Goal: Task Accomplishment & Management: Complete application form

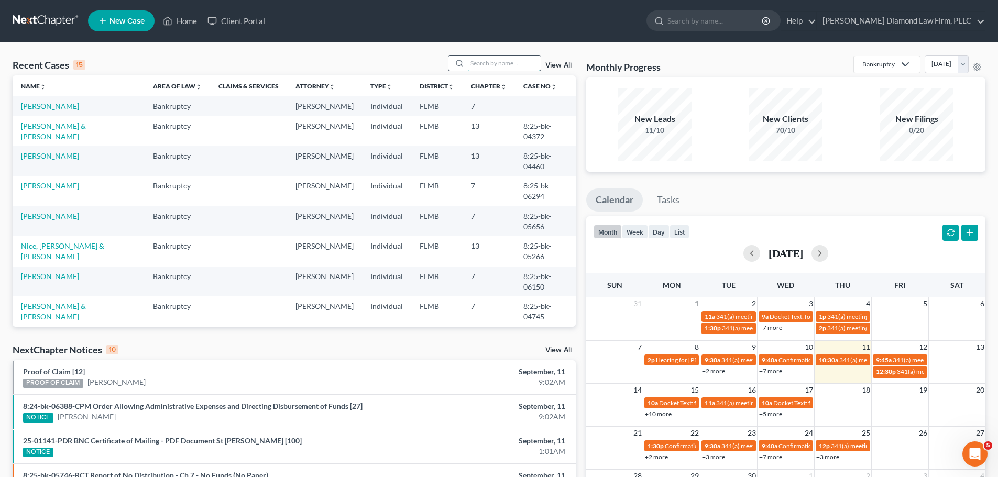
click at [478, 63] on input "search" at bounding box center [503, 63] width 73 height 15
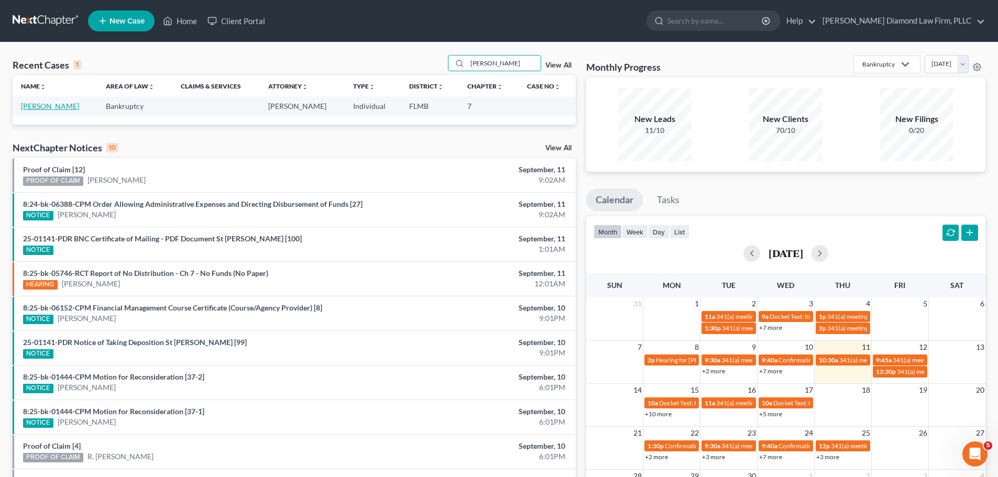
type input "[PERSON_NAME]"
click at [57, 104] on link "[PERSON_NAME]" at bounding box center [50, 106] width 58 height 9
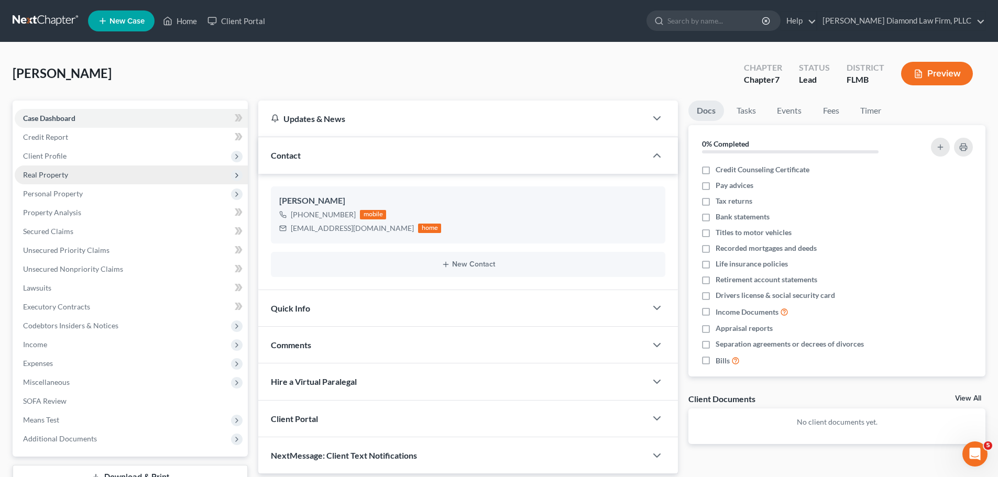
click at [62, 171] on span "Real Property" at bounding box center [45, 174] width 45 height 9
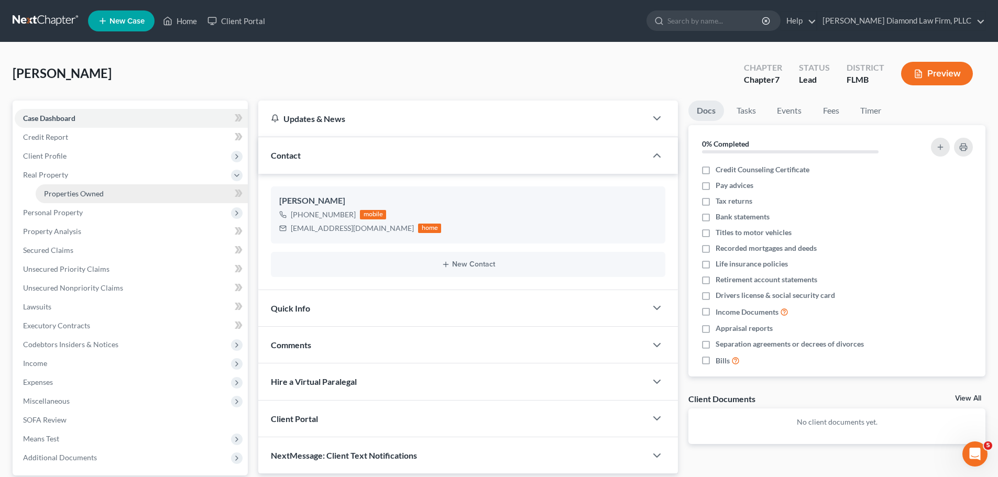
click at [51, 196] on span "Properties Owned" at bounding box center [74, 193] width 60 height 9
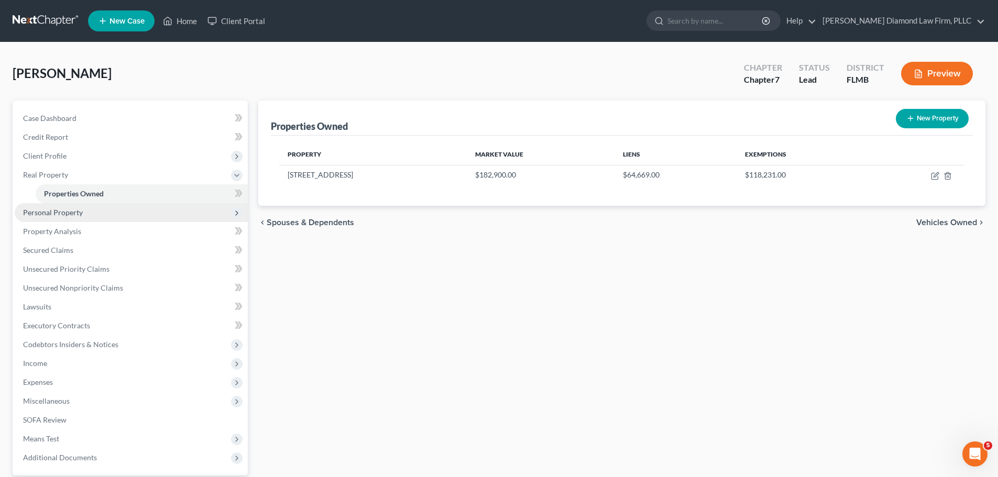
click at [81, 216] on span "Personal Property" at bounding box center [53, 212] width 60 height 9
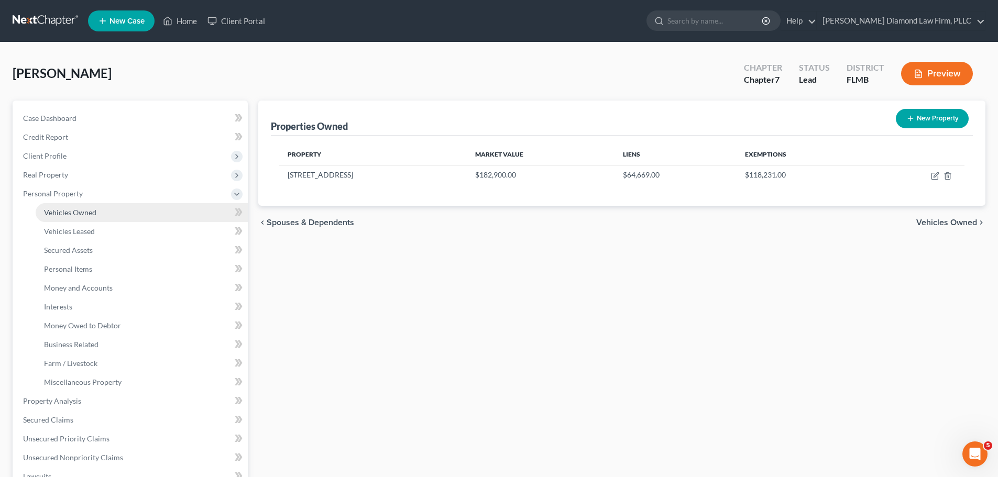
click at [79, 214] on span "Vehicles Owned" at bounding box center [70, 212] width 52 height 9
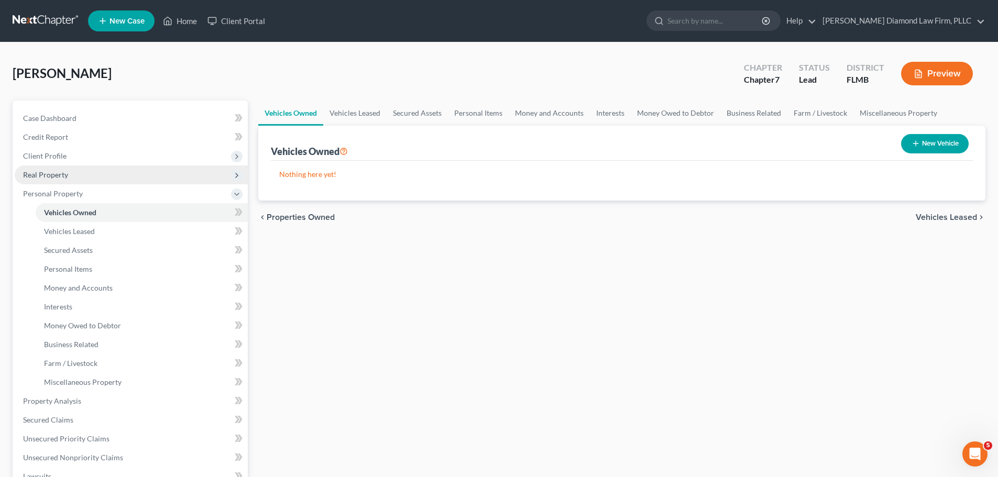
click at [54, 172] on span "Real Property" at bounding box center [45, 174] width 45 height 9
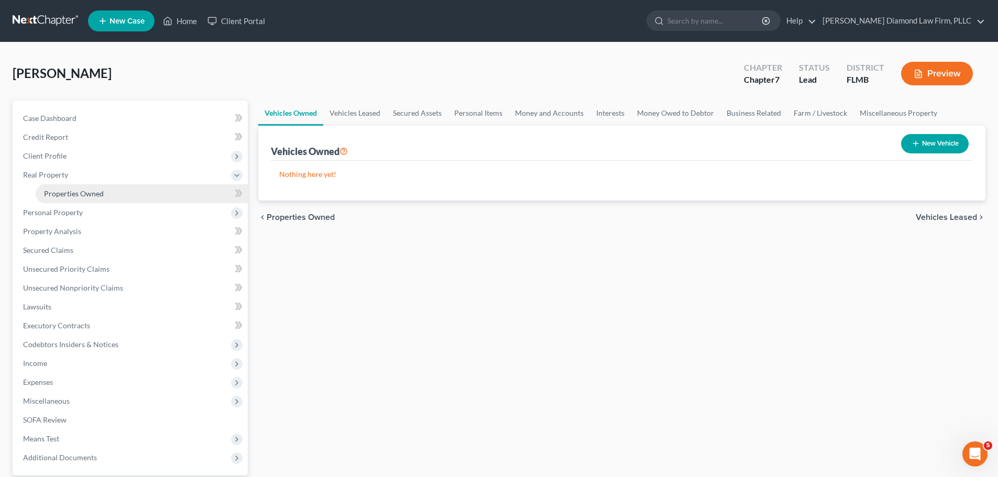
click at [54, 185] on link "Properties Owned" at bounding box center [142, 193] width 212 height 19
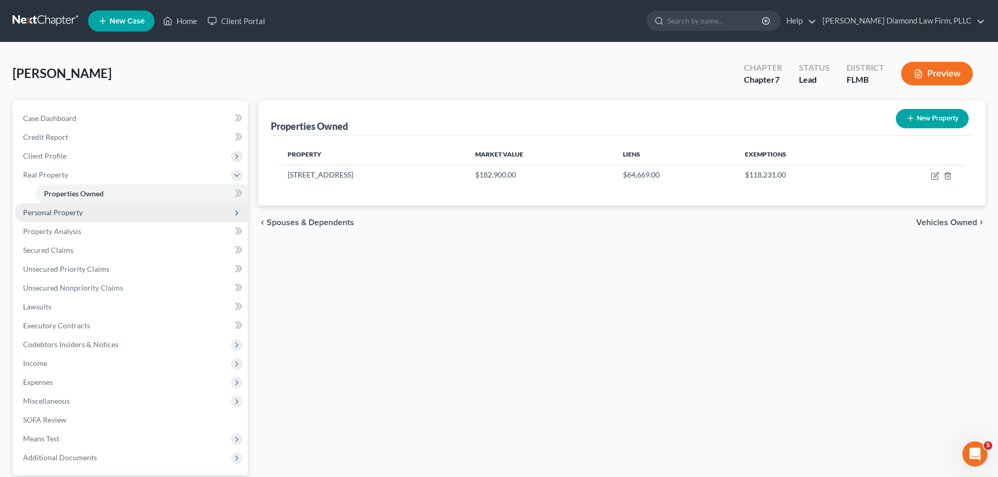
click at [54, 206] on span "Personal Property" at bounding box center [131, 212] width 233 height 19
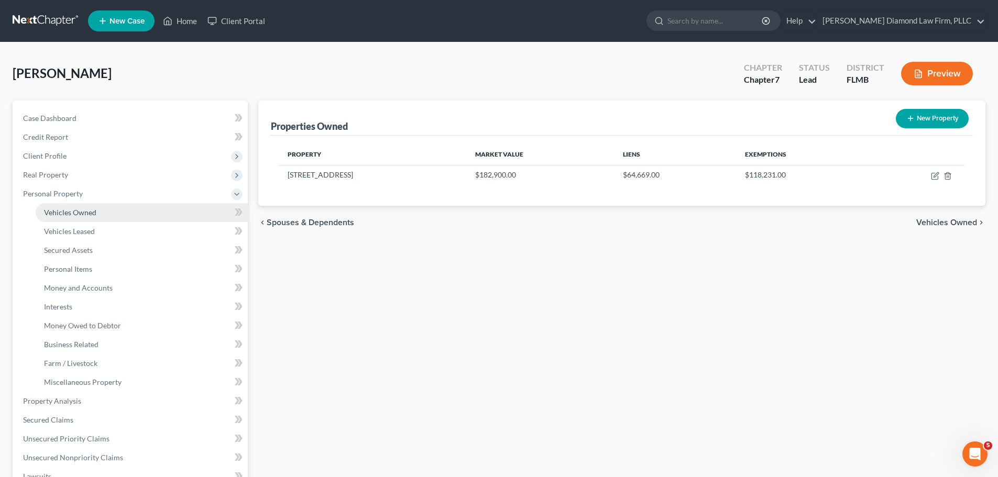
click at [53, 214] on span "Vehicles Owned" at bounding box center [70, 212] width 52 height 9
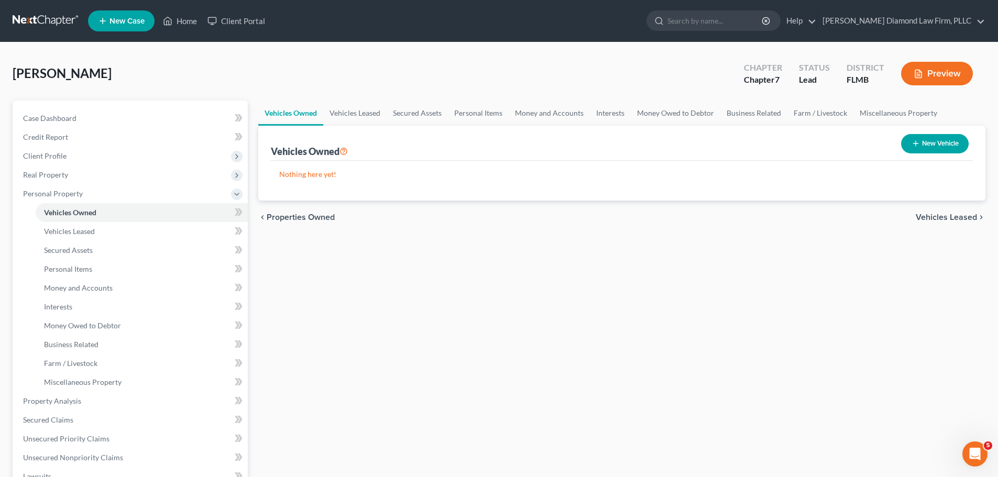
click at [920, 139] on button "New Vehicle" at bounding box center [935, 143] width 68 height 19
select select "0"
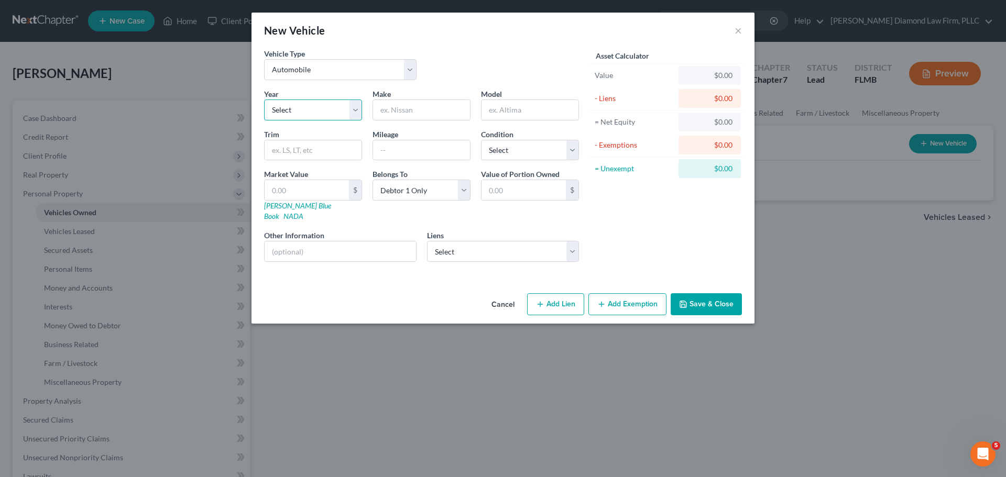
click at [327, 116] on select "Select 2026 2025 2024 2023 2022 2021 2020 2019 2018 2017 2016 2015 2014 2013 20…" at bounding box center [313, 110] width 98 height 21
select select "8"
click at [264, 100] on select "Select 2026 2025 2024 2023 2022 2021 2020 2019 2018 2017 2016 2015 2014 2013 20…" at bounding box center [313, 110] width 98 height 21
click at [429, 117] on input "text" at bounding box center [421, 110] width 97 height 20
type input "Ford"
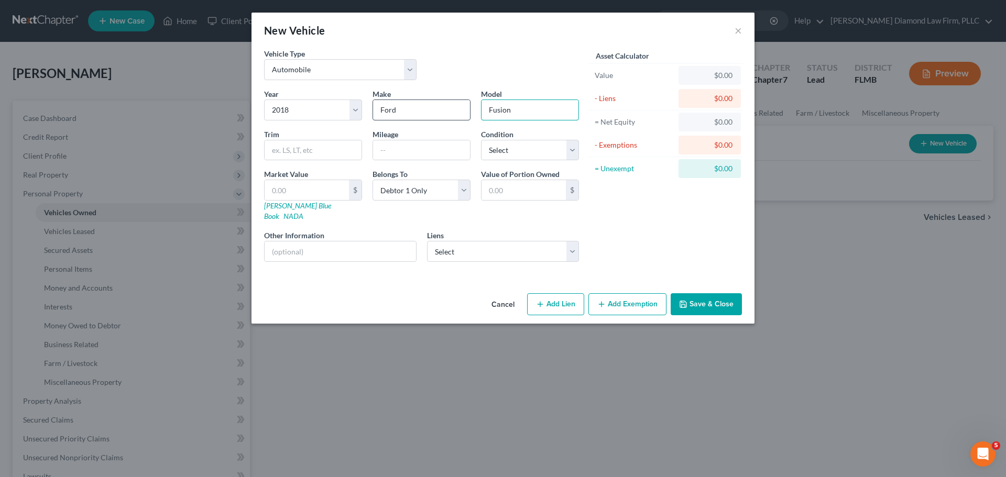
type input "Fusion"
type input "126000"
click at [514, 151] on select "Select Excellent Very Good Good Fair Poor" at bounding box center [530, 150] width 98 height 21
select select "2"
click at [481, 140] on select "Select Excellent Very Good Good Fair Poor" at bounding box center [530, 150] width 98 height 21
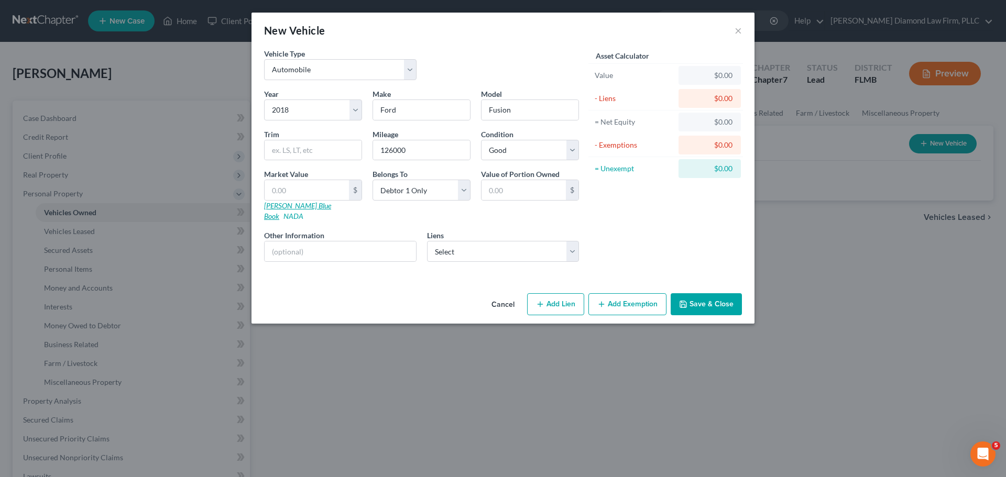
click at [291, 205] on link "[PERSON_NAME] Blue Book" at bounding box center [297, 210] width 67 height 19
click at [336, 241] on input "text" at bounding box center [340, 251] width 151 height 20
click at [337, 241] on input "VIN:" at bounding box center [340, 251] width 151 height 20
drag, startPoint x: 364, startPoint y: 243, endPoint x: 289, endPoint y: 271, distance: 80.6
click at [289, 271] on div "Vehicle Type Select Automobile Truck Trailer Watercraft Aircraft Motor Home Atv…" at bounding box center [502, 168] width 503 height 241
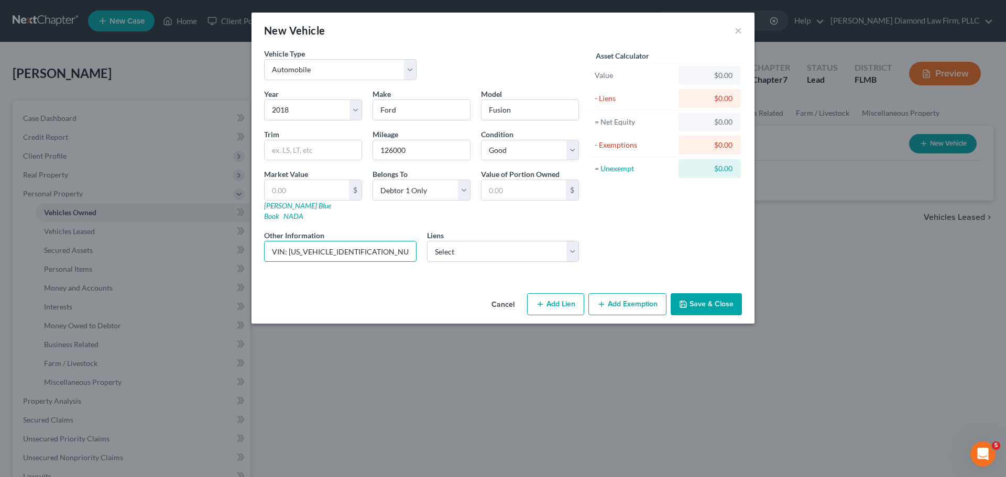
type input "VIN: [US_VEHICLE_IDENTIFICATION_NUMBER]"
click at [448, 241] on select "Select Pennymac - $265,367.00 [US_STATE] Credit Union - $0.00" at bounding box center [503, 251] width 152 height 21
click at [294, 195] on input "text" at bounding box center [307, 190] width 84 height 20
click at [288, 191] on input "text" at bounding box center [307, 190] width 84 height 20
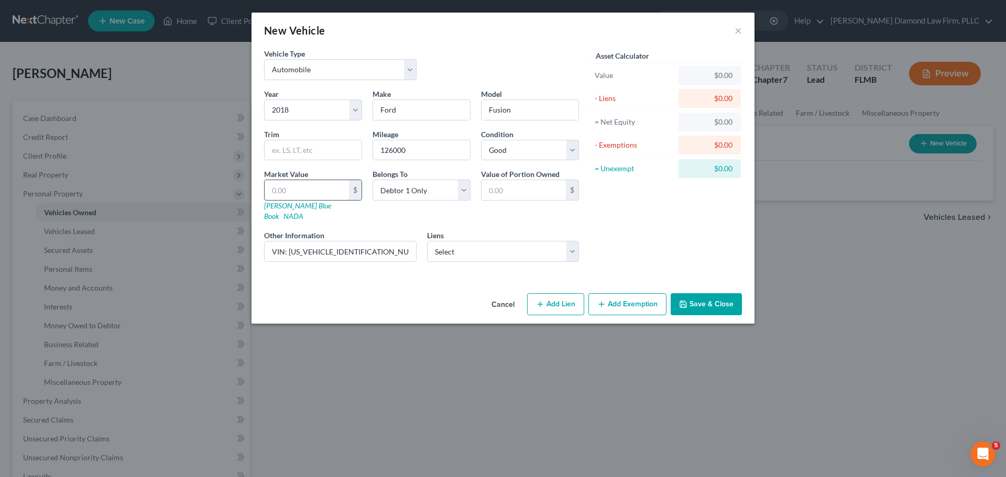
type input "8"
type input "8.00"
type input "81"
type input "81.00"
type input "812"
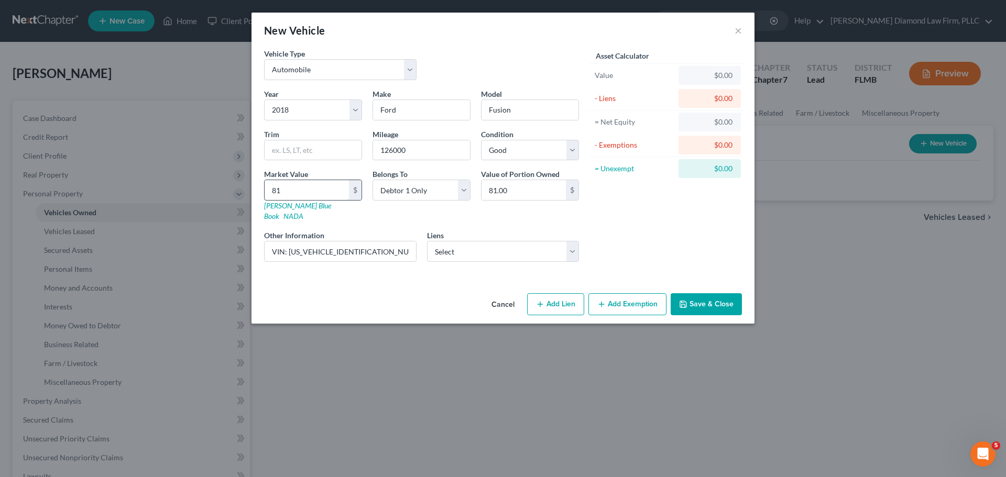
type input "812.00"
type input "8124"
type input "8,124.00"
type input "8,124"
click at [620, 293] on button "Add Exemption" at bounding box center [627, 304] width 78 height 22
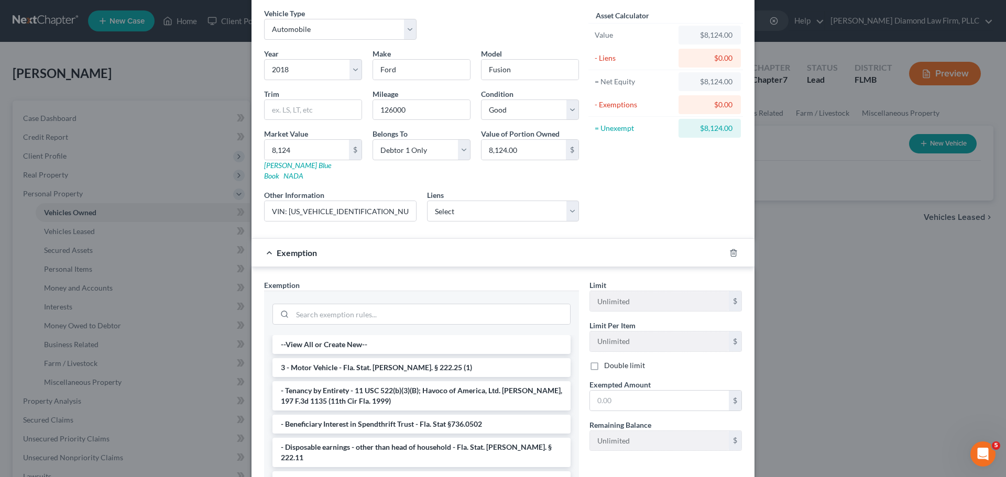
scroll to position [105, 0]
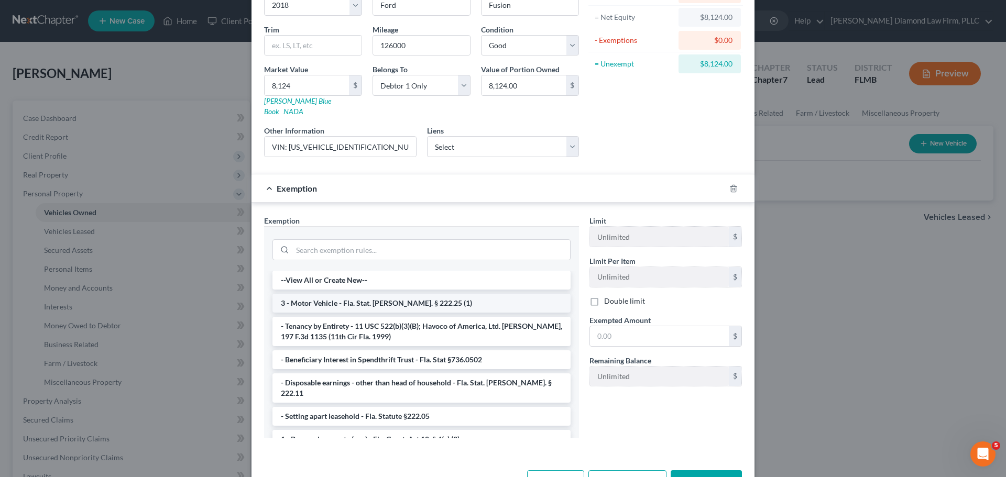
click at [408, 294] on li "3 - Motor Vehicle - Fla. Stat. [PERSON_NAME]. § 222.25 (1)" at bounding box center [421, 303] width 298 height 19
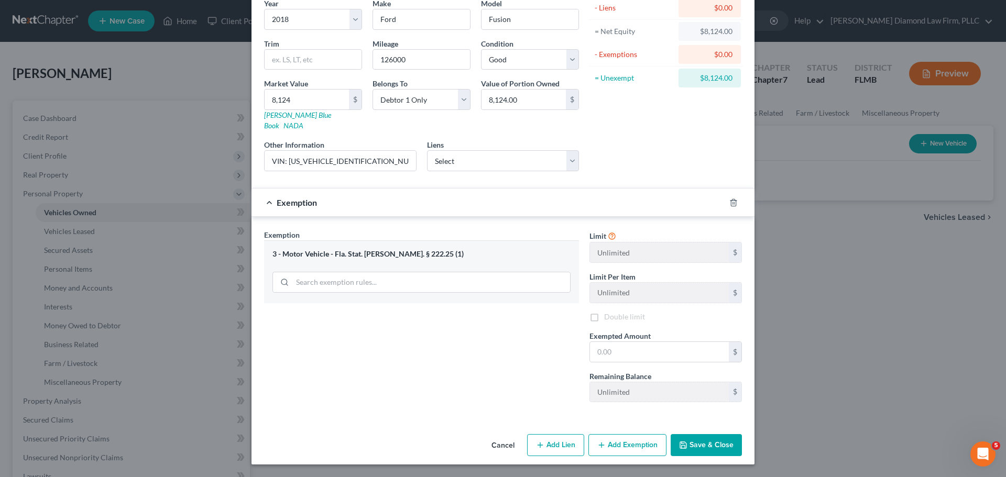
scroll to position [80, 0]
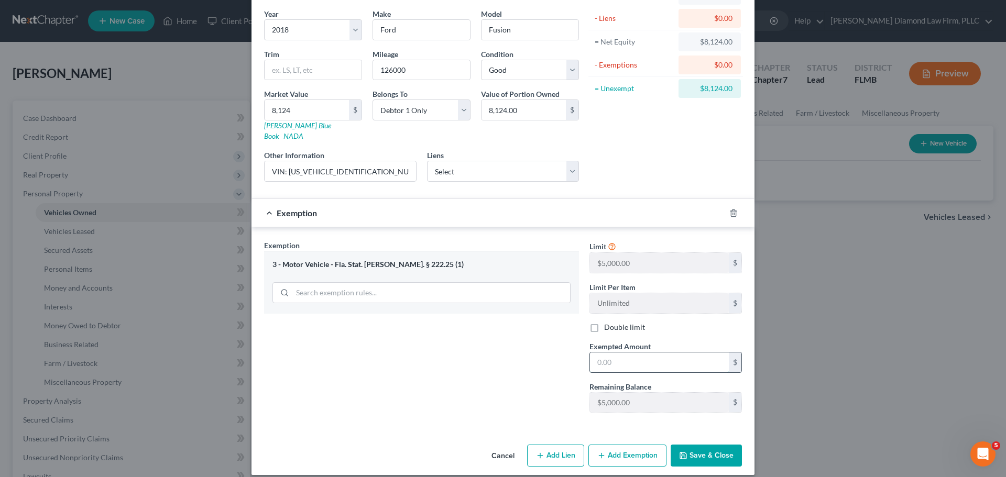
click at [645, 353] on input "text" at bounding box center [659, 363] width 139 height 20
type input "5,000"
drag, startPoint x: 608, startPoint y: 350, endPoint x: 576, endPoint y: 344, distance: 32.6
click at [557, 357] on div "Exemption Set must be selected for CA. Exemption * 3 - Motor Vehicle - Fla. Sta…" at bounding box center [503, 331] width 488 height 182
click at [729, 209] on icon "button" at bounding box center [733, 213] width 8 height 8
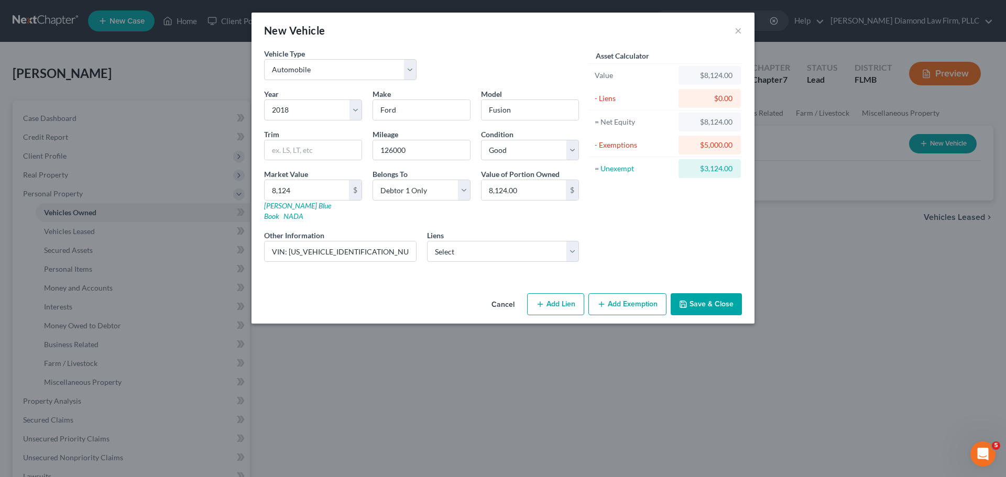
scroll to position [0, 0]
click at [708, 293] on button "Save & Close" at bounding box center [705, 304] width 71 height 22
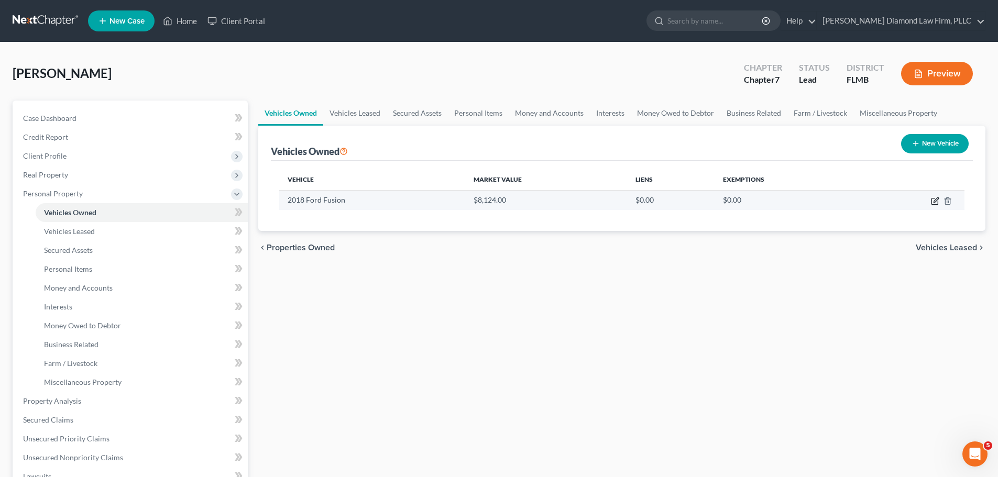
click at [933, 203] on icon "button" at bounding box center [935, 201] width 8 height 8
select select "0"
select select "8"
select select "2"
select select "0"
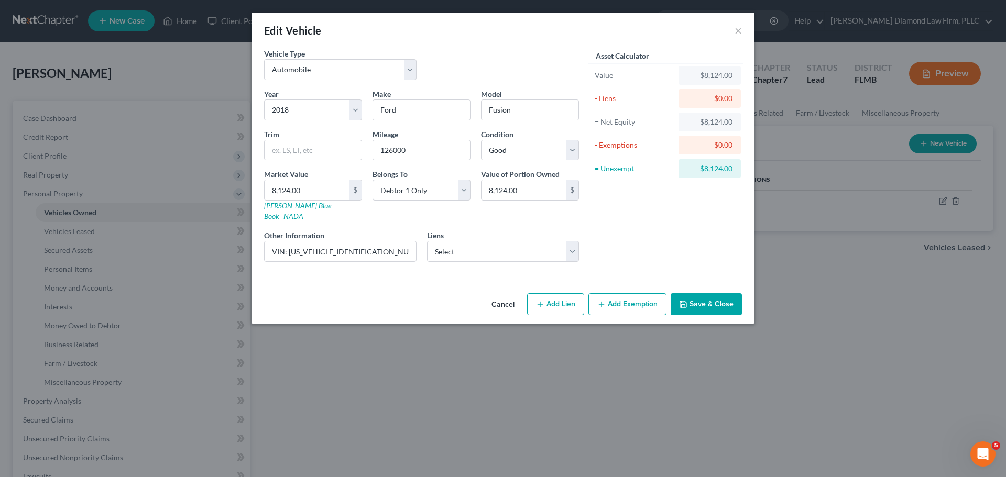
click at [623, 293] on button "Add Exemption" at bounding box center [627, 304] width 78 height 22
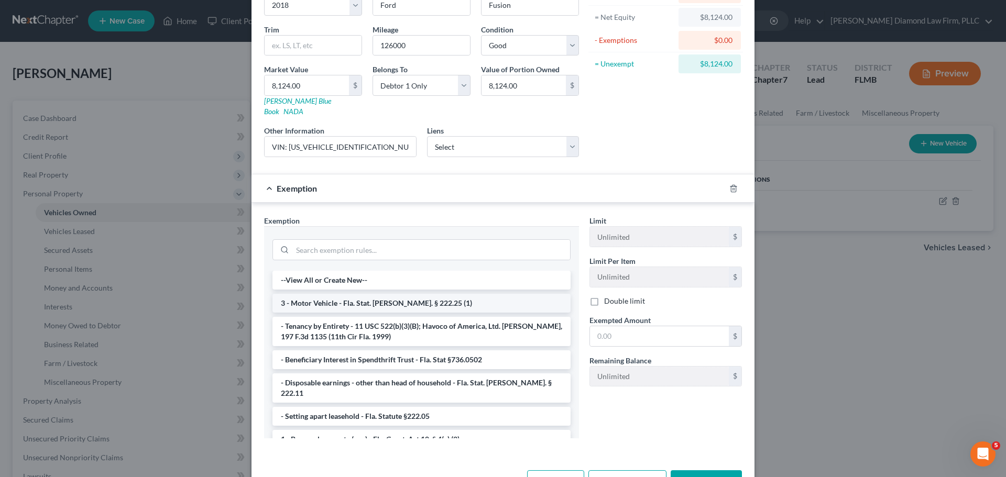
click at [416, 296] on li "3 - Motor Vehicle - Fla. Stat. [PERSON_NAME]. § 222.25 (1)" at bounding box center [421, 303] width 298 height 19
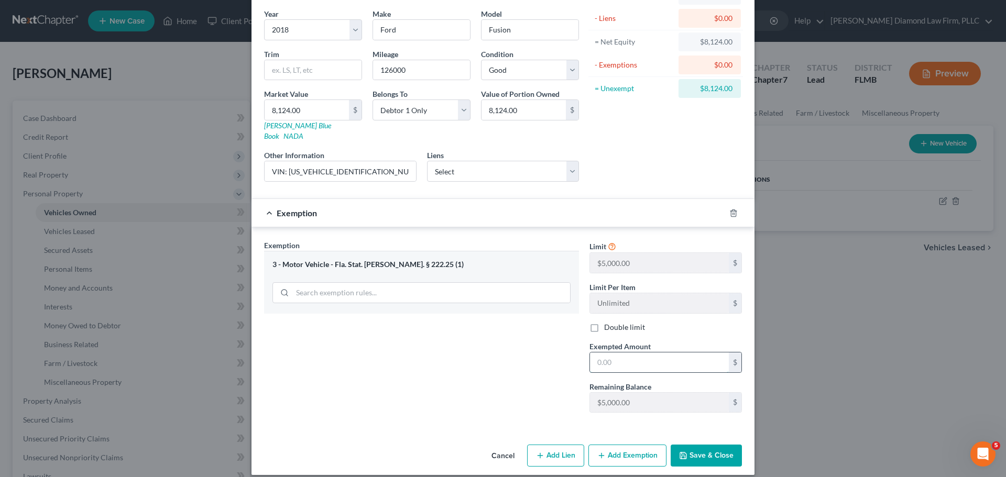
click at [673, 360] on input "text" at bounding box center [659, 363] width 139 height 20
type input "5,000"
click at [712, 441] on div "Cancel Add Lien Add Lease Add Exemption Save & Close" at bounding box center [502, 458] width 503 height 35
click at [713, 445] on button "Save & Close" at bounding box center [705, 456] width 71 height 22
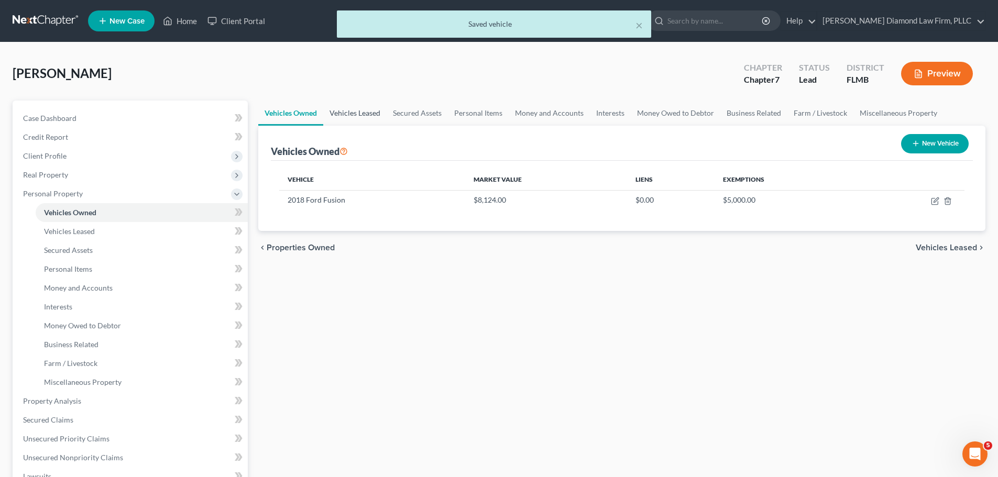
click at [379, 107] on link "Vehicles Leased" at bounding box center [354, 113] width 63 height 25
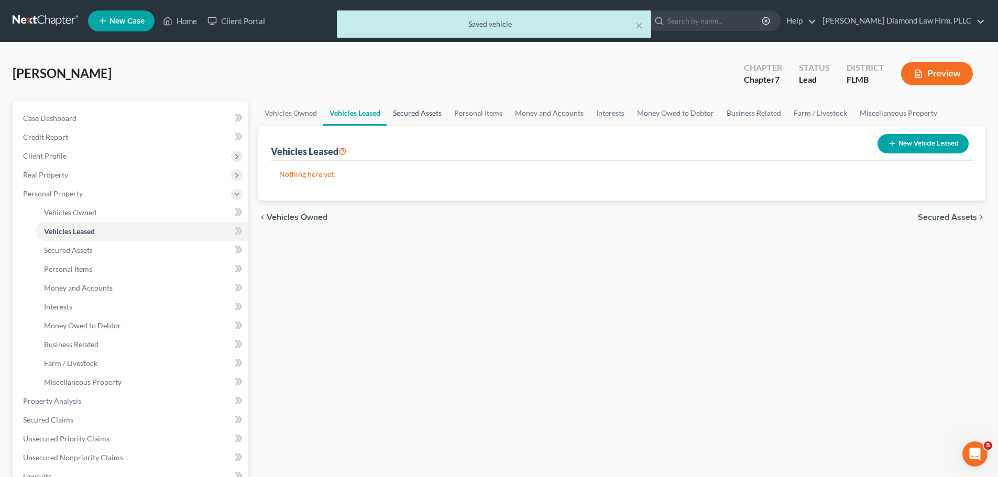
click at [396, 112] on link "Secured Assets" at bounding box center [417, 113] width 61 height 25
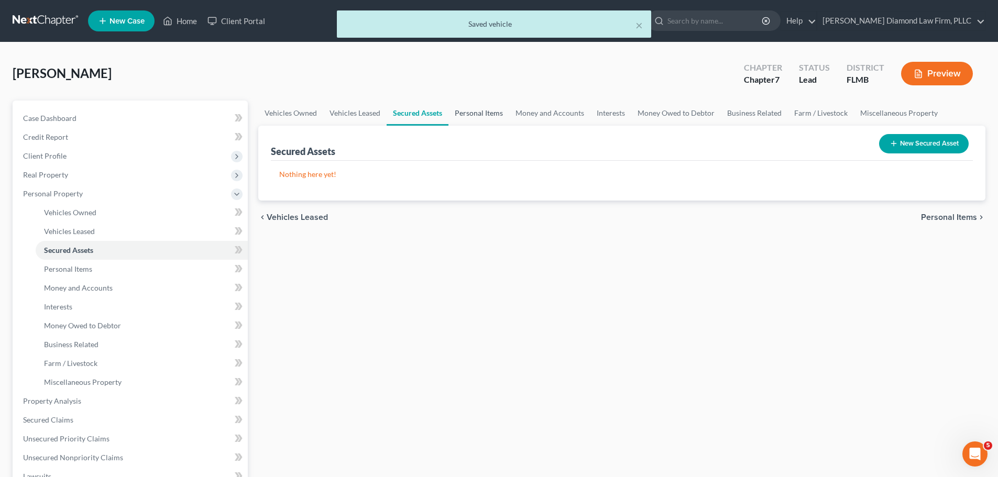
click at [478, 116] on link "Personal Items" at bounding box center [478, 113] width 61 height 25
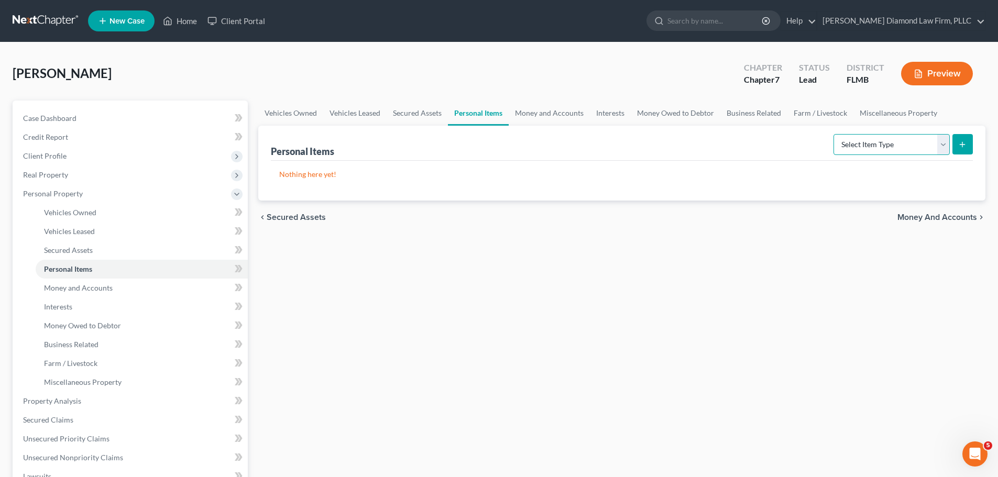
click at [891, 142] on select "Select Item Type Clothing Collectibles Of Value Electronics Firearms Household …" at bounding box center [891, 144] width 116 height 21
select select "electronics"
click at [834, 134] on select "Select Item Type Clothing Collectibles Of Value Electronics Firearms Household …" at bounding box center [891, 144] width 116 height 21
click at [967, 138] on button "submit" at bounding box center [962, 144] width 20 height 20
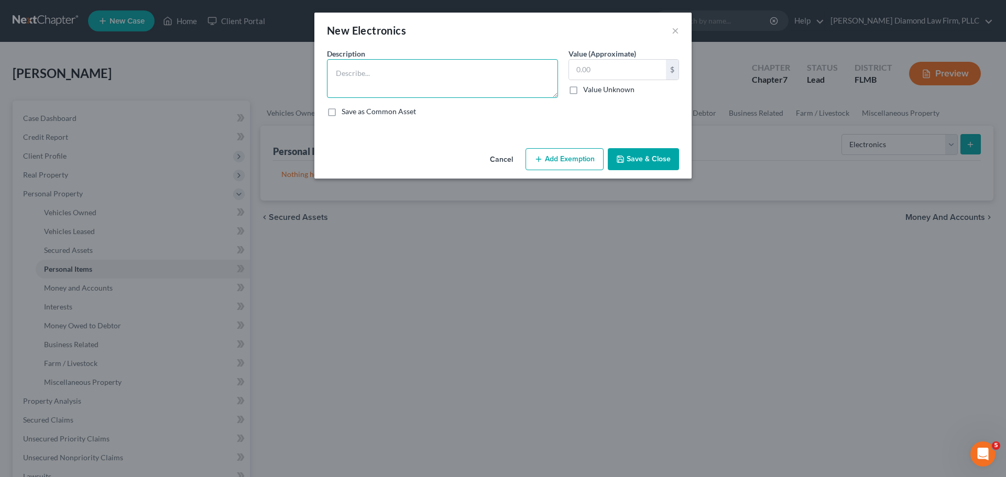
click at [411, 76] on textarea at bounding box center [442, 78] width 231 height 39
type textarea "Televisions, entertainment center, blu-ray players, music/movies, game consoles…"
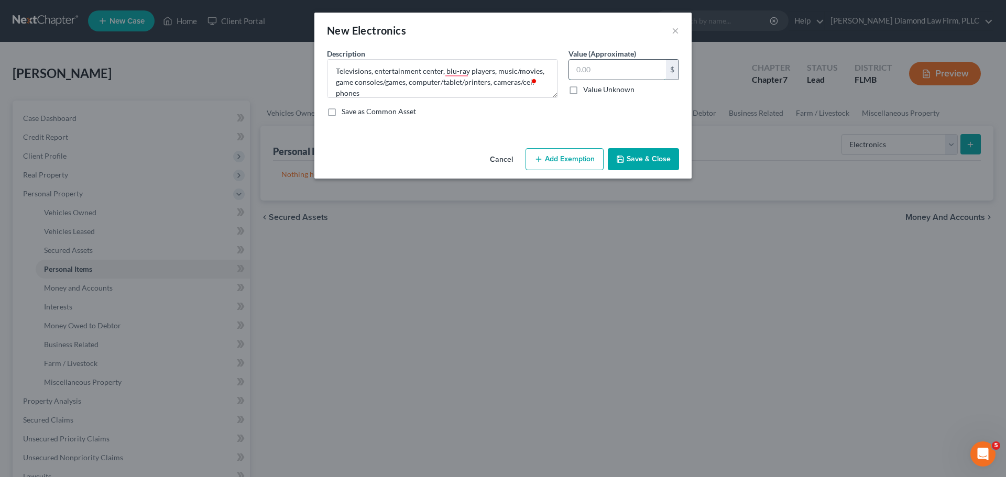
click at [629, 71] on input "text" at bounding box center [617, 70] width 97 height 20
type input "1,855"
click at [641, 158] on button "Save & Close" at bounding box center [643, 159] width 71 height 22
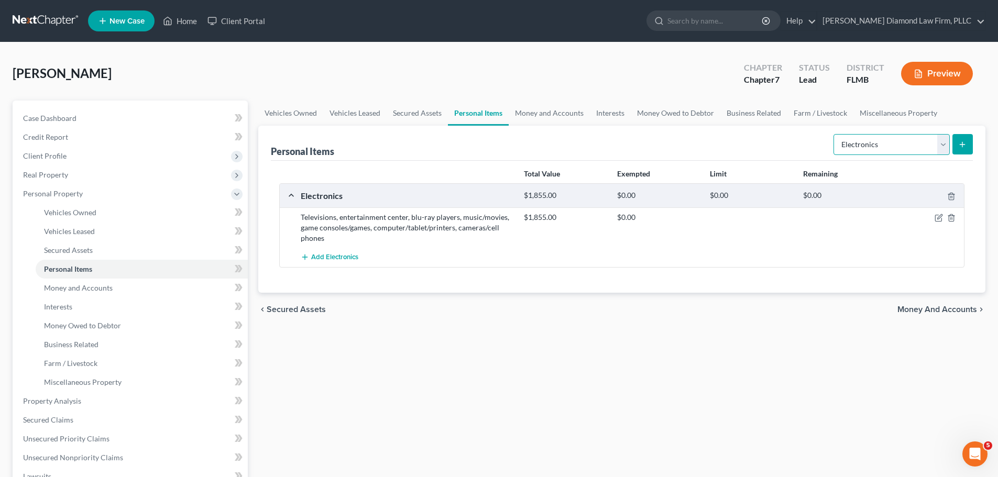
click at [867, 152] on select "Select Item Type Clothing Collectibles Of Value Electronics Firearms Household …" at bounding box center [891, 144] width 116 height 21
select select "household_goods"
click at [834, 134] on select "Select Item Type Clothing Collectibles Of Value Electronics Firearms Household …" at bounding box center [891, 144] width 116 height 21
click at [962, 144] on line "submit" at bounding box center [962, 144] width 0 height 5
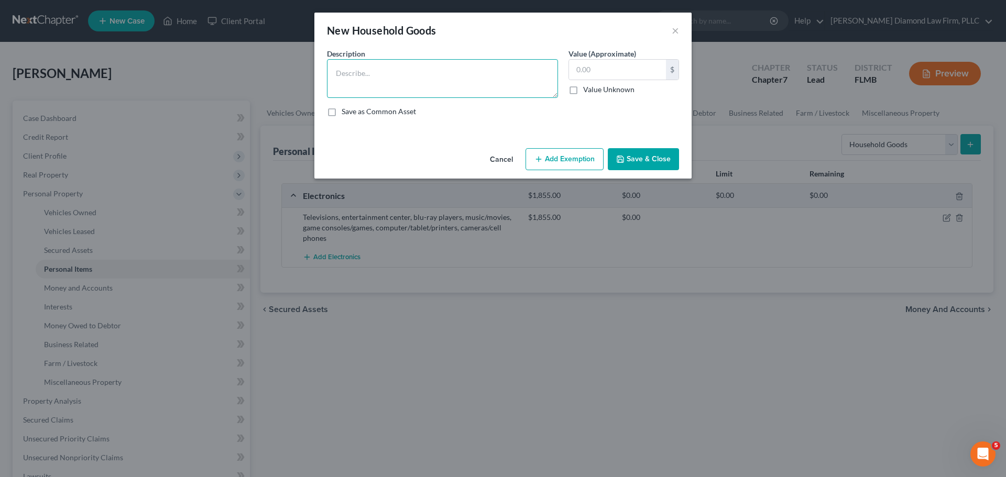
click at [403, 69] on textarea at bounding box center [442, 78] width 231 height 39
click at [672, 31] on button "×" at bounding box center [675, 30] width 7 height 13
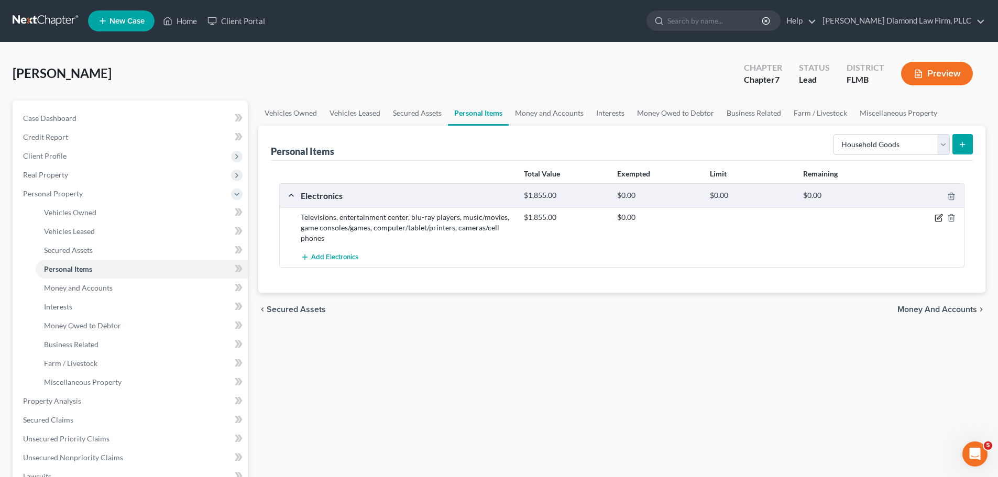
click at [937, 216] on icon "button" at bounding box center [938, 218] width 8 height 8
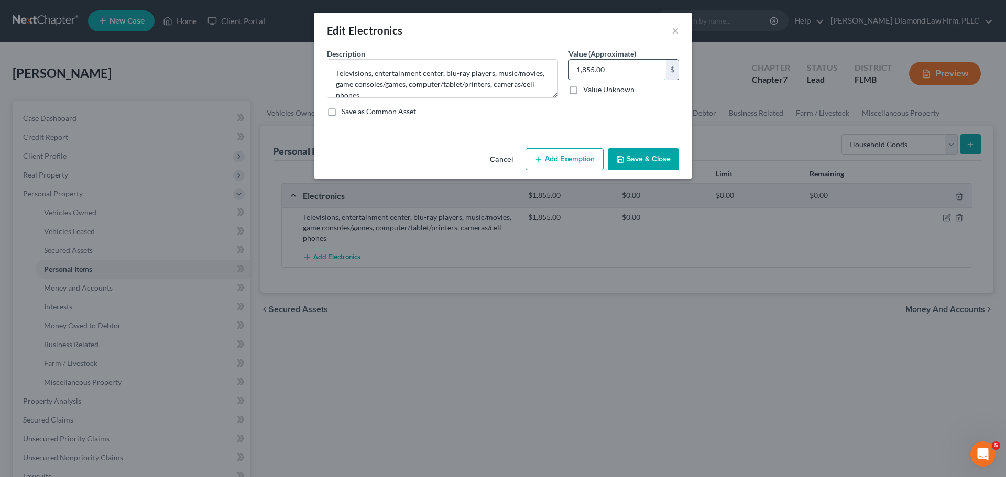
click at [610, 72] on input "1,855.00" at bounding box center [617, 70] width 97 height 20
type input "1,930"
click at [648, 158] on button "Save & Close" at bounding box center [643, 159] width 71 height 22
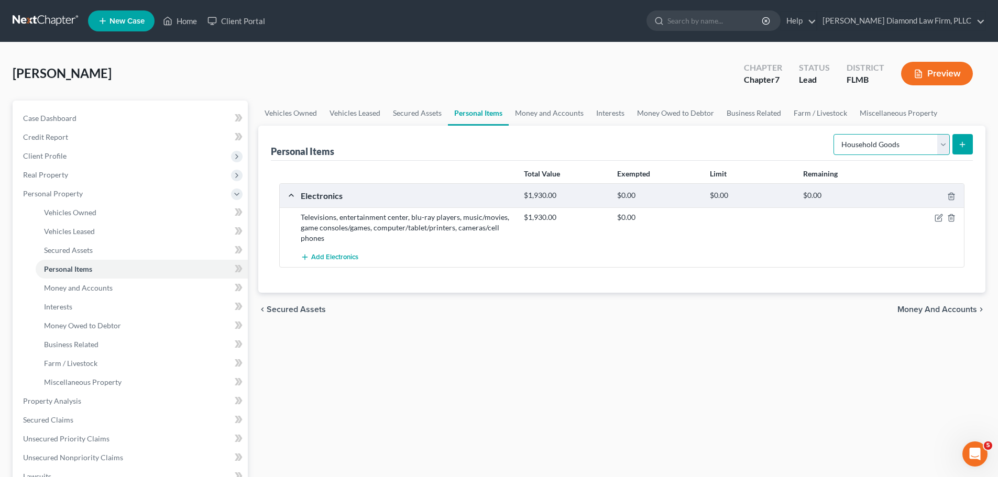
click at [848, 147] on select "Select Item Type Clothing Collectibles Of Value Electronics Firearms Household …" at bounding box center [891, 144] width 116 height 21
click at [957, 147] on button "submit" at bounding box center [962, 144] width 20 height 20
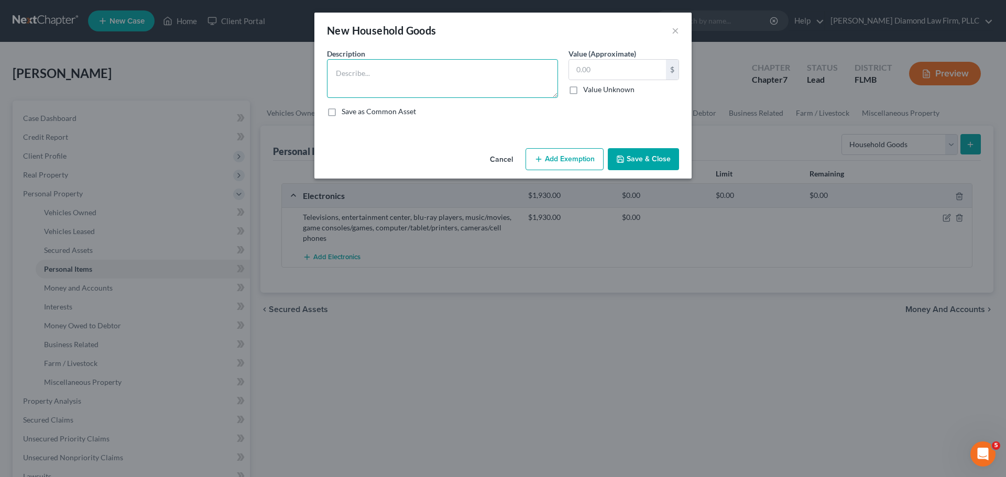
click at [398, 74] on textarea at bounding box center [442, 78] width 231 height 39
click at [456, 86] on textarea "To enrich screen reader interactions, please activate Accessibility in Grammarl…" at bounding box center [442, 78] width 231 height 39
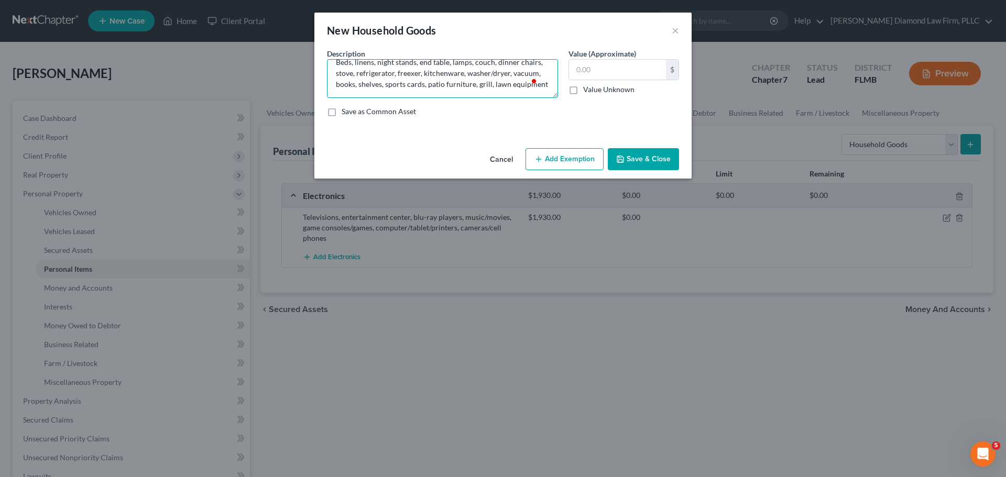
scroll to position [13, 0]
type textarea "Beds, linens, night stands, end table, lamps, couch, dinner chairs, stove, refr…"
click at [615, 73] on input "text" at bounding box center [617, 70] width 97 height 20
type input "1,961"
click at [564, 152] on button "Add Exemption" at bounding box center [564, 159] width 78 height 22
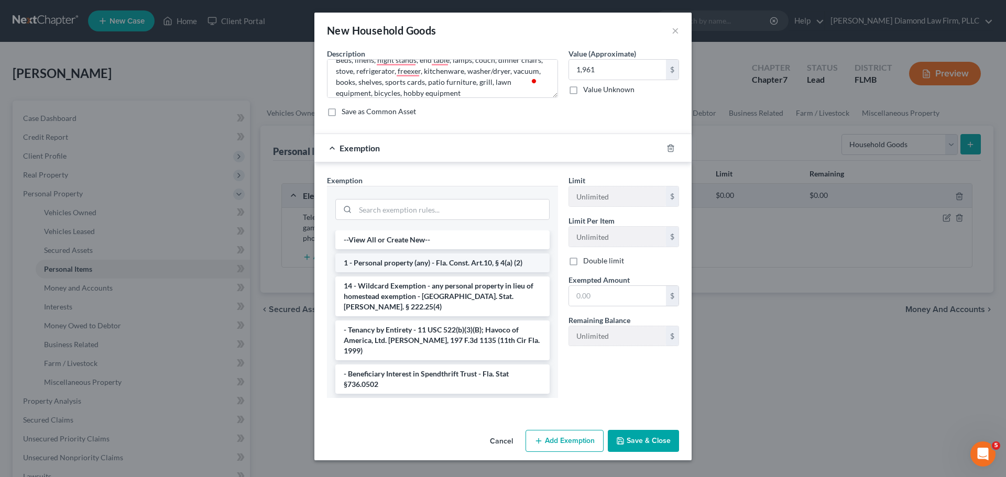
click at [444, 266] on li "1 - Personal property (any) - Fla. Const. Art.10, § 4(a) (2)" at bounding box center [442, 263] width 214 height 19
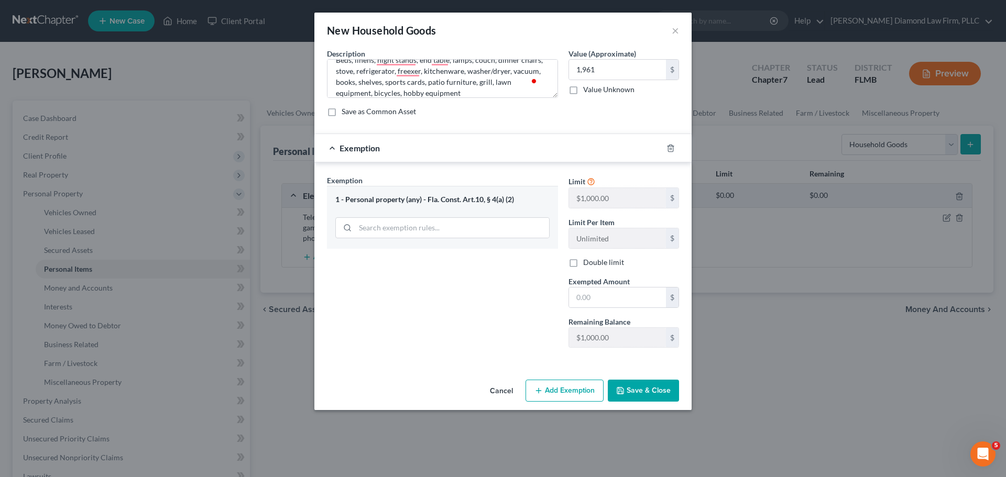
click at [625, 309] on div "Limit $1,000.00 $ Limit Per Item Unlimited $ Double limit Exempted Amount * $ R…" at bounding box center [623, 265] width 121 height 181
click at [625, 299] on input "text" at bounding box center [617, 298] width 97 height 20
type input "1,000"
click at [643, 387] on button "Save & Close" at bounding box center [643, 391] width 71 height 22
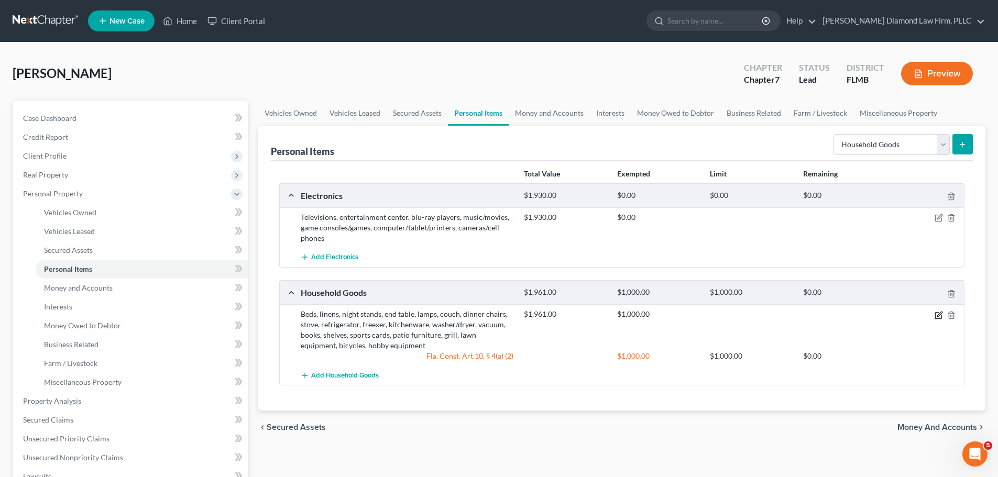
click at [937, 314] on icon "button" at bounding box center [938, 315] width 8 height 8
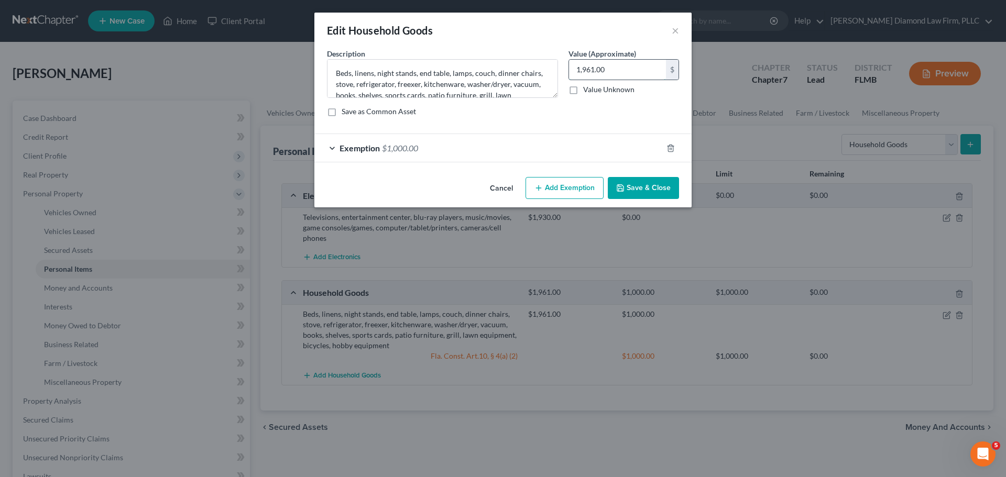
click at [597, 68] on input "1,961.00" at bounding box center [617, 70] width 97 height 20
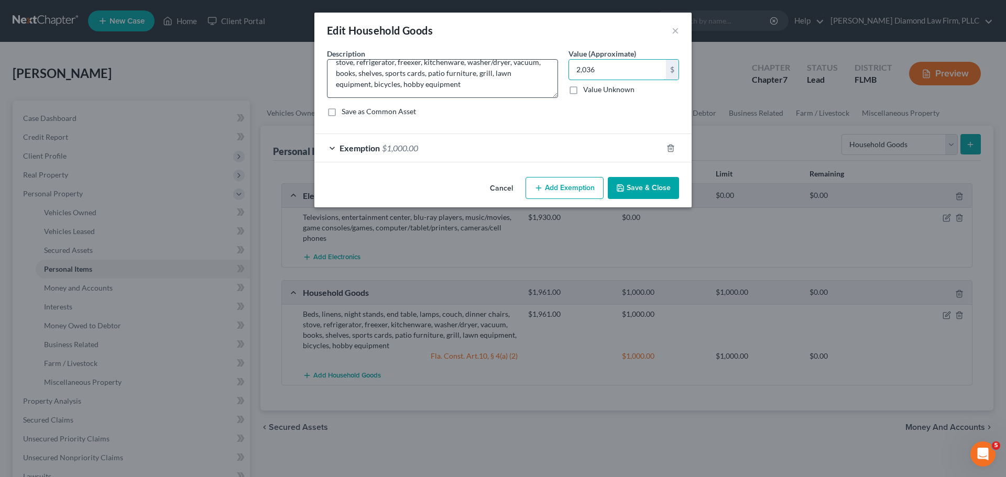
type input "2,036"
click at [465, 88] on textarea "Beds, linens, night stands, end table, lamps, couch, dinner chairs, stove, refr…" at bounding box center [442, 78] width 231 height 39
type textarea "Beds, linens, night stands, end table, lamps, couch, dinner chairs, stove, refr…"
click at [653, 196] on button "Save & Close" at bounding box center [643, 188] width 71 height 22
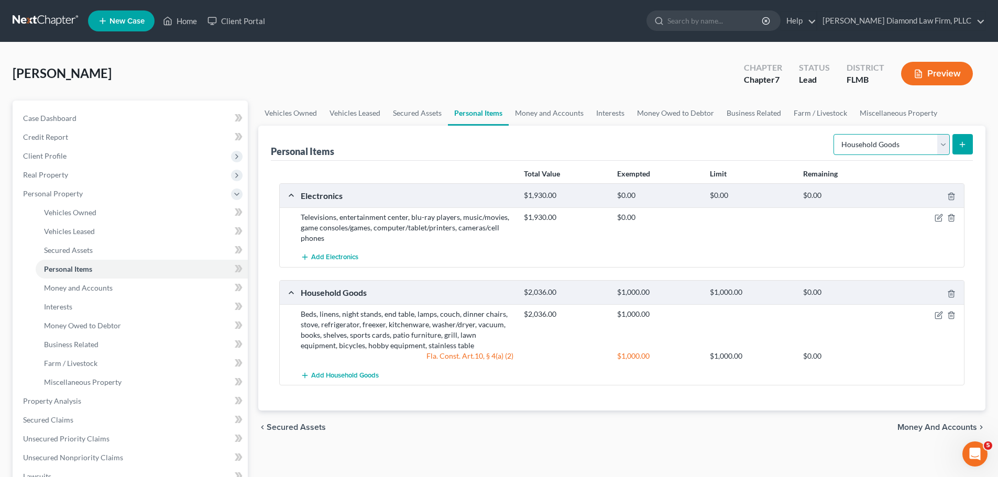
click at [860, 142] on select "Select Item Type Clothing Collectibles Of Value Electronics Firearms Household …" at bounding box center [891, 144] width 116 height 21
select select "clothing"
click at [834, 134] on select "Select Item Type Clothing Collectibles Of Value Electronics Firearms Household …" at bounding box center [891, 144] width 116 height 21
click at [963, 141] on icon "submit" at bounding box center [962, 144] width 8 height 8
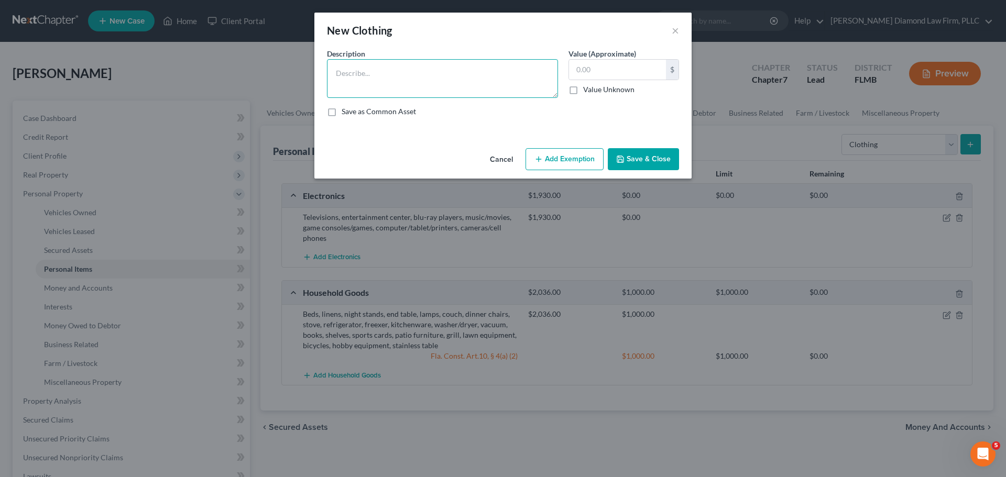
click at [430, 84] on textarea at bounding box center [442, 78] width 231 height 39
type textarea "Clothes & shoes"
click at [590, 73] on input "text" at bounding box center [617, 70] width 97 height 20
type input "180"
click at [658, 159] on button "Save & Close" at bounding box center [643, 159] width 71 height 22
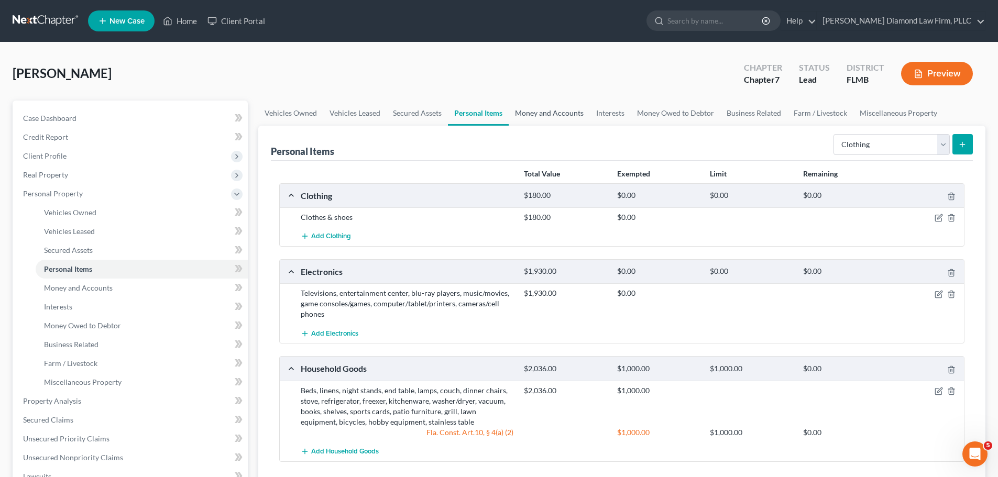
click at [561, 113] on link "Money and Accounts" at bounding box center [549, 113] width 81 height 25
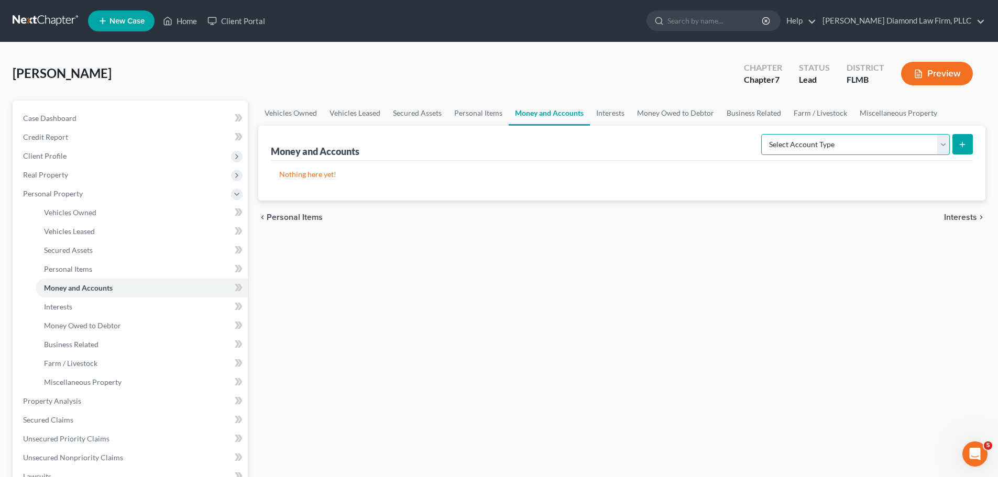
click at [779, 139] on select "Select Account Type Brokerage Cash on Hand Certificates of Deposit Checking Acc…" at bounding box center [855, 144] width 189 height 21
click at [763, 134] on select "Select Account Type Brokerage Cash on Hand Certificates of Deposit Checking Acc…" at bounding box center [855, 144] width 189 height 21
click at [782, 137] on select "Select Account Type Brokerage Cash on Hand Certificates of Deposit Checking Acc…" at bounding box center [855, 144] width 189 height 21
select select "savings"
click at [763, 134] on select "Select Account Type Brokerage Cash on Hand Certificates of Deposit Checking Acc…" at bounding box center [855, 144] width 189 height 21
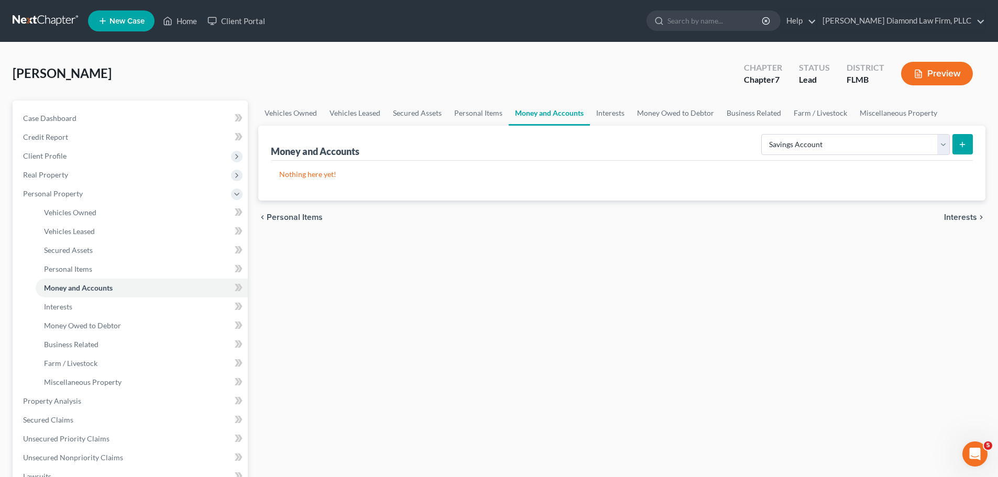
click at [966, 157] on div "Select Account Type Brokerage Cash on Hand Certificates of Deposit Checking Acc…" at bounding box center [865, 144] width 216 height 28
click at [966, 151] on button "submit" at bounding box center [962, 144] width 20 height 20
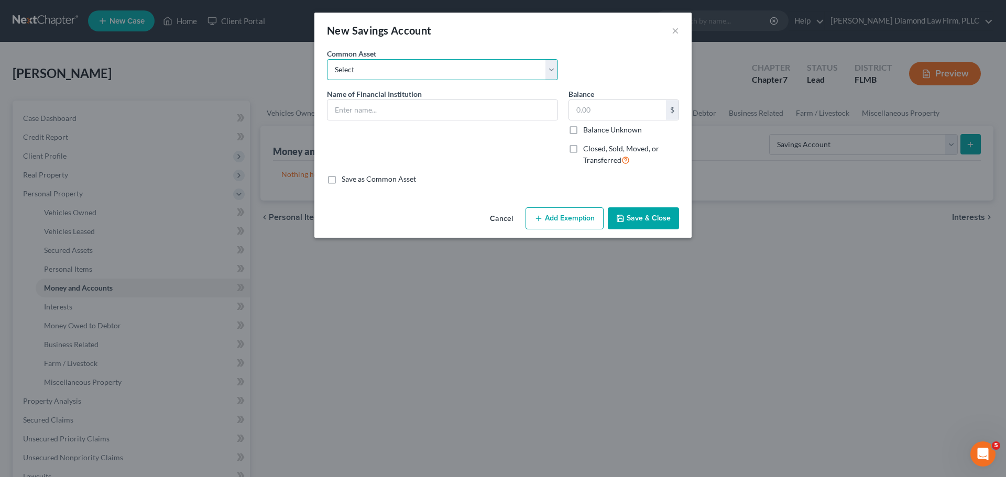
click at [384, 75] on select "Select Achieva Truist Navy Federal CU SunTrust PNC Bank Suncoast Credit Union […" at bounding box center [442, 69] width 231 height 21
click at [380, 105] on input "text" at bounding box center [442, 110] width 230 height 20
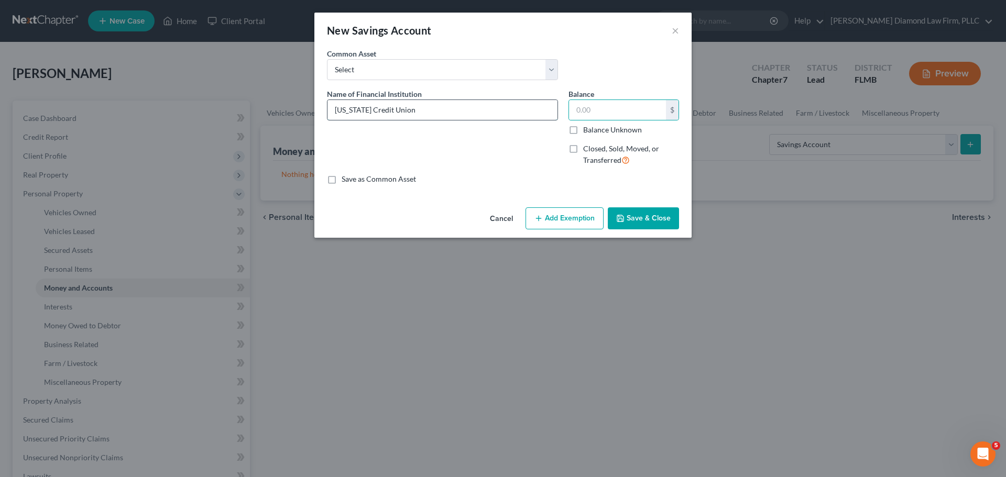
click at [434, 112] on input "[US_STATE] Credit Union" at bounding box center [442, 110] width 230 height 20
click at [419, 78] on select "Select Achieva Truist Navy Federal CU SunTrust PNC Bank Suncoast Credit Union […" at bounding box center [442, 69] width 231 height 21
click at [424, 111] on input "[US_STATE] Credit Union" at bounding box center [442, 110] width 230 height 20
type input "[US_STATE] Credit Union Savings #9838"
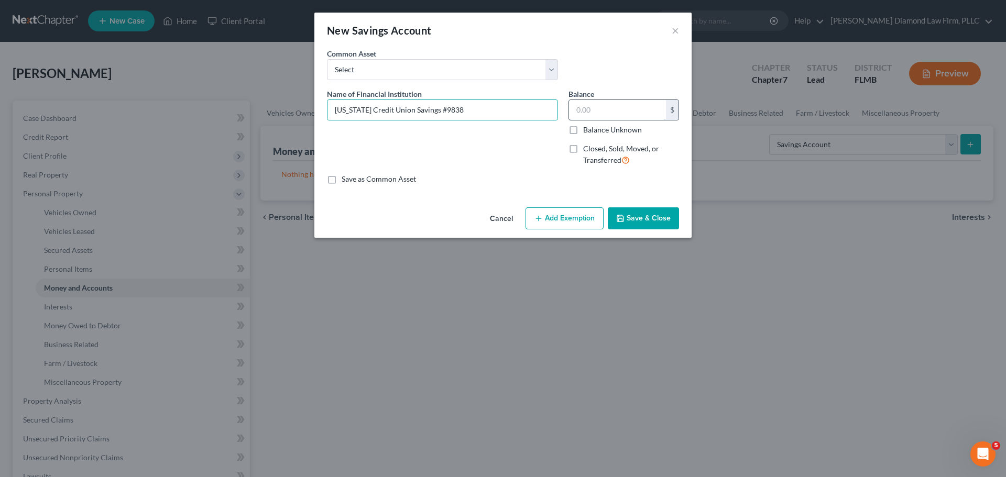
click at [583, 151] on label "Closed, Sold, Moved, or Transferred" at bounding box center [631, 155] width 96 height 23
click at [587, 150] on input "Closed, Sold, Moved, or Transferred" at bounding box center [590, 147] width 7 height 7
checkbox input "true"
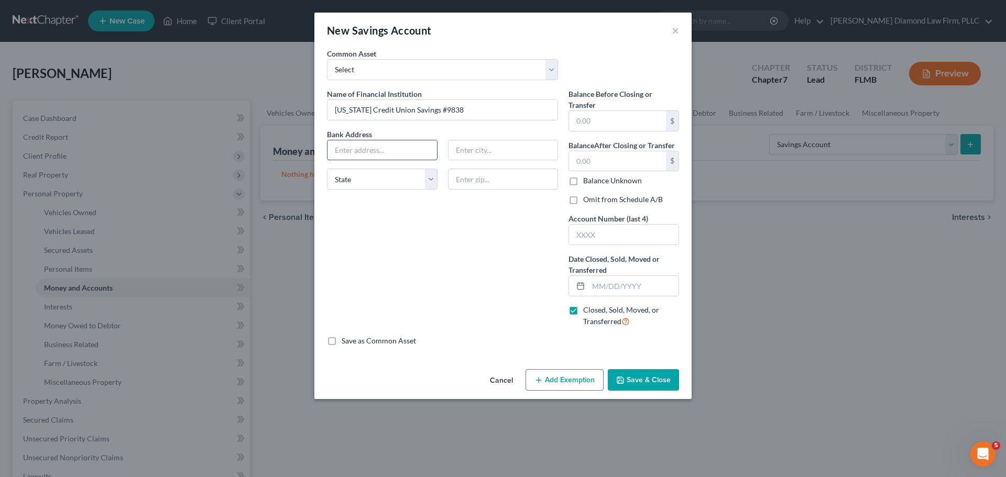
click at [400, 153] on input "text" at bounding box center [381, 150] width 109 height 20
type input "PO Box 5549"
type input "Gainsville"
select select "9"
type input "32627"
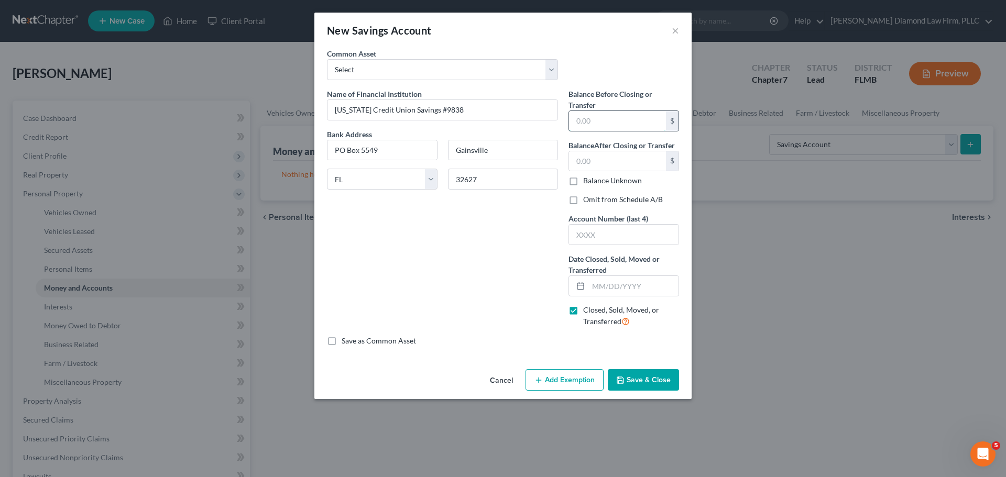
click at [622, 118] on input "text" at bounding box center [617, 121] width 97 height 20
type input "[GEOGRAPHIC_DATA]"
type input "0"
click at [629, 152] on input "text" at bounding box center [617, 161] width 97 height 20
type input "0"
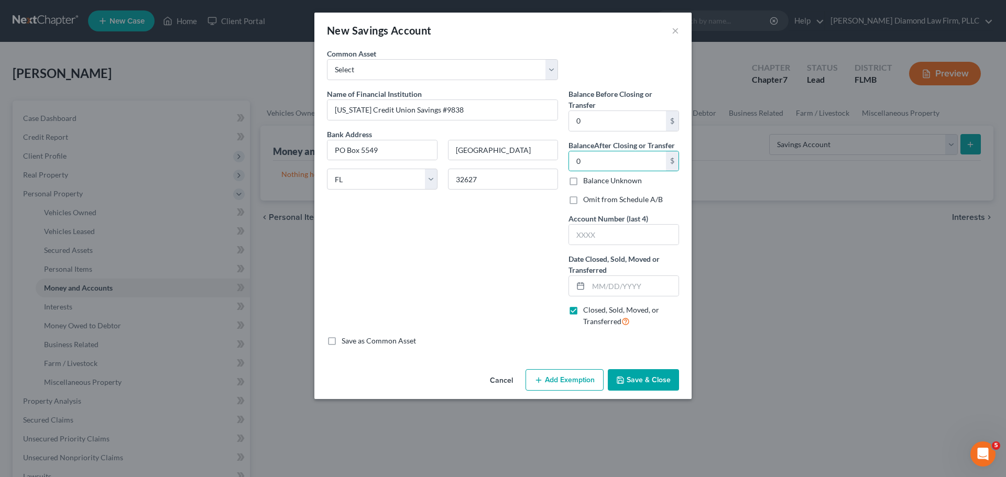
click at [609, 196] on label "Omit from Schedule A/B" at bounding box center [623, 199] width 80 height 10
click at [594, 196] on input "Omit from Schedule A/B" at bounding box center [590, 197] width 7 height 7
checkbox input "true"
click at [606, 237] on input "text" at bounding box center [623, 235] width 109 height 20
type input "9838"
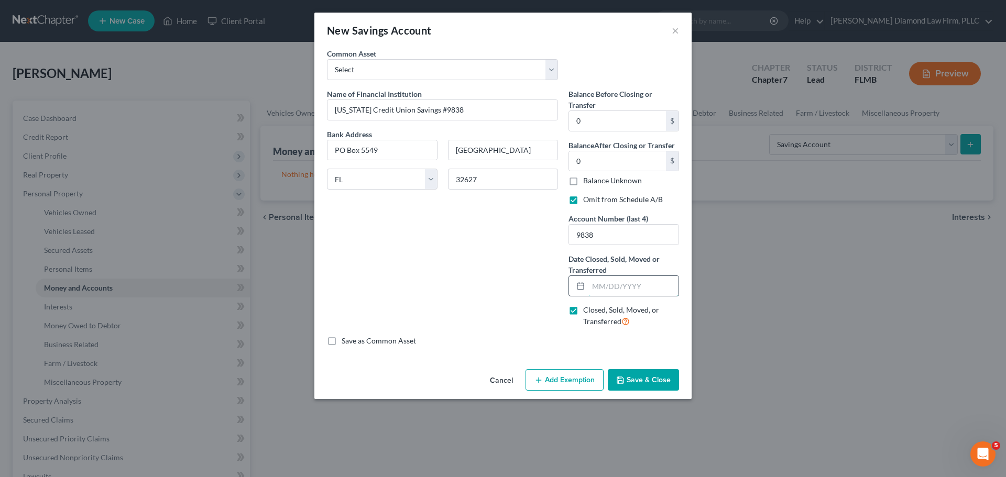
click at [619, 290] on input "text" at bounding box center [633, 286] width 90 height 20
type input "[DATE]"
click at [653, 379] on button "Save & Close" at bounding box center [643, 380] width 71 height 22
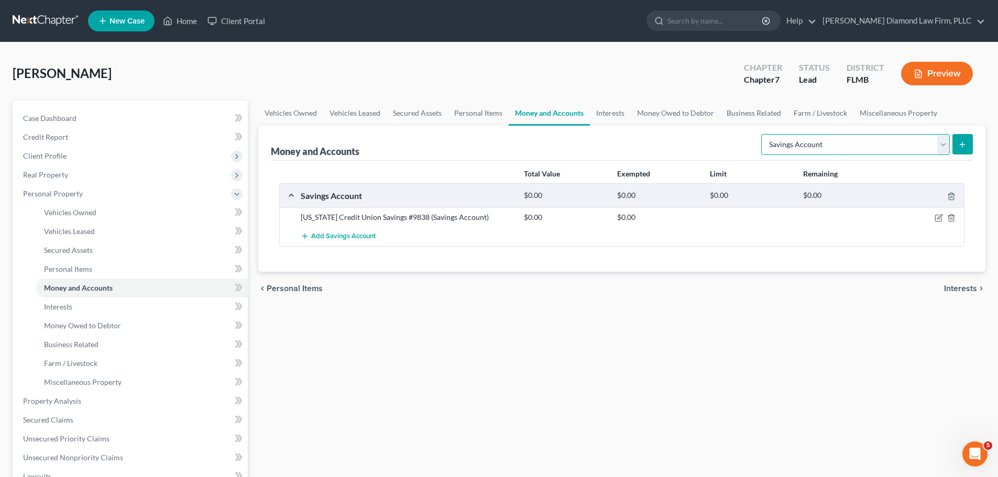
click at [841, 139] on select "Select Account Type Brokerage Cash on Hand Certificates of Deposit Checking Acc…" at bounding box center [855, 144] width 189 height 21
click at [965, 139] on button "submit" at bounding box center [962, 144] width 20 height 20
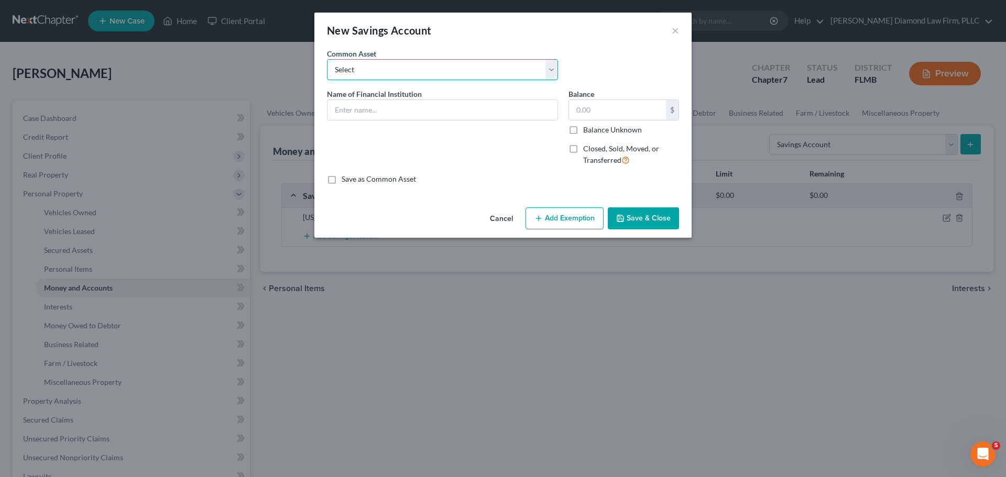
click at [393, 65] on select "Select Achieva Truist Navy Federal CU SunTrust PNC Bank Suncoast Credit Union […" at bounding box center [442, 69] width 231 height 21
click at [368, 103] on input "text" at bounding box center [442, 110] width 230 height 20
type input "Insight Credit Union Savings #0100"
click at [632, 113] on input "text" at bounding box center [617, 110] width 97 height 20
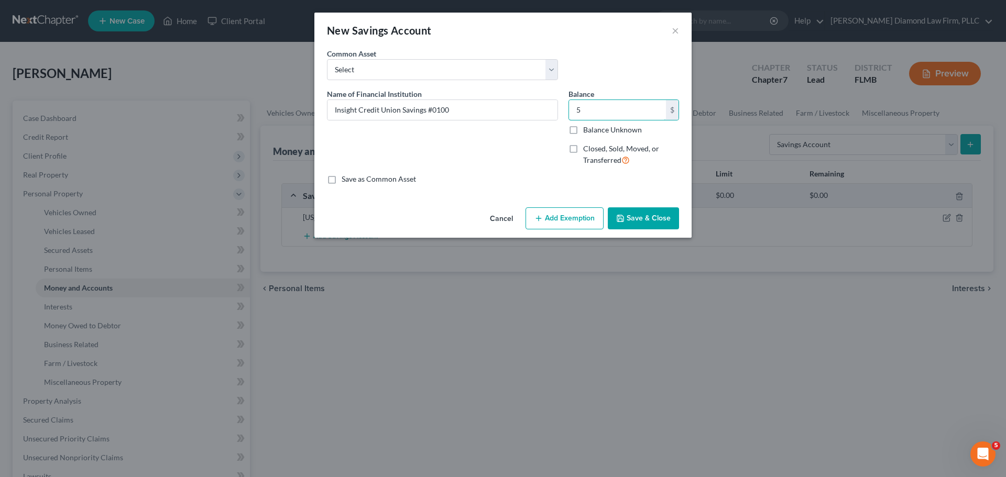
type input "5"
click at [642, 211] on button "Save & Close" at bounding box center [643, 218] width 71 height 22
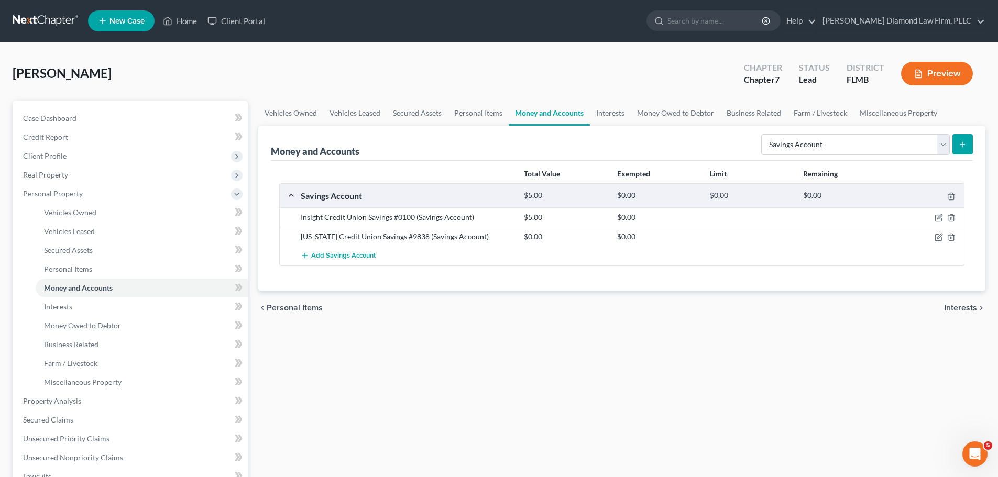
click at [957, 144] on button "submit" at bounding box center [962, 144] width 20 height 20
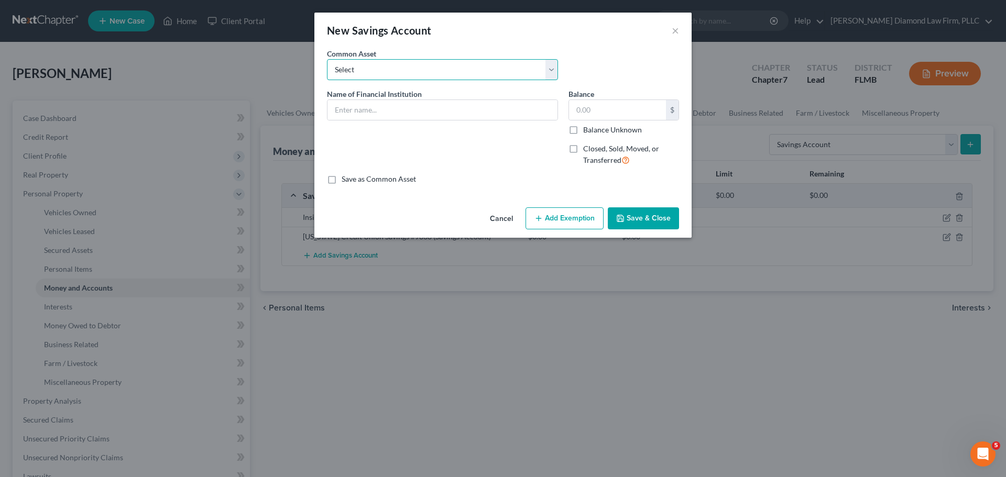
click at [449, 70] on select "Select Achieva Truist Navy Federal CU SunTrust PNC Bank Suncoast Credit Union […" at bounding box center [442, 69] width 231 height 21
drag, startPoint x: 449, startPoint y: 70, endPoint x: 443, endPoint y: 74, distance: 7.9
click at [449, 70] on select "Select Achieva Truist Navy Federal CU SunTrust PNC Bank Suncoast Credit Union […" at bounding box center [442, 69] width 231 height 21
click at [405, 116] on input "text" at bounding box center [442, 110] width 230 height 20
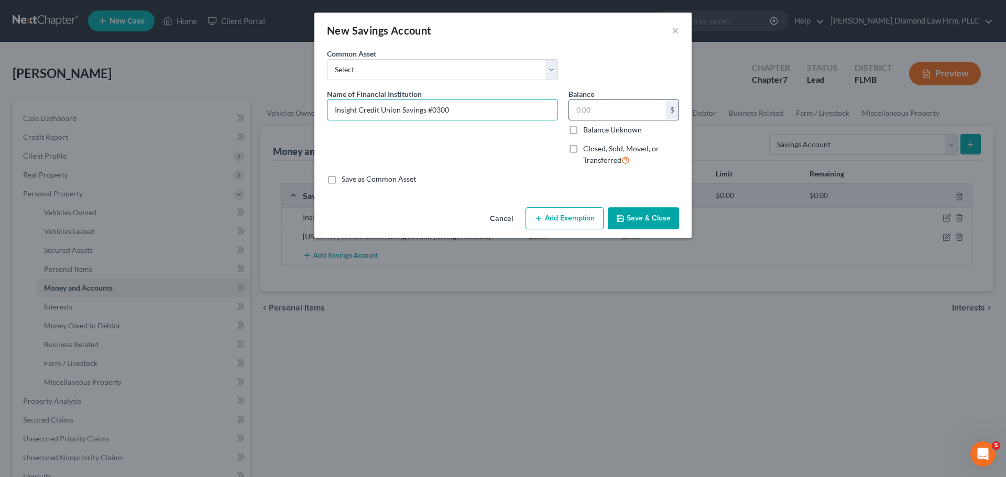
type input "Insight Credit Union Savings #0300"
type input "0"
drag, startPoint x: 634, startPoint y: 221, endPoint x: 686, endPoint y: 214, distance: 52.3
click at [635, 221] on button "Save & Close" at bounding box center [643, 218] width 71 height 22
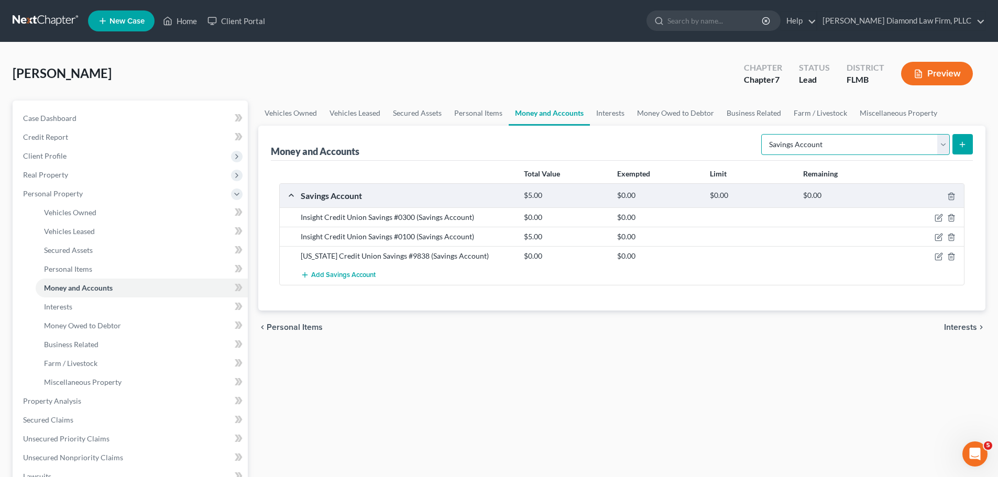
click at [834, 144] on select "Select Account Type Brokerage Cash on Hand Certificates of Deposit Checking Acc…" at bounding box center [855, 144] width 189 height 21
select select "checking"
click at [763, 134] on select "Select Account Type Brokerage Cash on Hand Certificates of Deposit Checking Acc…" at bounding box center [855, 144] width 189 height 21
click at [969, 142] on button "submit" at bounding box center [962, 144] width 20 height 20
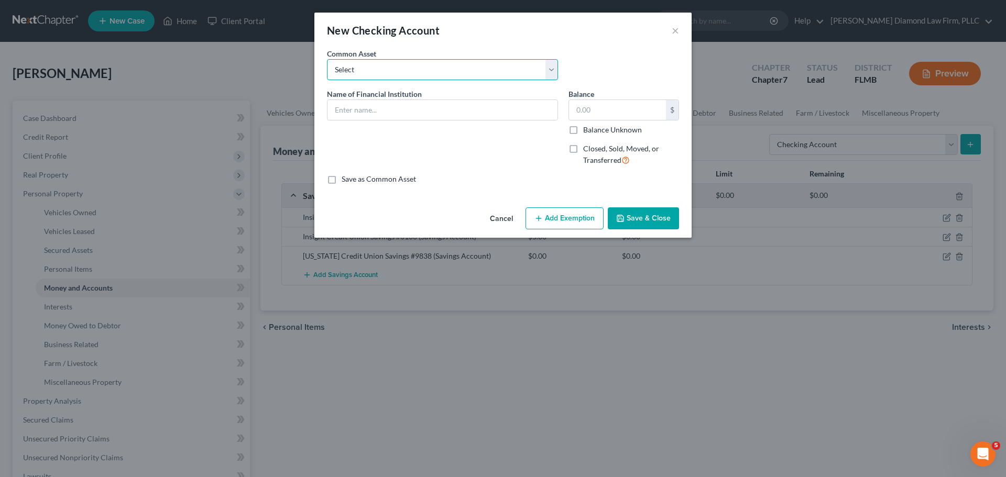
click at [440, 70] on select "Select Chase Bank Achieva Truist Regions Truist Navy Federal CU Bank of America…" at bounding box center [442, 69] width 231 height 21
drag, startPoint x: 440, startPoint y: 70, endPoint x: 436, endPoint y: 74, distance: 6.3
click at [440, 70] on select "Select Chase Bank Achieva Truist Regions Truist Navy Federal CU Bank of America…" at bounding box center [442, 69] width 231 height 21
click at [400, 119] on input "text" at bounding box center [442, 110] width 230 height 20
type input "Insight Credit Union Checking #8217"
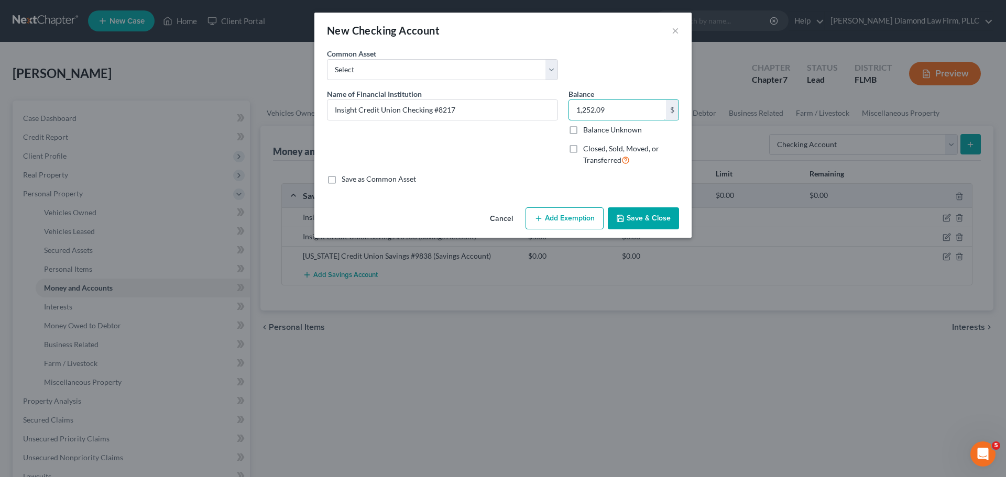
type input "1,252.09"
click at [644, 219] on button "Save & Close" at bounding box center [643, 218] width 71 height 22
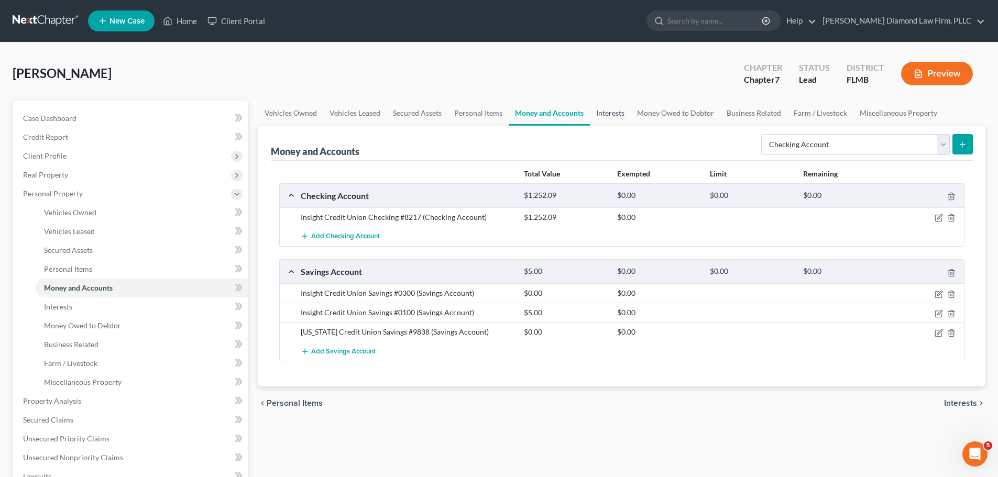
click at [607, 111] on link "Interests" at bounding box center [610, 113] width 41 height 25
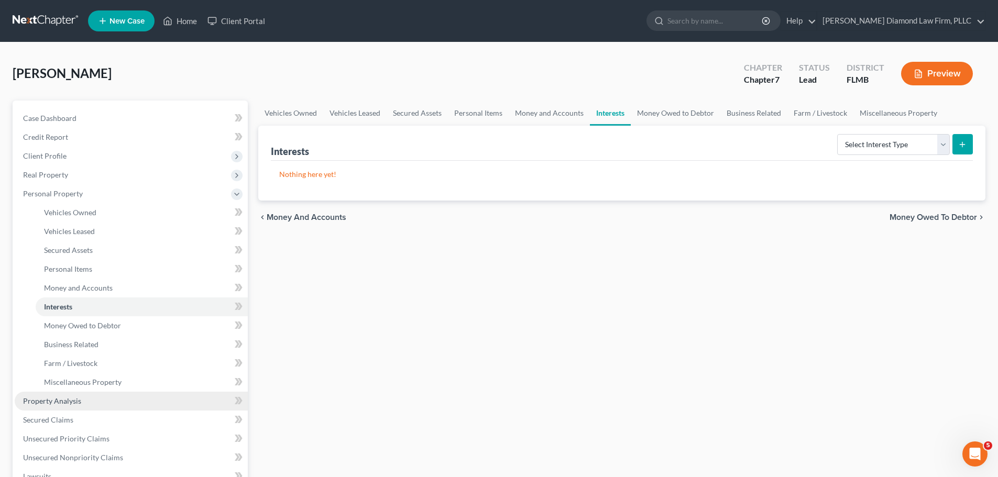
click at [98, 401] on link "Property Analysis" at bounding box center [131, 401] width 233 height 19
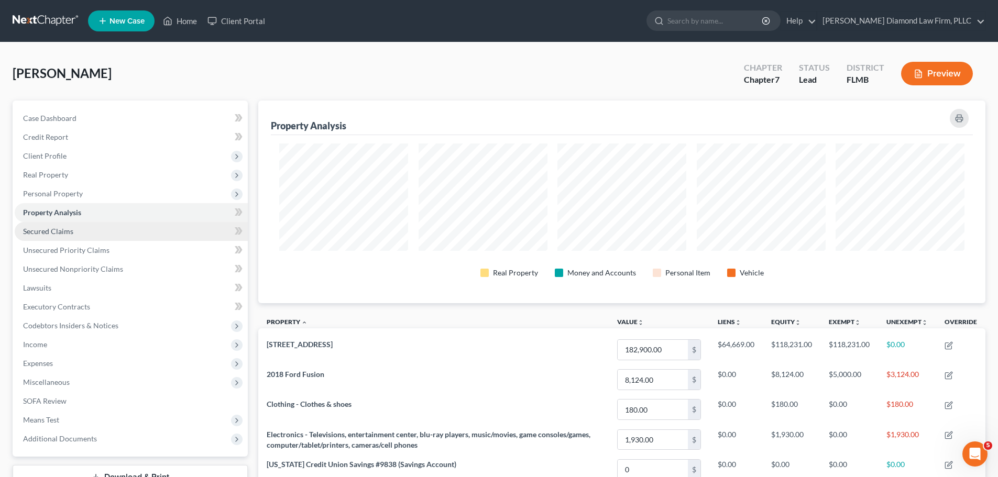
click at [152, 227] on link "Secured Claims" at bounding box center [131, 231] width 233 height 19
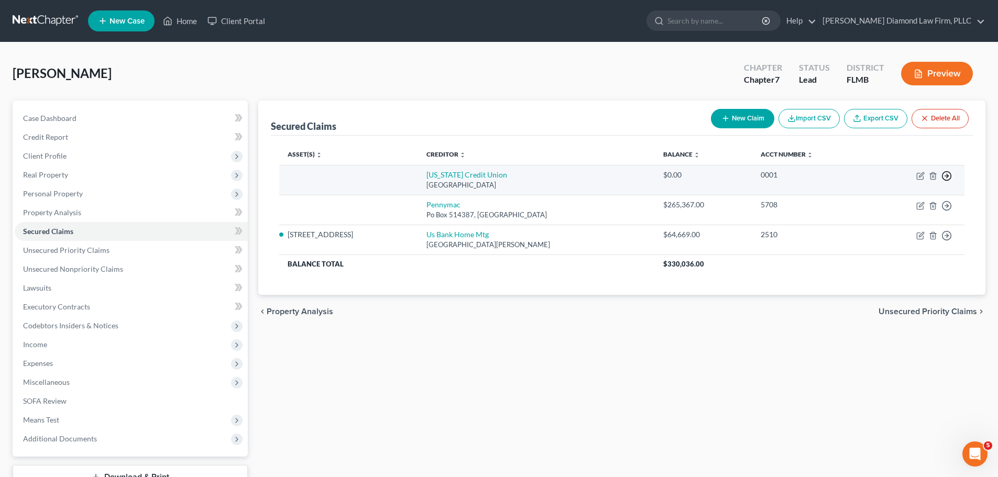
click at [944, 174] on icon "button" at bounding box center [946, 176] width 10 height 10
click at [899, 198] on link "Move to F" at bounding box center [898, 201] width 87 height 18
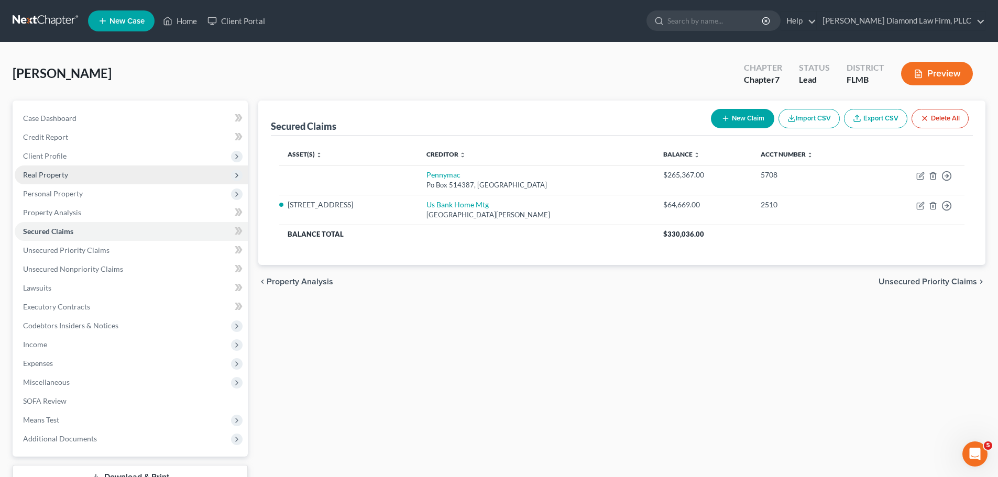
click at [118, 173] on span "Real Property" at bounding box center [131, 175] width 233 height 19
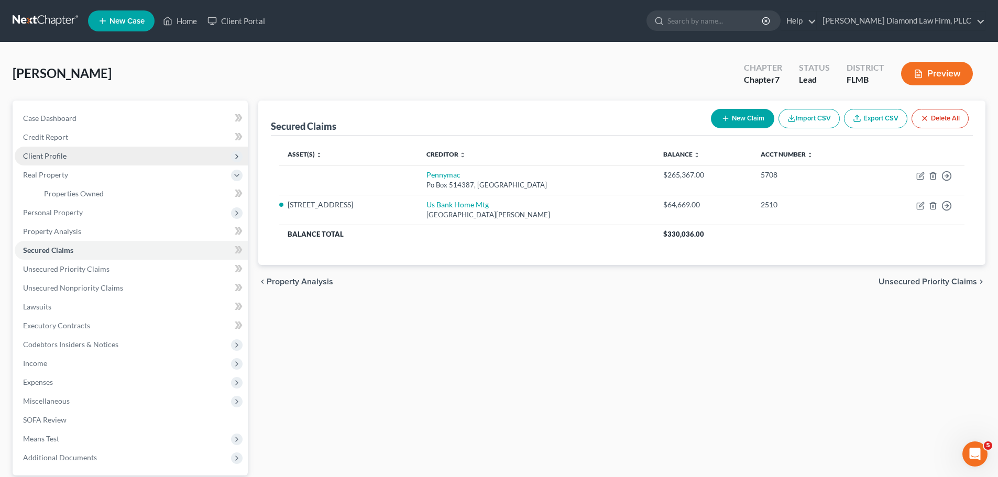
click at [102, 158] on span "Client Profile" at bounding box center [131, 156] width 233 height 19
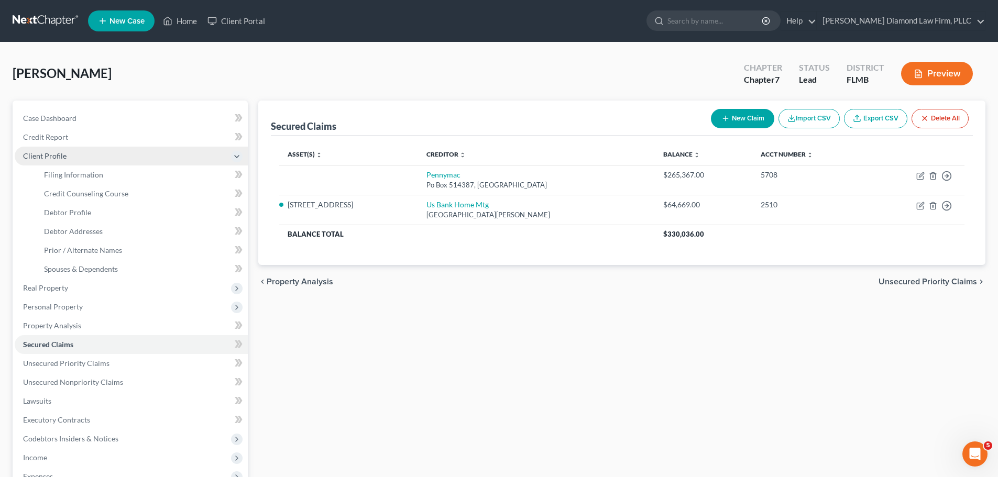
click at [102, 158] on span "Client Profile" at bounding box center [131, 156] width 233 height 19
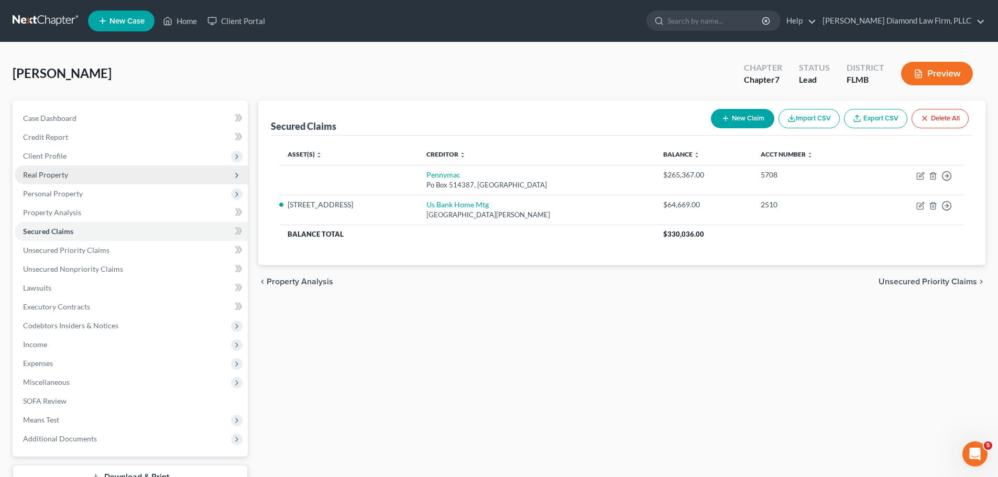
click at [93, 170] on span "Real Property" at bounding box center [131, 175] width 233 height 19
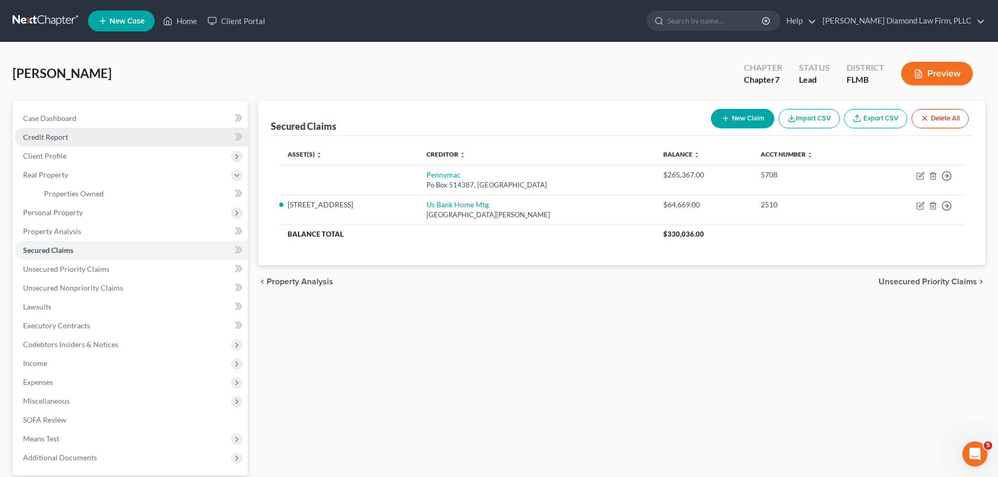
click at [72, 144] on link "Credit Report" at bounding box center [131, 137] width 233 height 19
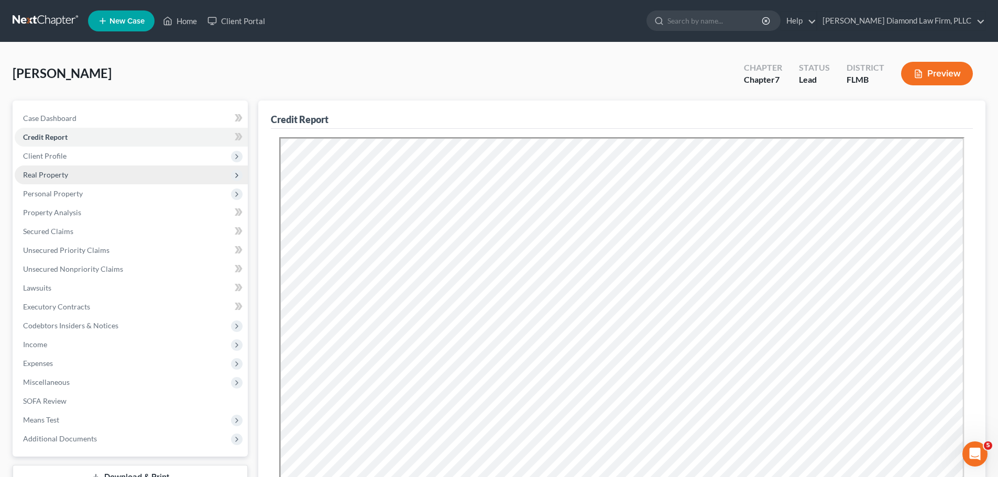
click at [62, 181] on span "Real Property" at bounding box center [131, 175] width 233 height 19
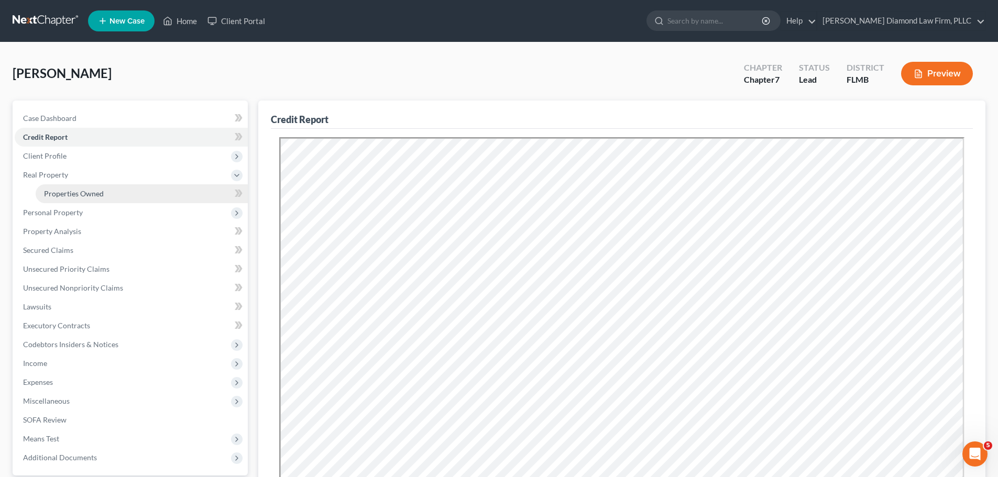
click at [67, 193] on span "Properties Owned" at bounding box center [74, 193] width 60 height 9
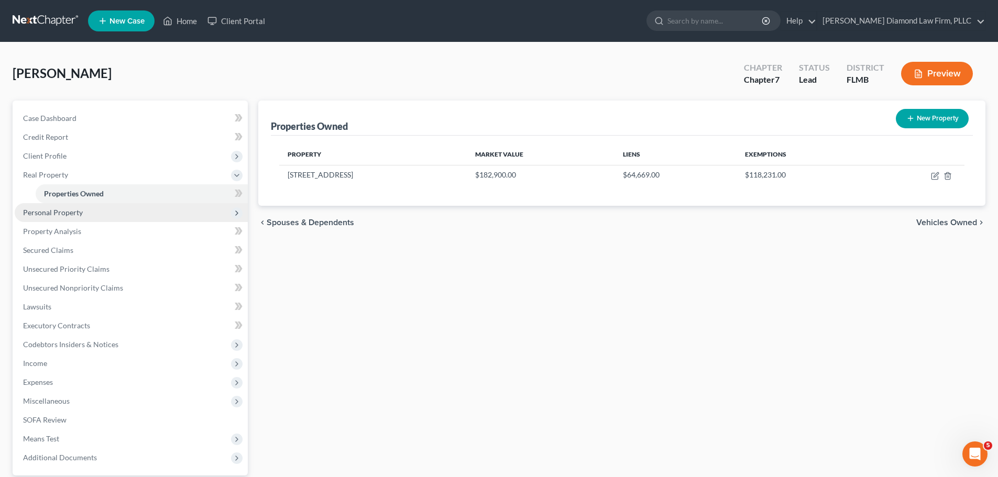
click at [111, 213] on span "Personal Property" at bounding box center [131, 212] width 233 height 19
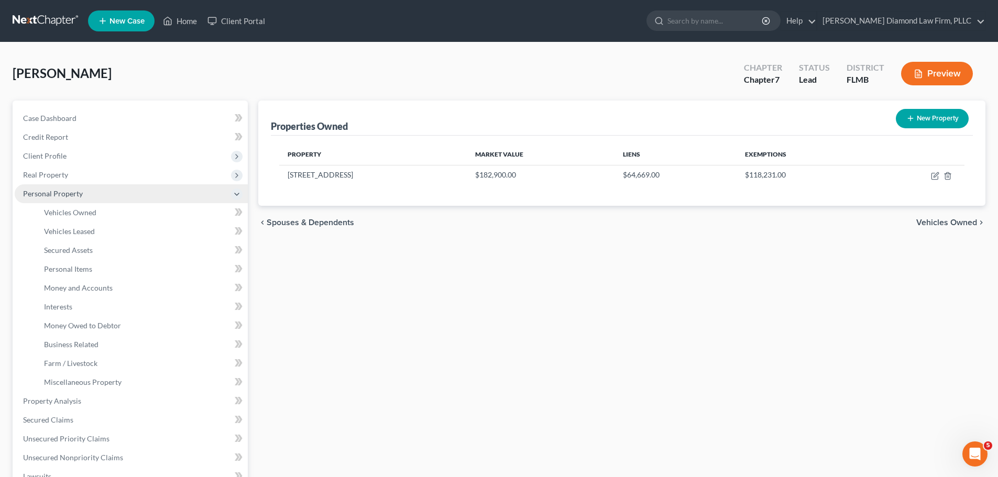
click at [103, 193] on span "Personal Property" at bounding box center [131, 193] width 233 height 19
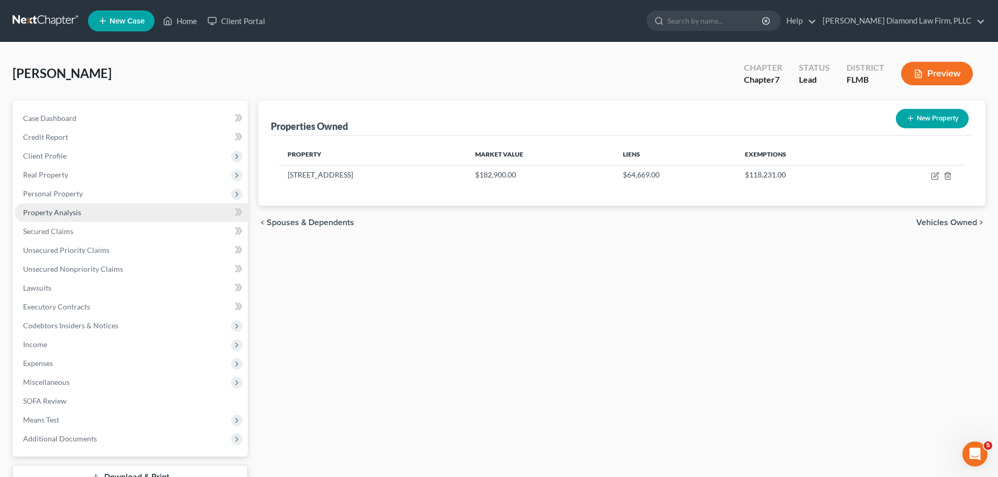
click at [95, 212] on link "Property Analysis" at bounding box center [131, 212] width 233 height 19
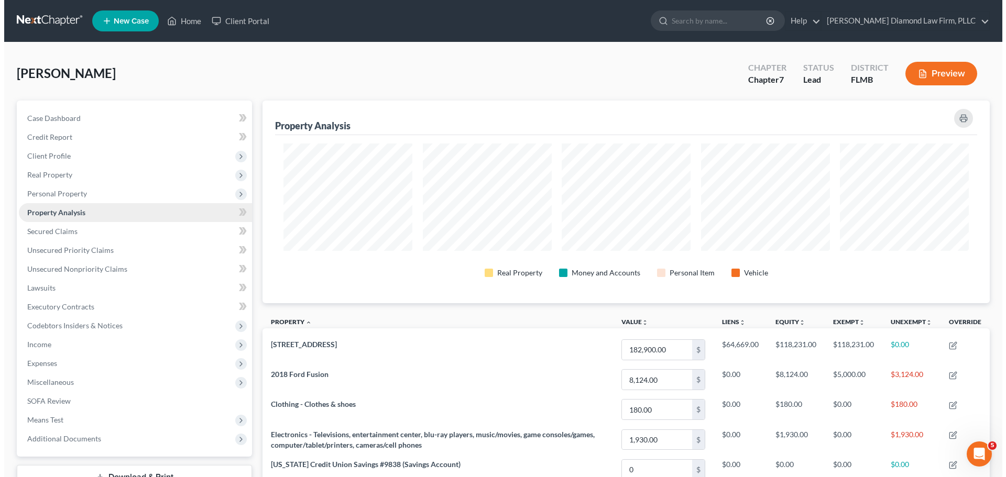
scroll to position [203, 727]
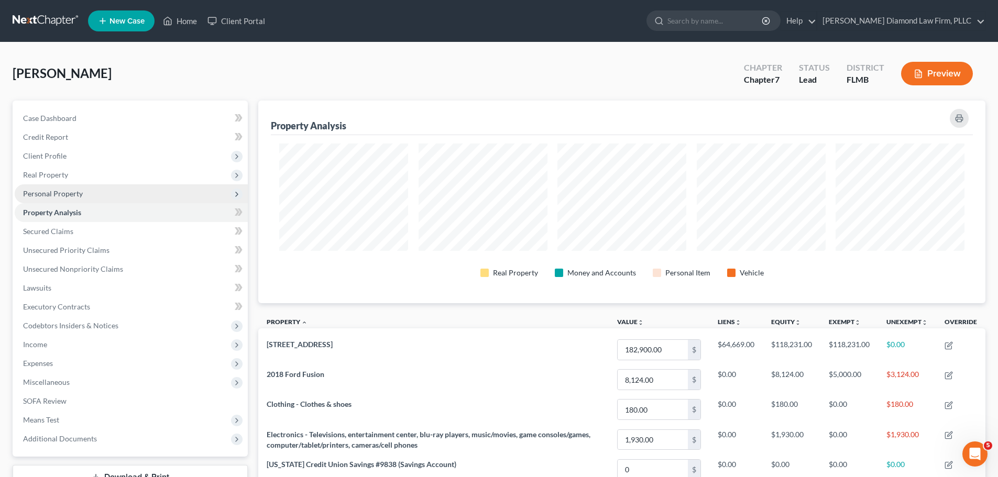
click at [93, 191] on span "Personal Property" at bounding box center [131, 193] width 233 height 19
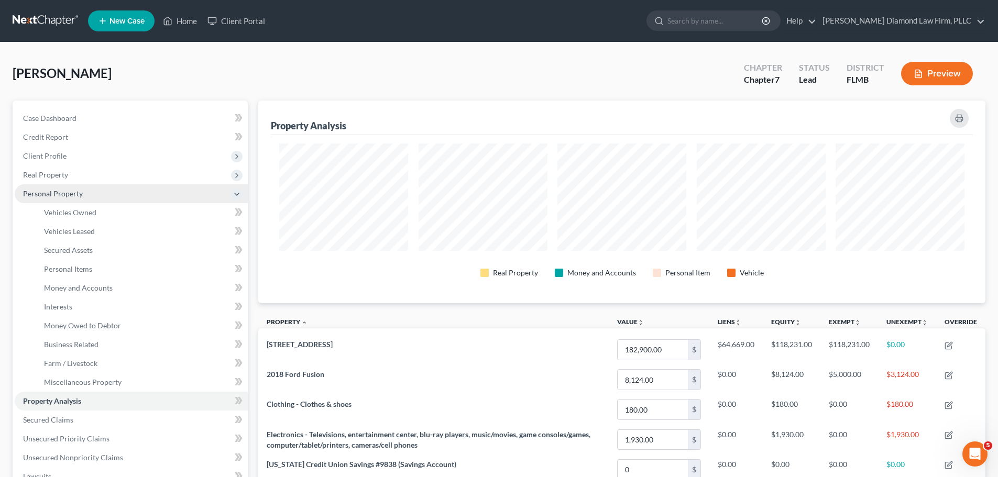
click at [93, 191] on span "Personal Property" at bounding box center [131, 193] width 233 height 19
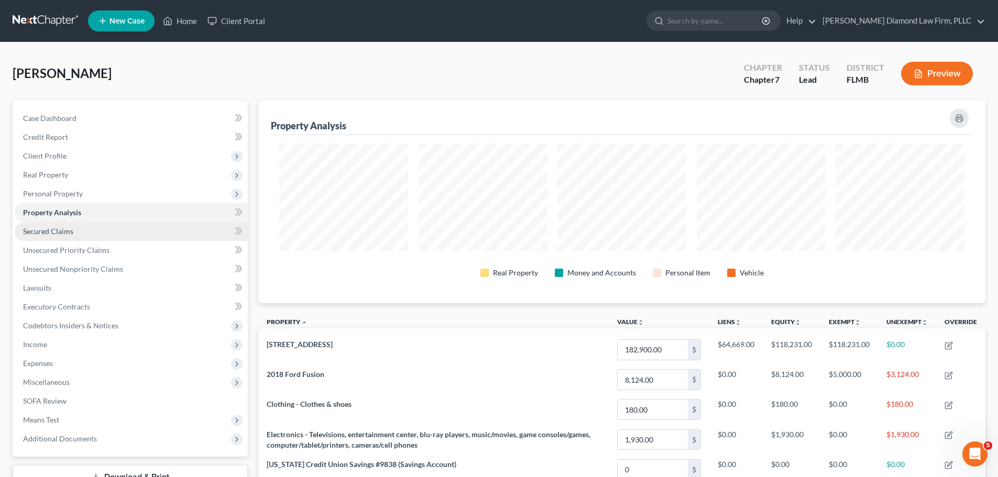
click at [82, 233] on link "Secured Claims" at bounding box center [131, 231] width 233 height 19
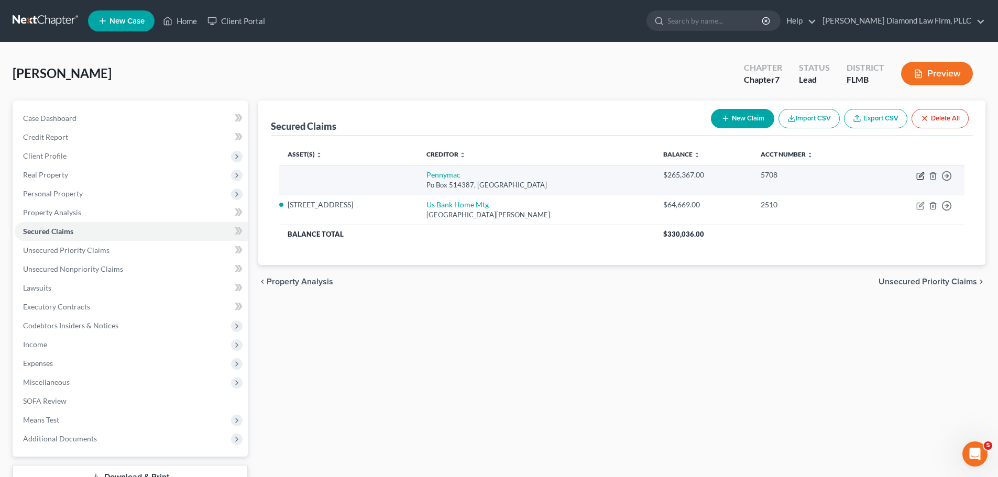
click at [917, 178] on icon "button" at bounding box center [920, 176] width 8 height 8
select select "4"
select select "0"
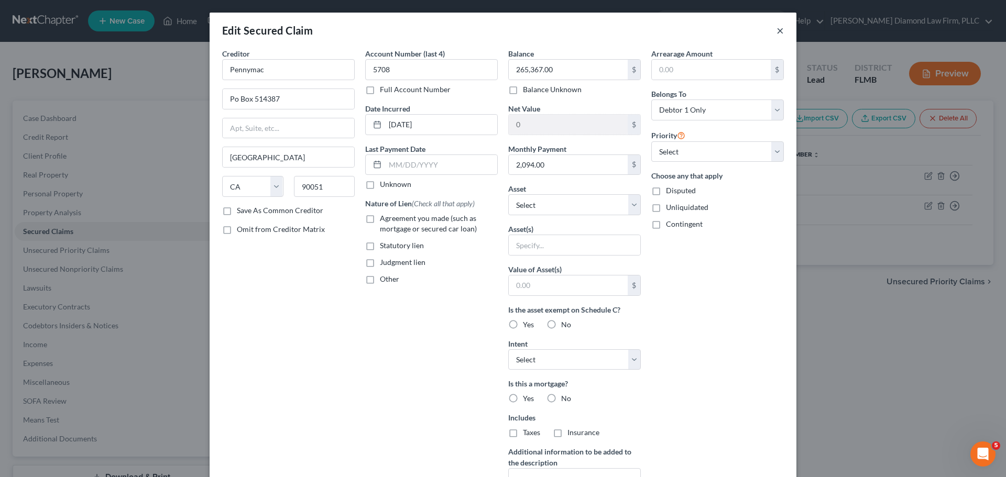
click at [778, 32] on button "×" at bounding box center [779, 30] width 7 height 13
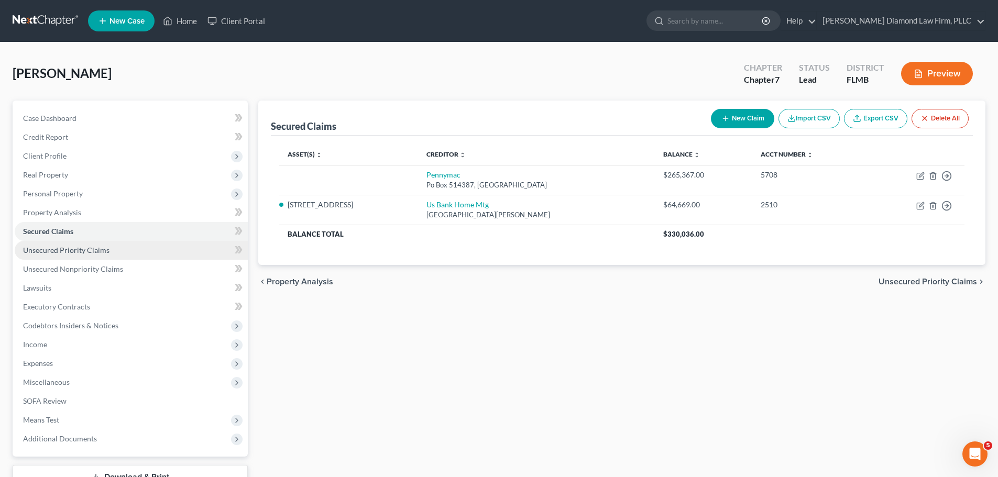
click at [136, 244] on link "Unsecured Priority Claims" at bounding box center [131, 250] width 233 height 19
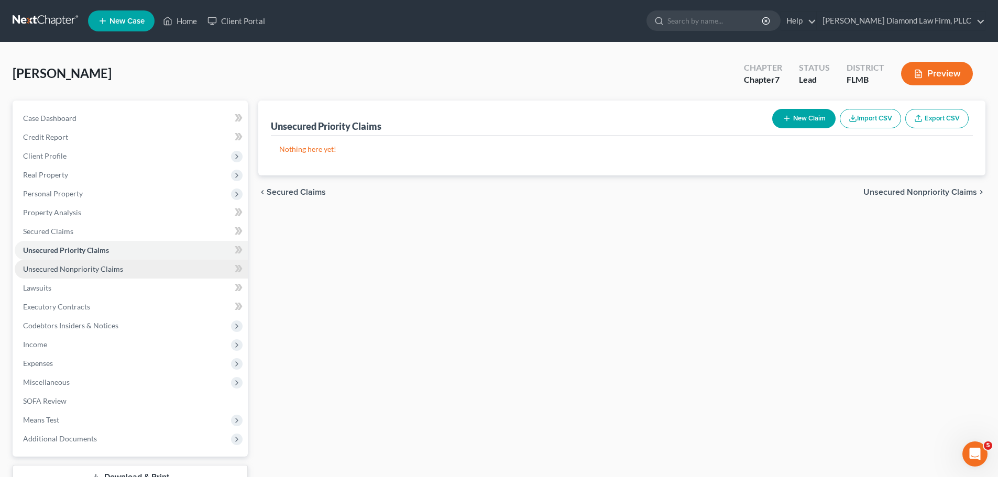
click at [131, 262] on link "Unsecured Nonpriority Claims" at bounding box center [131, 269] width 233 height 19
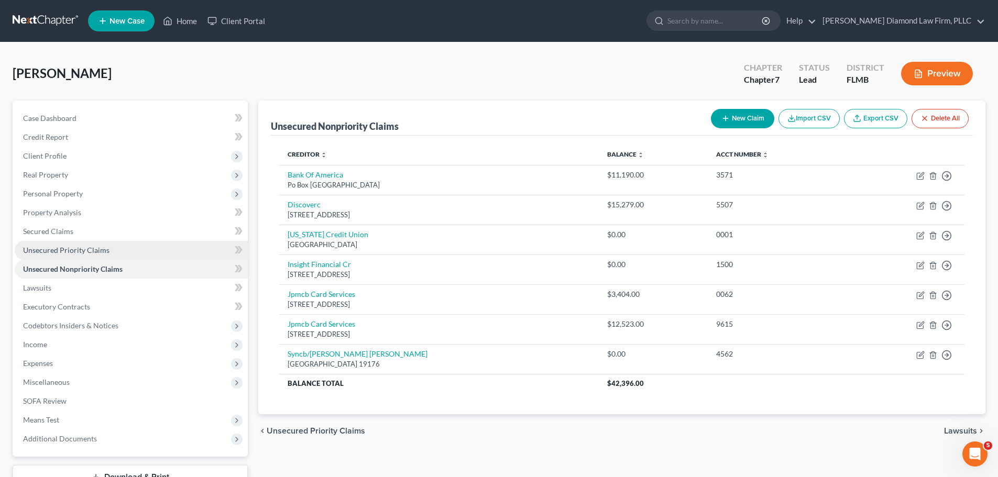
click at [134, 243] on link "Unsecured Priority Claims" at bounding box center [131, 250] width 233 height 19
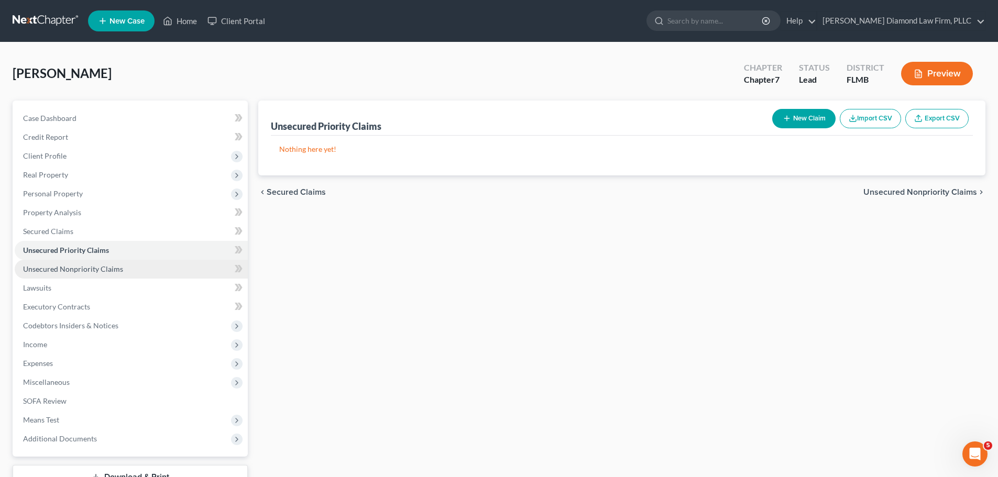
drag, startPoint x: 104, startPoint y: 266, endPoint x: 109, endPoint y: 267, distance: 5.3
click at [104, 266] on span "Unsecured Nonpriority Claims" at bounding box center [73, 269] width 100 height 9
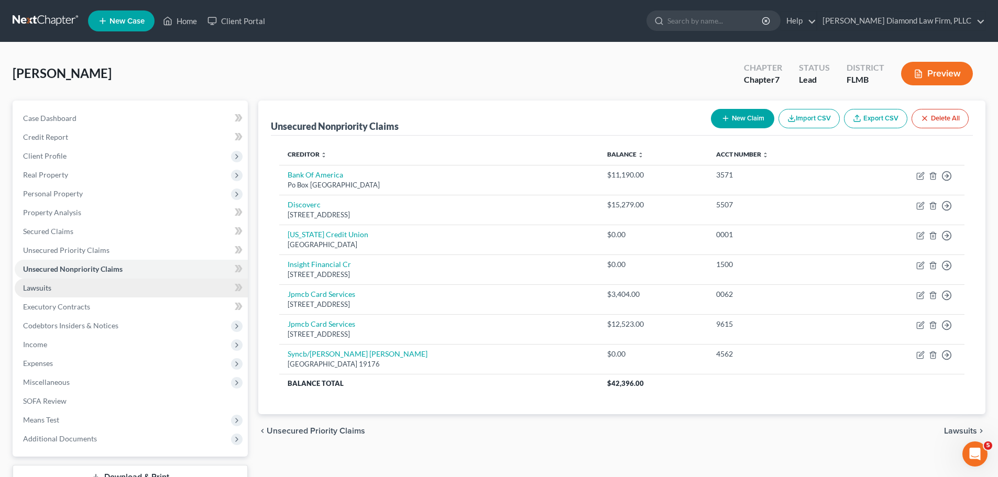
click at [59, 290] on link "Lawsuits" at bounding box center [131, 288] width 233 height 19
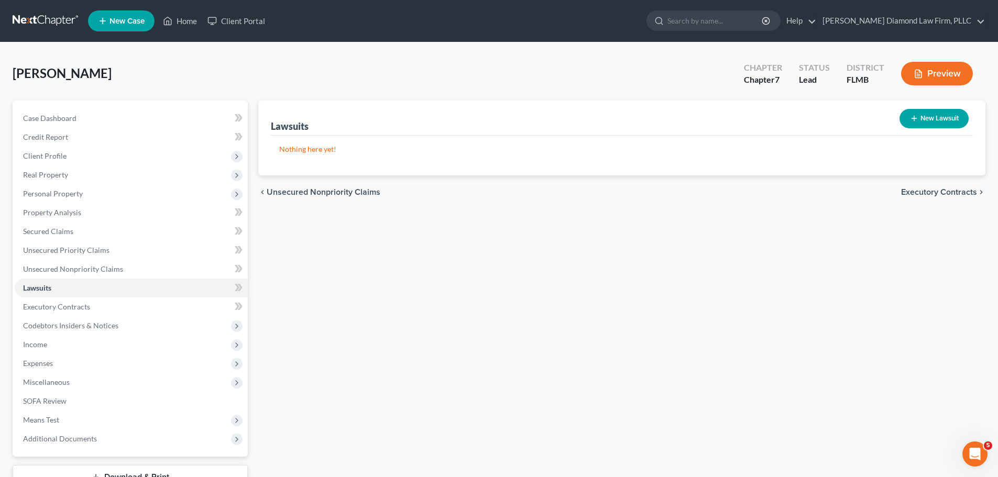
click at [939, 117] on button "New Lawsuit" at bounding box center [933, 118] width 69 height 19
select select "0"
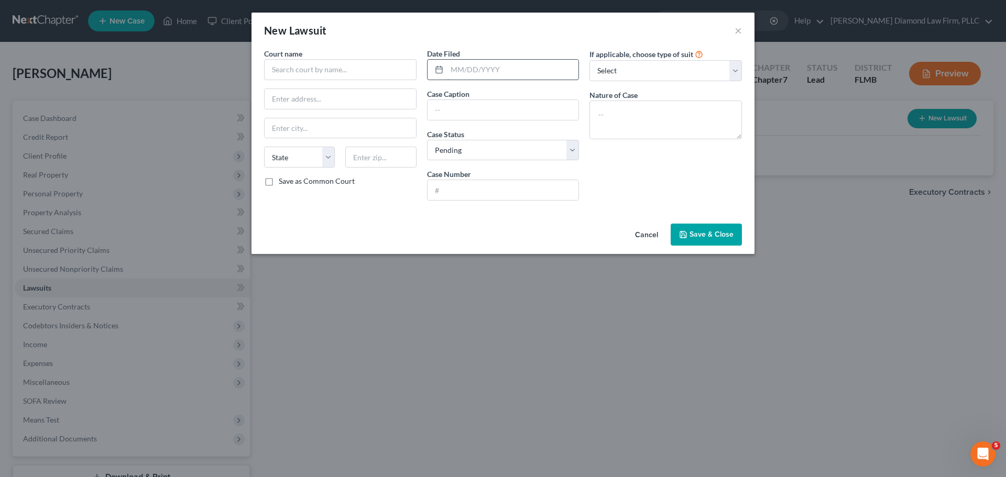
click at [476, 72] on input "text" at bounding box center [513, 70] width 132 height 20
type input "[DATE]"
click at [471, 109] on input "text" at bounding box center [502, 110] width 151 height 20
paste input "BANK OF AMERICA, N.A."
click at [530, 97] on div "Case Caption BANK OF AMERICA, N.A. VS" at bounding box center [503, 105] width 152 height 32
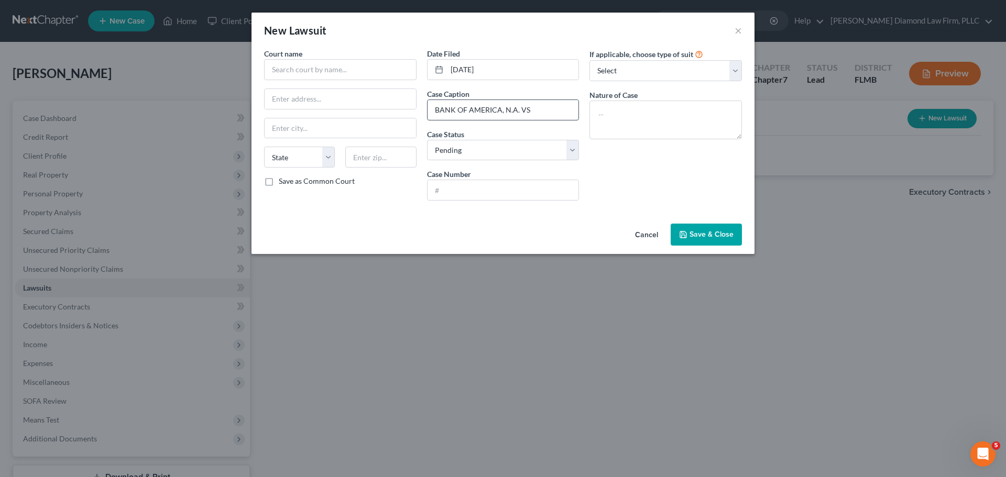
click at [543, 109] on input "BANK OF AMERICA, N.A. VS" at bounding box center [502, 110] width 151 height 20
paste input "[PERSON_NAME]"
type input "BANK OF AMERICA, N.A. VS [PERSON_NAME]"
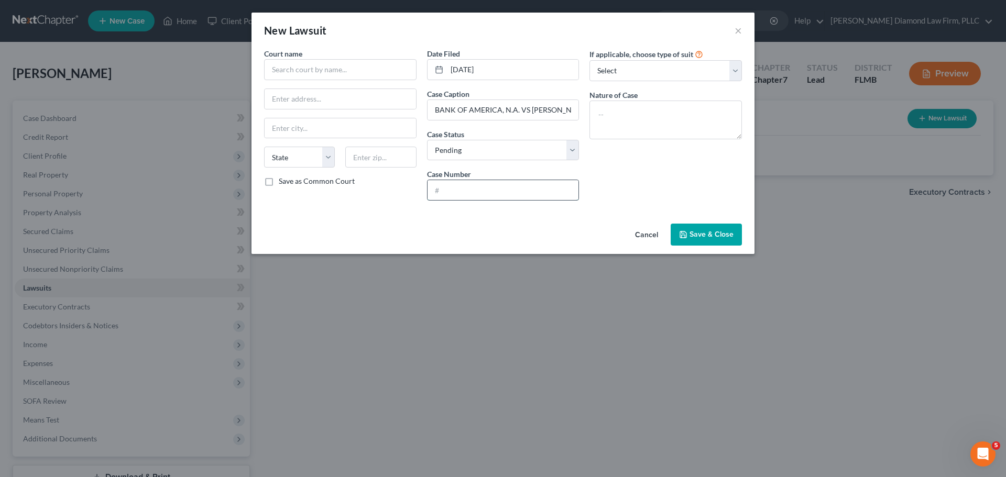
click at [501, 189] on input "text" at bounding box center [502, 190] width 151 height 20
paste input "25CC001198AX"
type input "25CC001198AX"
click at [692, 69] on select "Select Repossession Garnishment Foreclosure Attached, Seized, Or Levied Other" at bounding box center [665, 70] width 152 height 21
select select "4"
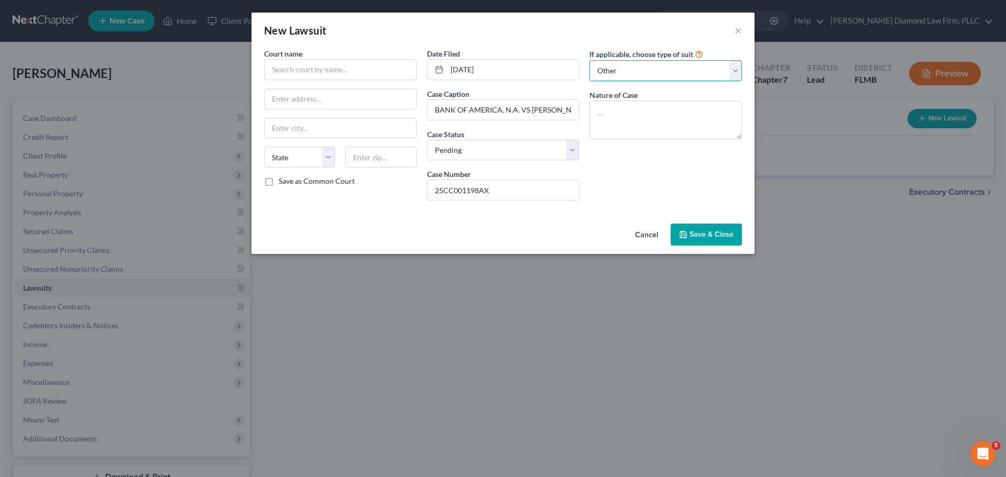
click at [589, 60] on select "Select Repossession Garnishment Foreclosure Attached, Seized, Or Levied Other" at bounding box center [665, 70] width 152 height 21
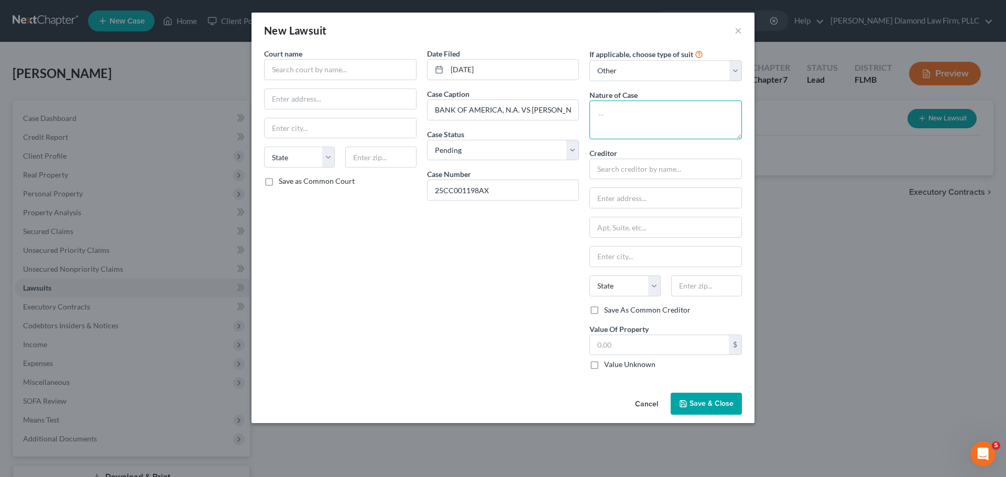
drag, startPoint x: 684, startPoint y: 115, endPoint x: 706, endPoint y: 119, distance: 22.9
click at [683, 115] on textarea at bounding box center [665, 120] width 152 height 39
paste textarea "COUNTY CIVIL CASE $8,000-$15,000"
type textarea "COUNTY CIVIL CASE $8,000-$15,000"
click at [628, 168] on input "text" at bounding box center [665, 169] width 152 height 21
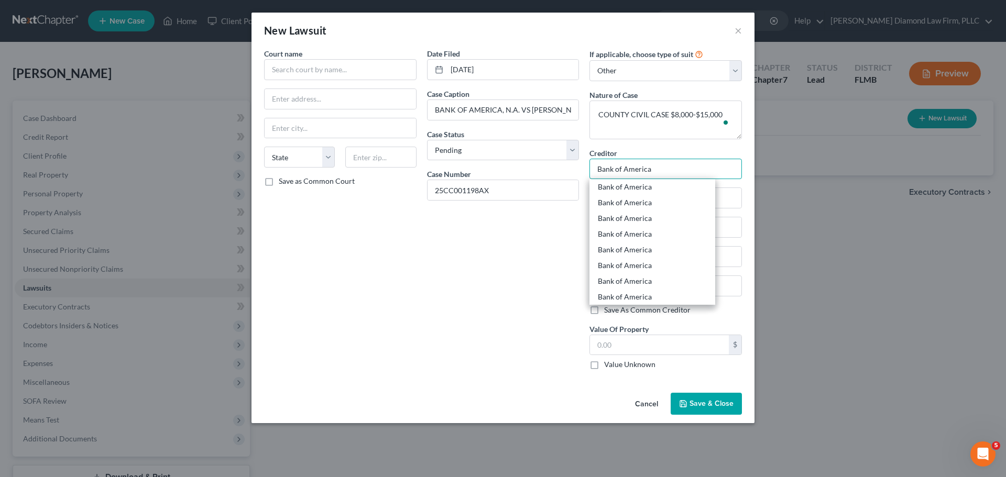
click at [665, 166] on input "Bank of America" at bounding box center [665, 169] width 152 height 21
type input "Bank of America"
click at [721, 201] on input "text" at bounding box center [665, 198] width 151 height 20
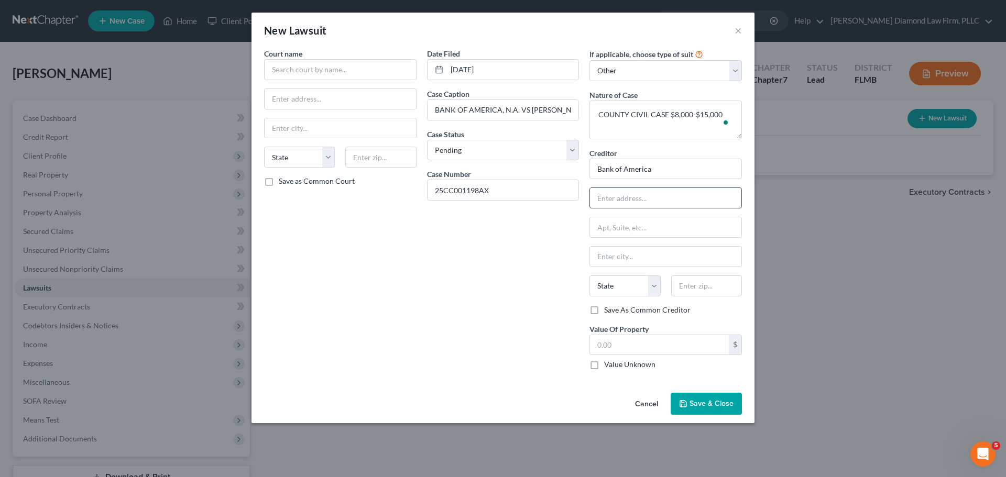
click at [655, 200] on input "text" at bounding box center [665, 198] width 151 height 20
type input "PO Box 982238"
type input "[GEOGRAPHIC_DATA]"
click at [625, 279] on select "State [US_STATE] AK AR AZ CA CO CT DE DC [GEOGRAPHIC_DATA] [GEOGRAPHIC_DATA] GU…" at bounding box center [624, 286] width 71 height 21
select select "45"
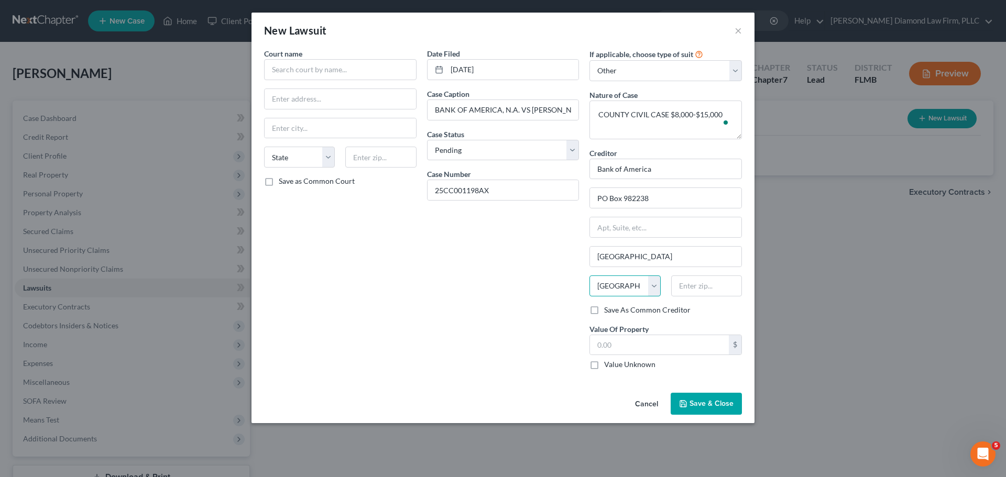
click at [589, 276] on select "State [US_STATE] AK AR AZ CA CO CT DE DC [GEOGRAPHIC_DATA] [GEOGRAPHIC_DATA] GU…" at bounding box center [624, 286] width 71 height 21
click at [685, 284] on input "text" at bounding box center [706, 286] width 71 height 21
type input "74998"
click at [313, 70] on input "text" at bounding box center [340, 69] width 152 height 21
click at [316, 90] on div "5th Judicial Circuit [GEOGRAPHIC_DATA]" at bounding box center [341, 88] width 139 height 10
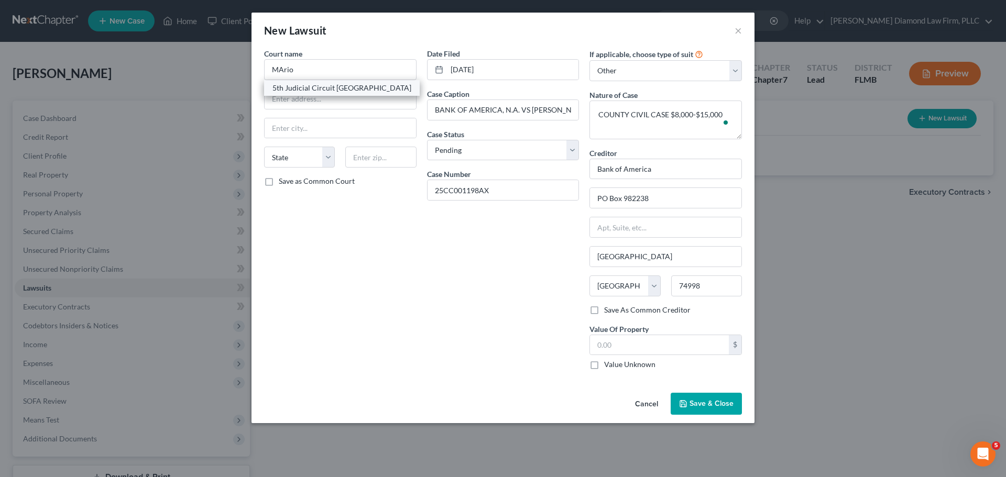
type input "5th Judicial Circuit [GEOGRAPHIC_DATA]"
type input "[STREET_ADDRESS]"
type input "Ocala"
select select "9"
type input "34475"
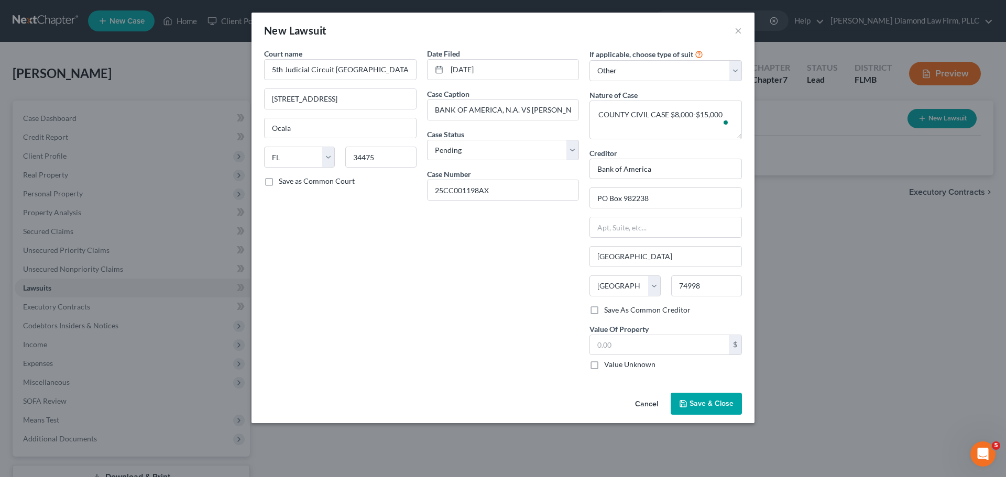
click at [726, 398] on button "Save & Close" at bounding box center [705, 404] width 71 height 22
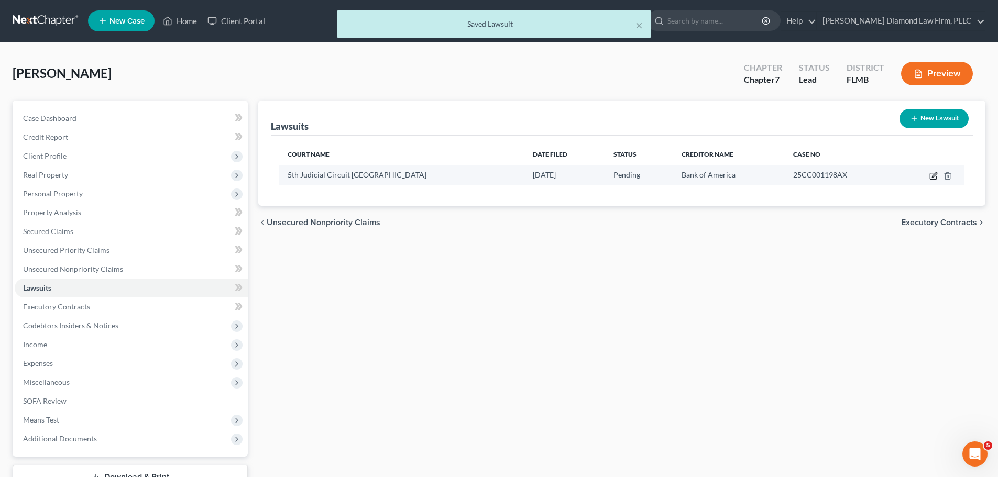
click at [936, 176] on icon "button" at bounding box center [933, 176] width 8 height 8
select select "9"
select select "0"
select select "4"
select select "45"
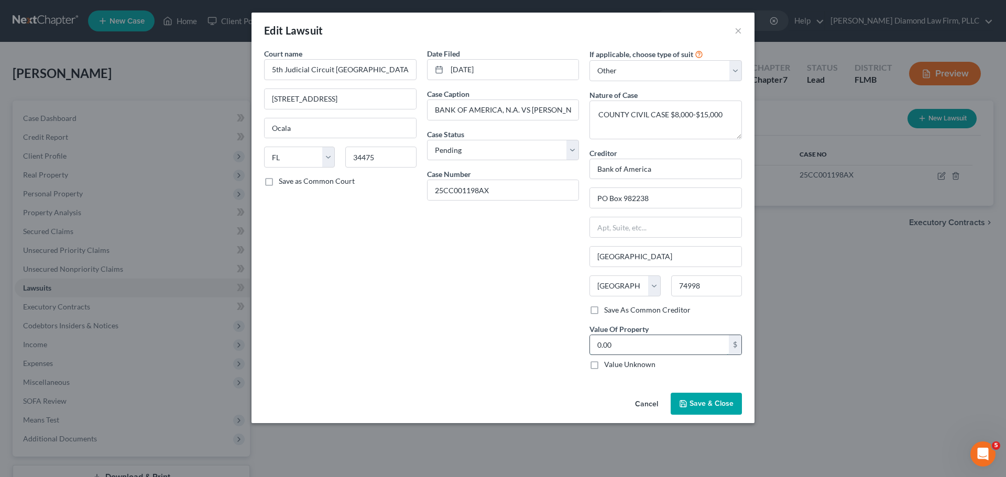
click at [622, 350] on input "0.00" at bounding box center [659, 345] width 139 height 20
type input "11,190"
click at [712, 399] on button "Save & Close" at bounding box center [705, 404] width 71 height 22
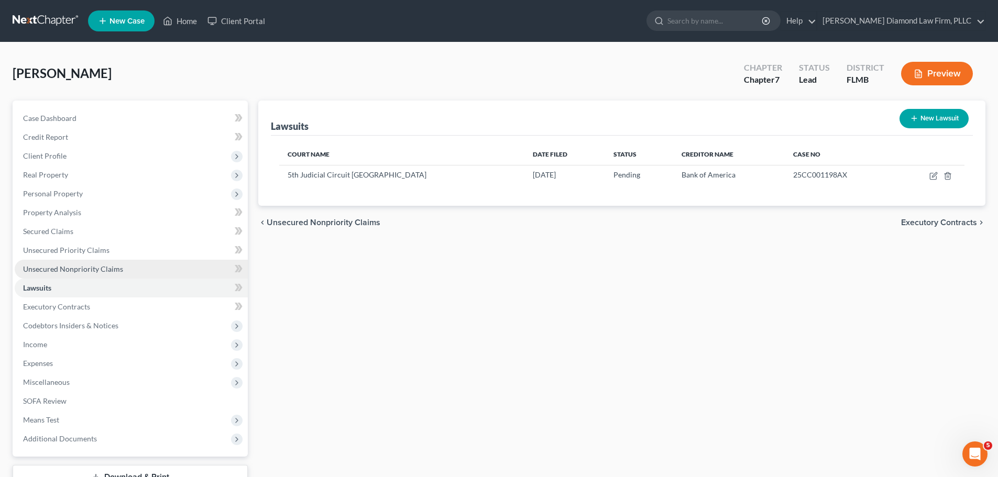
click at [40, 270] on span "Unsecured Nonpriority Claims" at bounding box center [73, 269] width 100 height 9
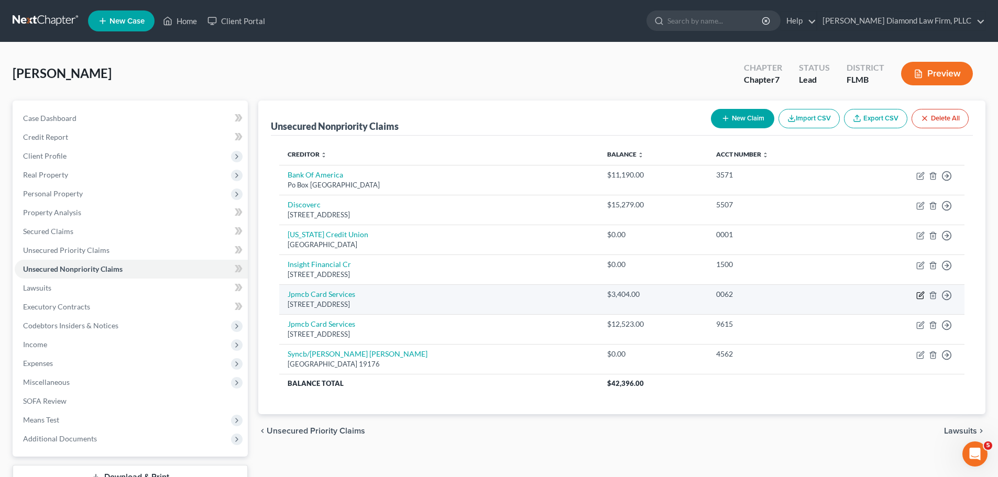
click at [923, 298] on icon "button" at bounding box center [920, 295] width 6 height 6
select select "7"
select select "1"
select select "0"
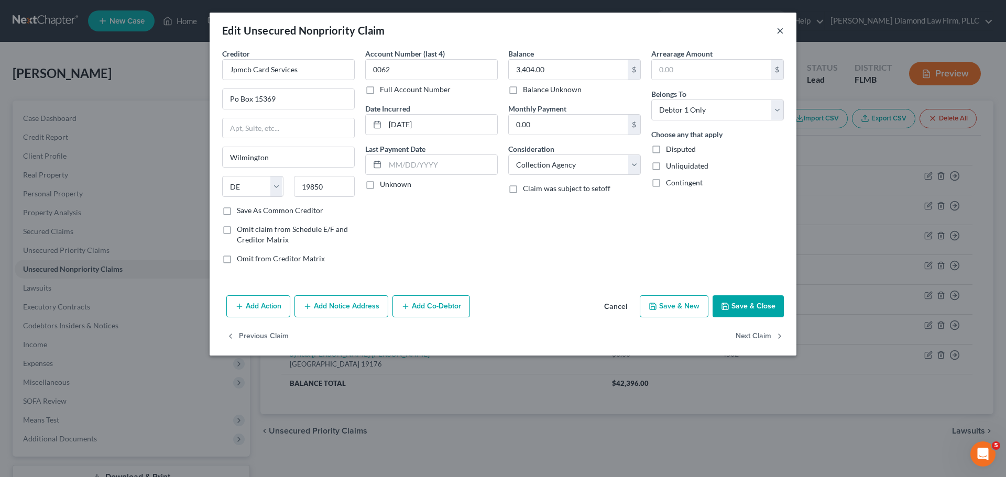
click at [779, 32] on button "×" at bounding box center [779, 30] width 7 height 13
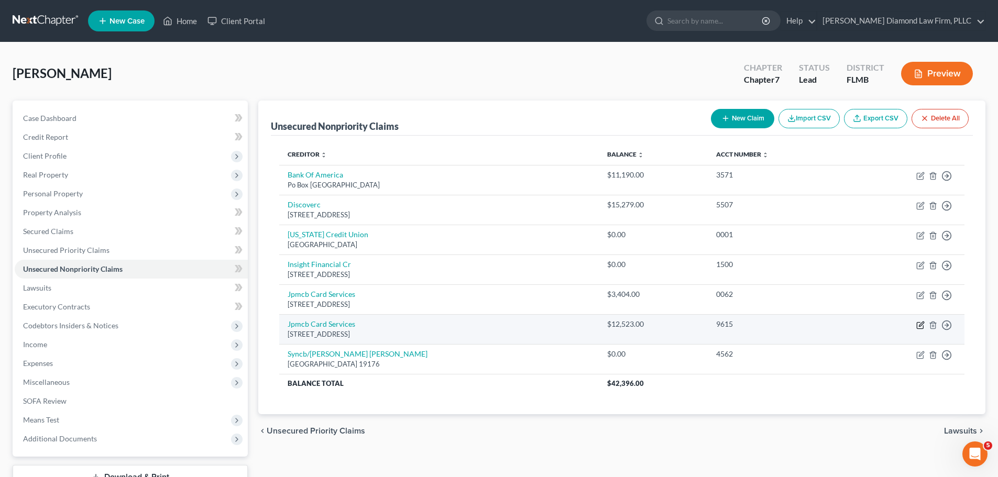
click at [918, 328] on icon "button" at bounding box center [920, 325] width 6 height 6
select select "7"
select select "1"
select select "0"
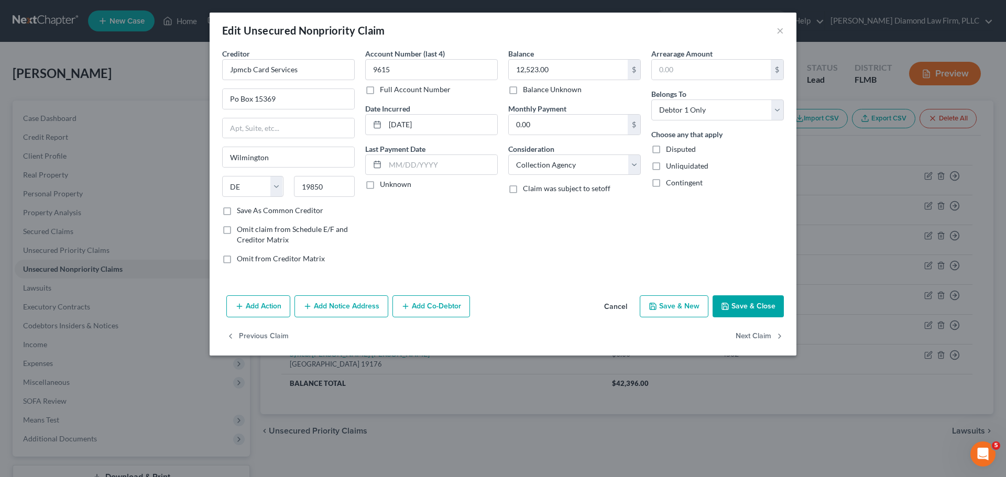
click at [784, 35] on div "Edit Unsecured Nonpriority Claim ×" at bounding box center [503, 31] width 587 height 36
click at [780, 32] on button "×" at bounding box center [779, 30] width 7 height 13
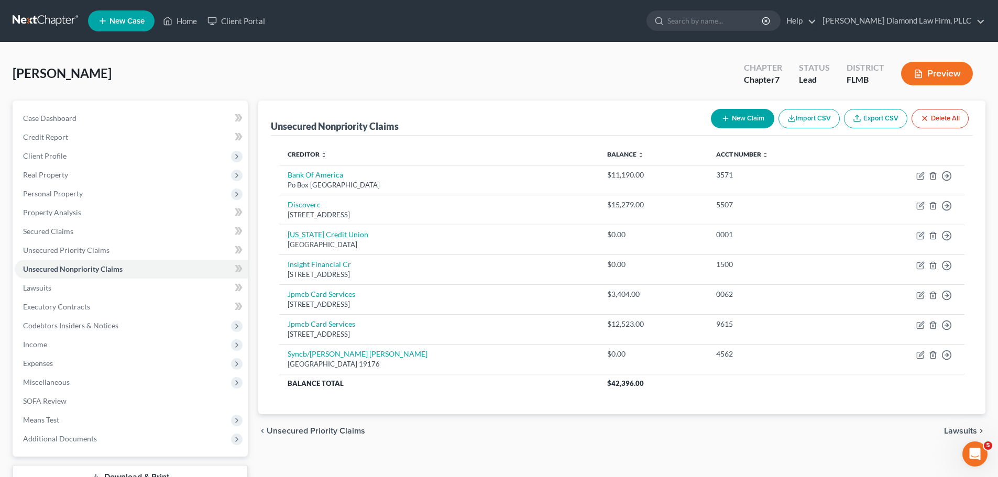
click at [749, 124] on button "New Claim" at bounding box center [742, 118] width 63 height 19
select select "0"
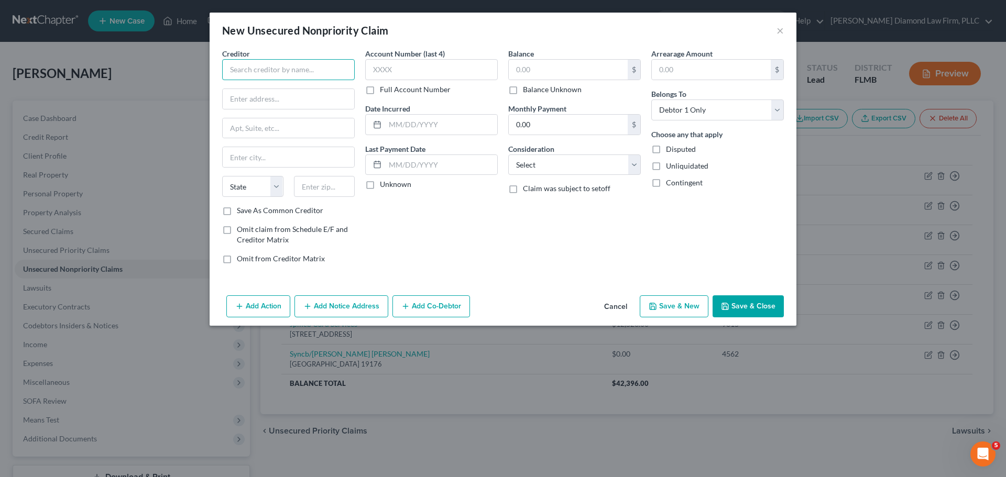
click at [238, 71] on input "text" at bounding box center [288, 69] width 133 height 21
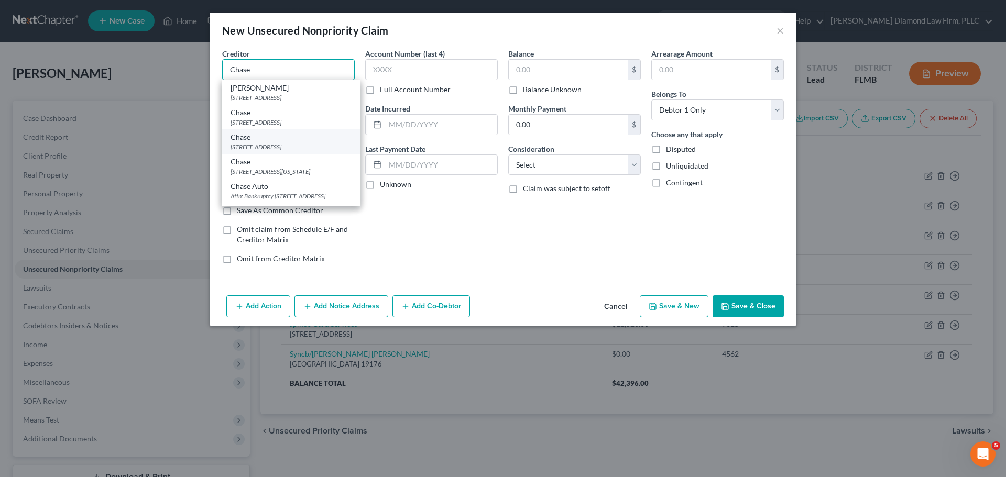
type input "Chase"
click at [259, 147] on div "[STREET_ADDRESS]" at bounding box center [290, 146] width 121 height 9
type input "PO Box 15448"
type input "Wilmington"
select select "7"
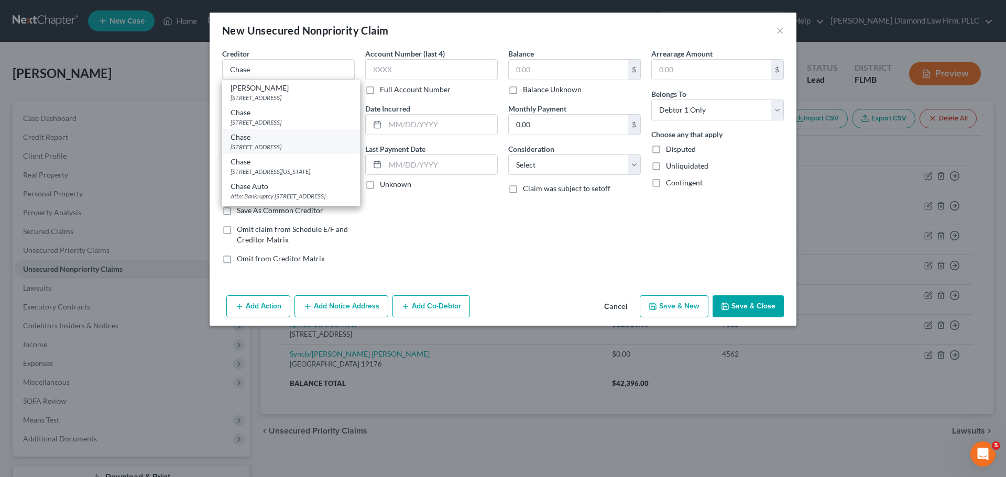
type input "19886"
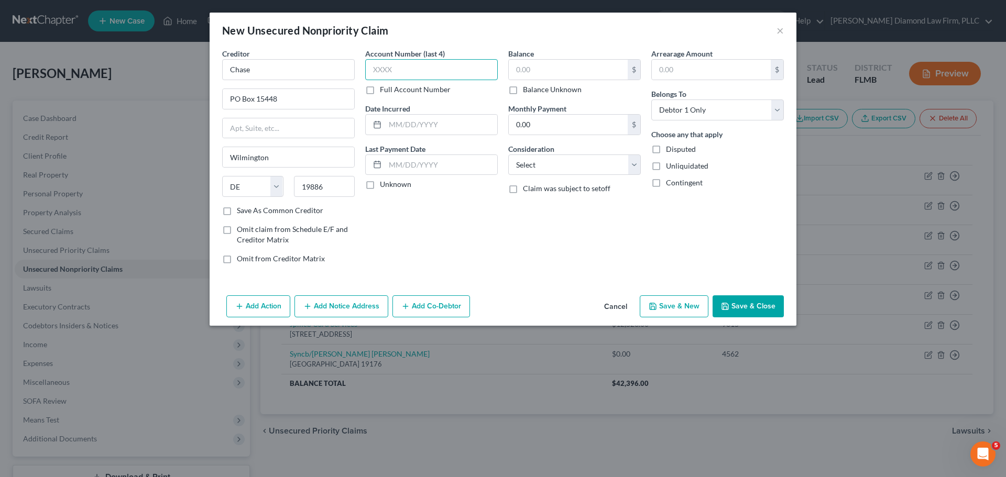
click at [422, 64] on input "text" at bounding box center [431, 69] width 133 height 21
type input "0591"
click at [547, 73] on input "text" at bounding box center [568, 70] width 119 height 20
click at [615, 302] on button "Cancel" at bounding box center [616, 306] width 40 height 21
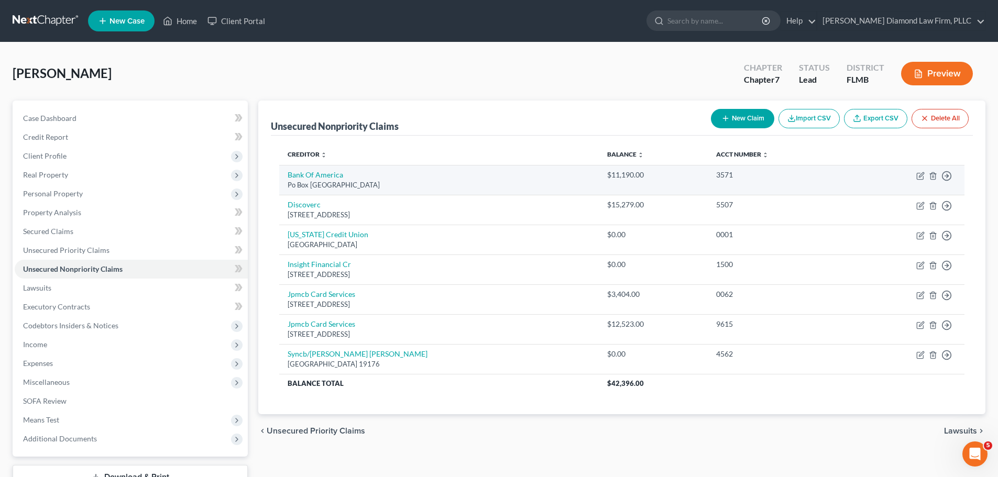
click at [916, 175] on td "Move to D Move to E Move to G Move to Notice Only" at bounding box center [906, 180] width 115 height 30
click at [918, 175] on icon "button" at bounding box center [920, 176] width 8 height 8
select select "45"
select select "2"
select select "0"
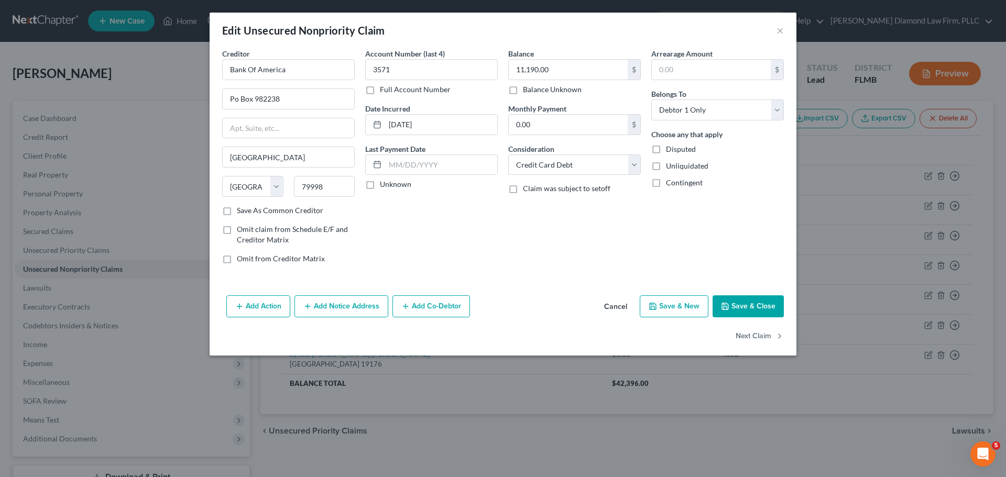
click at [322, 306] on button "Add Notice Address" at bounding box center [341, 306] width 94 height 22
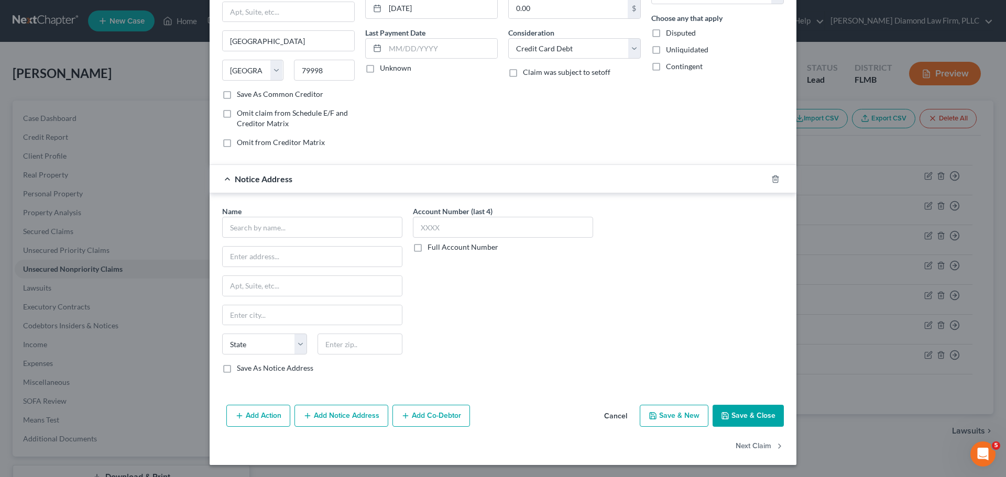
scroll to position [117, 0]
click at [284, 225] on input "text" at bounding box center [312, 226] width 180 height 21
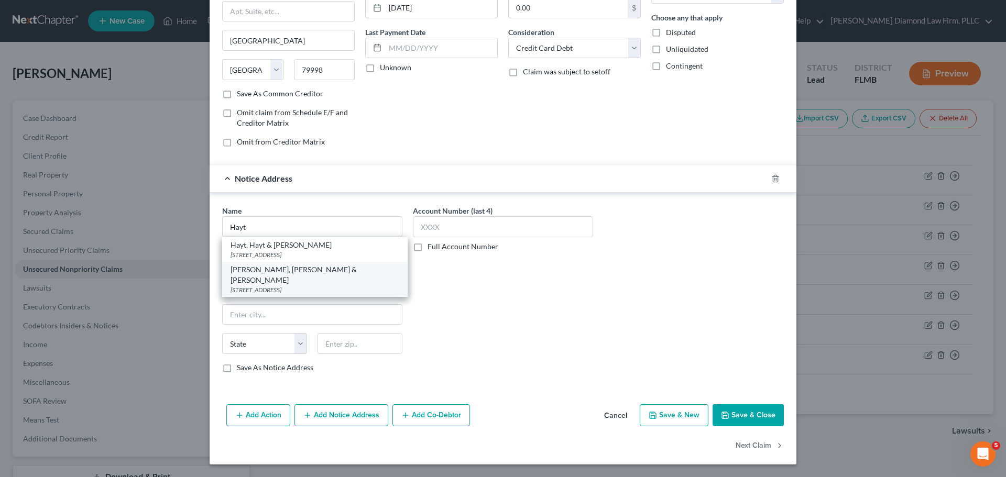
click at [317, 285] on div "[STREET_ADDRESS]" at bounding box center [314, 289] width 169 height 9
type input "[PERSON_NAME], [PERSON_NAME] & [PERSON_NAME]"
type input "[STREET_ADDRESS]"
type input "Suite 101"
type input "[GEOGRAPHIC_DATA]"
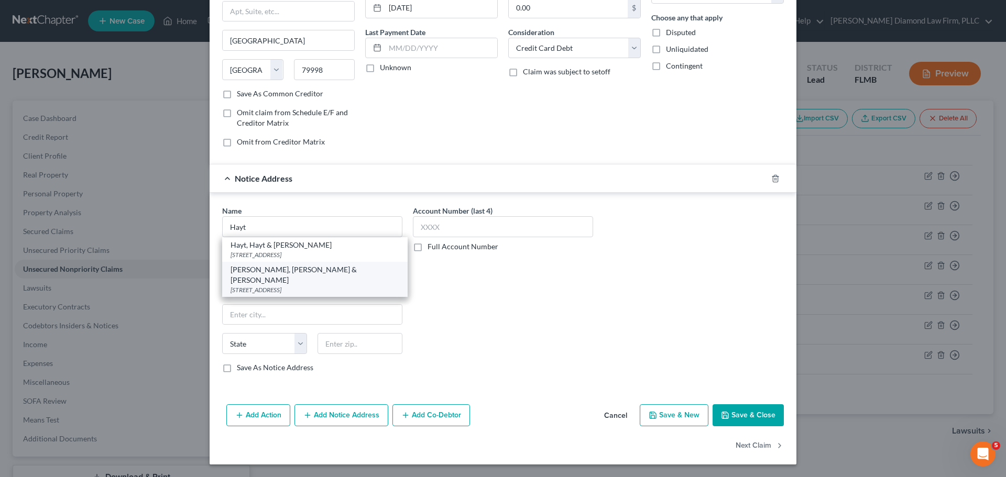
select select "9"
type input "33173"
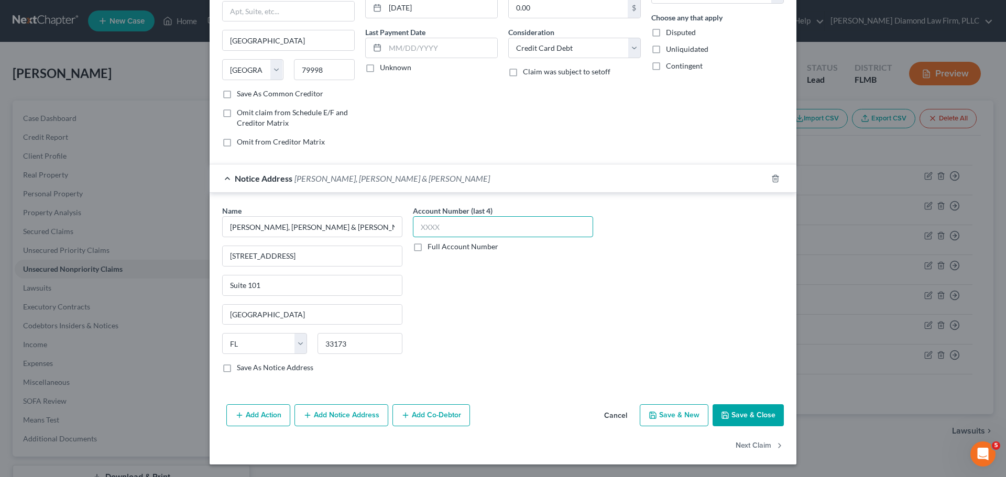
click at [487, 233] on input "text" at bounding box center [503, 226] width 180 height 21
type input "3221"
click at [474, 249] on label "Full Account Number" at bounding box center [462, 246] width 71 height 10
click at [438, 248] on input "Full Account Number" at bounding box center [435, 244] width 7 height 7
click at [474, 249] on label "Full Account Number" at bounding box center [462, 246] width 71 height 10
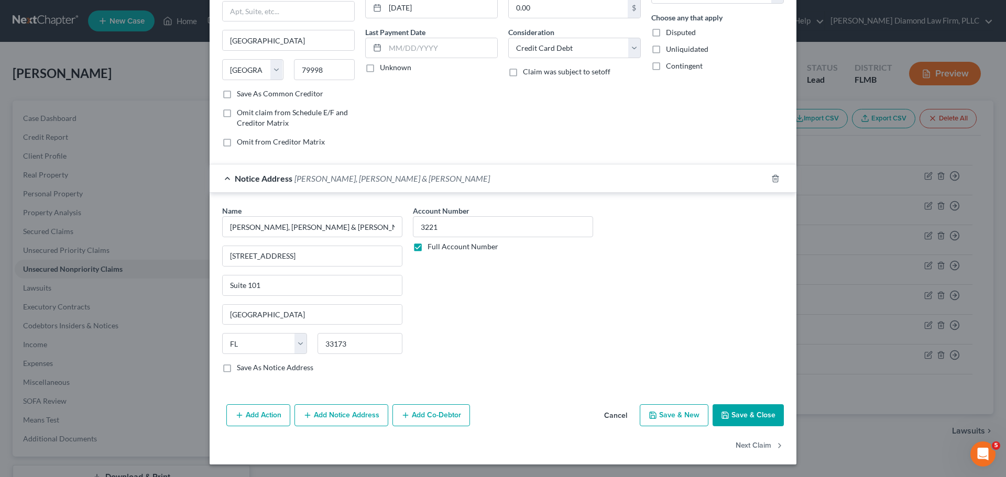
click at [438, 248] on input "Full Account Number" at bounding box center [435, 244] width 7 height 7
click at [474, 249] on label "Full Account Number" at bounding box center [462, 246] width 71 height 10
click at [438, 248] on input "Full Account Number" at bounding box center [435, 244] width 7 height 7
click at [467, 232] on input "3221" at bounding box center [503, 226] width 180 height 21
drag, startPoint x: 451, startPoint y: 233, endPoint x: 427, endPoint y: 233, distance: 24.1
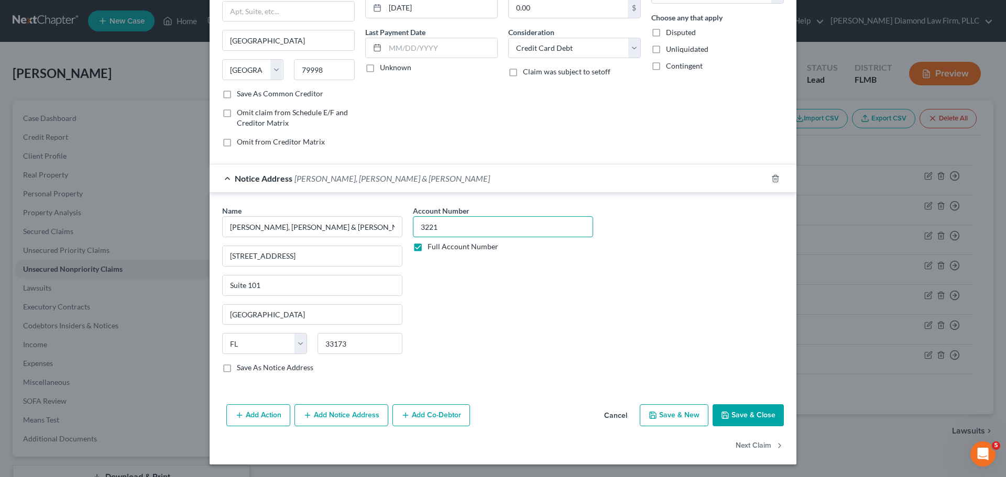
click at [427, 233] on input "3221" at bounding box center [503, 226] width 180 height 21
type input "1153221"
click at [766, 417] on button "Save & Close" at bounding box center [747, 415] width 71 height 22
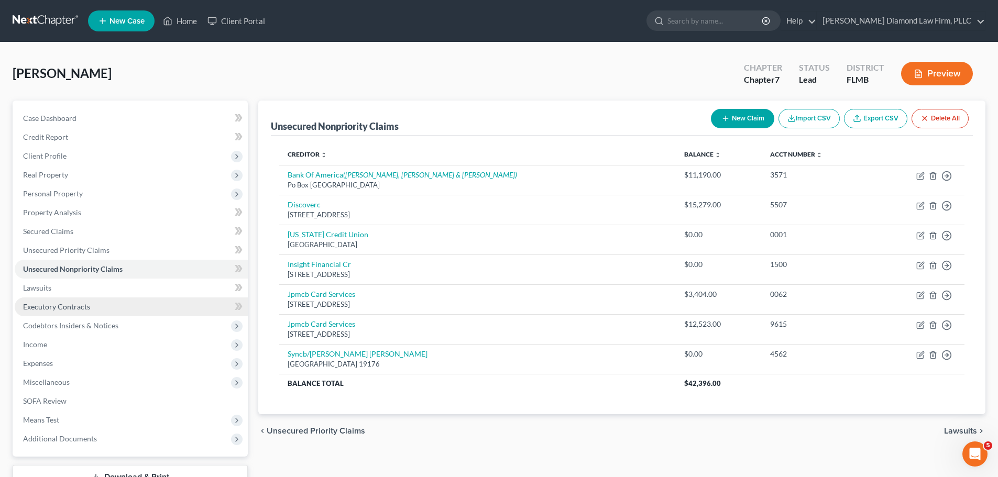
click at [67, 305] on span "Executory Contracts" at bounding box center [56, 306] width 67 height 9
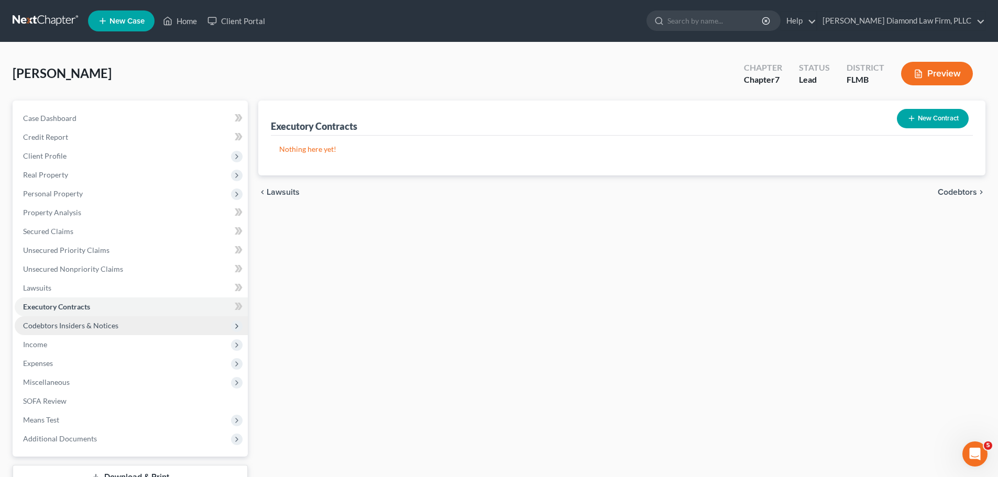
click at [69, 324] on span "Codebtors Insiders & Notices" at bounding box center [70, 325] width 95 height 9
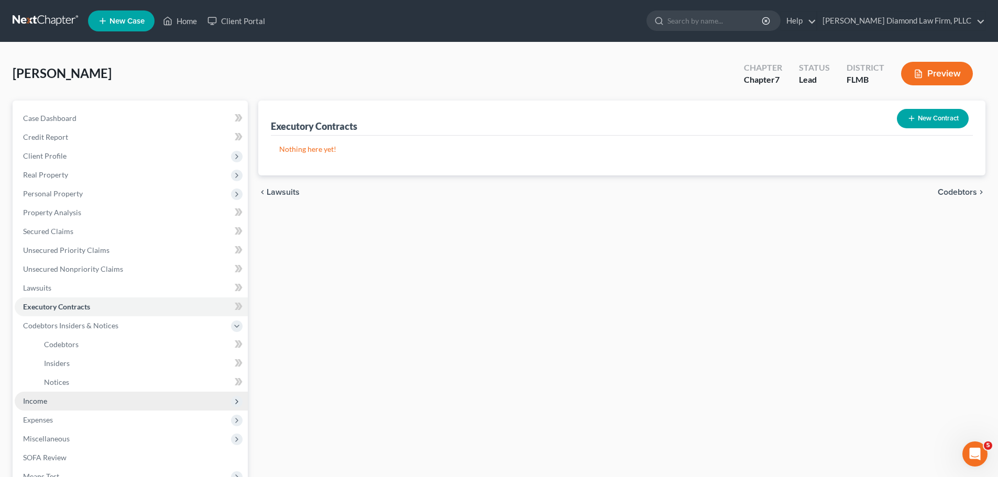
click at [62, 395] on span "Income" at bounding box center [131, 401] width 233 height 19
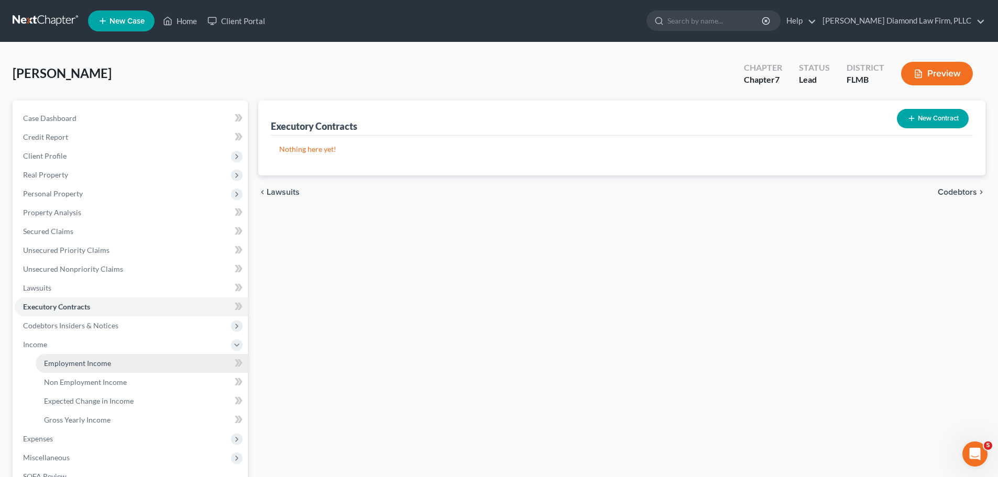
click at [60, 365] on span "Employment Income" at bounding box center [77, 363] width 67 height 9
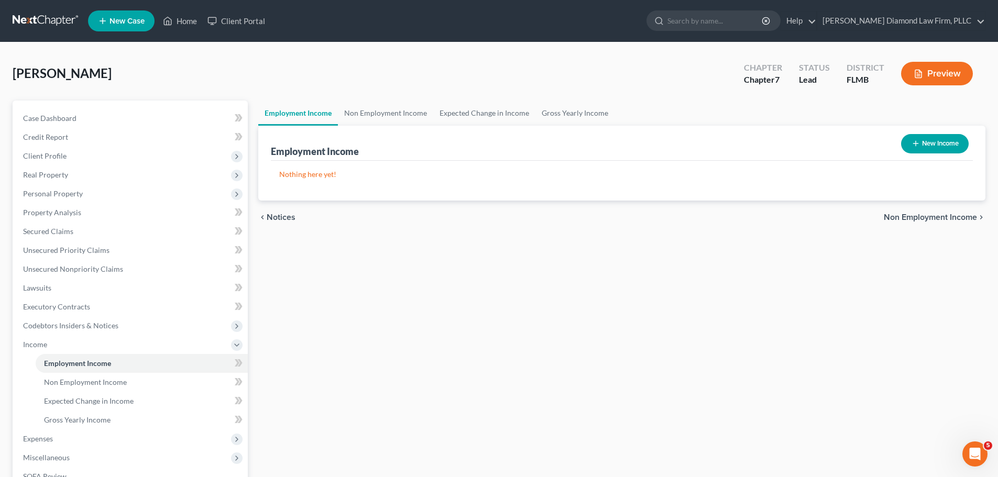
click at [929, 149] on button "New Income" at bounding box center [935, 143] width 68 height 19
select select "0"
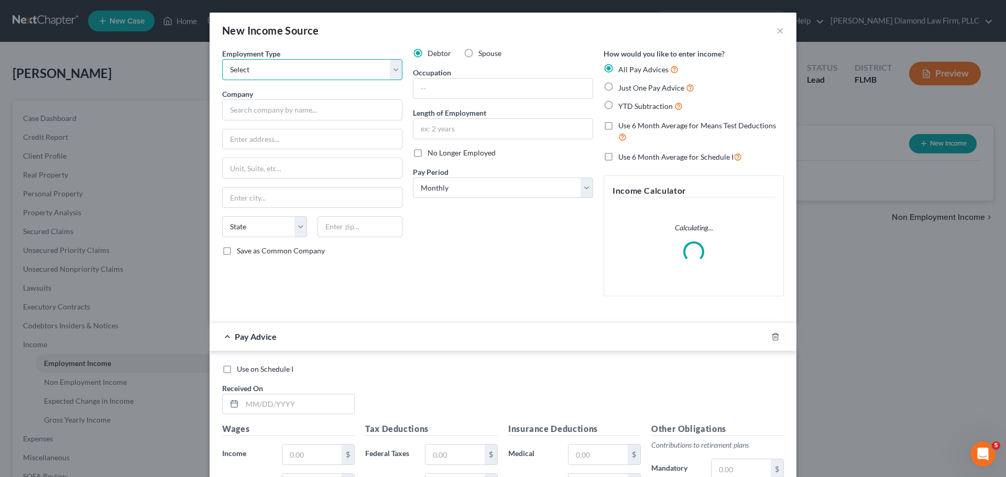
click at [308, 74] on select "Select Full or [DEMOGRAPHIC_DATA] Employment Self Employment" at bounding box center [312, 69] width 180 height 21
select select "0"
click at [222, 59] on select "Select Full or [DEMOGRAPHIC_DATA] Employment Self Employment" at bounding box center [312, 69] width 180 height 21
click at [314, 117] on input "text" at bounding box center [312, 110] width 180 height 21
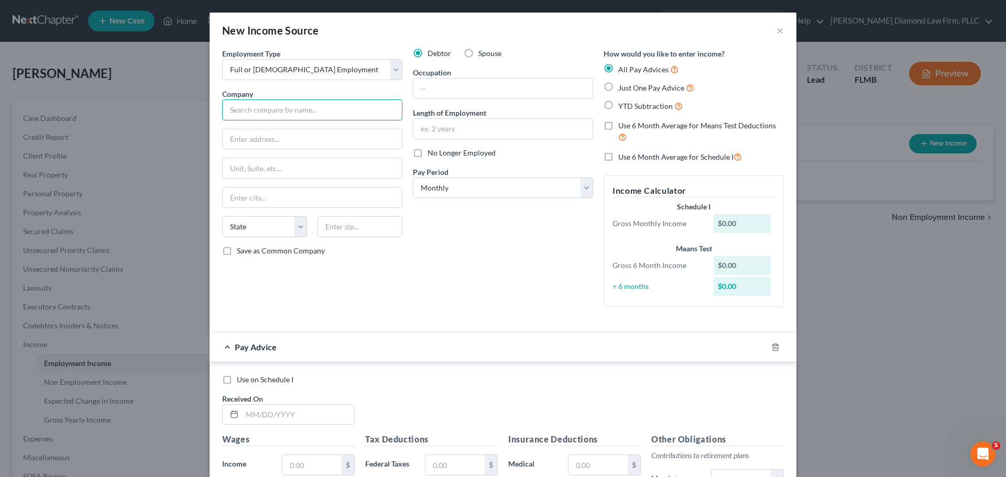
click at [249, 120] on input "text" at bounding box center [312, 110] width 180 height 21
click at [273, 109] on input "US Nutraceutucals Inc" at bounding box center [312, 110] width 180 height 21
type input "US Nutraceuticals Inc"
click at [272, 135] on input "text" at bounding box center [312, 139] width 179 height 20
type input "[STREET_ADDRESS]"
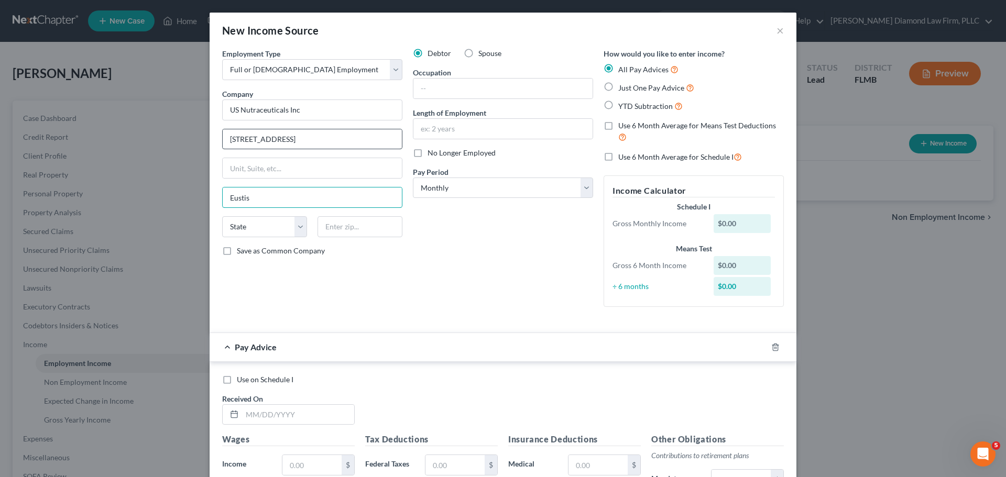
type input "Eustis"
select select "9"
type input "32726"
click at [449, 87] on input "text" at bounding box center [502, 89] width 179 height 20
click at [498, 94] on input "text" at bounding box center [502, 89] width 179 height 20
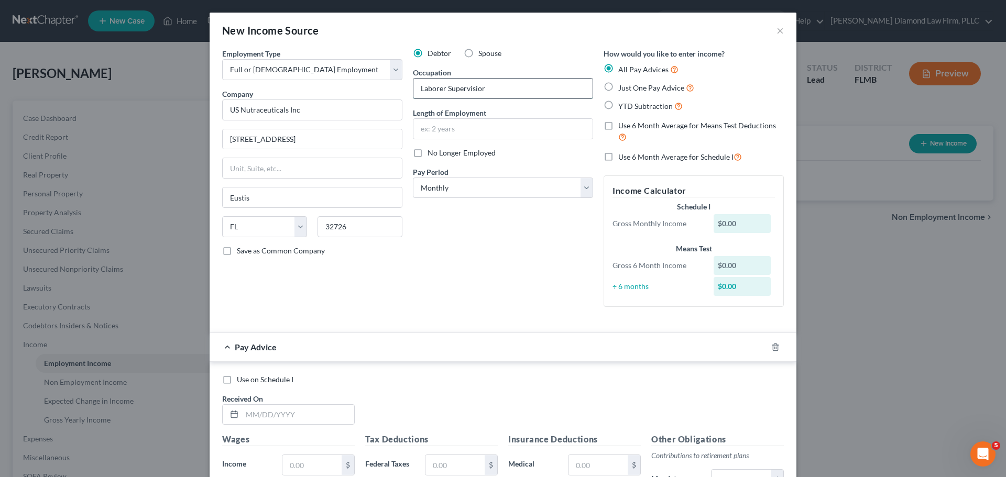
type input "Laborer Supervisior"
type input "15 years"
click at [468, 195] on select "Select Monthly Twice Monthly Every Other Week Weekly" at bounding box center [503, 188] width 180 height 21
select select "3"
click at [413, 178] on select "Select Monthly Twice Monthly Every Other Week Weekly" at bounding box center [503, 188] width 180 height 21
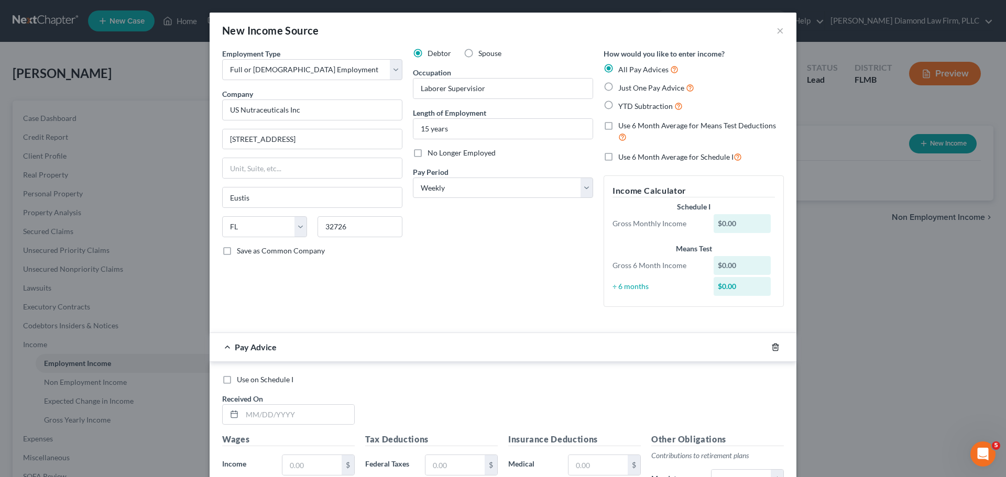
click at [774, 350] on icon "button" at bounding box center [775, 347] width 8 height 8
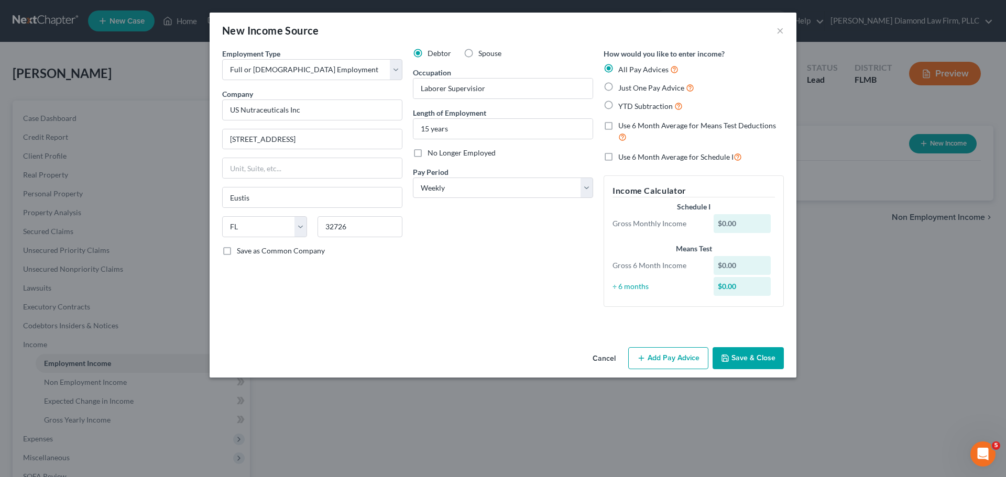
click at [755, 347] on div "Cancel Add Pay Advice Save & Close" at bounding box center [503, 360] width 587 height 35
click at [752, 353] on button "Save & Close" at bounding box center [747, 358] width 71 height 22
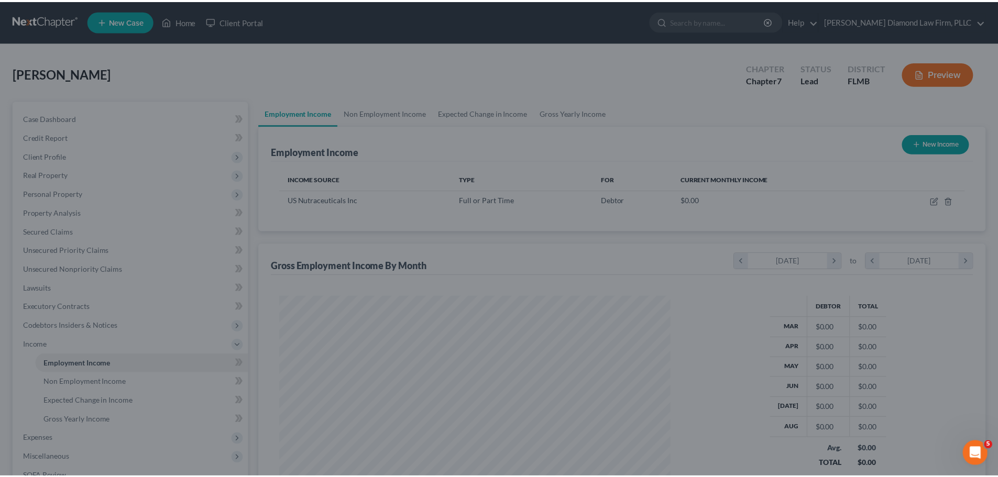
scroll to position [195, 412]
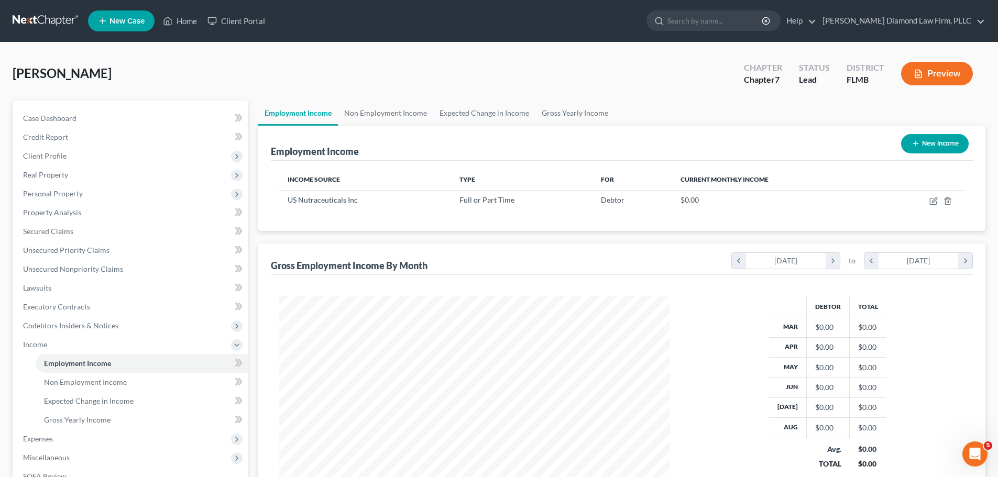
drag, startPoint x: 58, startPoint y: 21, endPoint x: 64, endPoint y: 20, distance: 6.8
click at [58, 21] on link at bounding box center [46, 21] width 67 height 19
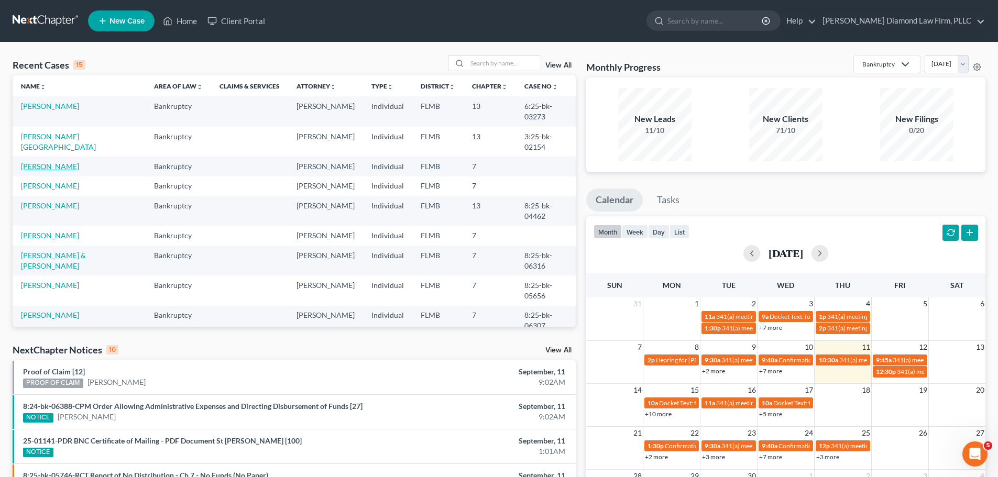
click at [40, 162] on link "[PERSON_NAME]" at bounding box center [50, 166] width 58 height 9
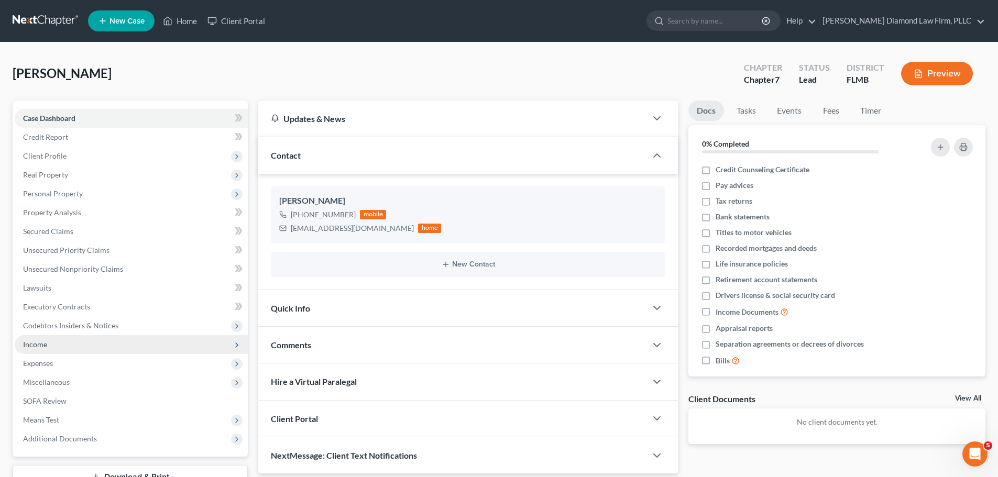
click at [51, 345] on span "Income" at bounding box center [131, 344] width 233 height 19
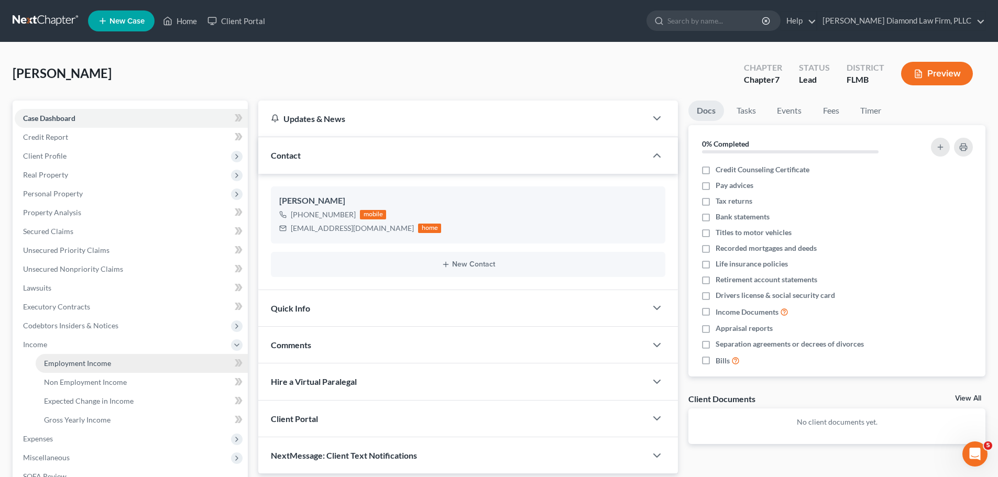
click at [52, 359] on span "Employment Income" at bounding box center [77, 363] width 67 height 9
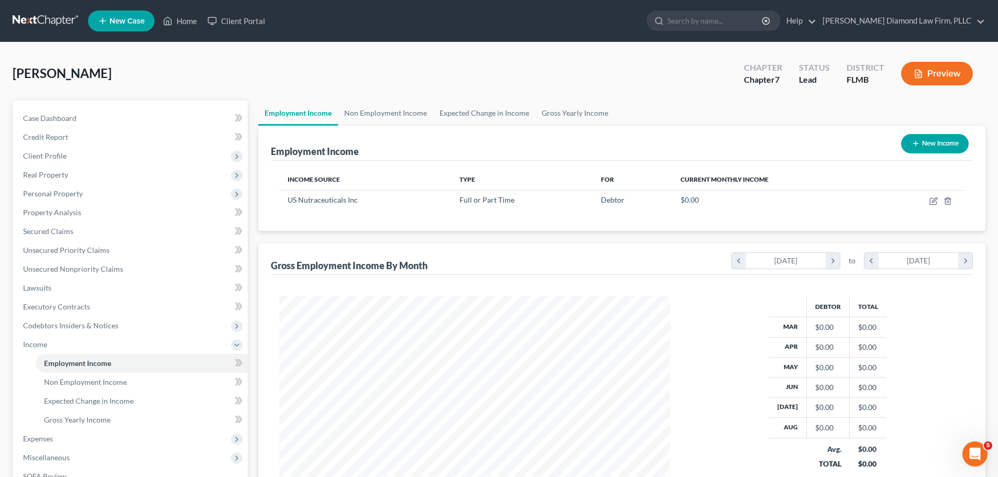
scroll to position [195, 412]
click at [932, 202] on icon "button" at bounding box center [934, 199] width 5 height 5
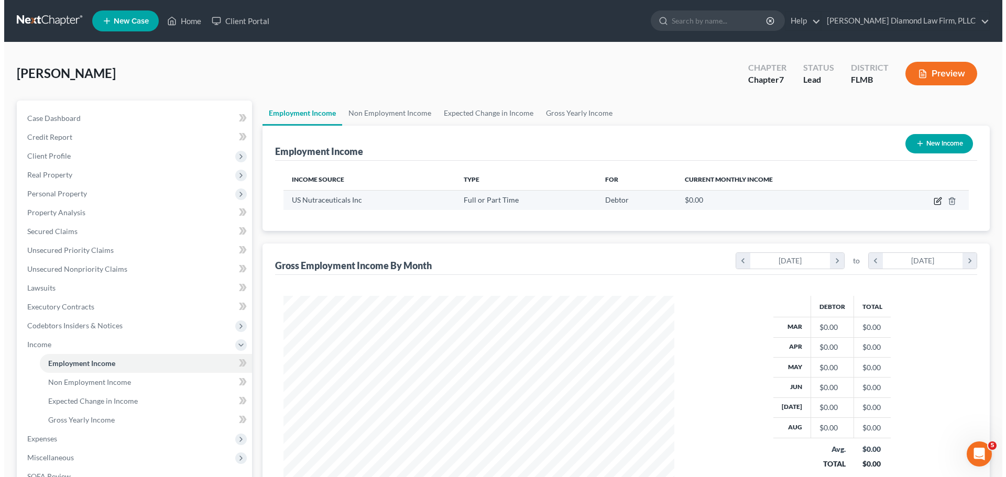
scroll to position [197, 415]
select select "0"
select select "9"
select select "3"
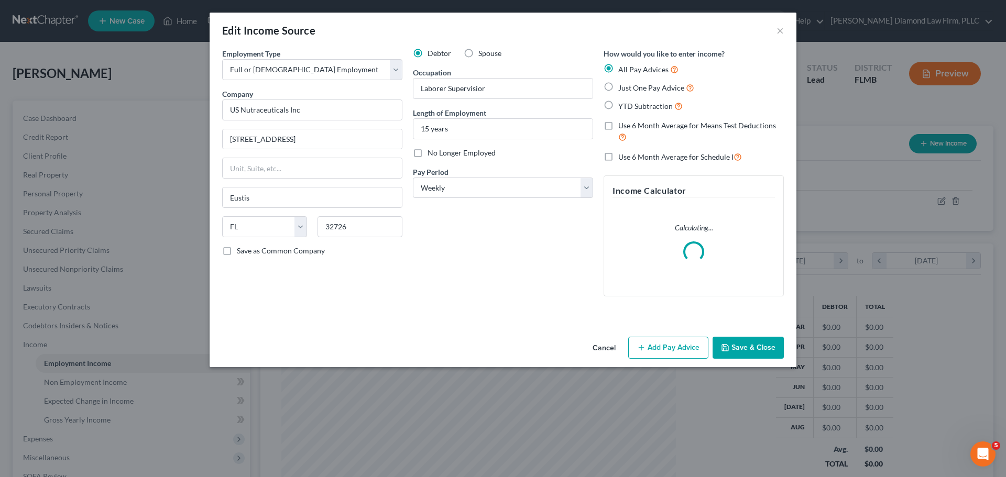
click at [685, 336] on div "Cancel Add Pay Advice Save & Close" at bounding box center [503, 350] width 587 height 35
click at [680, 352] on button "Add Pay Advice" at bounding box center [668, 348] width 80 height 22
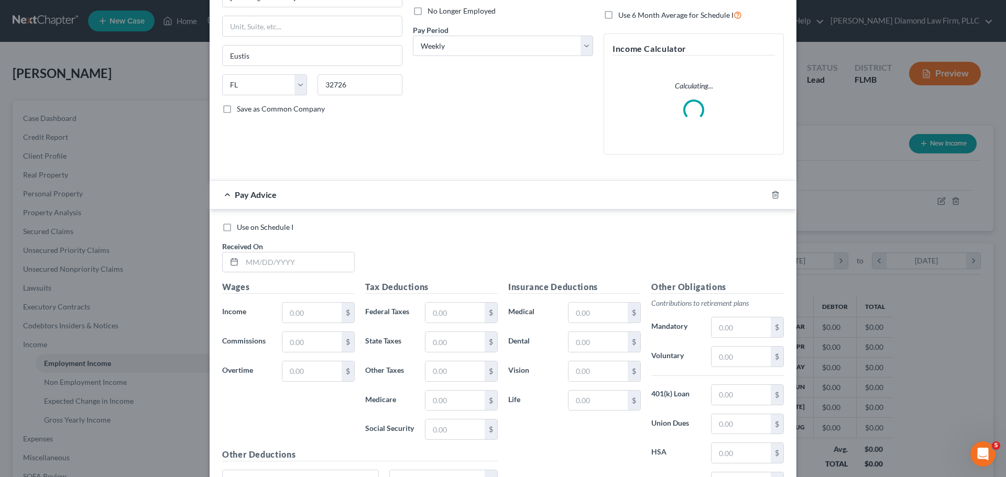
scroll to position [157, 0]
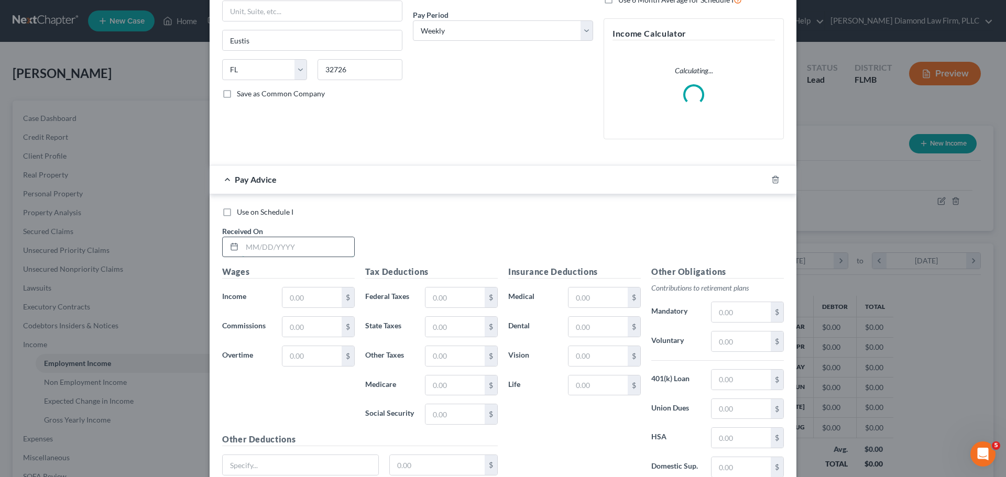
click at [333, 252] on input "text" at bounding box center [298, 247] width 112 height 20
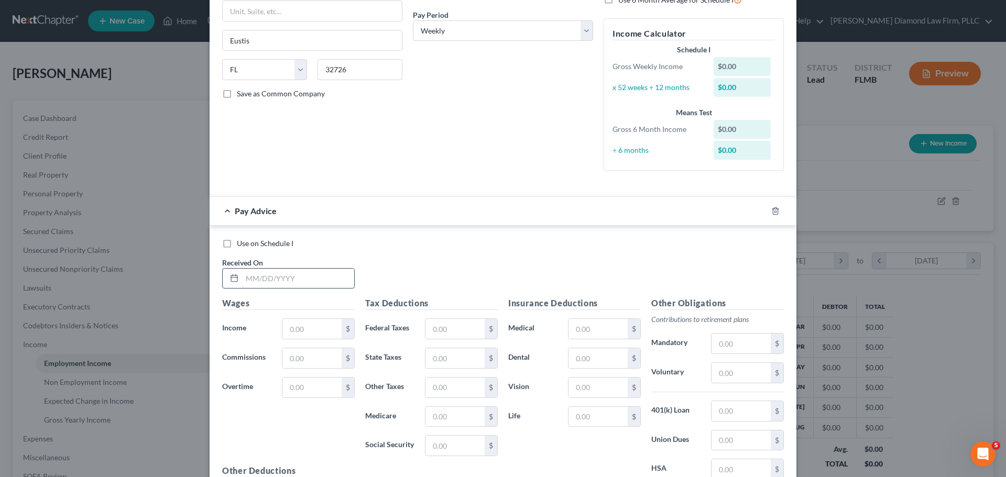
click at [263, 274] on input "text" at bounding box center [298, 279] width 112 height 20
type input "03/07/2025"
click at [293, 341] on div "Wages Income * $ Commissions $ Overtime $" at bounding box center [288, 381] width 143 height 168
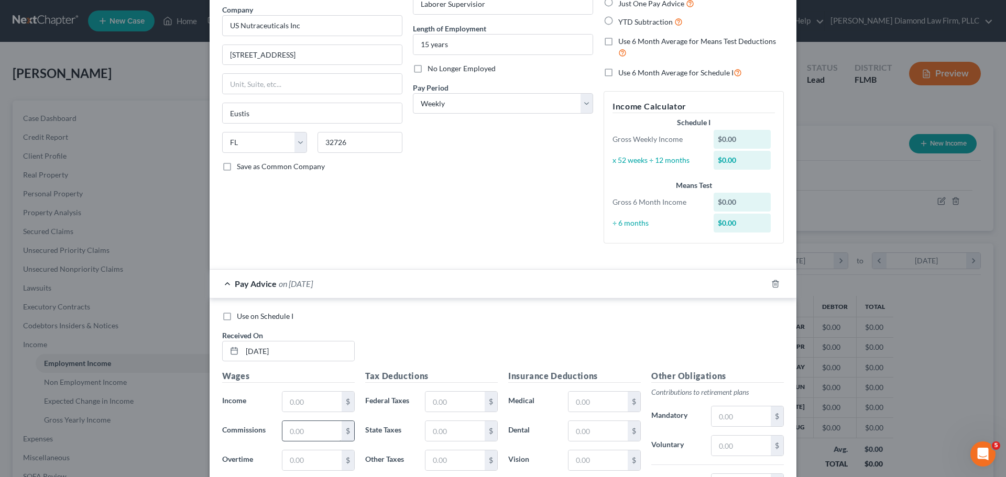
scroll to position [262, 0]
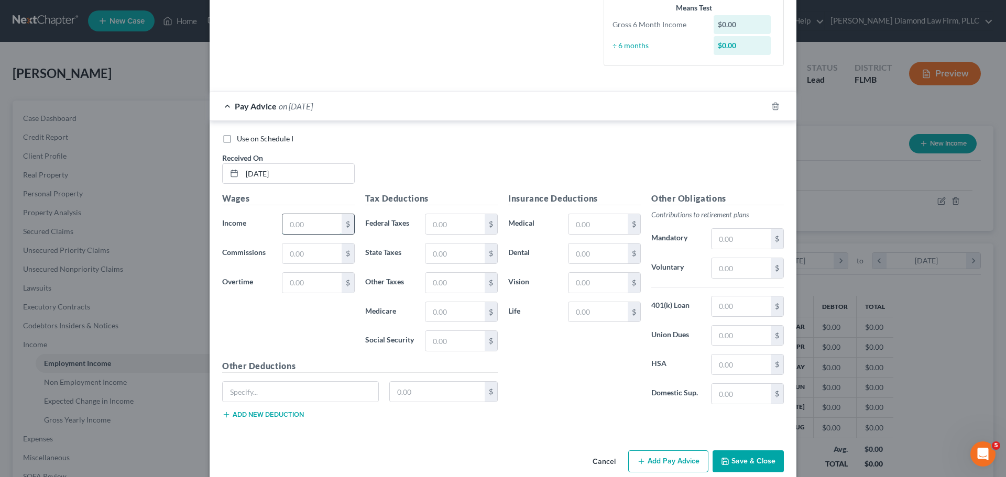
click at [295, 224] on input "text" at bounding box center [311, 224] width 59 height 20
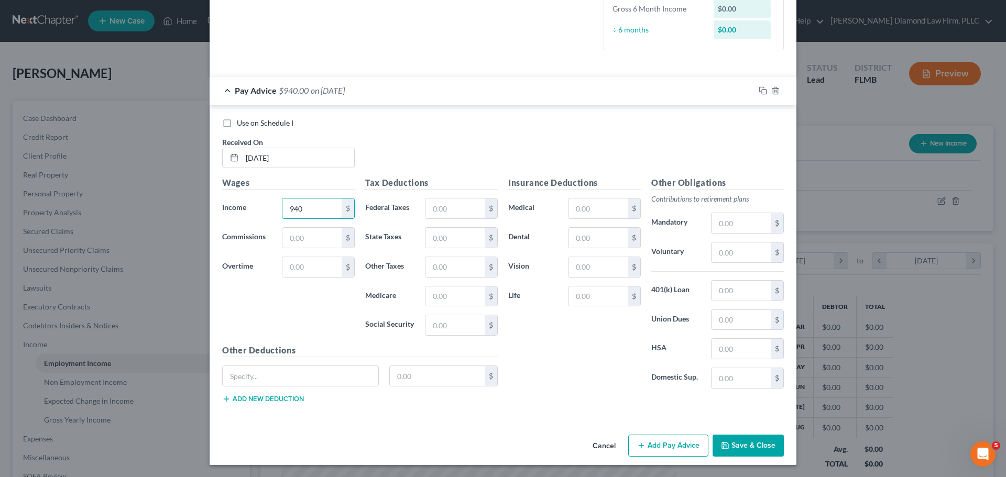
scroll to position [278, 0]
type input "940"
click at [295, 258] on input "text" at bounding box center [311, 267] width 59 height 20
type input "57.77"
type input "86.67"
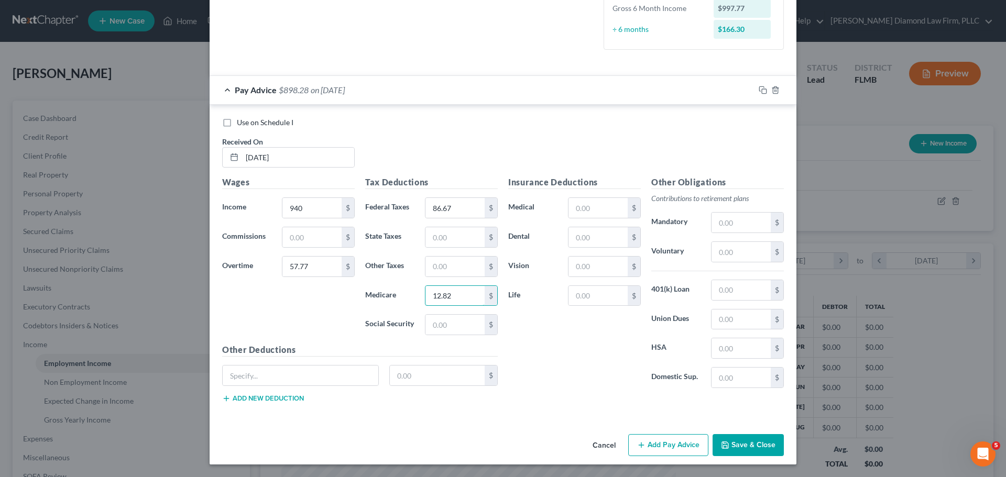
type input "12.82"
type input "54.78"
click at [281, 380] on input "text" at bounding box center [301, 376] width 156 height 20
type input "Child support"
type input "43.81"
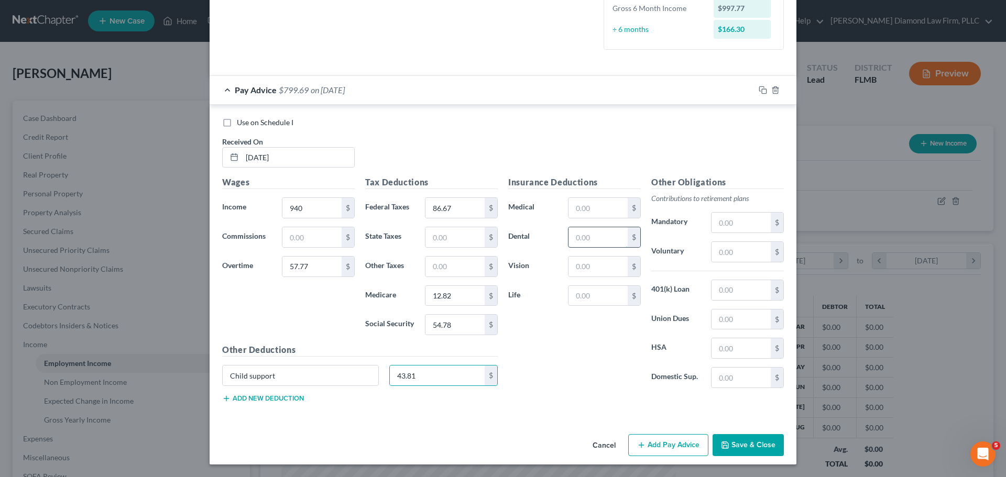
click at [582, 237] on input "text" at bounding box center [597, 237] width 59 height 20
type input "7.22"
click at [580, 213] on input "text" at bounding box center [597, 208] width 59 height 20
type input "107.46"
type input "3.76"
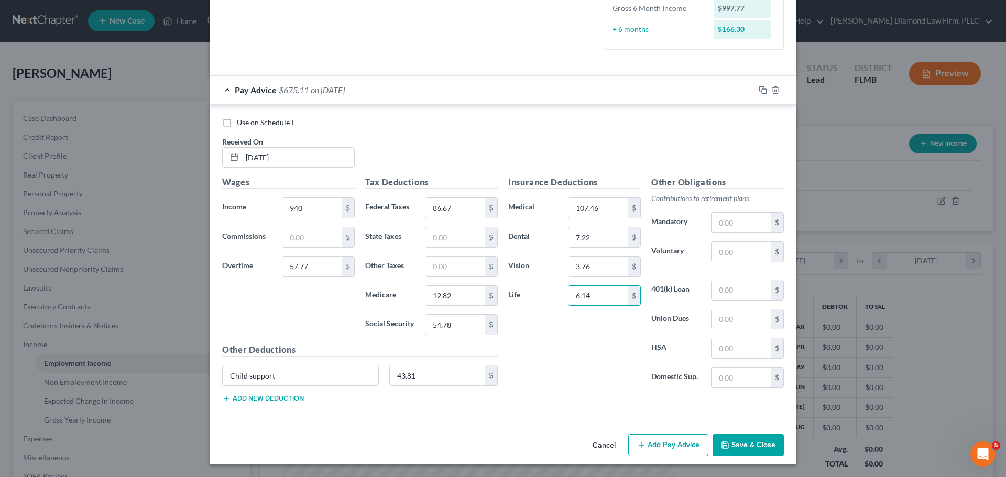
type input "6.14"
click at [331, 204] on input "940" at bounding box center [311, 208] width 59 height 20
click at [325, 204] on input "940" at bounding box center [311, 208] width 59 height 20
click at [314, 206] on input "940.70" at bounding box center [311, 208] width 59 height 20
type input "940.5"
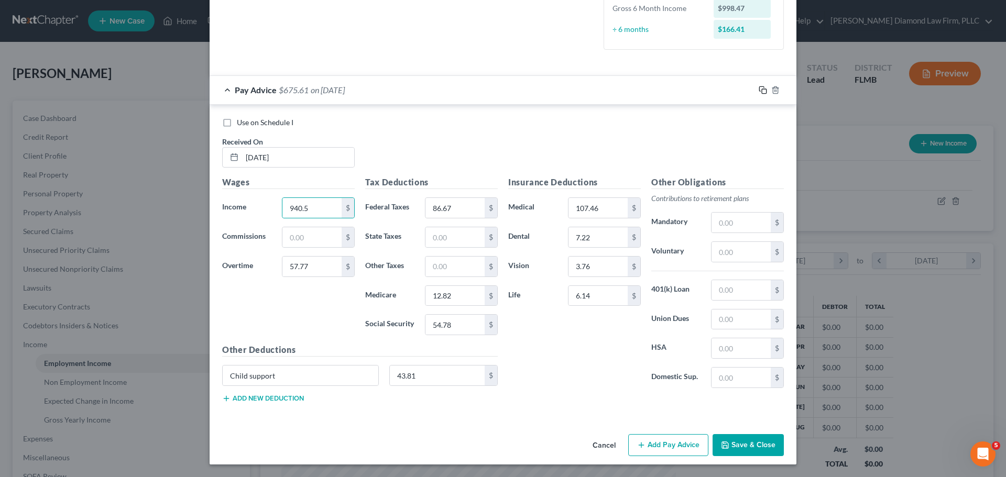
click at [759, 86] on icon "button" at bounding box center [761, 88] width 5 height 5
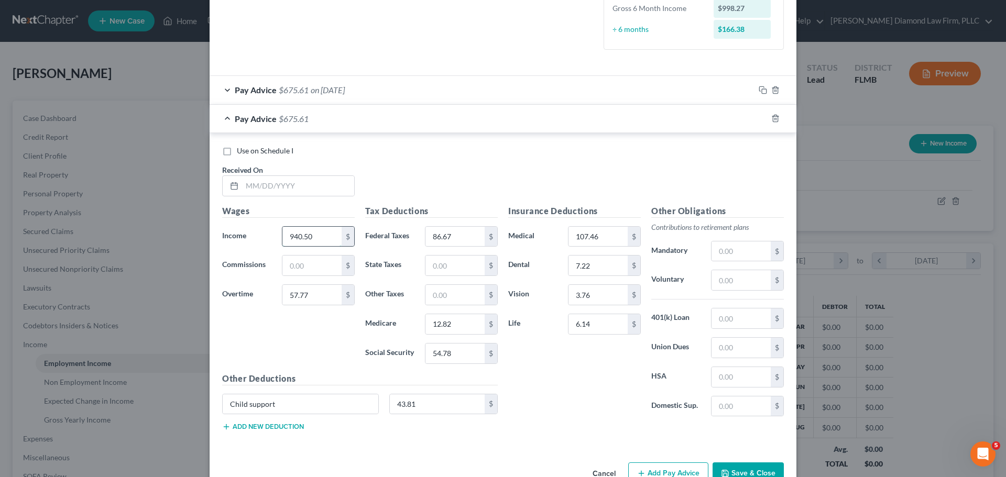
click at [320, 237] on input "940.50" at bounding box center [311, 237] width 59 height 20
type input "940.78"
type input "90.48"
click at [289, 186] on input "text" at bounding box center [298, 186] width 112 height 20
type input "03/14/2025"
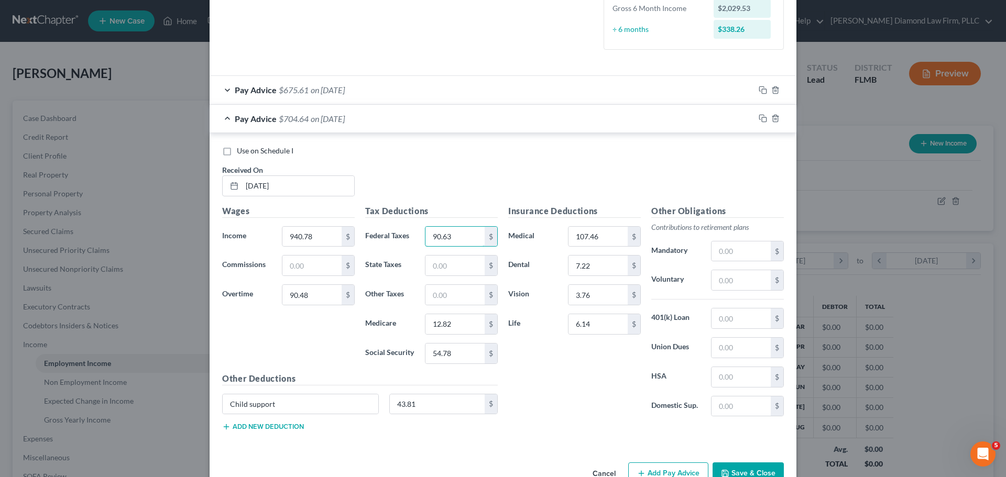
type input "90.63"
type input "13.29"
type input "56.83"
click at [760, 118] on icon "button" at bounding box center [762, 118] width 8 height 8
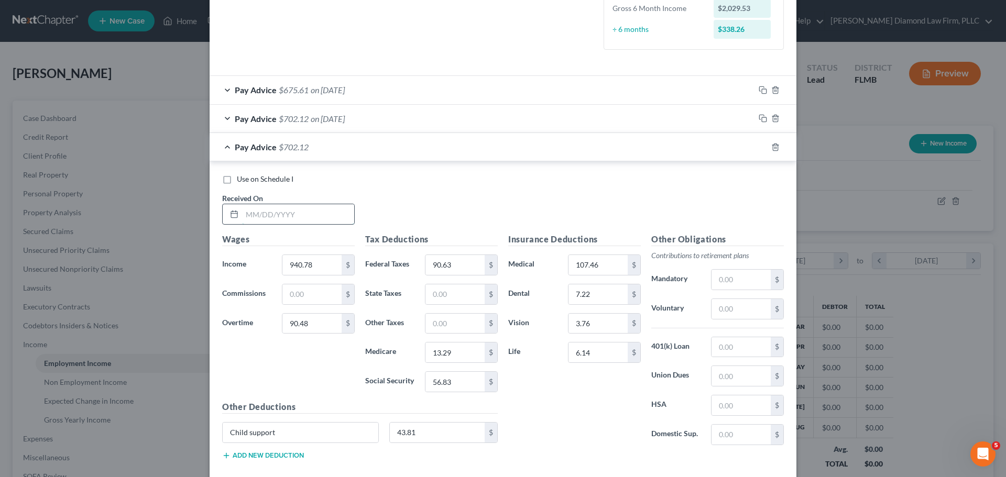
click at [284, 214] on input "text" at bounding box center [298, 214] width 112 height 20
type input "03/21/2025"
click at [308, 267] on input "940.78" at bounding box center [311, 265] width 59 height 20
type input "940.66"
type input "76.56"
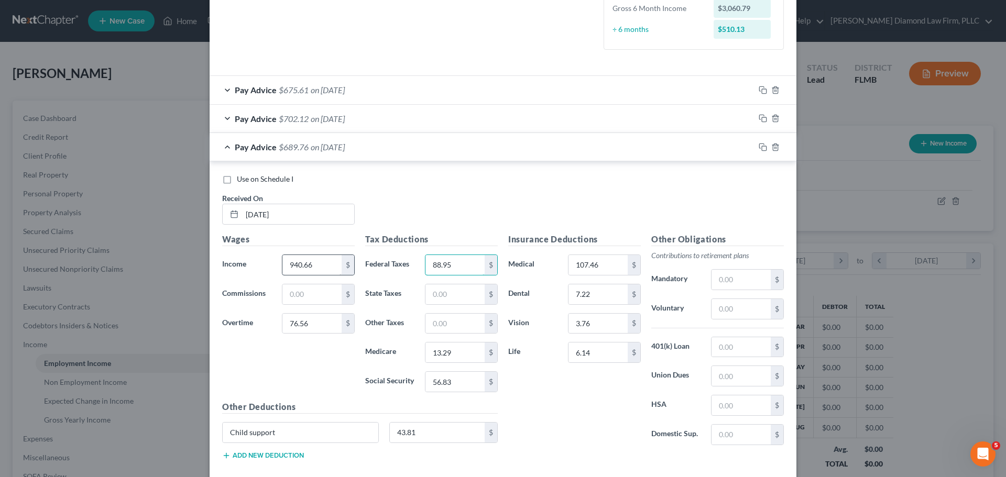
type input "88.95"
type input "13.08"
type input "55.96"
click at [758, 147] on icon "button" at bounding box center [762, 147] width 8 height 8
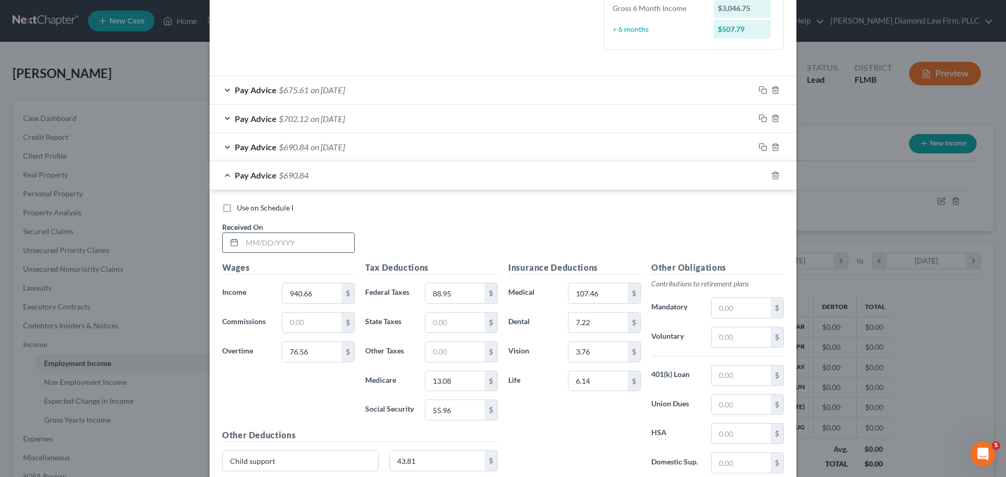
click at [304, 241] on input "text" at bounding box center [298, 243] width 112 height 20
type input "03/28/2025"
click at [313, 293] on input "940.66" at bounding box center [311, 293] width 59 height 20
type input "940.57"
type input "66.12"
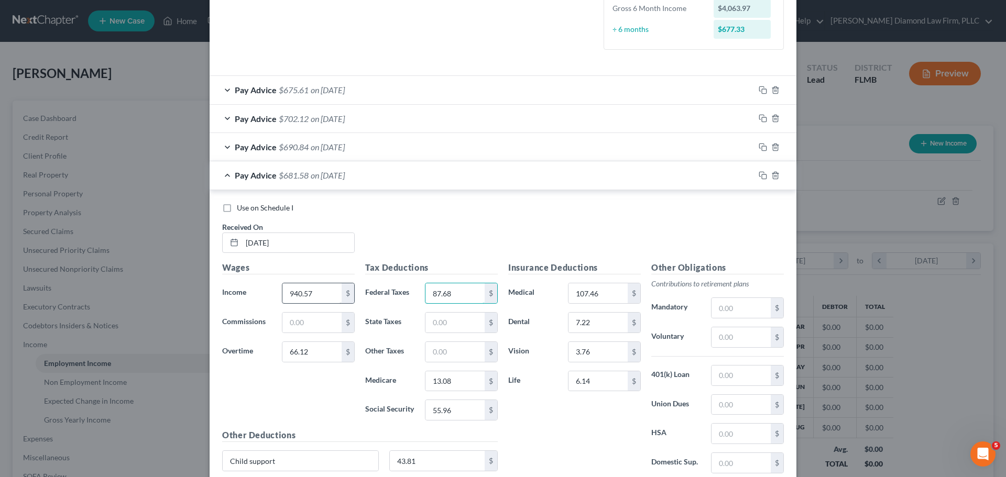
type input "87.68"
type input "12.94"
type input "55.30"
click at [761, 174] on icon "button" at bounding box center [762, 175] width 8 height 8
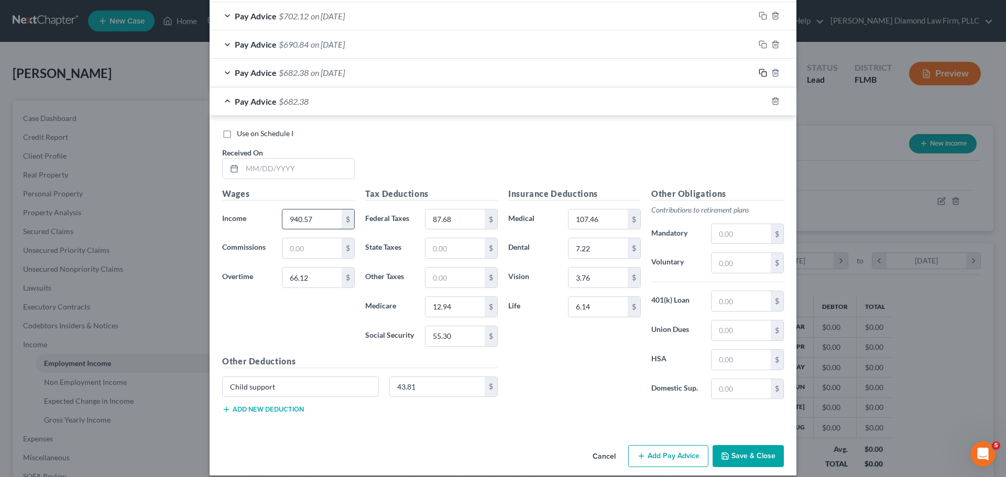
scroll to position [383, 0]
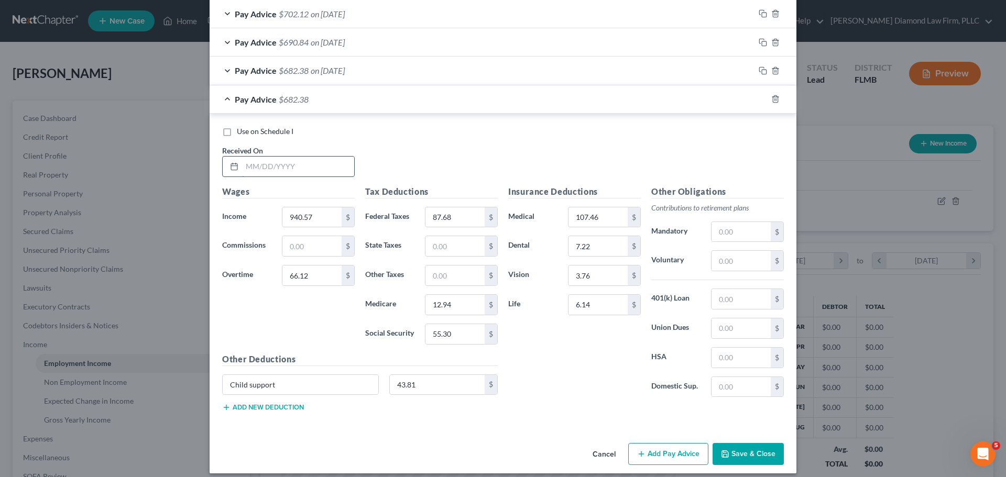
click at [277, 170] on input "text" at bounding box center [298, 167] width 112 height 20
type input "04/04/2025"
click at [310, 207] on input "86.08" at bounding box center [311, 217] width 59 height 20
type input "940.46"
type input "52.90"
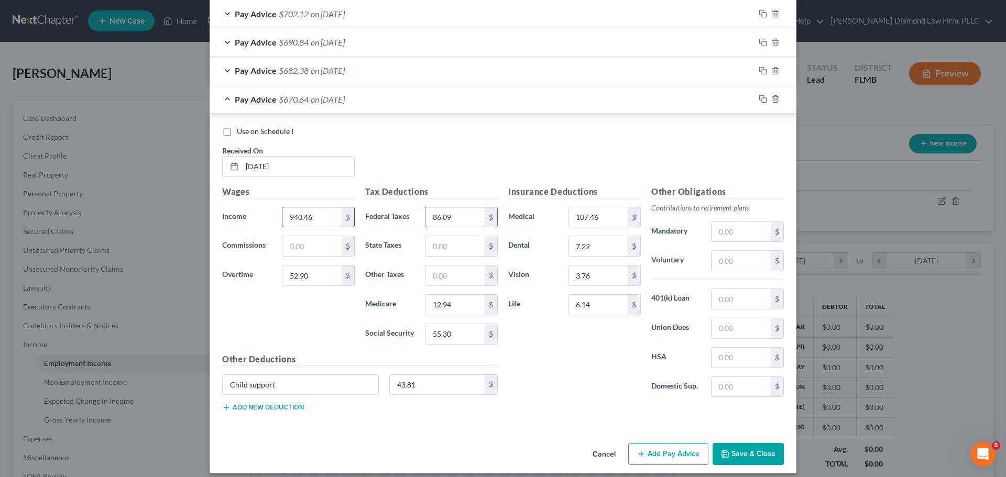
type input "86.09"
type input "12.74"
type input "54.48"
click at [453, 225] on input "86.09" at bounding box center [454, 217] width 59 height 20
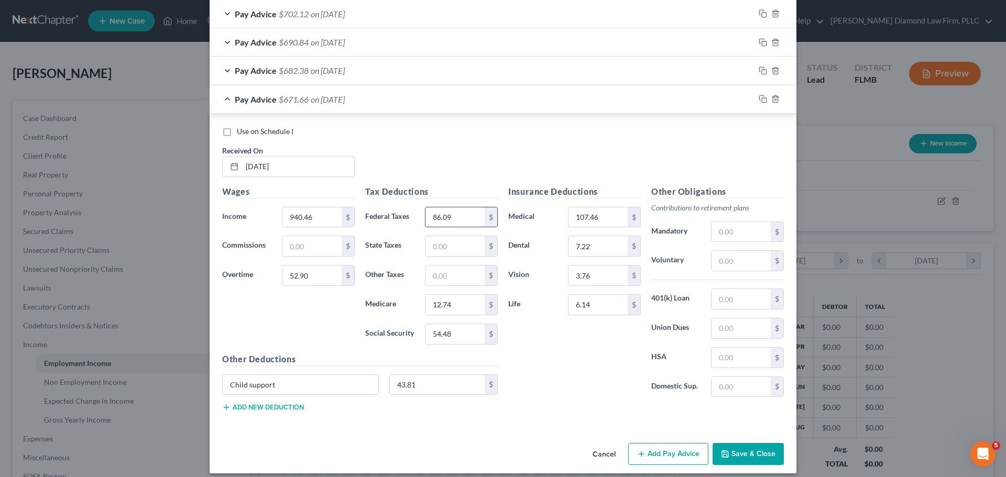
click at [453, 225] on input "86.09" at bounding box center [454, 217] width 59 height 20
click at [450, 217] on input "86.09" at bounding box center [454, 217] width 59 height 20
type input "86.08"
click at [758, 97] on icon "button" at bounding box center [762, 99] width 8 height 8
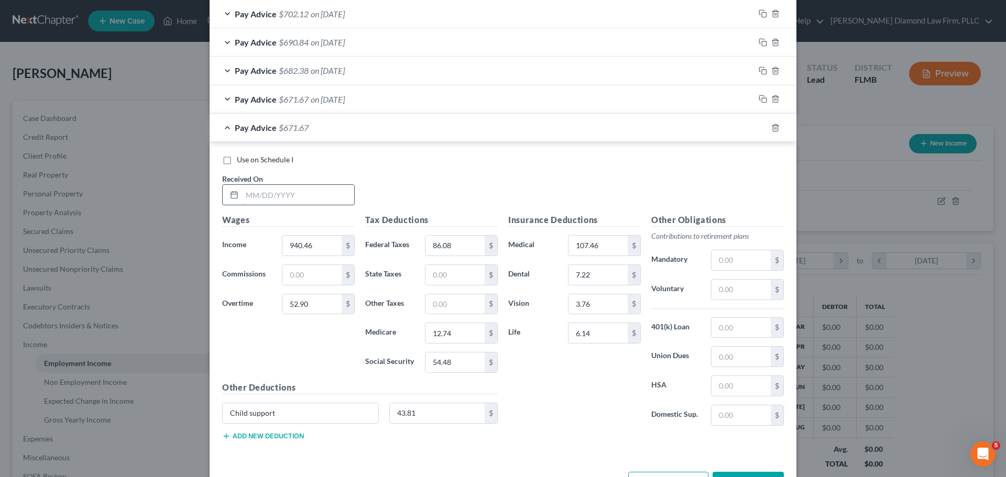
click at [293, 196] on input "text" at bounding box center [298, 195] width 112 height 20
type input "04/11/2025"
drag, startPoint x: 313, startPoint y: 251, endPoint x: 307, endPoint y: 270, distance: 19.2
click at [313, 251] on input "940.46" at bounding box center [311, 246] width 59 height 20
click at [315, 309] on input "52.90" at bounding box center [311, 304] width 59 height 20
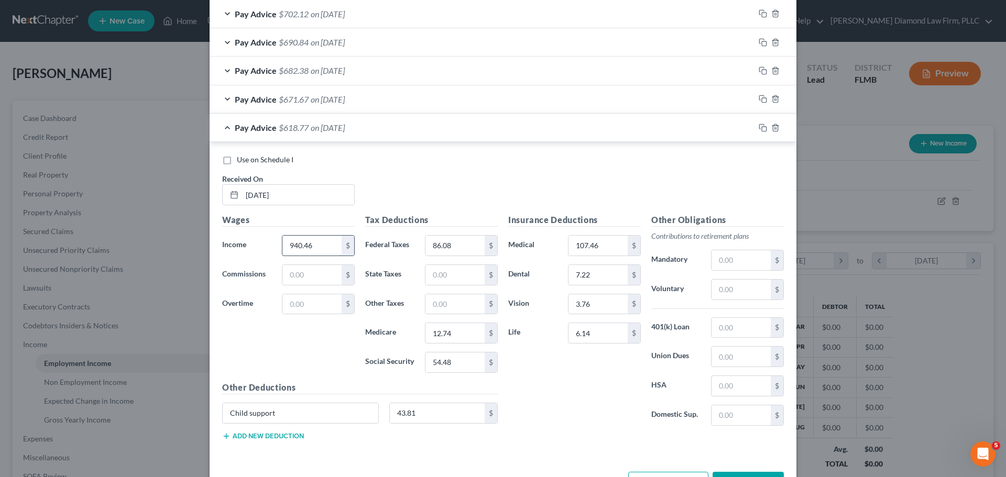
click at [314, 243] on input "940.46" at bounding box center [311, 246] width 59 height 20
type input "980.13"
type input "84.50"
type input "12.55"
type input "53.66"
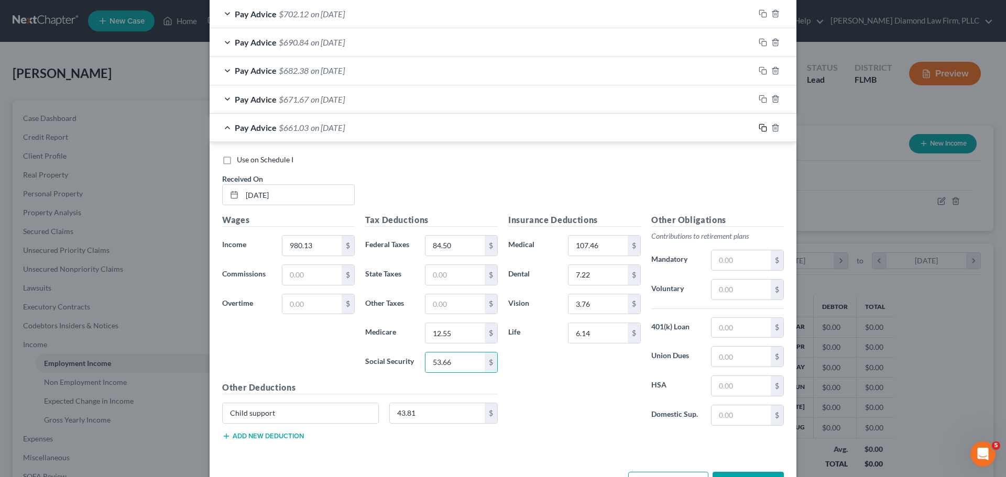
click at [758, 128] on icon "button" at bounding box center [762, 128] width 8 height 8
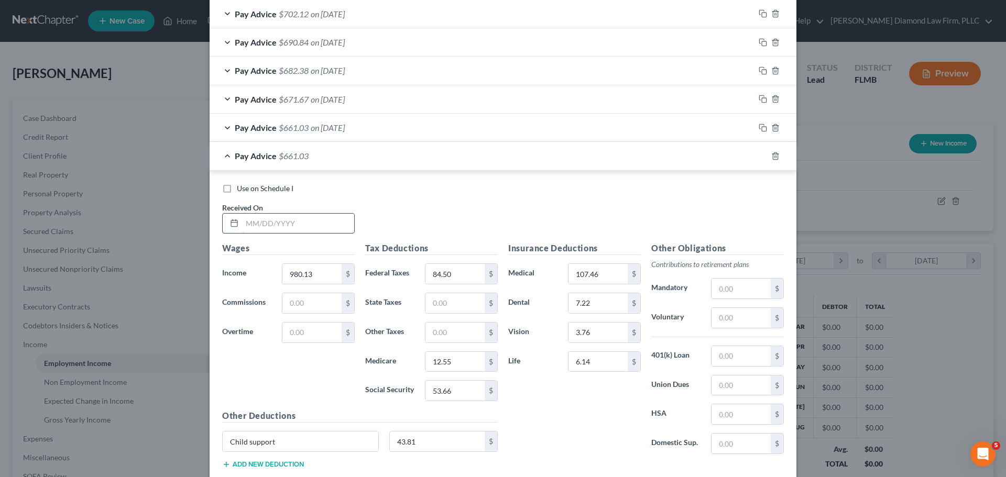
click at [256, 224] on input "text" at bounding box center [298, 224] width 112 height 20
type input "04/18/2025"
type input "940.69"
type input "79.69"
type input "89.33"
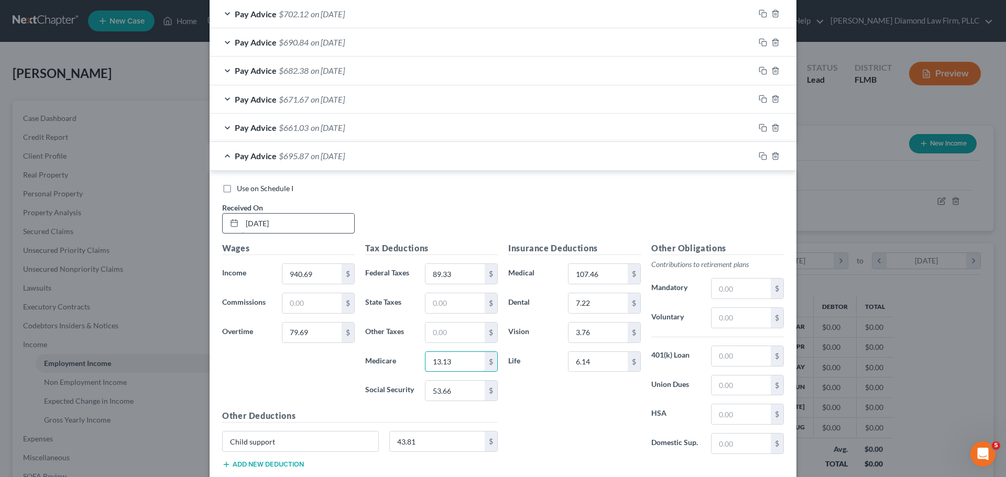
type input "13.13"
type input "56.15"
click at [758, 155] on icon "button" at bounding box center [762, 156] width 8 height 8
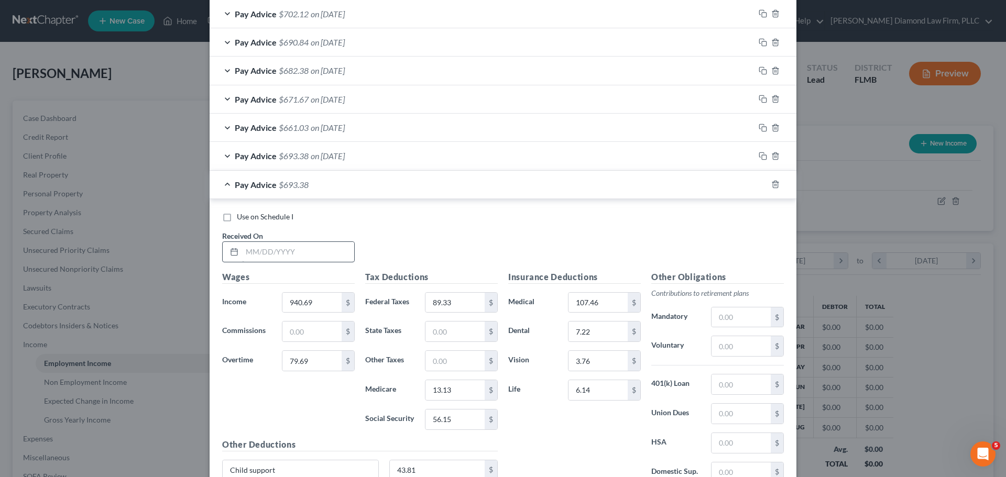
click at [289, 244] on div "Received On *" at bounding box center [288, 246] width 143 height 32
click at [289, 249] on input "text" at bounding box center [298, 252] width 112 height 20
type input "04/25/2025"
drag, startPoint x: 301, startPoint y: 323, endPoint x: 304, endPoint y: 306, distance: 16.5
click at [301, 323] on input "text" at bounding box center [311, 332] width 59 height 20
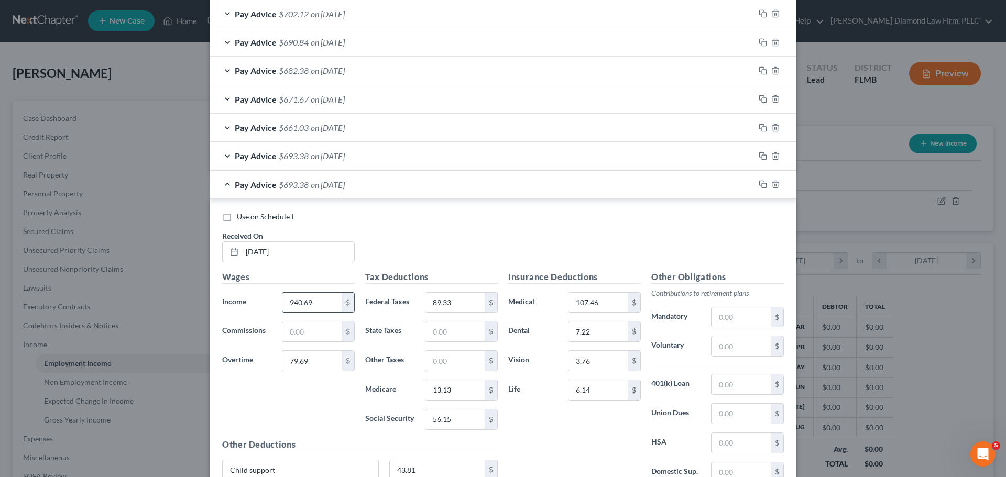
click at [311, 295] on input "940.69" at bounding box center [311, 303] width 59 height 20
type input "960.58"
type input "82.15"
type input "12.26"
type input "52.45"
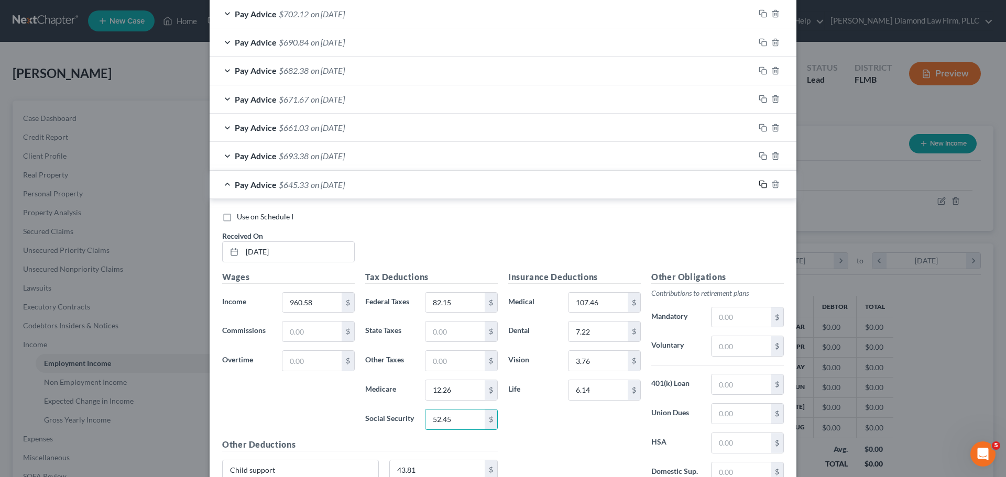
click at [758, 185] on icon "button" at bounding box center [762, 184] width 8 height 8
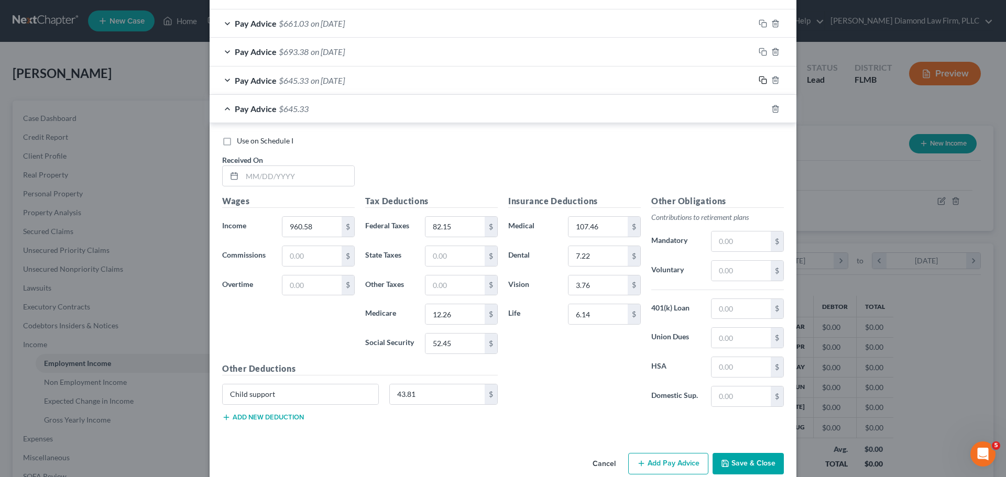
scroll to position [488, 0]
click at [273, 182] on input "text" at bounding box center [298, 176] width 112 height 20
type input "05/02/2025"
type input "956.87"
type input "81.70"
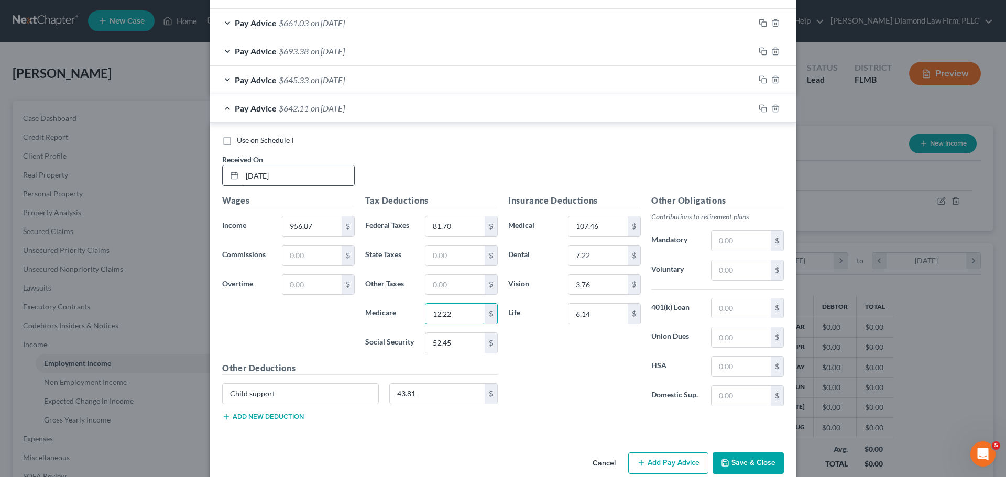
type input "12.22"
type input "52.21"
click at [759, 106] on icon "button" at bounding box center [761, 107] width 5 height 5
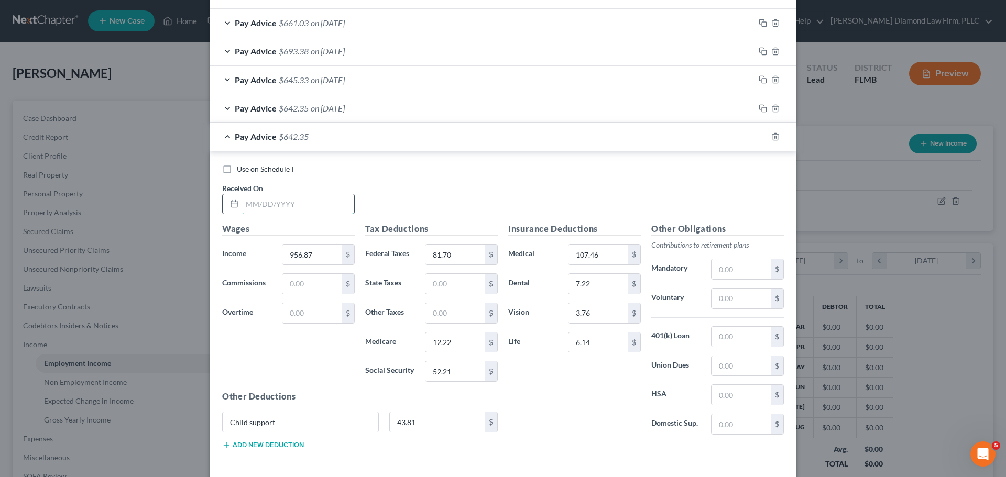
click at [262, 204] on input "text" at bounding box center [298, 204] width 112 height 20
type input "05/09/2025"
type input "987.89"
type input "85.43"
type input "12.66"
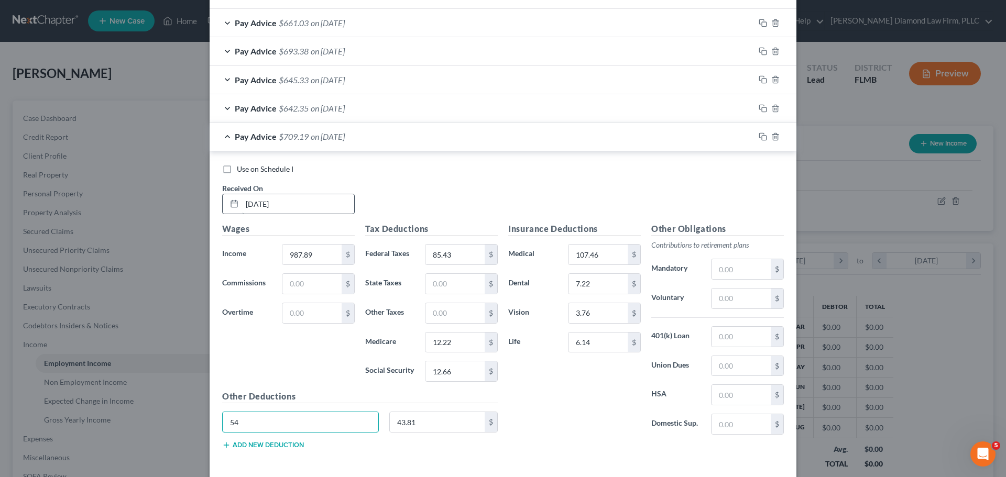
type input "5"
click at [297, 112] on span "$642.35" at bounding box center [294, 108] width 30 height 10
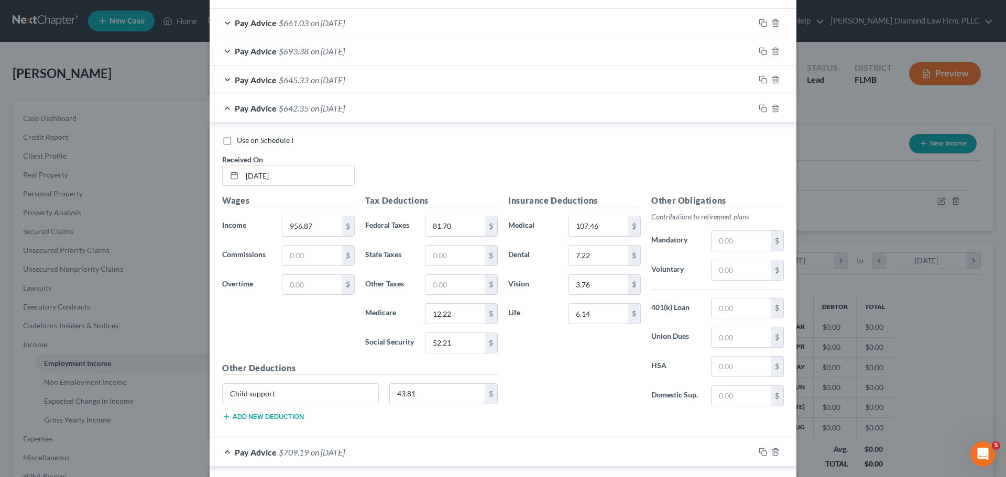
click at [297, 112] on span "$642.35" at bounding box center [294, 108] width 30 height 10
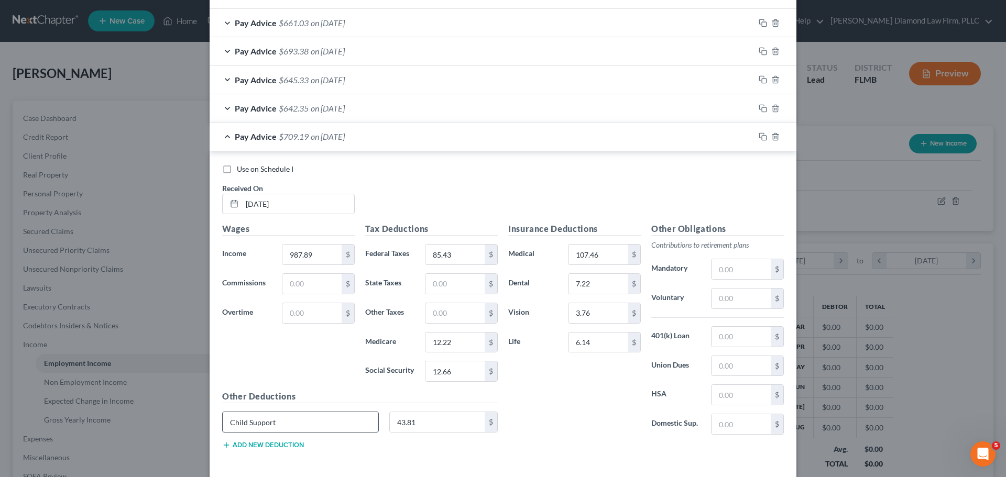
click at [248, 418] on input "Child Support" at bounding box center [301, 422] width 156 height 20
type input "Child support"
click at [457, 349] on input "12.22" at bounding box center [454, 343] width 59 height 20
type input "54.14"
click at [468, 342] on input "12.22" at bounding box center [454, 343] width 59 height 20
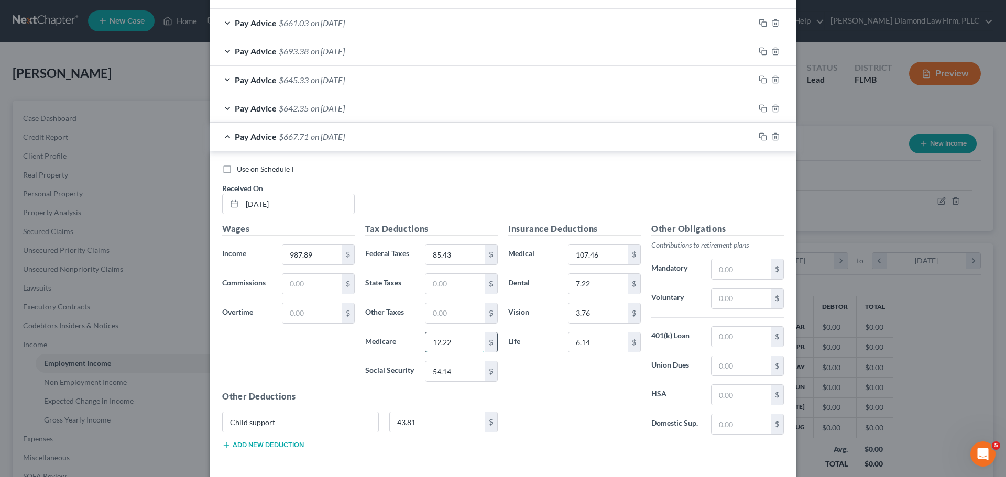
click at [468, 342] on input "12.22" at bounding box center [454, 343] width 59 height 20
type input "12.66"
click at [762, 136] on rect "button" at bounding box center [764, 138] width 5 height 5
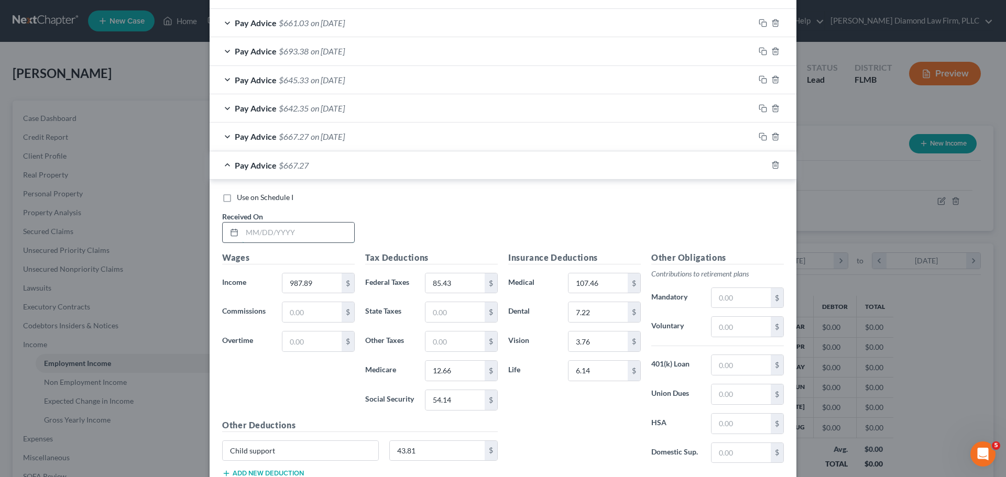
click at [285, 234] on input "text" at bounding box center [298, 233] width 112 height 20
type input "05/16/2025"
type input "940.71"
type input "82.82"
type input "89.70"
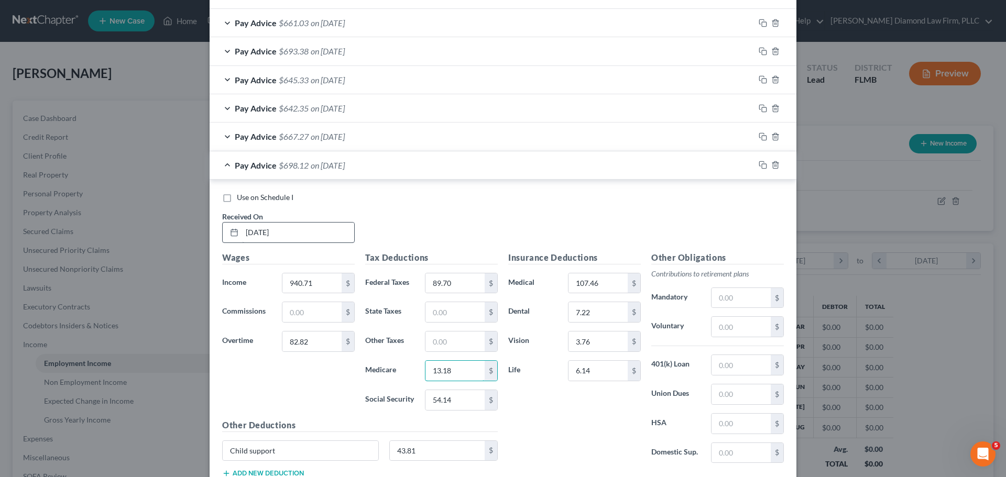
type input "13.18"
type input "56.35"
click at [758, 166] on icon "button" at bounding box center [762, 165] width 8 height 8
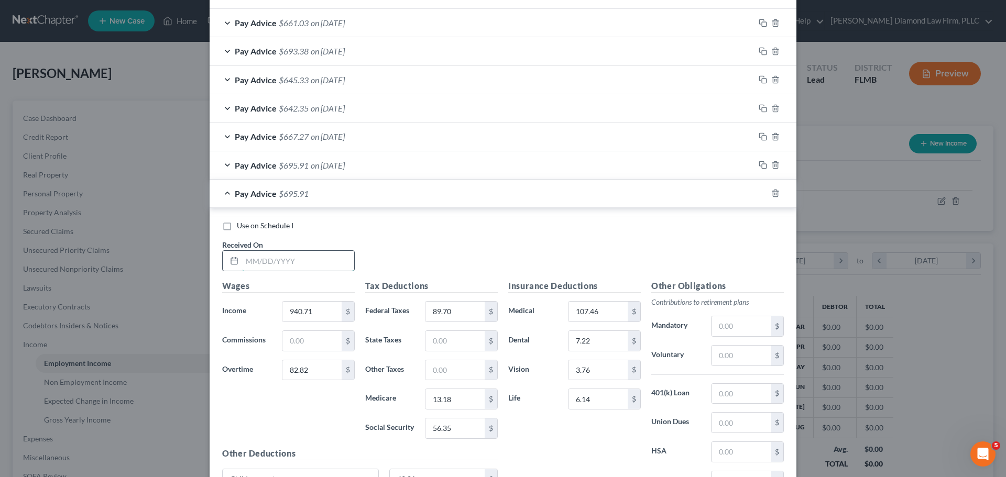
click at [285, 266] on input "text" at bounding box center [298, 261] width 112 height 20
type input "05/23/2025"
type input "940.72"
type input "83.52"
type input "89.79"
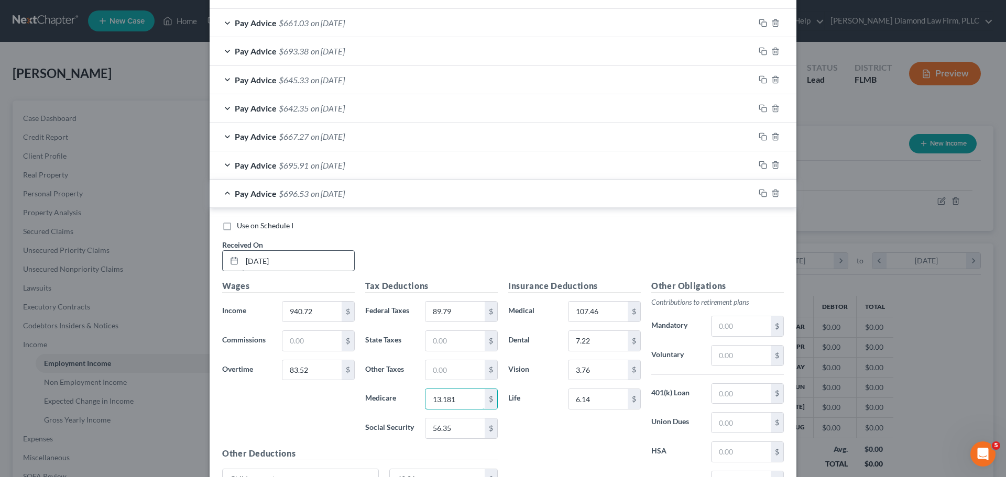
type input "13.18"
type input "56.39"
click at [762, 194] on rect "button" at bounding box center [764, 194] width 5 height 5
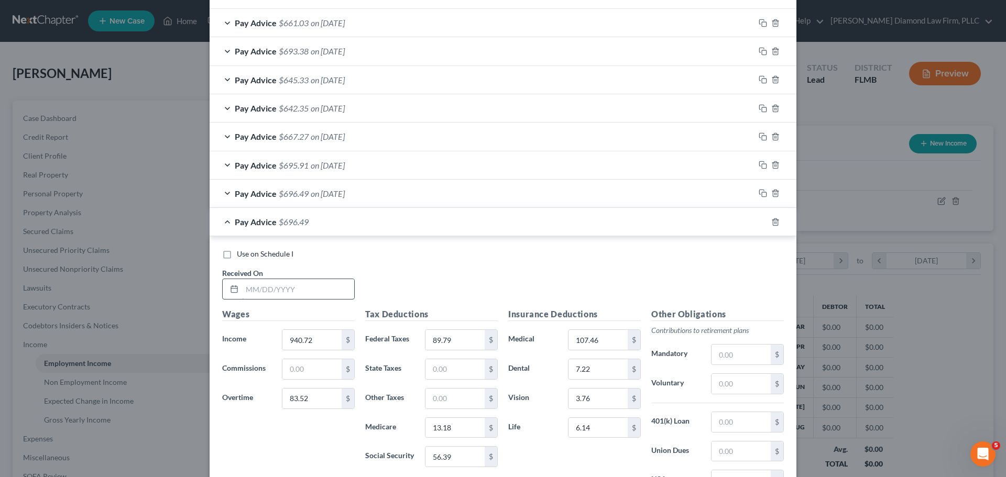
click at [272, 290] on input "text" at bounding box center [298, 289] width 112 height 20
type input "05/30/2025"
type input "940.79"
type input "91.18"
type input "89.24"
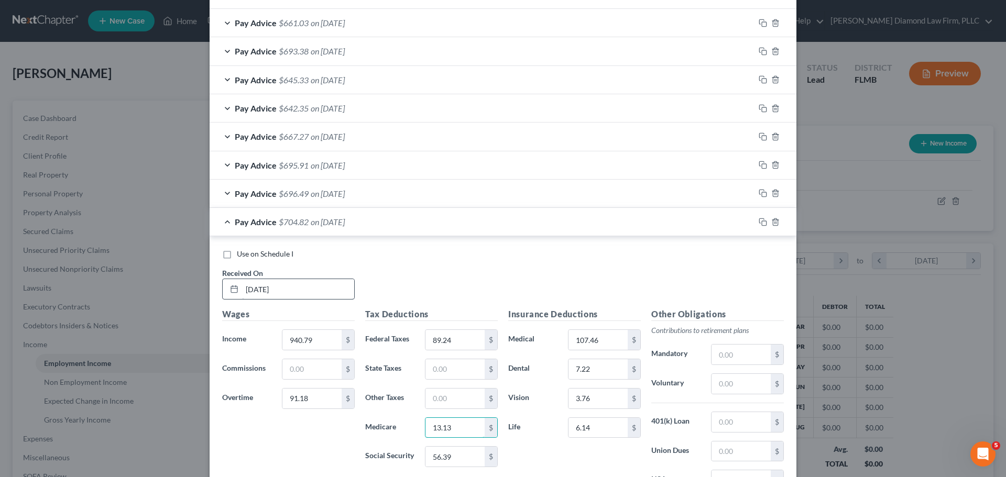
type input "13.13"
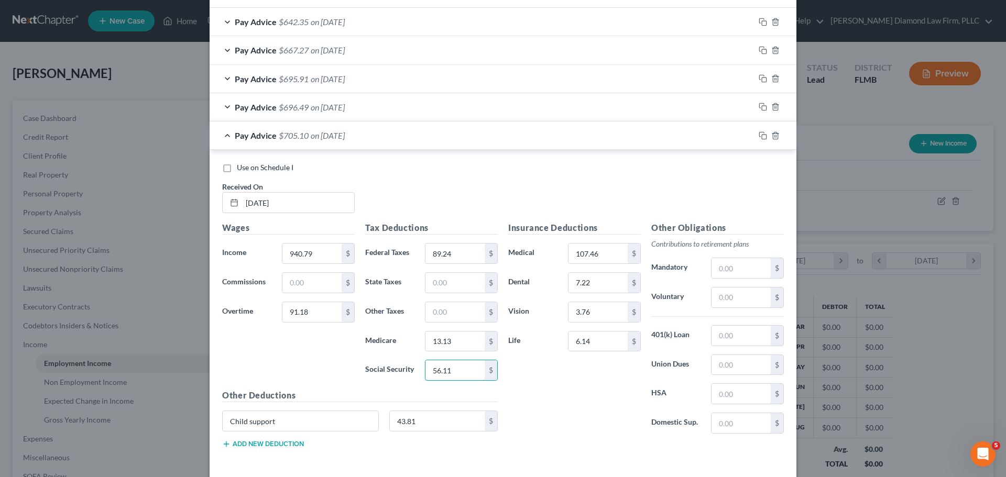
scroll to position [592, 0]
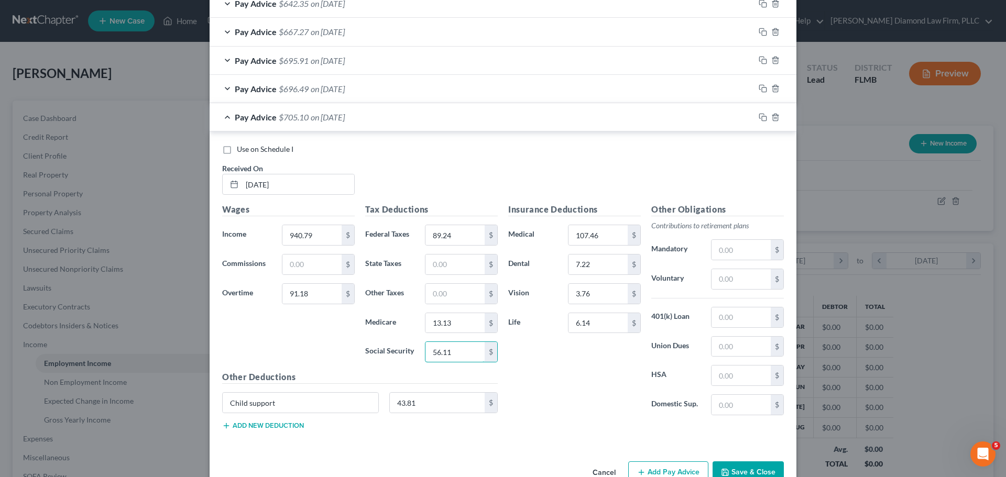
type input "56.11"
click at [267, 430] on button "Add new deduction" at bounding box center [263, 426] width 82 height 8
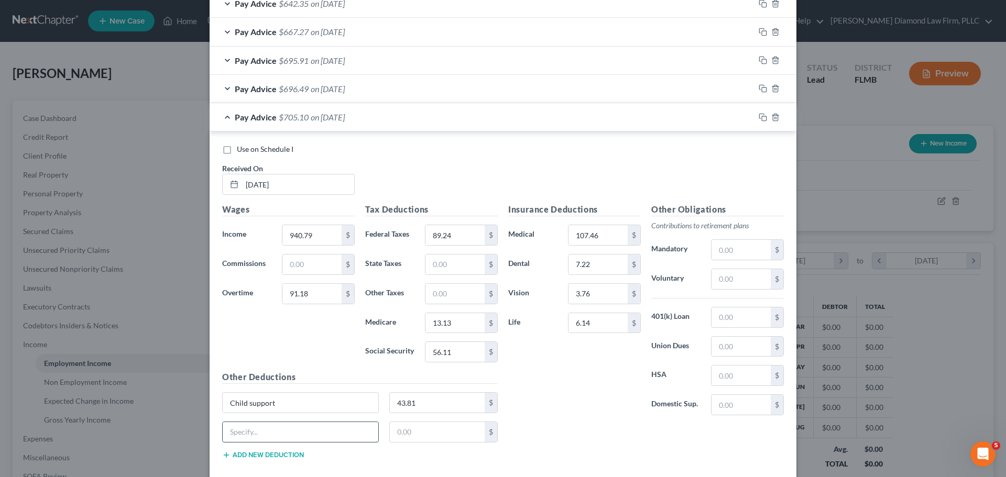
click at [255, 426] on input "text" at bounding box center [301, 432] width 156 height 20
type input "Short term disability"
type input "3.76"
click at [599, 298] on input "3.76" at bounding box center [597, 294] width 59 height 20
type input "4.55"
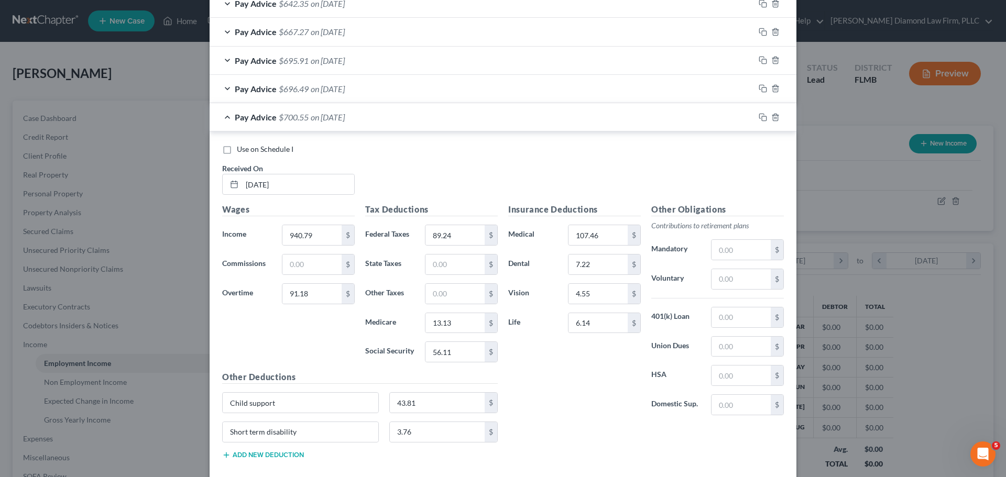
click at [553, 366] on div "Insurance Deductions Medical 107.46 $ Dental 7.22 $ Vision 4.55 $ Life 6.14 $" at bounding box center [574, 313] width 143 height 221
click at [595, 271] on input "7.22" at bounding box center [597, 265] width 59 height 20
type input "14.99"
click at [344, 90] on span "on 05/23/2025" at bounding box center [328, 89] width 34 height 10
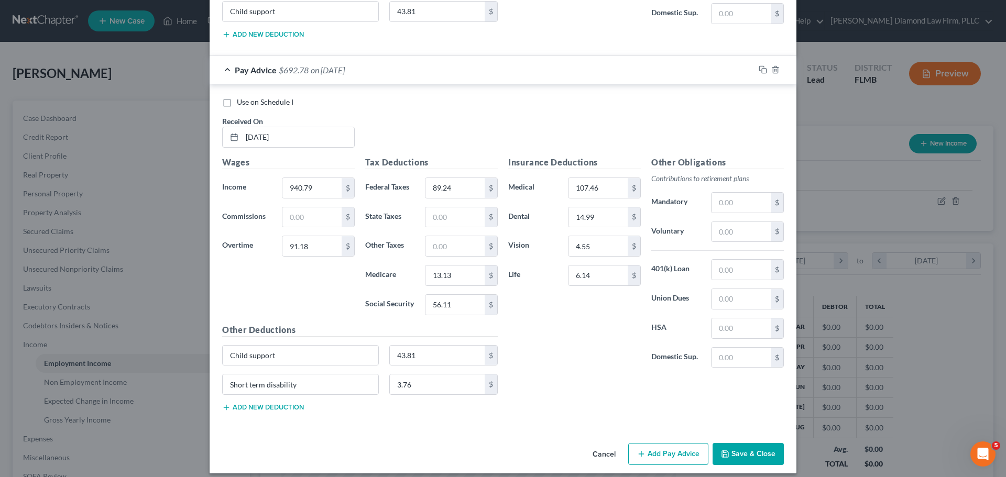
scroll to position [959, 0]
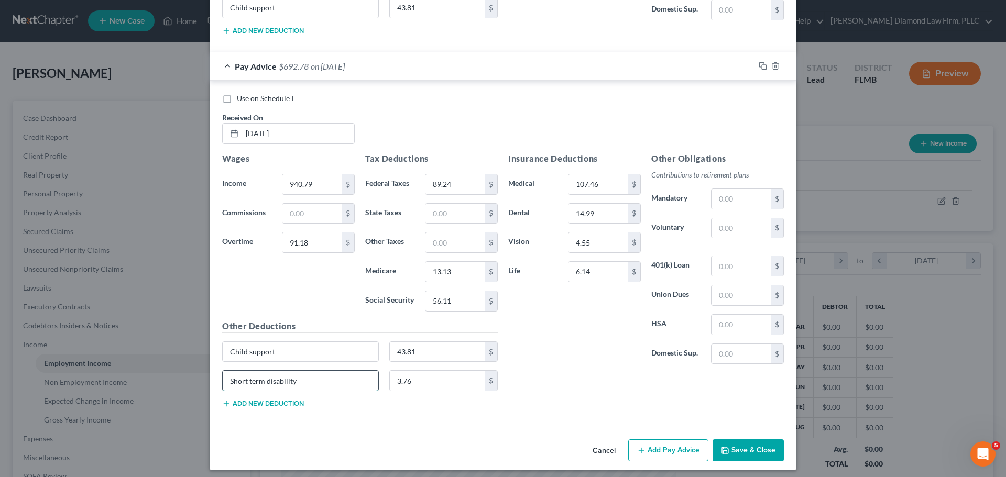
click at [306, 384] on input "Short term disability" at bounding box center [301, 381] width 156 height 20
drag, startPoint x: 306, startPoint y: 384, endPoint x: 216, endPoint y: 384, distance: 89.6
click at [217, 384] on div "Short term disability" at bounding box center [300, 380] width 167 height 21
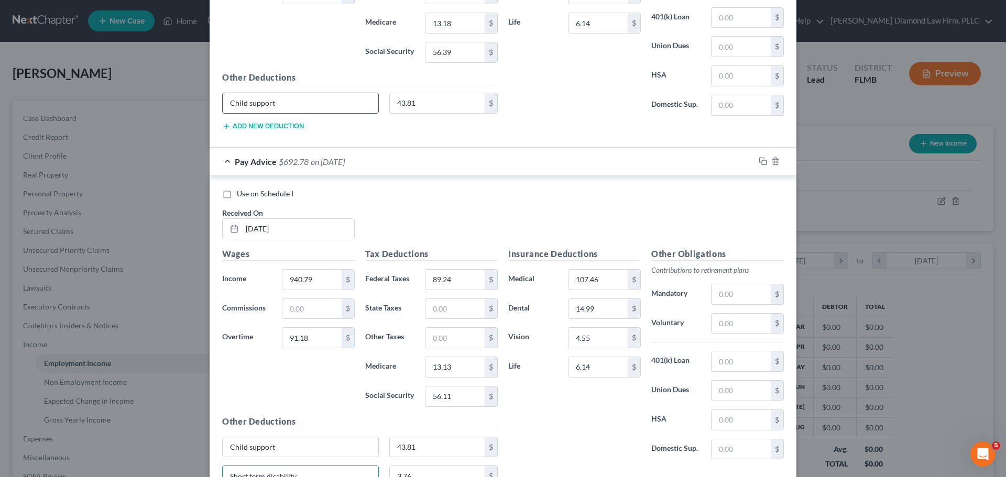
scroll to position [697, 0]
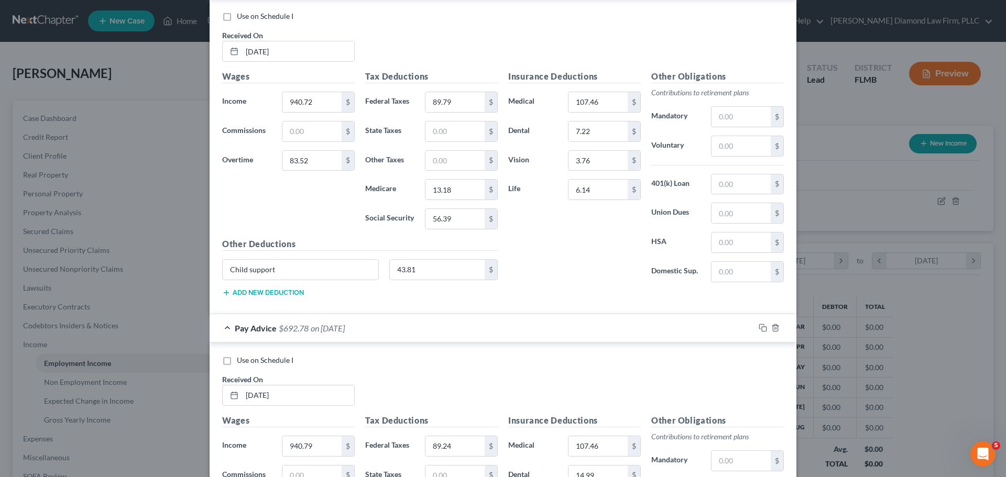
click at [274, 291] on button "Add new deduction" at bounding box center [263, 293] width 82 height 8
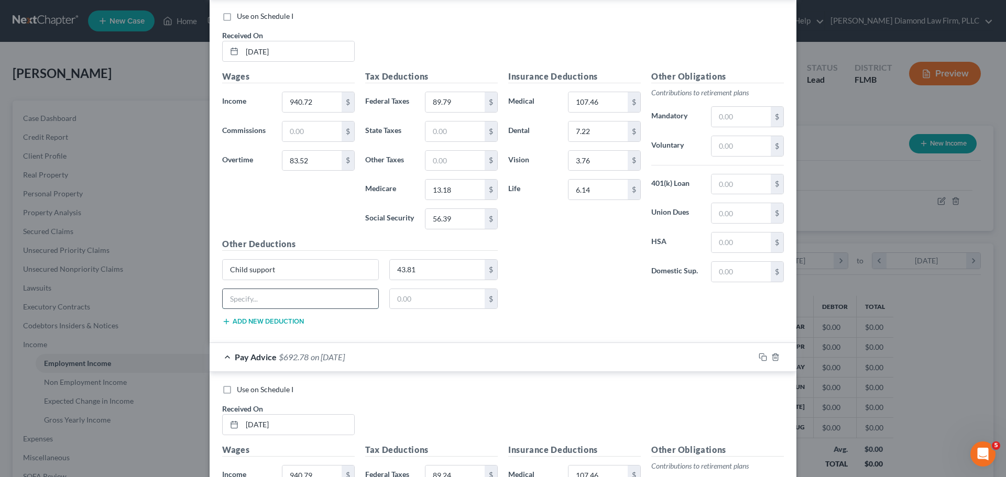
click at [265, 292] on input "text" at bounding box center [301, 299] width 156 height 20
paste input "Short term disability"
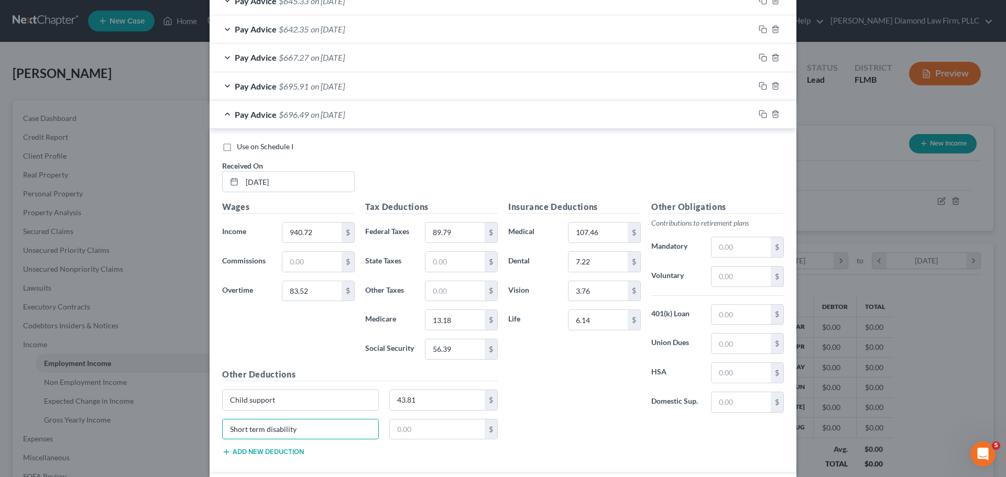
scroll to position [540, 0]
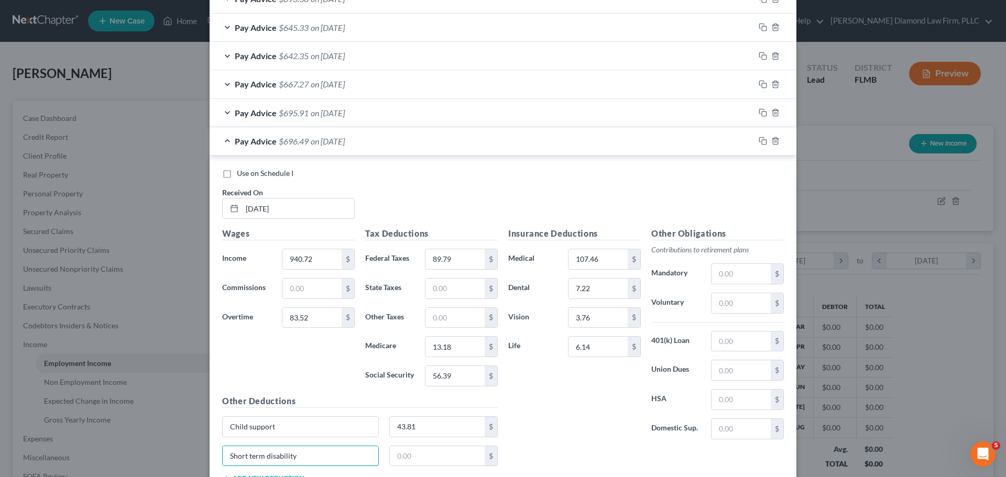
type input "Short term disability"
click at [269, 112] on span "Pay Advice" at bounding box center [256, 113] width 42 height 10
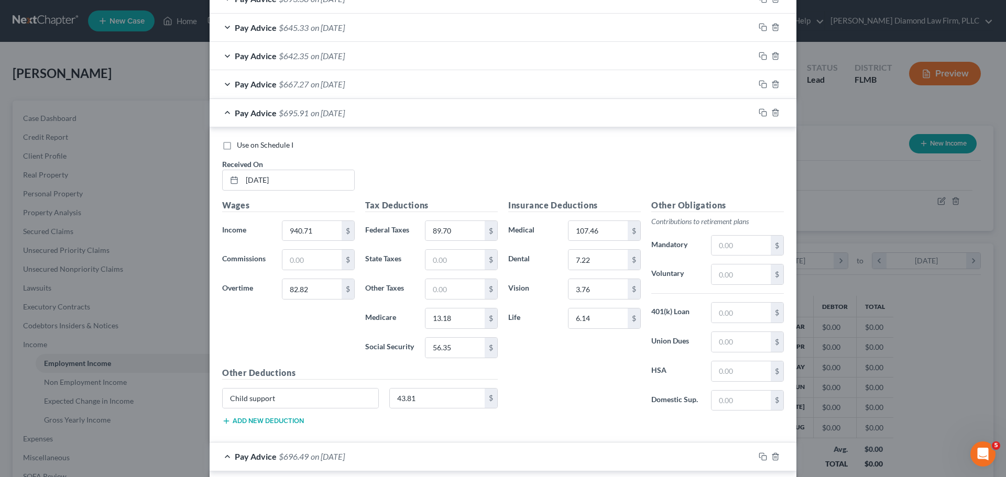
click at [270, 425] on button "Add new deduction" at bounding box center [263, 421] width 82 height 8
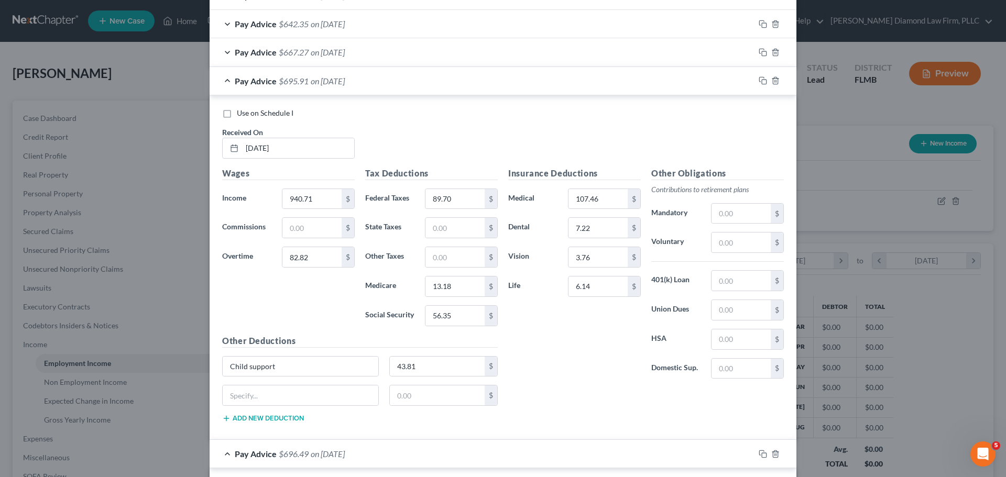
scroll to position [645, 0]
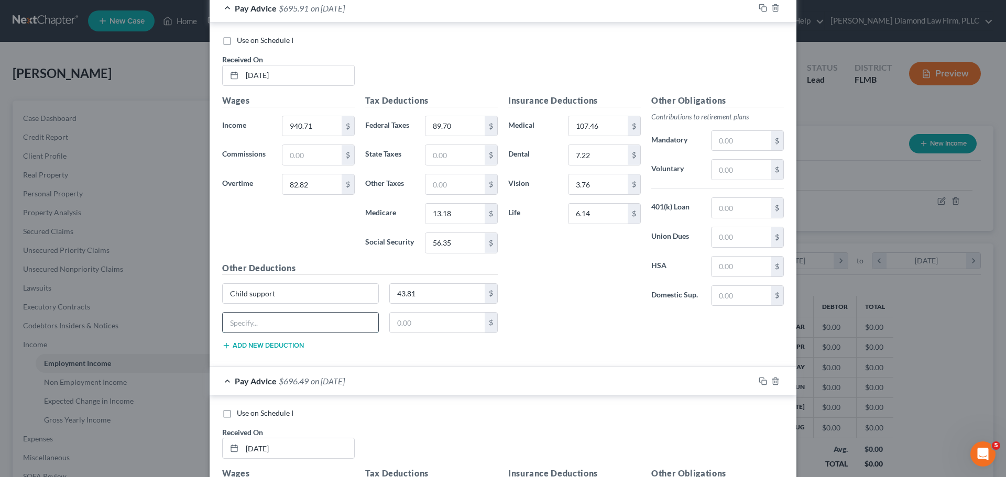
click at [252, 320] on input "text" at bounding box center [301, 323] width 156 height 20
paste input "Short term disability"
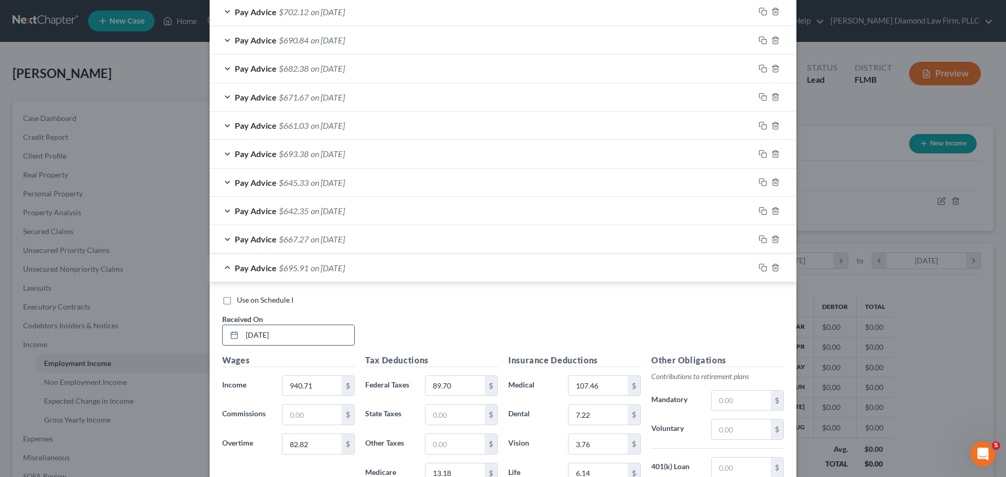
scroll to position [383, 0]
type input "Short term disability"
click at [247, 243] on span "Pay Advice" at bounding box center [256, 241] width 42 height 10
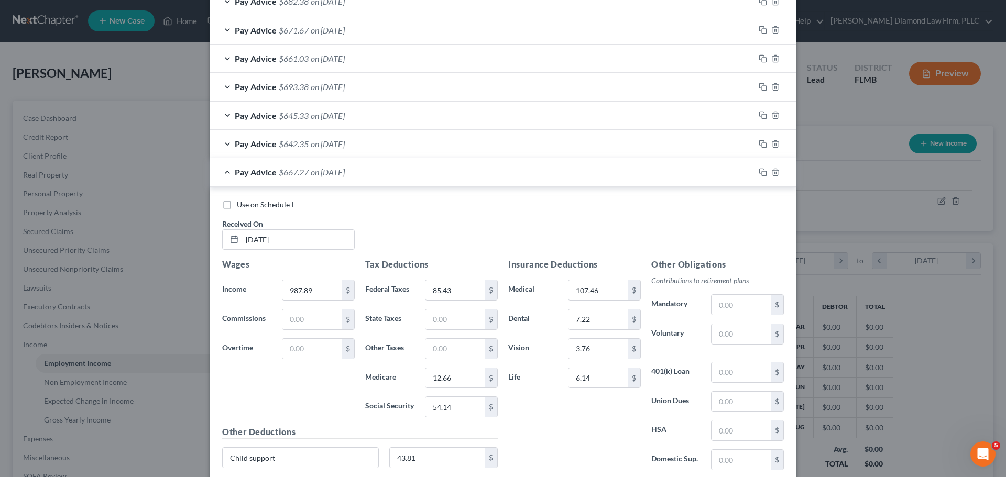
scroll to position [592, 0]
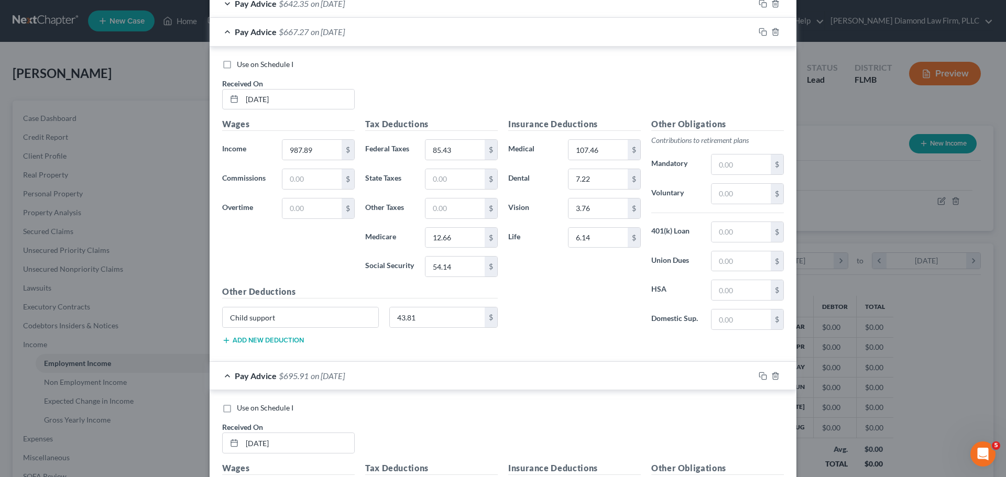
click at [262, 338] on button "Add new deduction" at bounding box center [263, 340] width 82 height 8
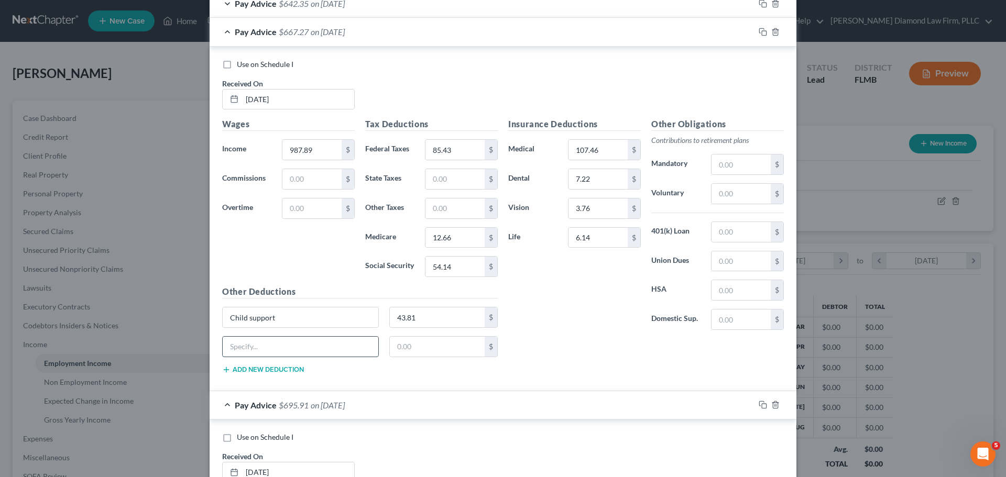
click at [259, 349] on input "text" at bounding box center [301, 347] width 156 height 20
paste input "Short term disability"
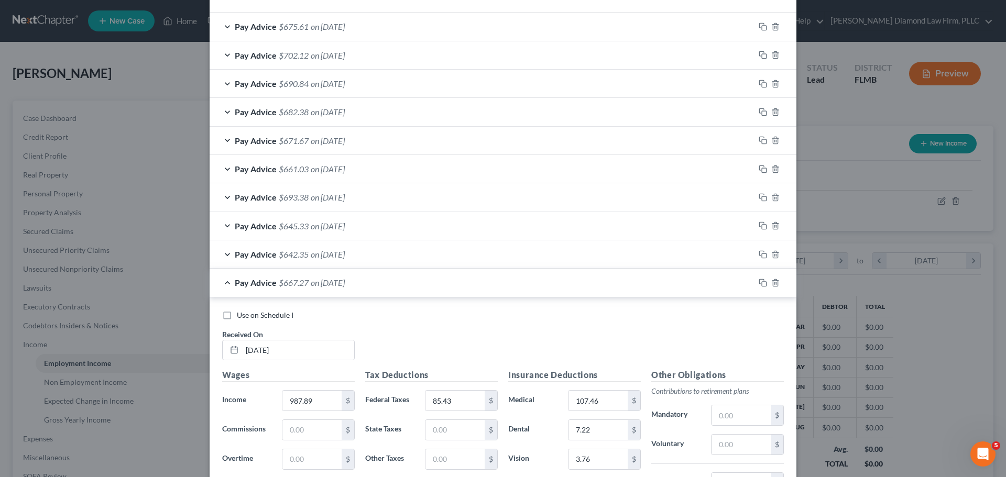
scroll to position [331, 0]
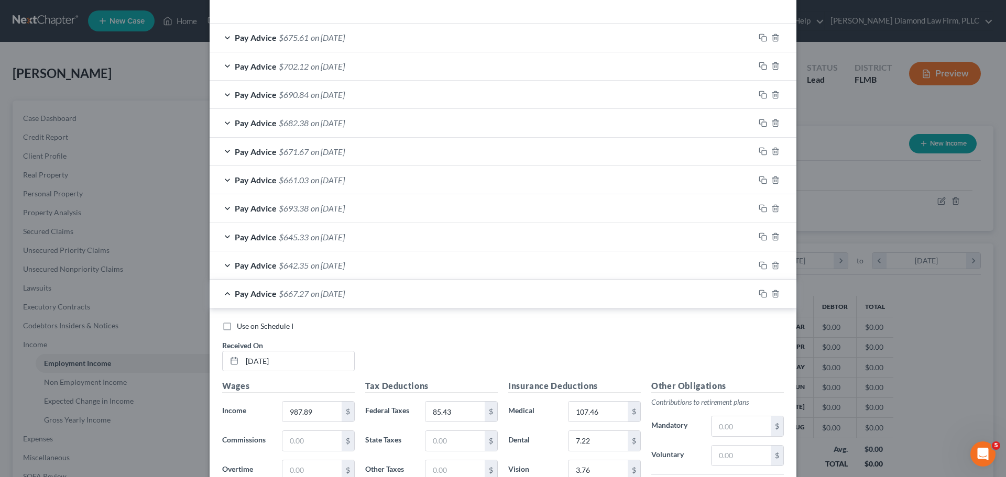
type input "Short term disability"
click at [265, 260] on span "Pay Advice" at bounding box center [256, 265] width 42 height 10
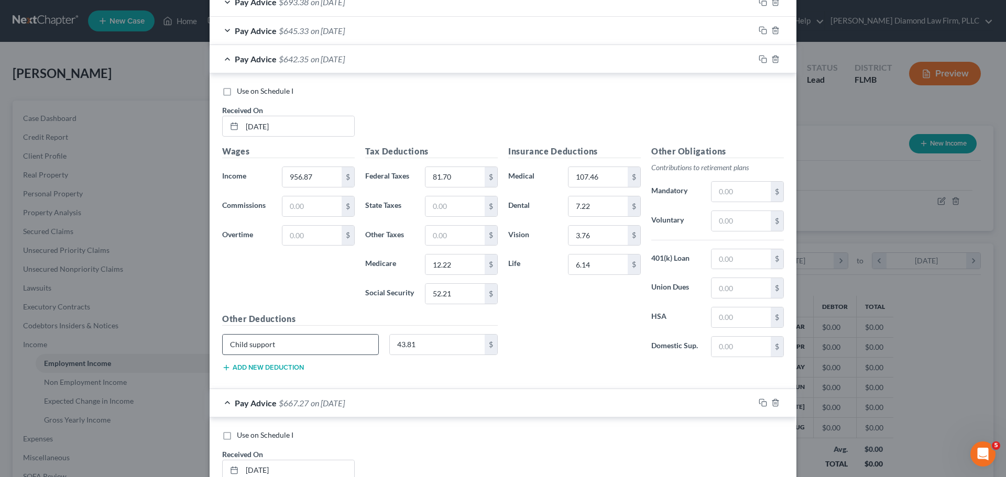
scroll to position [540, 0]
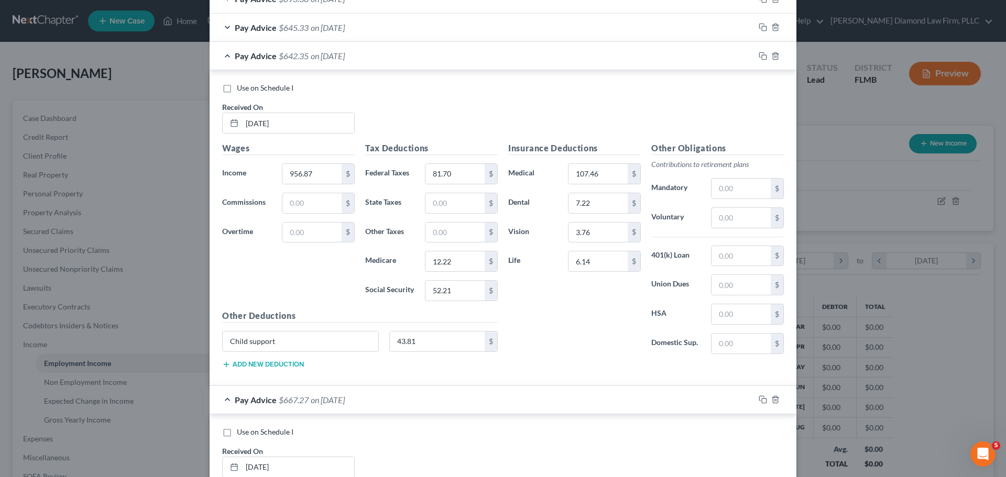
click at [268, 365] on button "Add new deduction" at bounding box center [263, 364] width 82 height 8
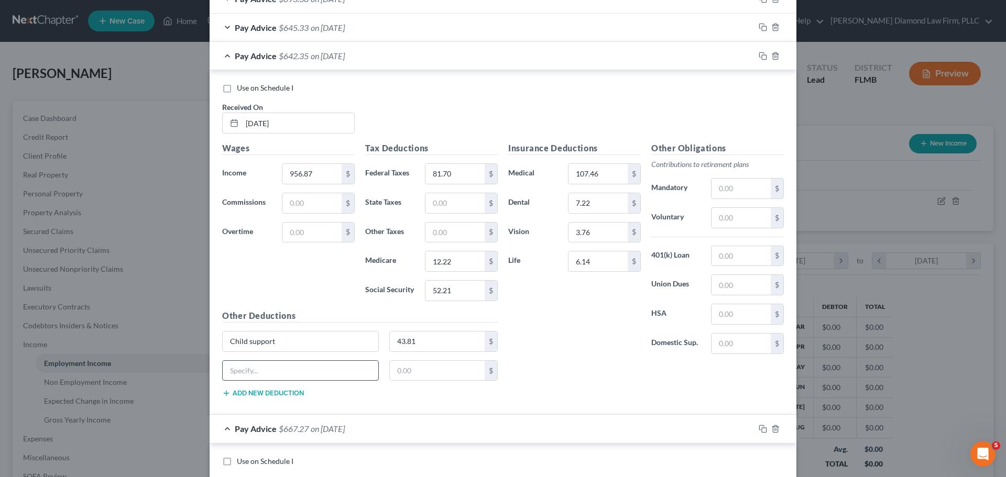
click at [260, 370] on input "text" at bounding box center [301, 371] width 156 height 20
paste input "Short term disability"
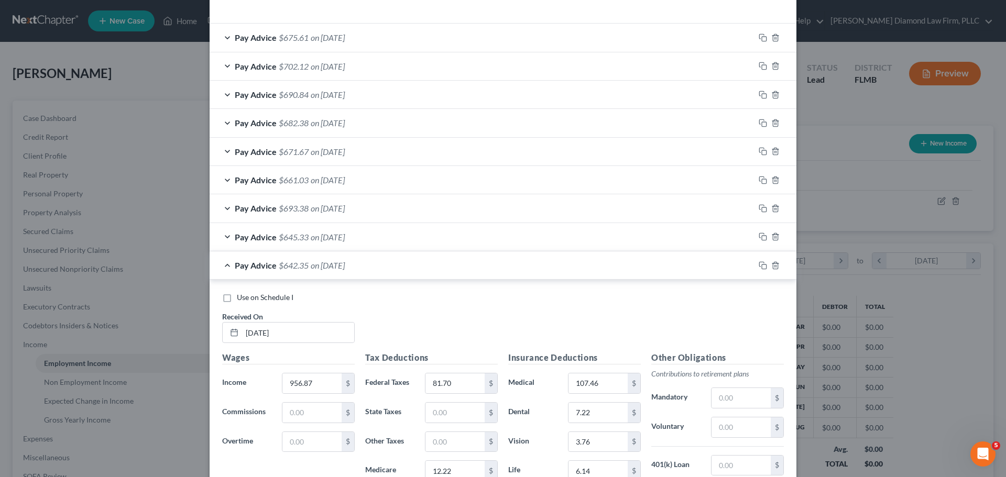
type input "Short term disability"
click at [255, 244] on div "Pay Advice $645.33 on 04/25/2025" at bounding box center [482, 237] width 545 height 28
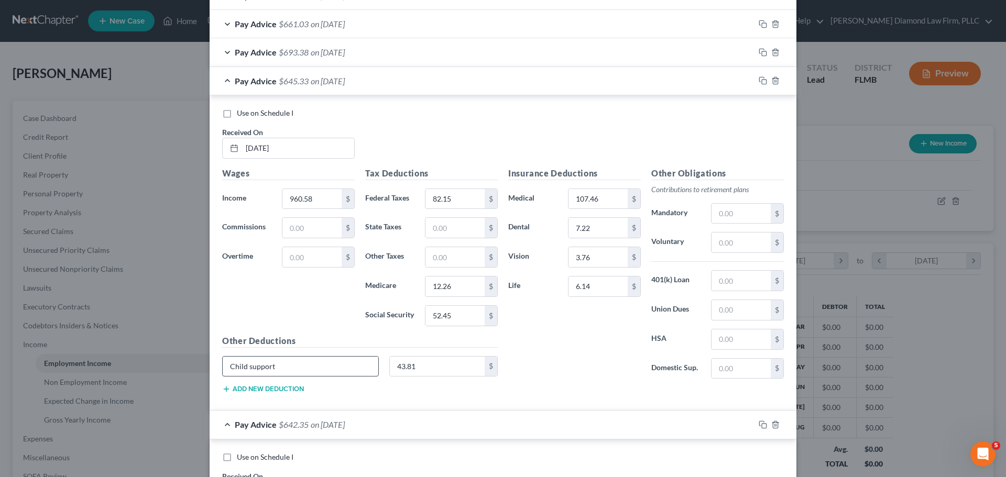
scroll to position [592, 0]
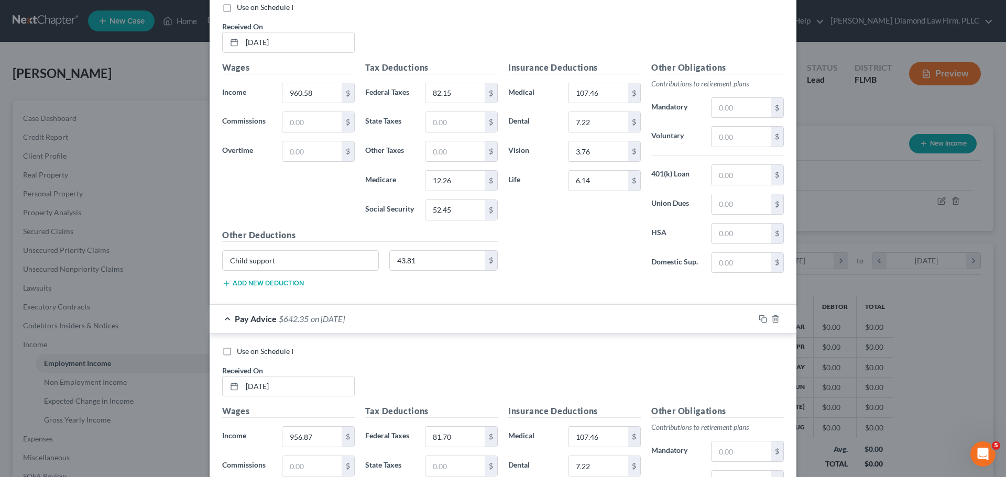
click at [256, 281] on button "Add new deduction" at bounding box center [263, 283] width 82 height 8
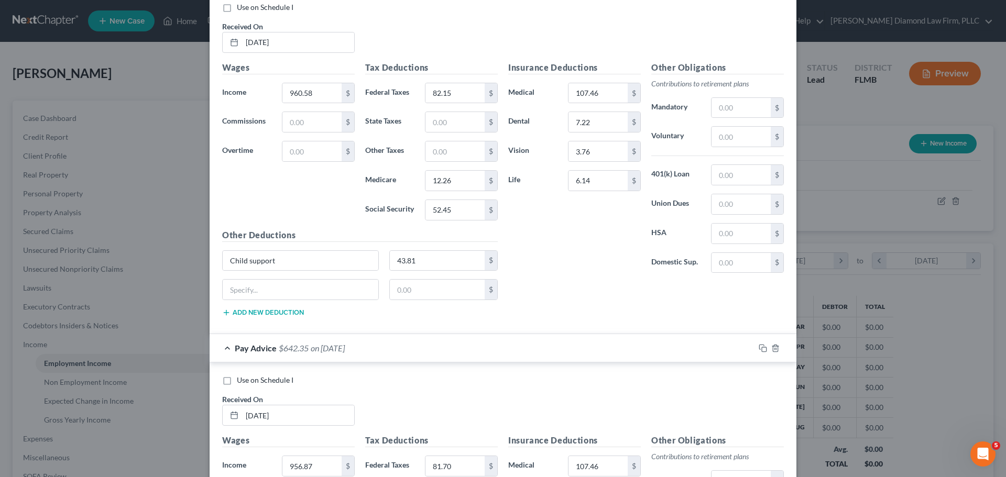
click at [256, 302] on div "$" at bounding box center [360, 293] width 286 height 29
click at [255, 291] on input "text" at bounding box center [301, 290] width 156 height 20
paste input "Short term disability"
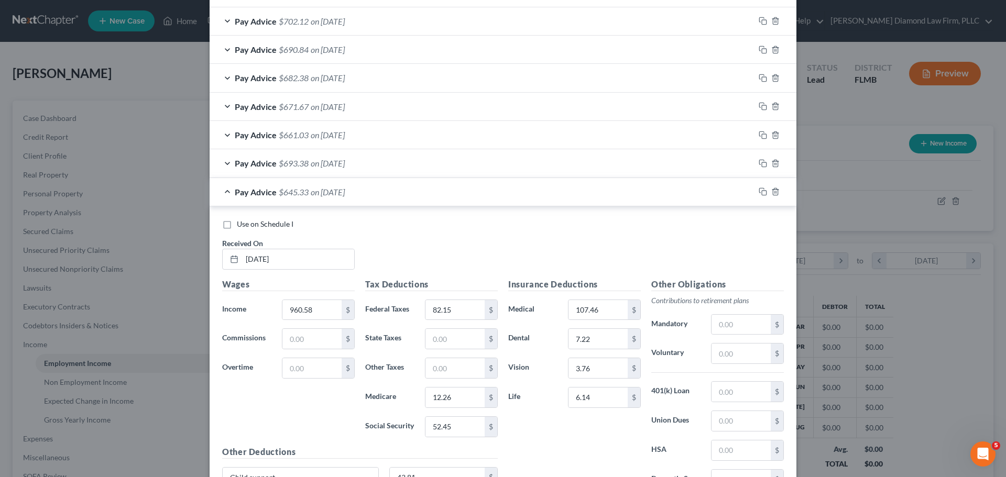
scroll to position [331, 0]
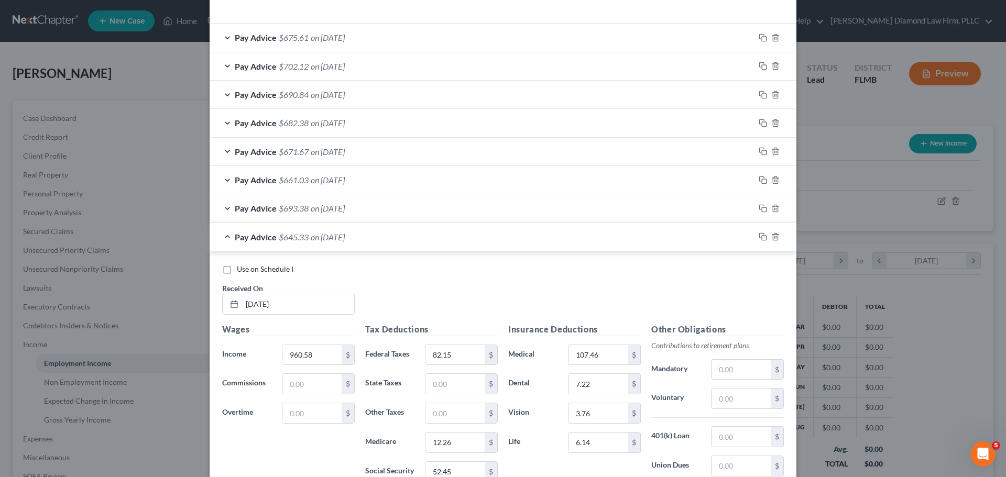
type input "Short term disability"
click at [267, 208] on span "Pay Advice" at bounding box center [256, 208] width 42 height 10
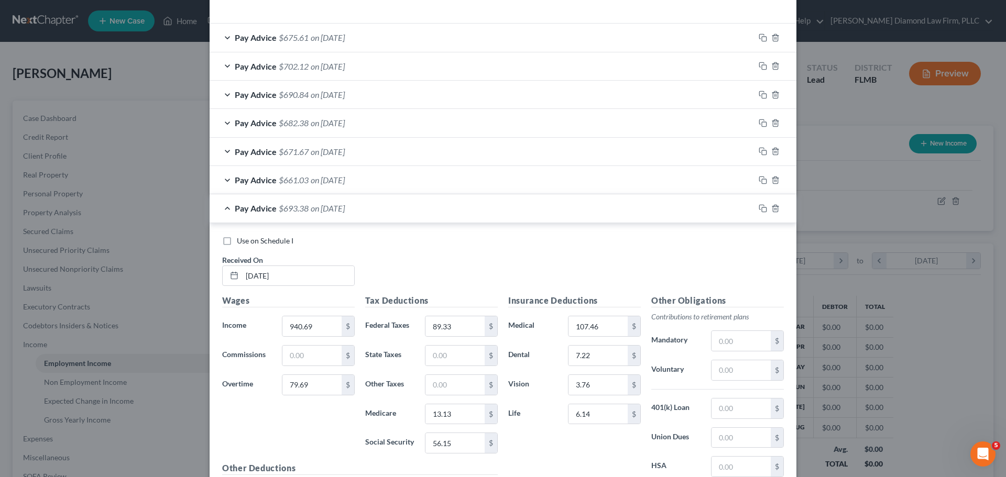
scroll to position [540, 0]
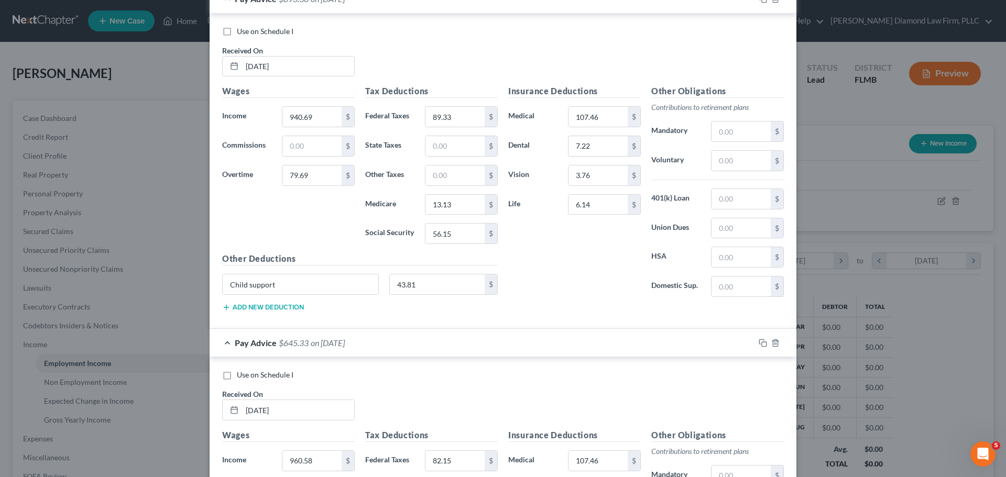
click at [268, 306] on button "Add new deduction" at bounding box center [263, 307] width 82 height 8
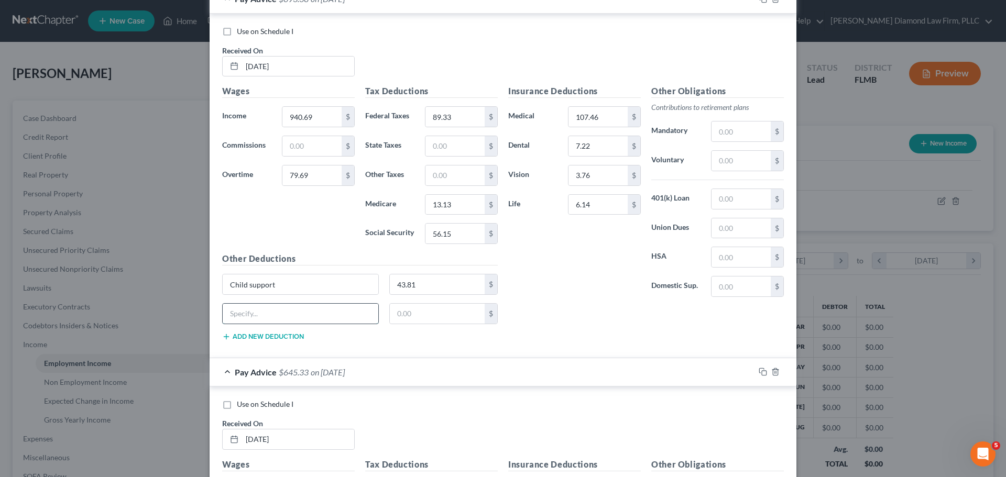
click at [262, 317] on input "text" at bounding box center [301, 314] width 156 height 20
paste input "Short term disability"
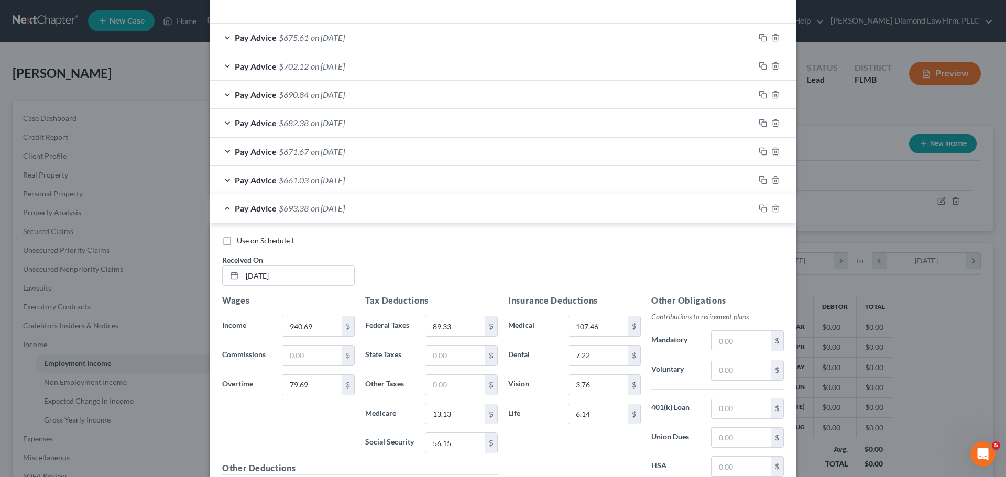
type input "Short term disability"
click at [261, 182] on span "Pay Advice" at bounding box center [256, 180] width 42 height 10
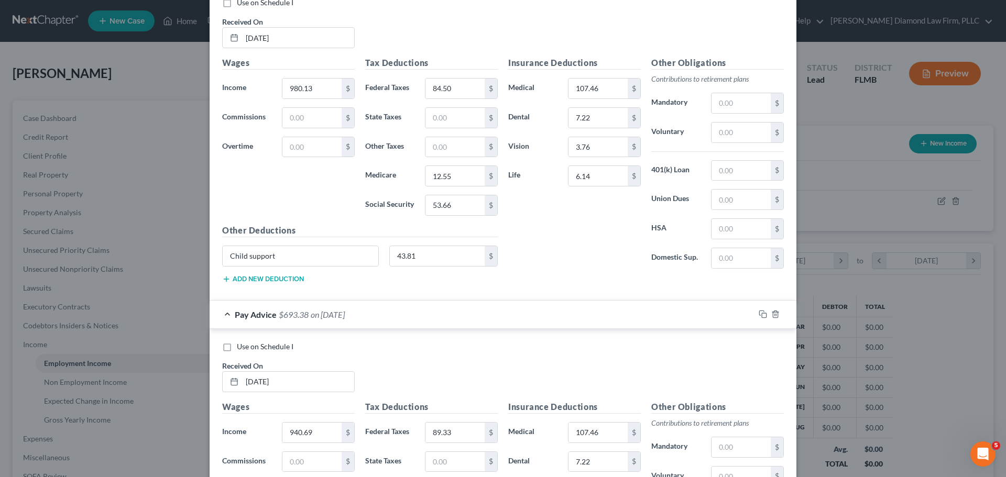
click at [266, 284] on div "Other Deductions Child support 43.81 $ Add new deduction" at bounding box center [360, 258] width 286 height 68
click at [263, 278] on button "Add new deduction" at bounding box center [263, 279] width 82 height 8
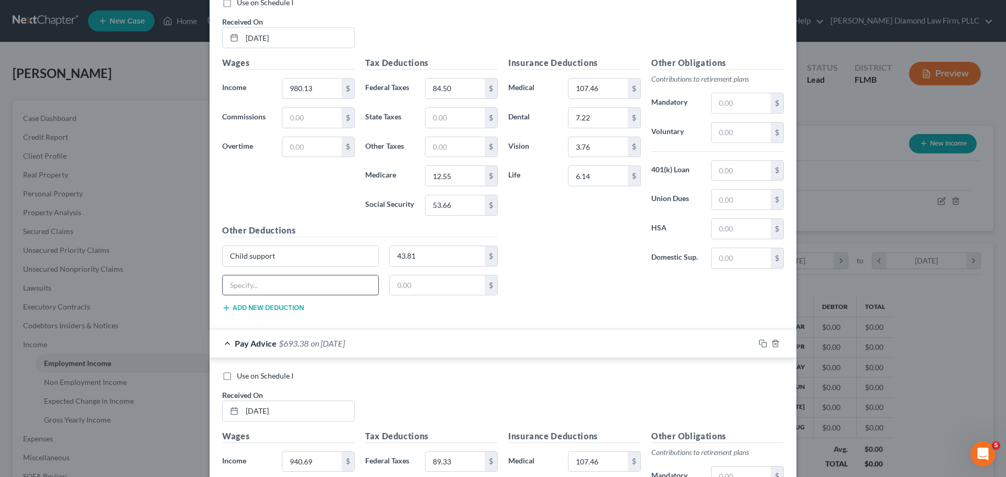
click at [260, 289] on input "text" at bounding box center [301, 286] width 156 height 20
paste input "Short term disability"
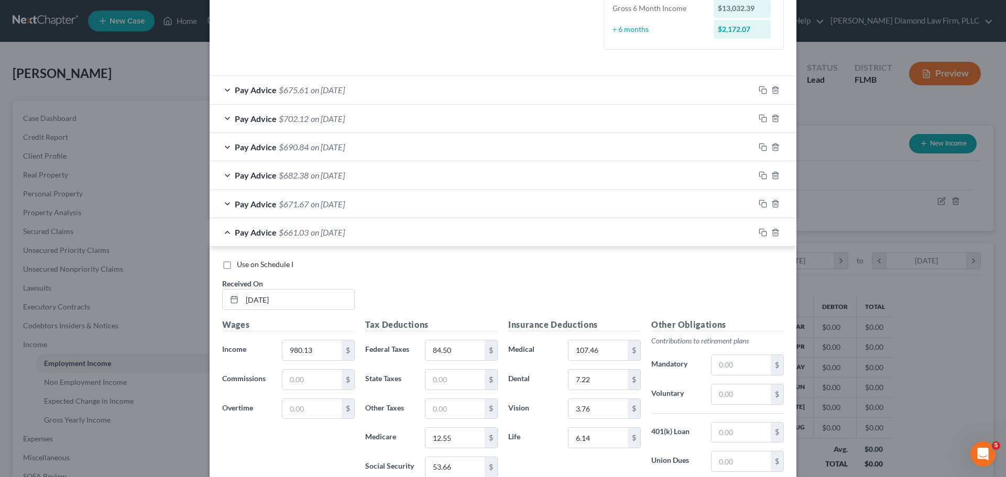
type input "Short term disability"
click at [266, 207] on span "Pay Advice" at bounding box center [256, 204] width 42 height 10
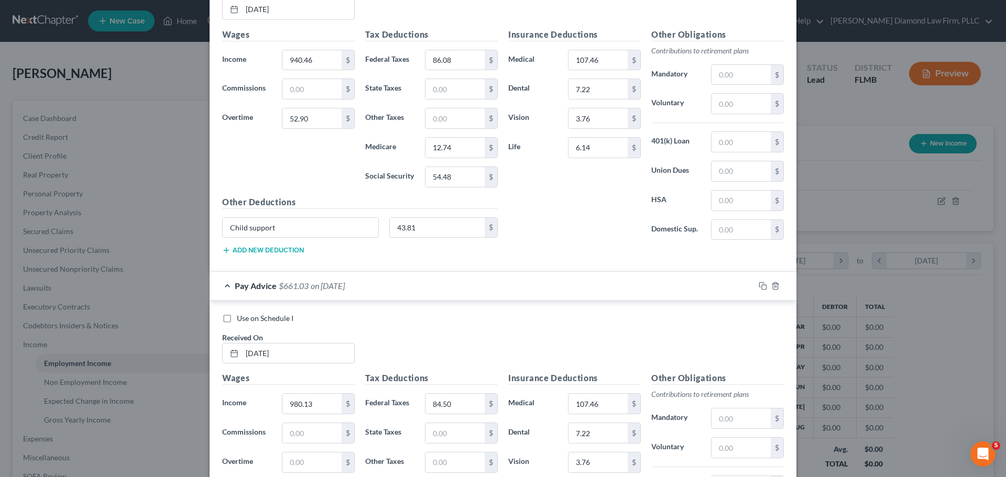
click at [258, 249] on button "Add new deduction" at bounding box center [263, 250] width 82 height 8
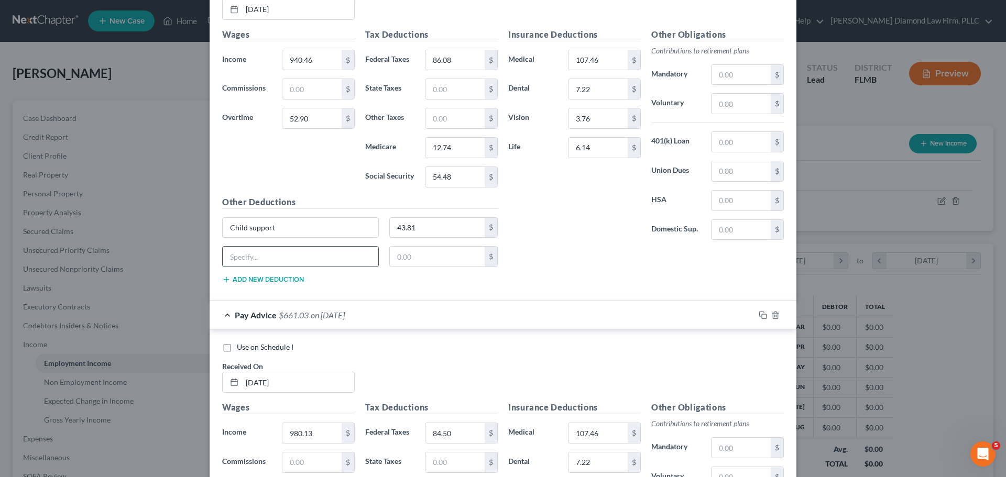
click at [248, 263] on input "text" at bounding box center [301, 257] width 156 height 20
paste input "Short term disability"
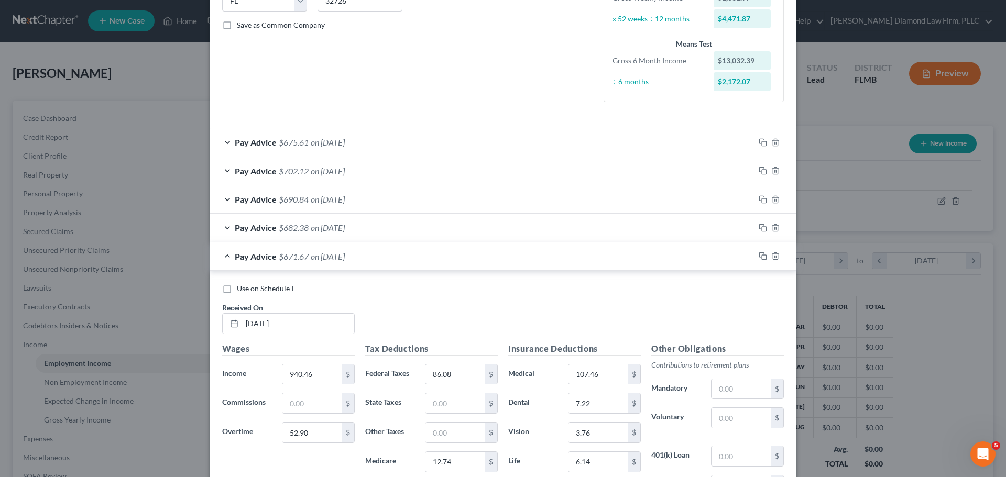
type input "Short term disability"
click at [256, 224] on span "Pay Advice" at bounding box center [256, 228] width 42 height 10
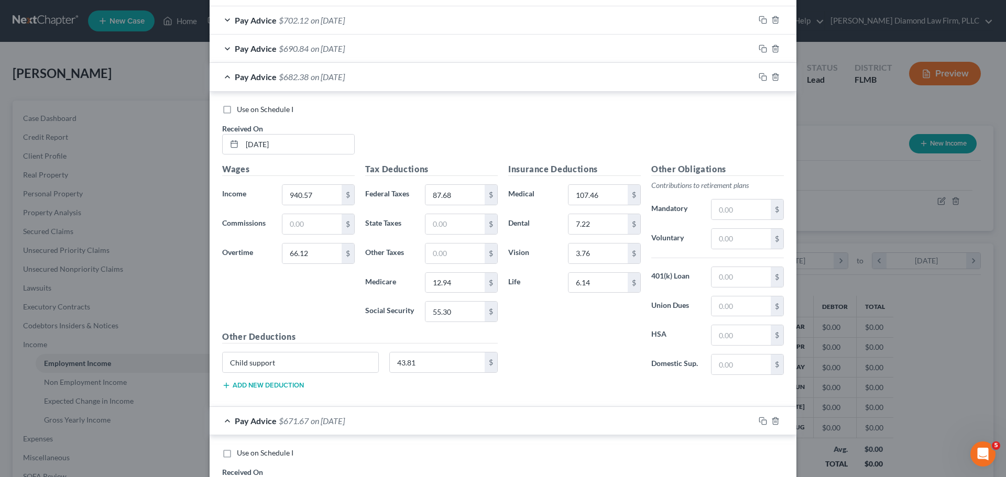
scroll to position [435, 0]
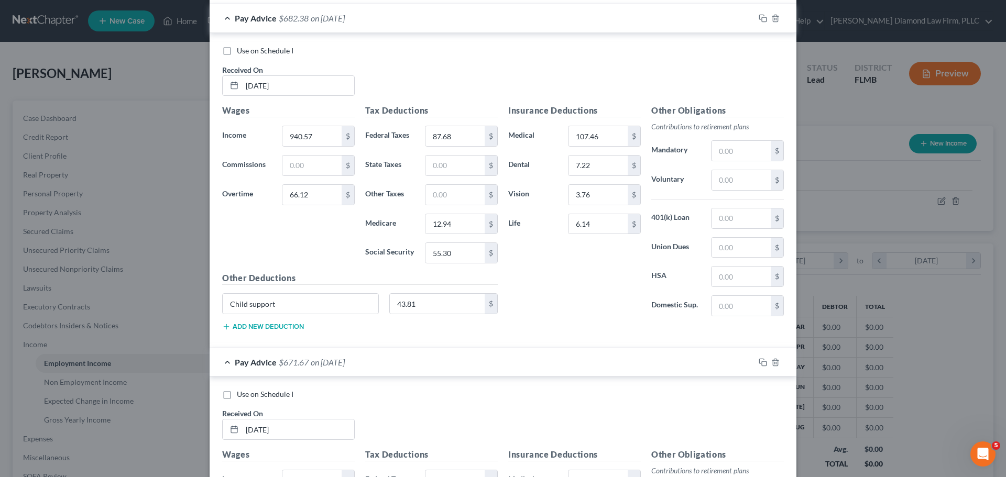
click at [261, 327] on button "Add new deduction" at bounding box center [263, 327] width 82 height 8
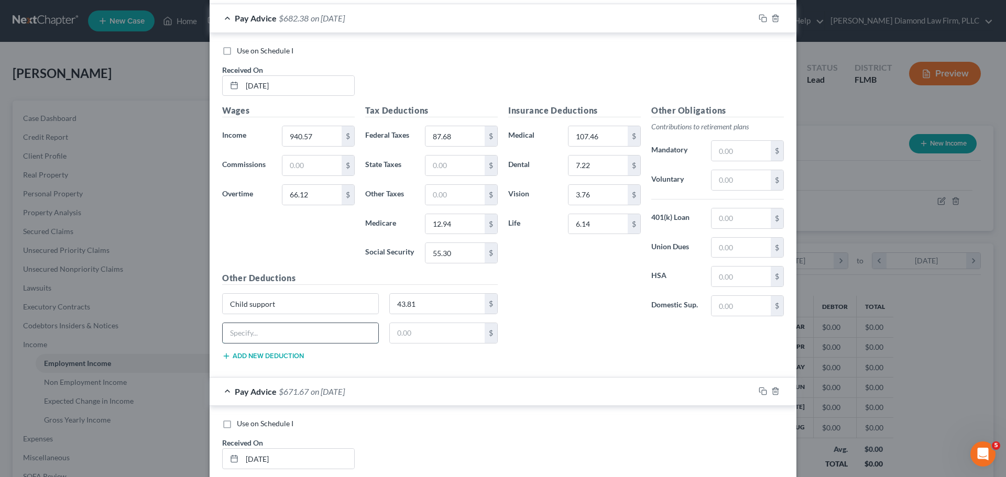
click at [260, 332] on input "text" at bounding box center [301, 333] width 156 height 20
paste input "Short term disability"
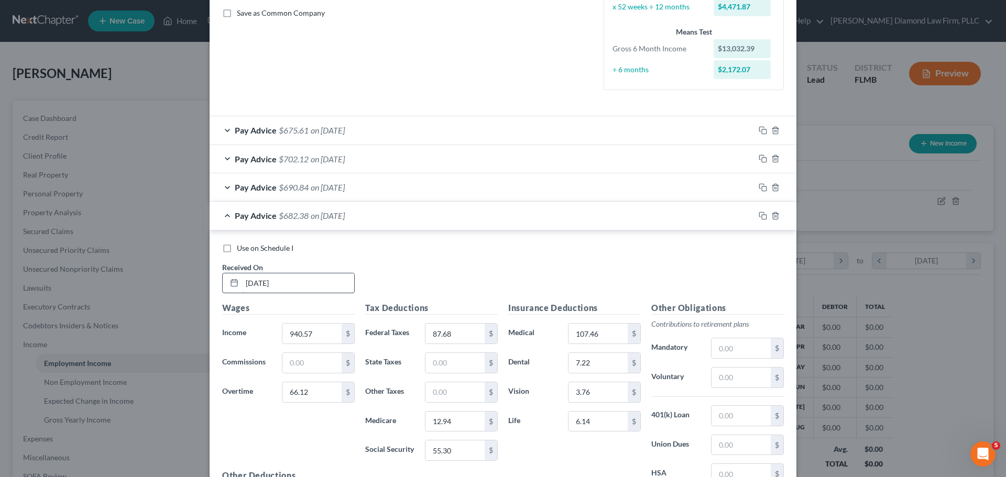
scroll to position [226, 0]
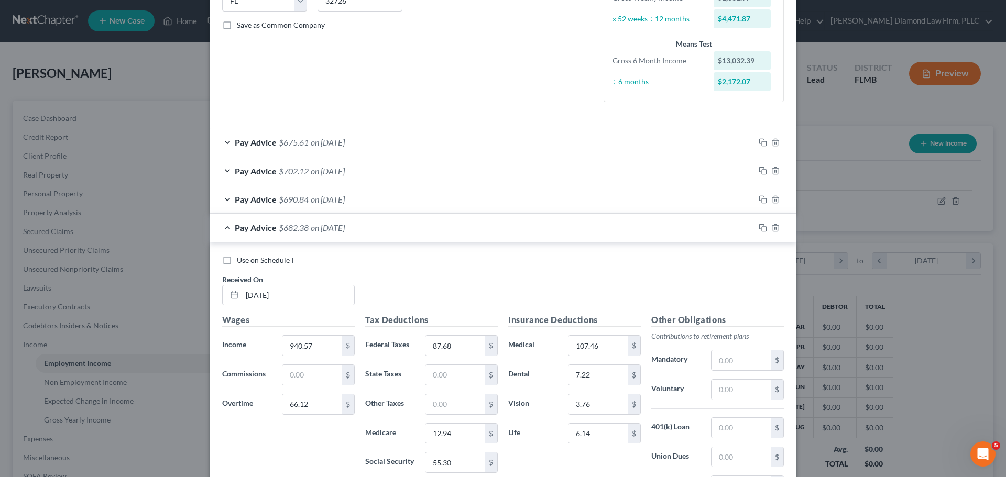
type input "Short term disability"
click at [262, 202] on span "Pay Advice" at bounding box center [256, 199] width 42 height 10
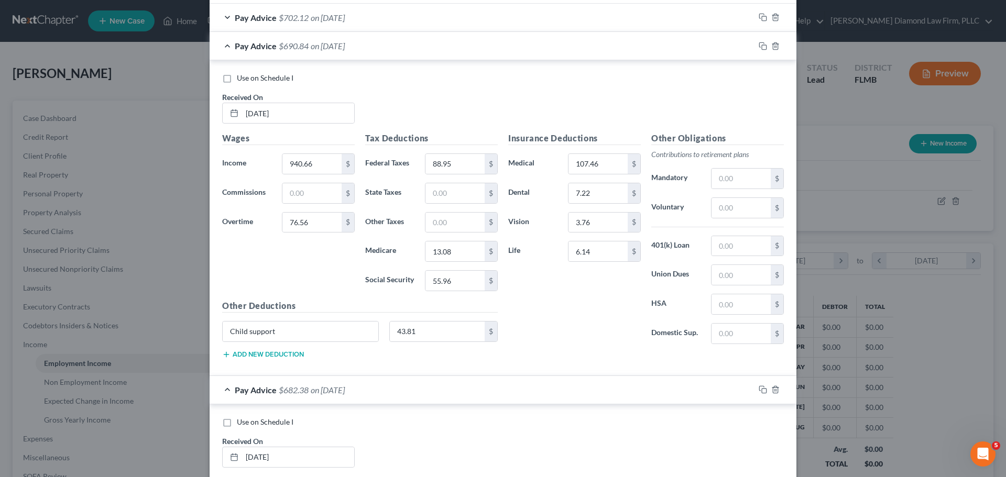
scroll to position [435, 0]
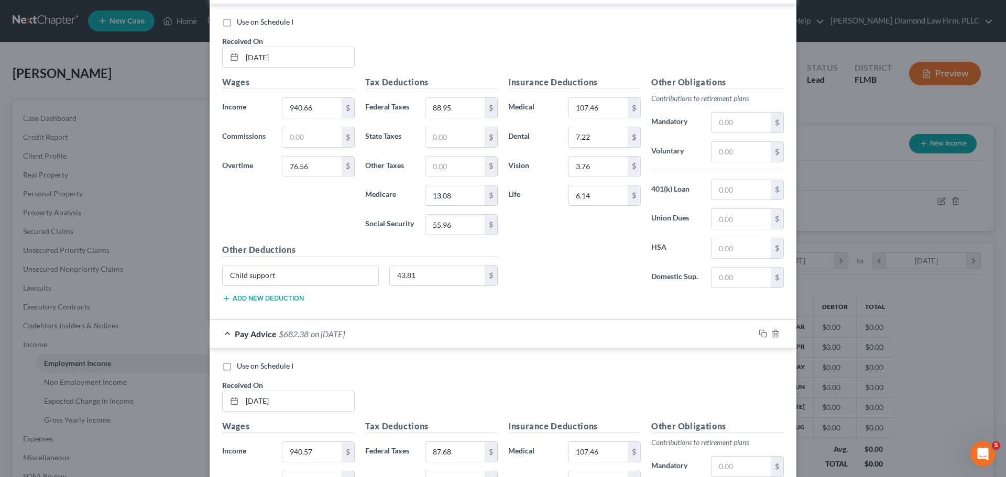
click at [266, 297] on button "Add new deduction" at bounding box center [263, 298] width 82 height 8
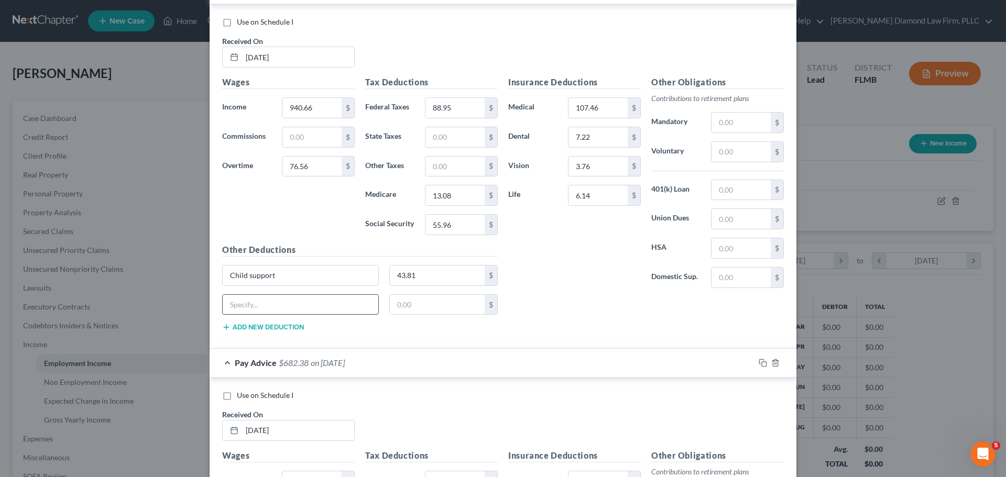
click at [263, 302] on input "text" at bounding box center [301, 305] width 156 height 20
paste input "Short term disability"
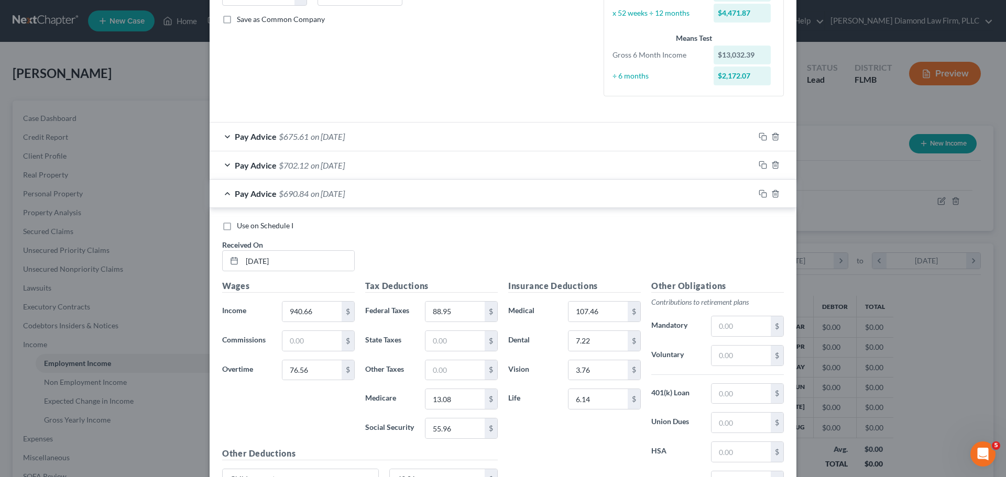
scroll to position [226, 0]
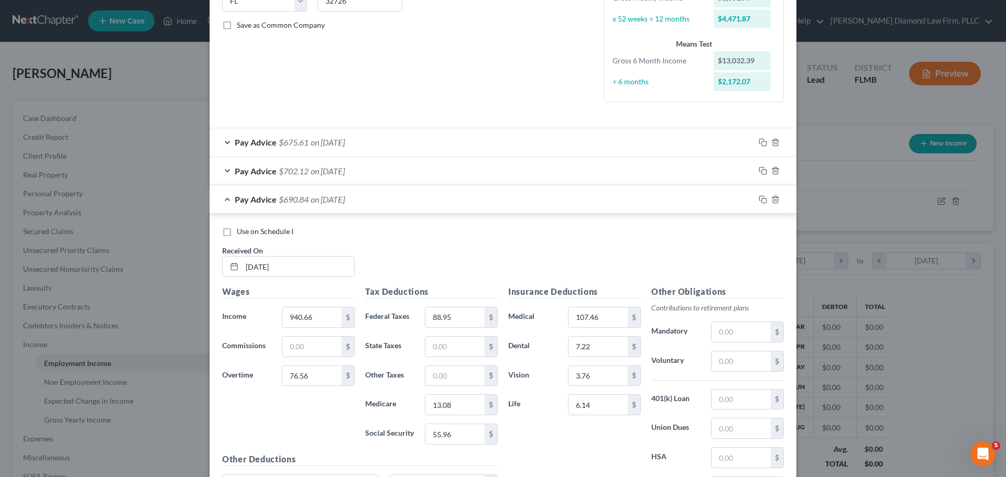
type input "Short term disability"
click at [269, 177] on div "Pay Advice $702.12 on 03/14/2025" at bounding box center [482, 171] width 545 height 28
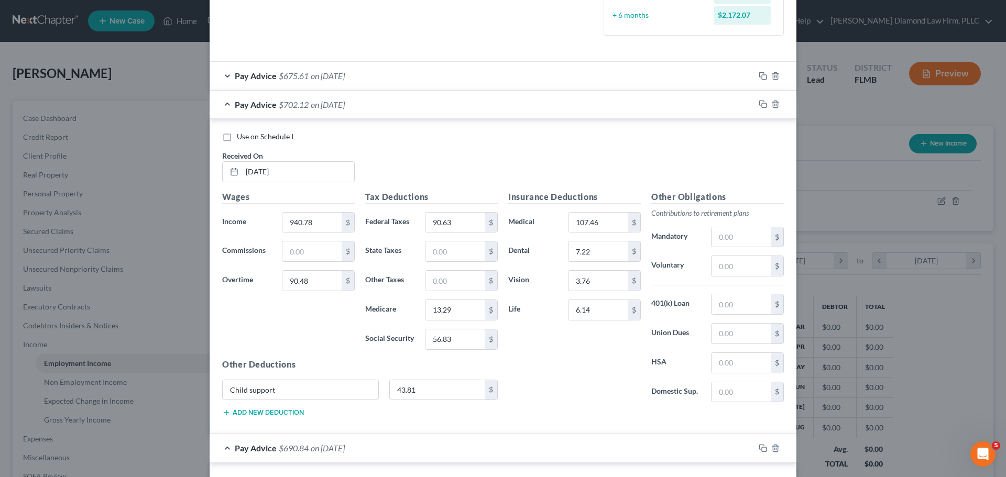
scroll to position [383, 0]
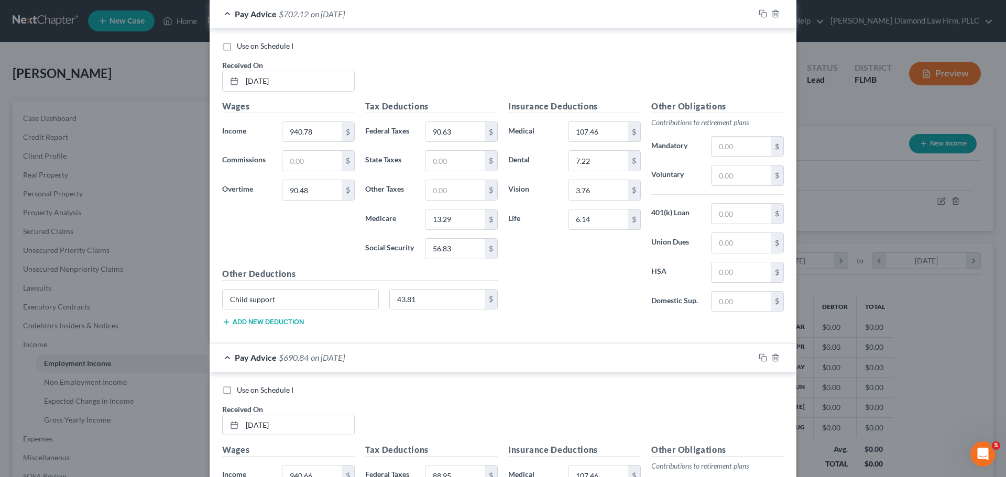
click at [244, 319] on button "Add new deduction" at bounding box center [263, 322] width 82 height 8
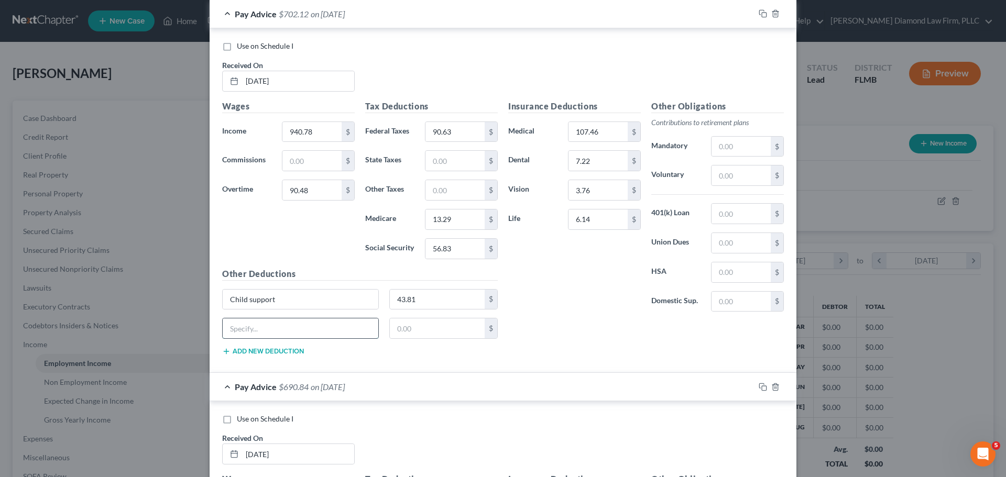
click at [246, 335] on input "text" at bounding box center [301, 328] width 156 height 20
paste input "Short term disability"
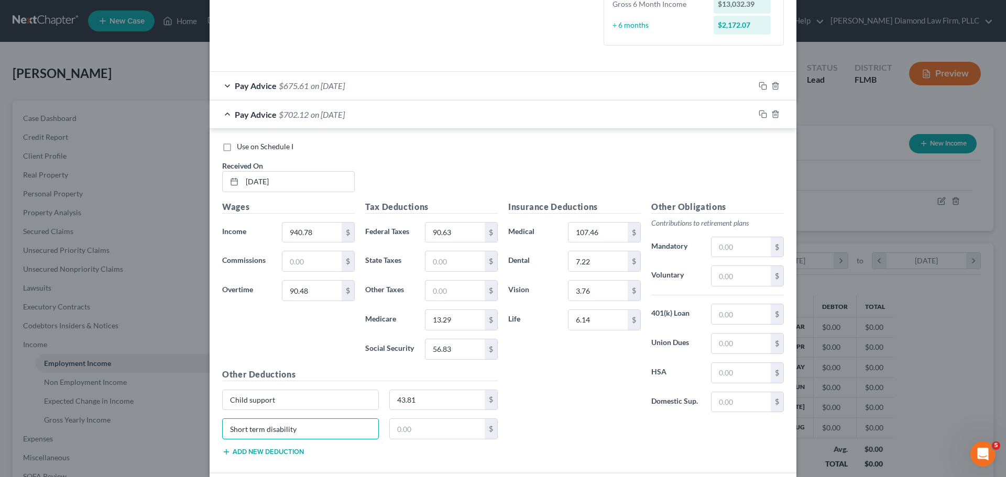
scroll to position [173, 0]
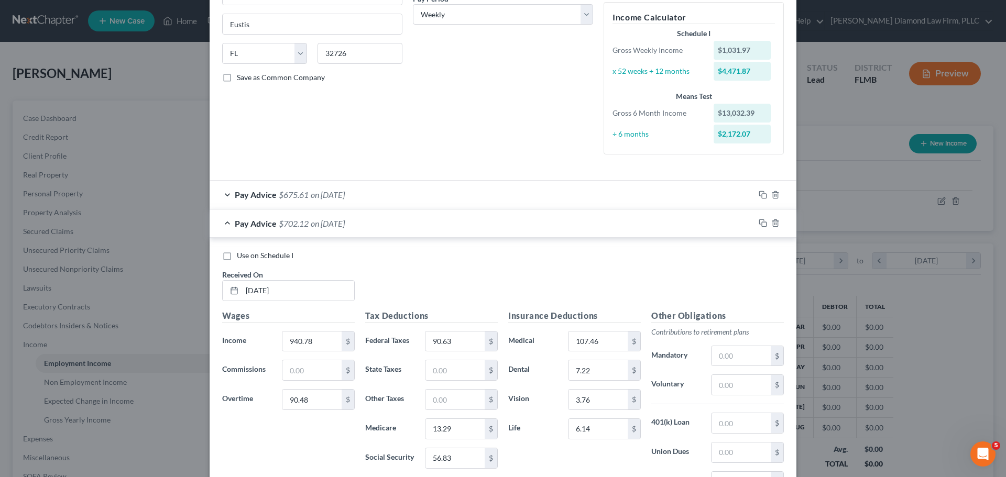
type input "Short term disability"
click at [299, 197] on span "$675.61" at bounding box center [294, 195] width 30 height 10
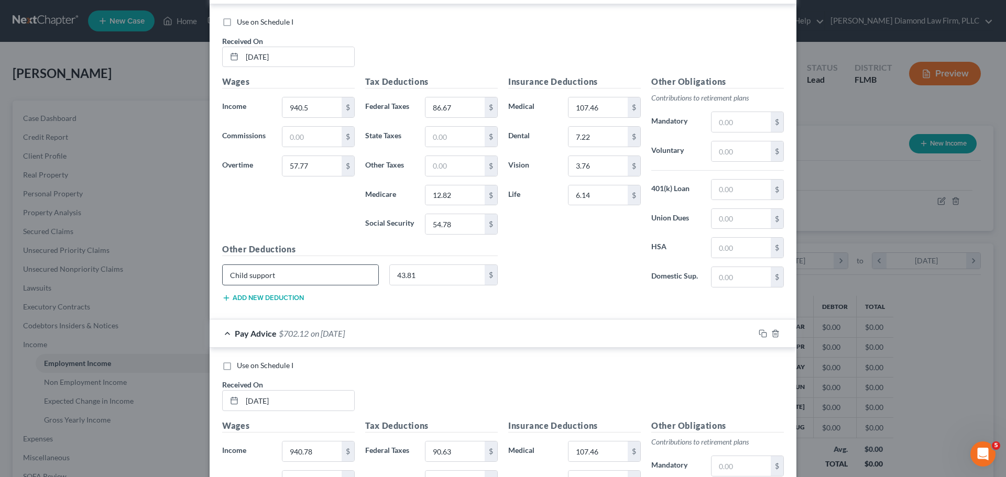
scroll to position [383, 0]
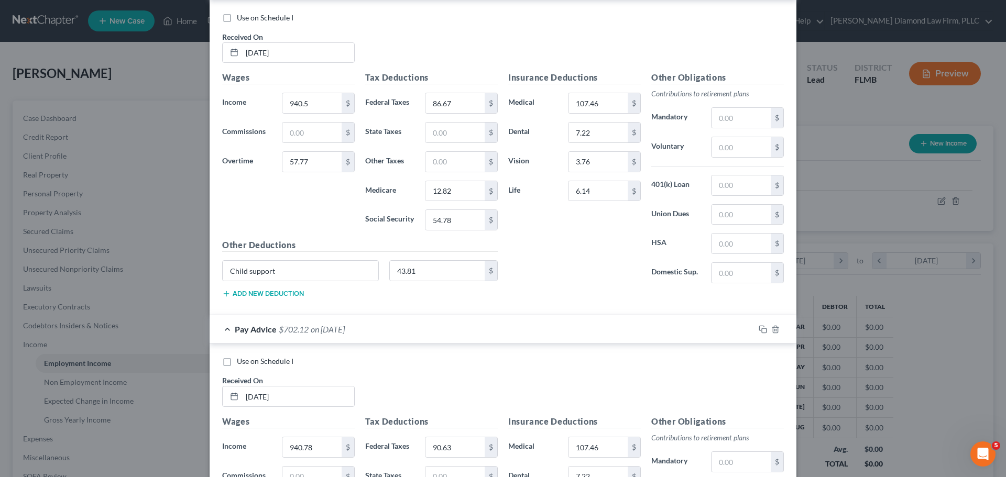
click at [283, 295] on button "Add new deduction" at bounding box center [263, 294] width 82 height 8
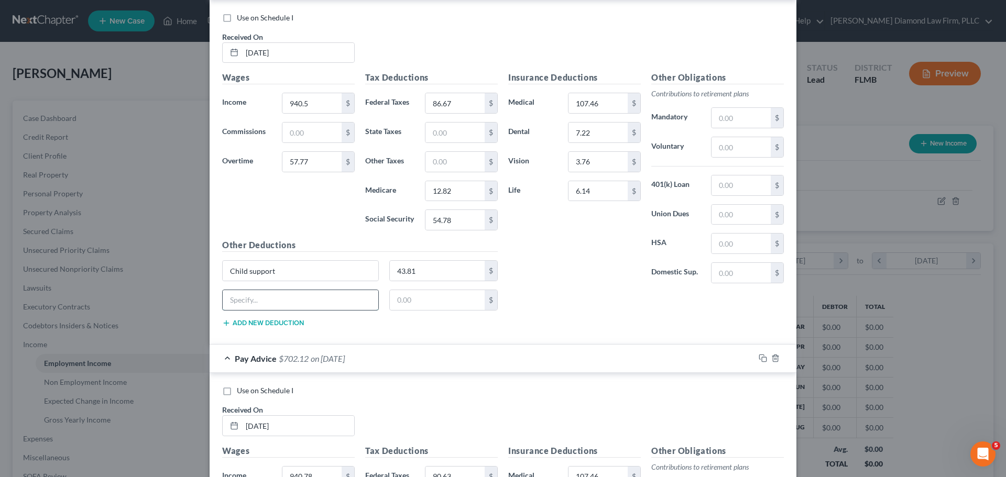
click at [278, 303] on input "text" at bounding box center [301, 300] width 156 height 20
paste input "Short term disability"
type input "Short term disability"
click at [602, 160] on input "3.76" at bounding box center [597, 162] width 59 height 20
click at [414, 300] on input "text" at bounding box center [437, 300] width 95 height 20
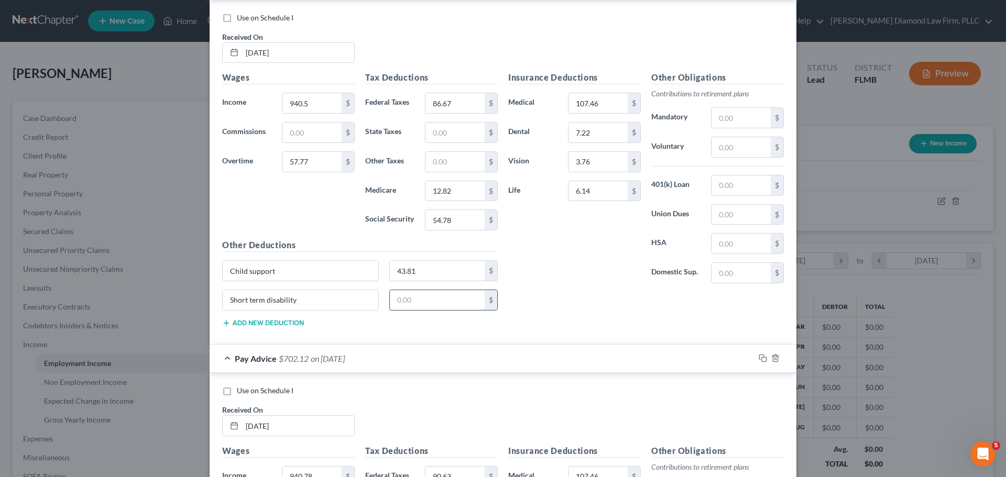
paste input "3.76"
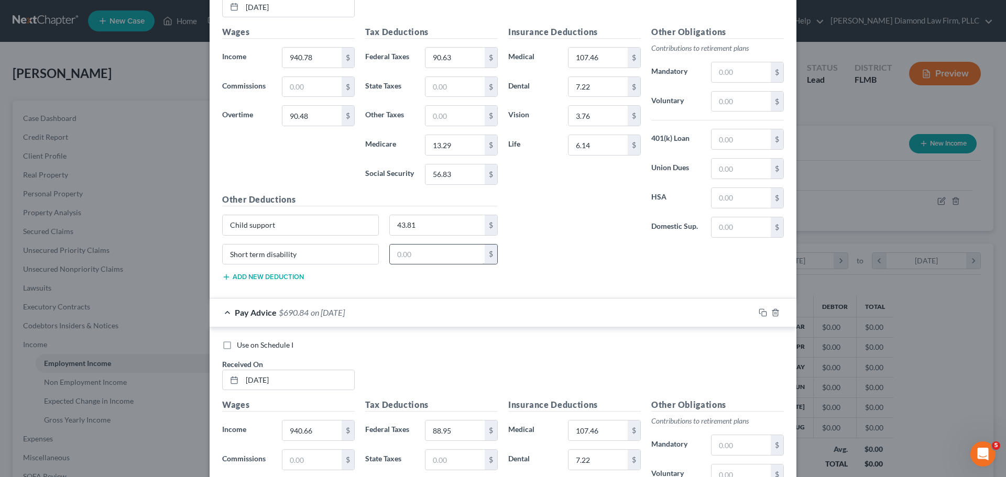
type input "3.76"
click at [436, 256] on input "text" at bounding box center [437, 255] width 95 height 20
paste input "3.76"
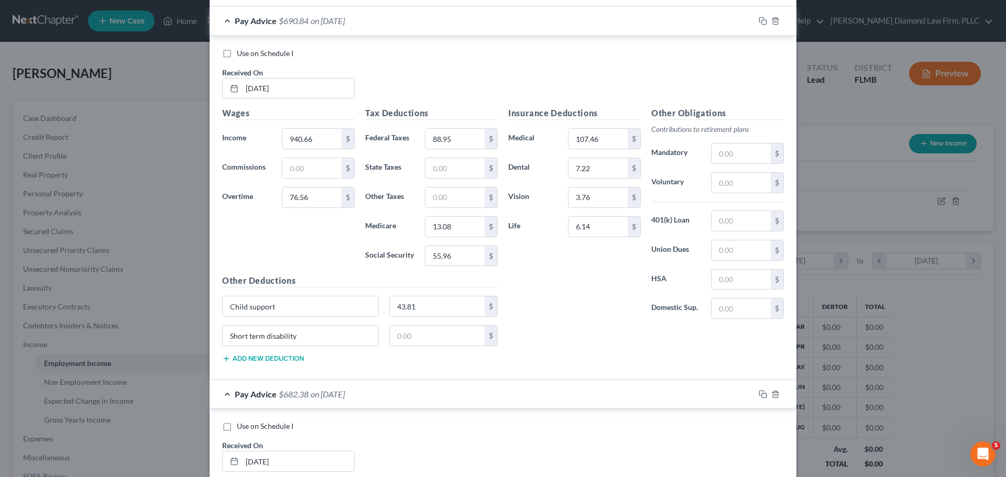
scroll to position [1116, 0]
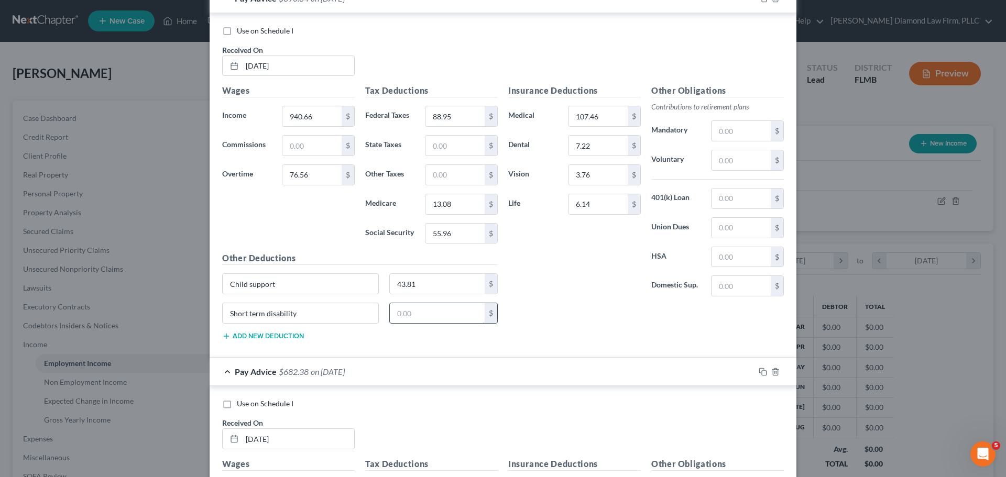
type input "3.76"
click at [415, 313] on input "text" at bounding box center [437, 313] width 95 height 20
paste input "3.76"
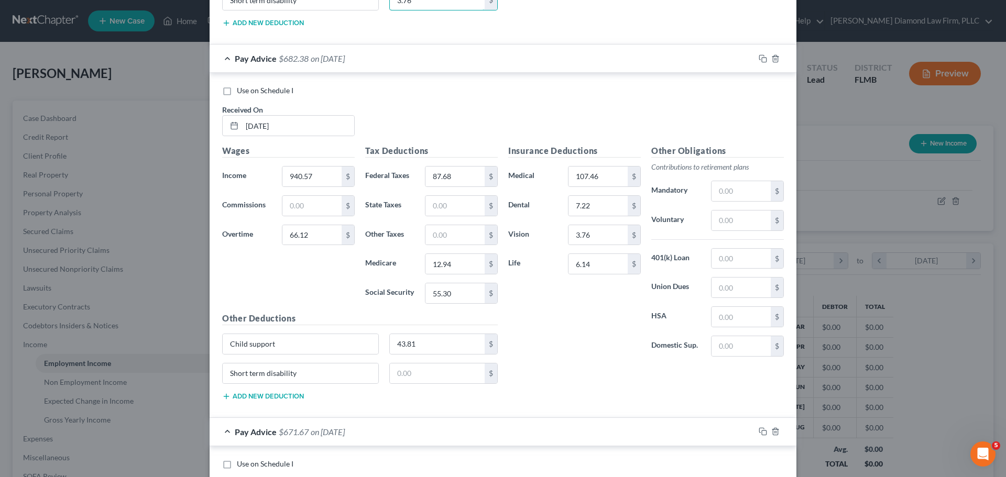
scroll to position [1431, 0]
type input "3.76"
click at [408, 363] on input "text" at bounding box center [437, 372] width 95 height 20
paste input "3.76"
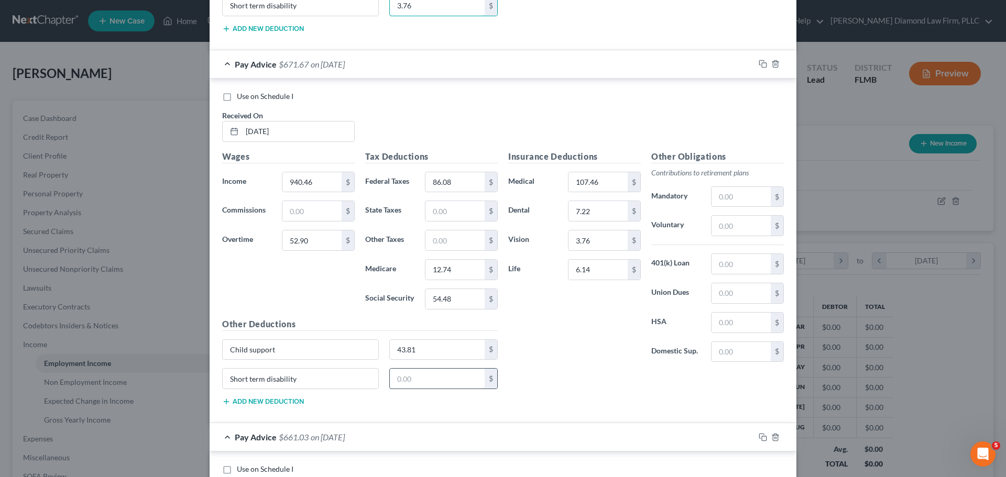
type input "3.76"
click at [417, 375] on input "text" at bounding box center [437, 379] width 95 height 20
paste input "3.76"
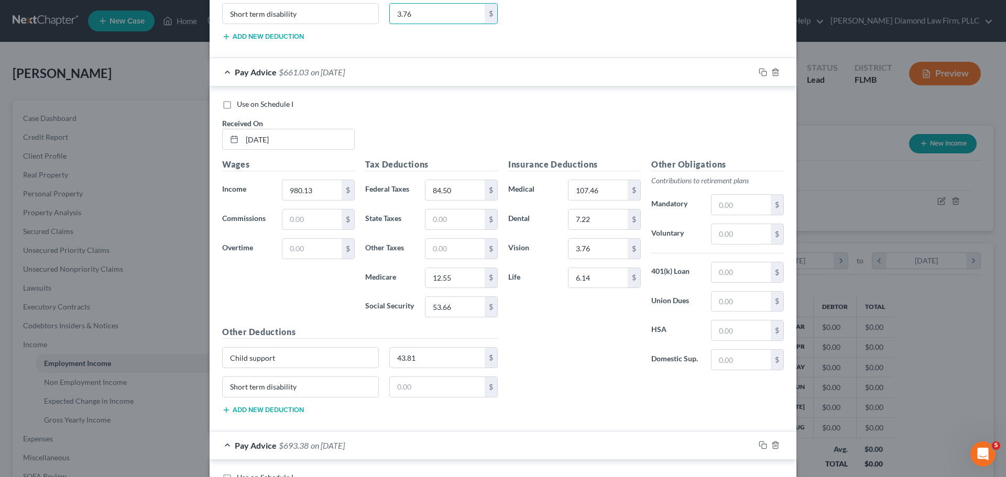
scroll to position [2164, 0]
type input "3.76"
click at [412, 386] on input "text" at bounding box center [437, 386] width 95 height 20
paste input "3.76"
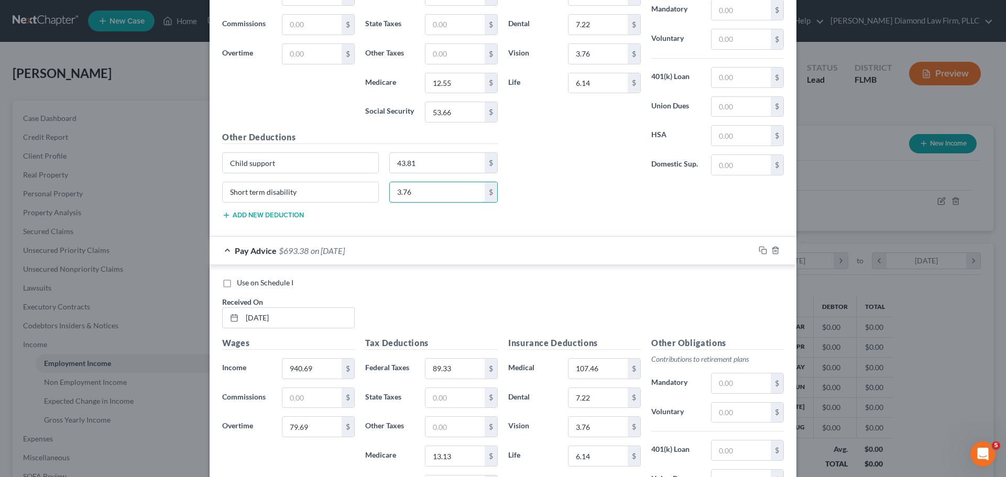
scroll to position [2531, 0]
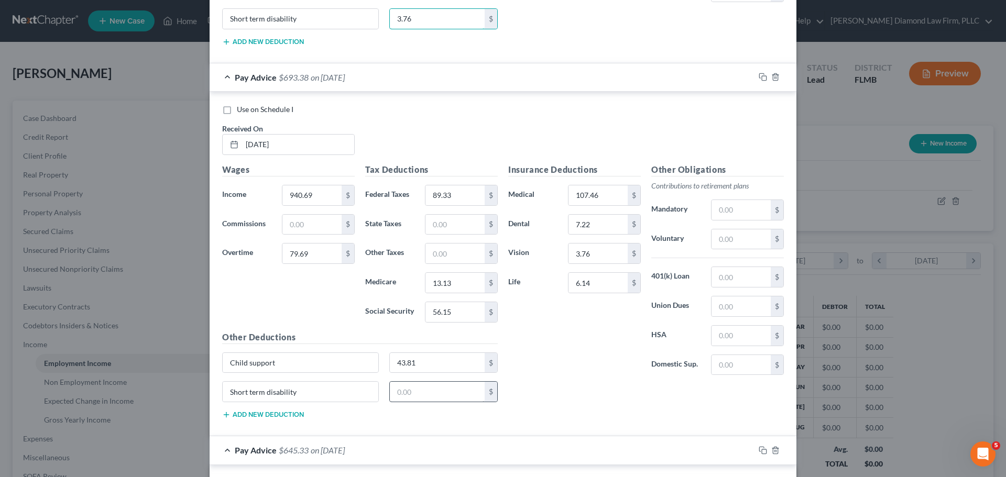
type input "3.76"
click at [412, 393] on input "text" at bounding box center [437, 392] width 95 height 20
paste input "3.76"
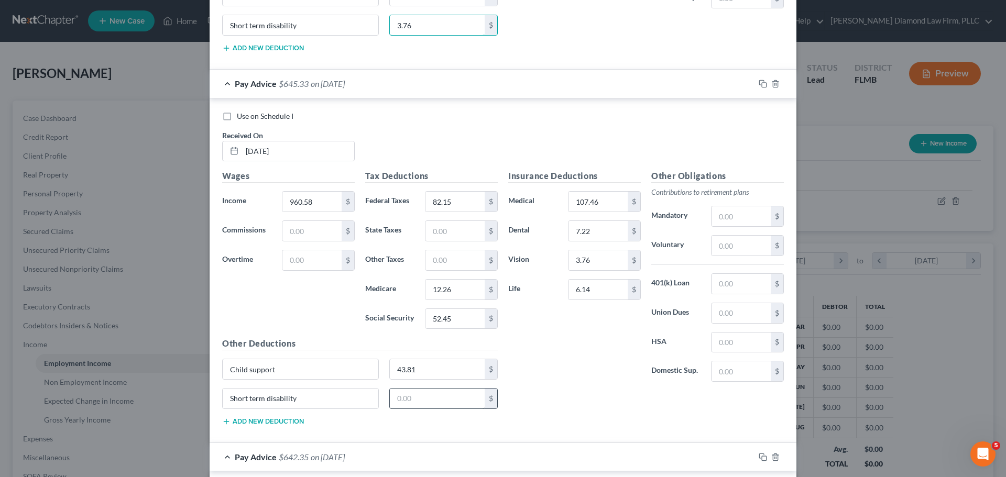
type input "3.76"
click at [417, 401] on input "text" at bounding box center [437, 399] width 95 height 20
paste input "3.76"
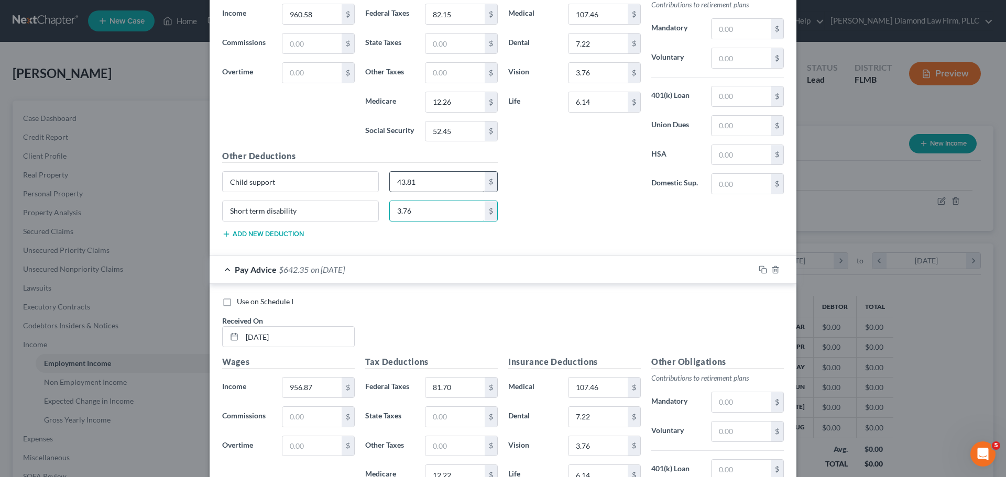
scroll to position [3264, 0]
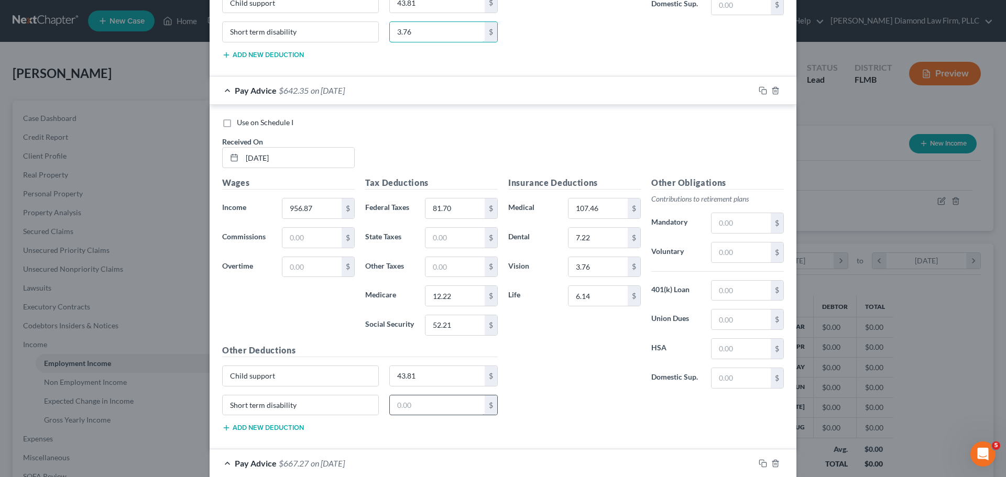
type input "3.76"
click at [398, 408] on input "text" at bounding box center [437, 405] width 95 height 20
paste input "3.76"
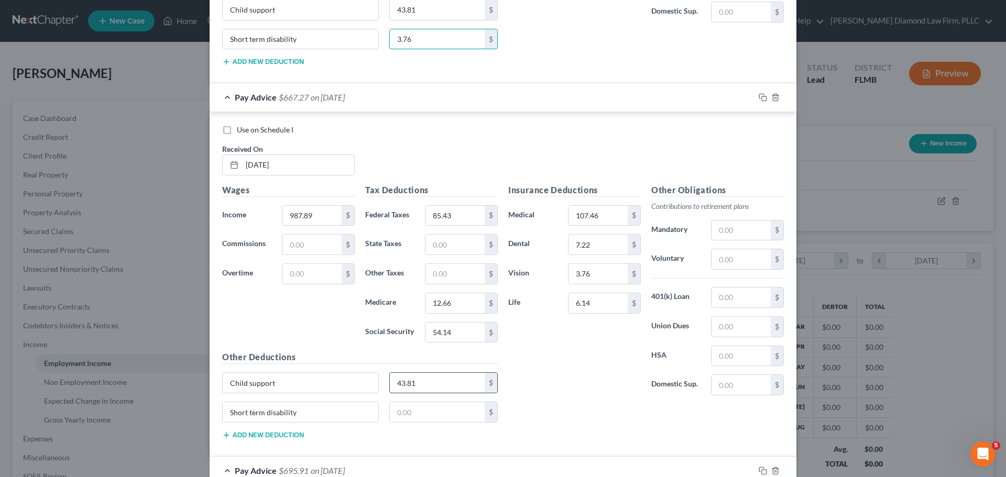
scroll to position [3630, 0]
type input "3.76"
click at [405, 410] on input "text" at bounding box center [437, 412] width 95 height 20
paste input "3.76"
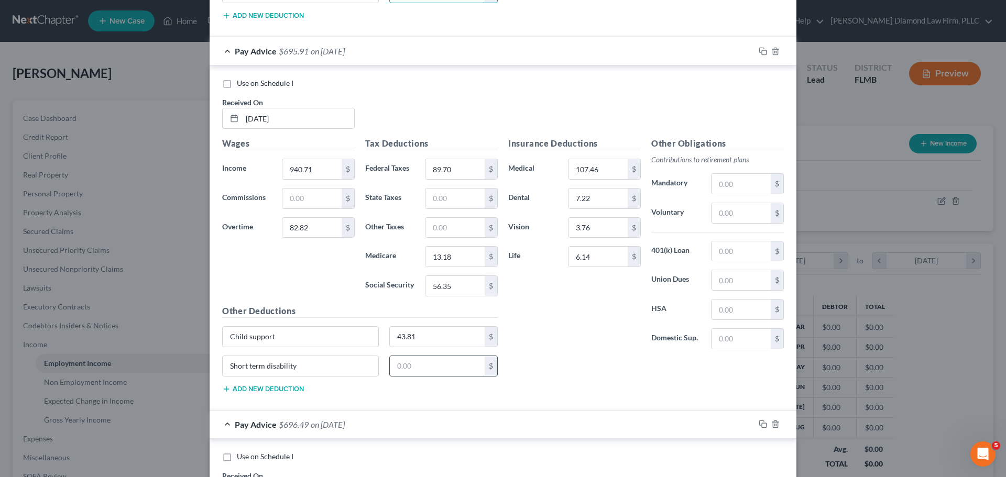
type input "3.76"
click at [408, 366] on input "text" at bounding box center [437, 366] width 95 height 20
paste input "3.76"
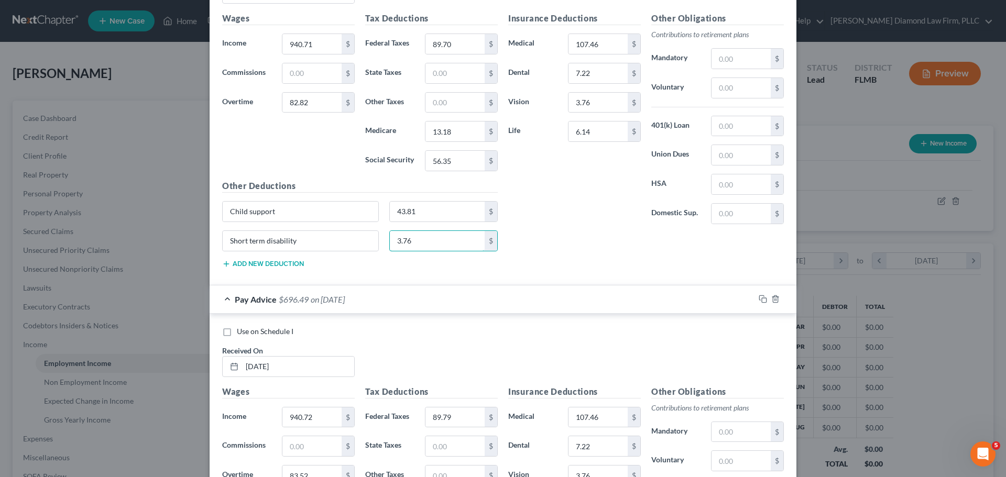
scroll to position [4416, 0]
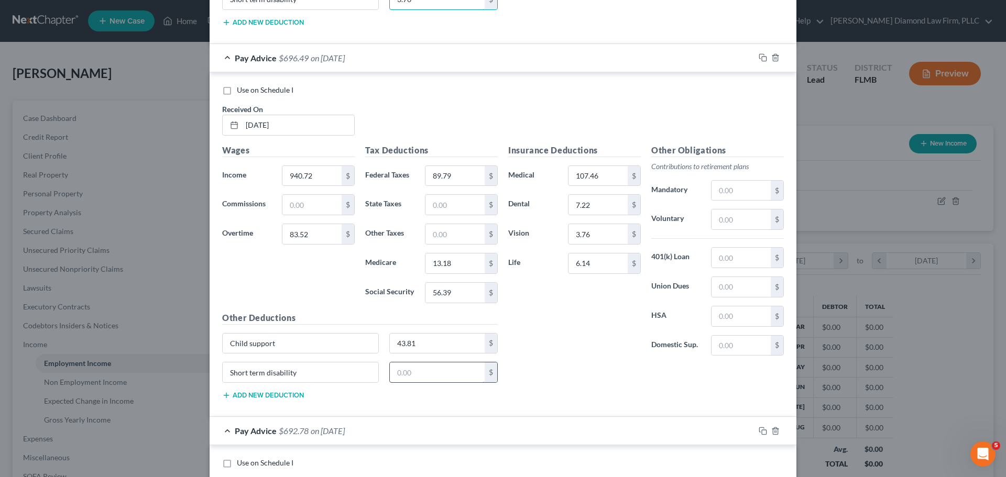
type input "3.76"
click at [407, 367] on input "text" at bounding box center [437, 372] width 95 height 20
paste input "3.76"
type input "3.76"
click at [600, 235] on input "3.76" at bounding box center [597, 234] width 59 height 20
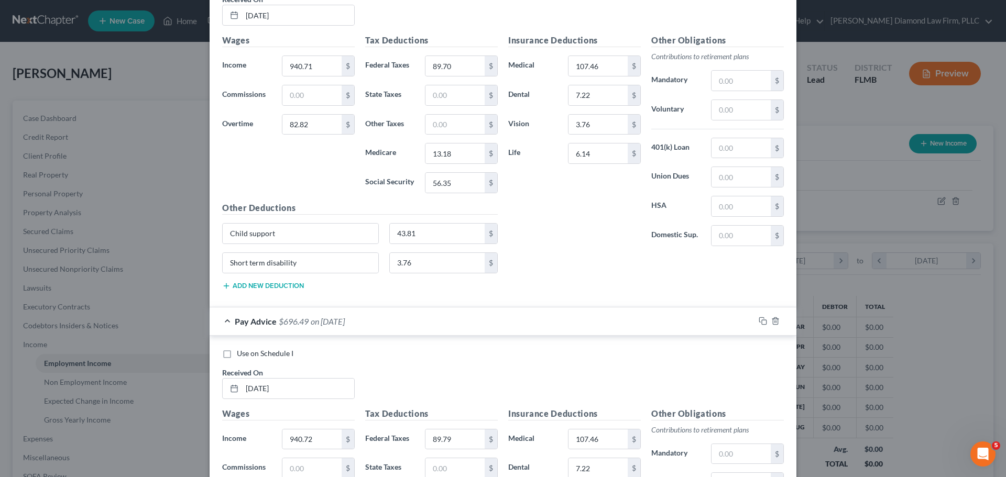
scroll to position [4259, 0]
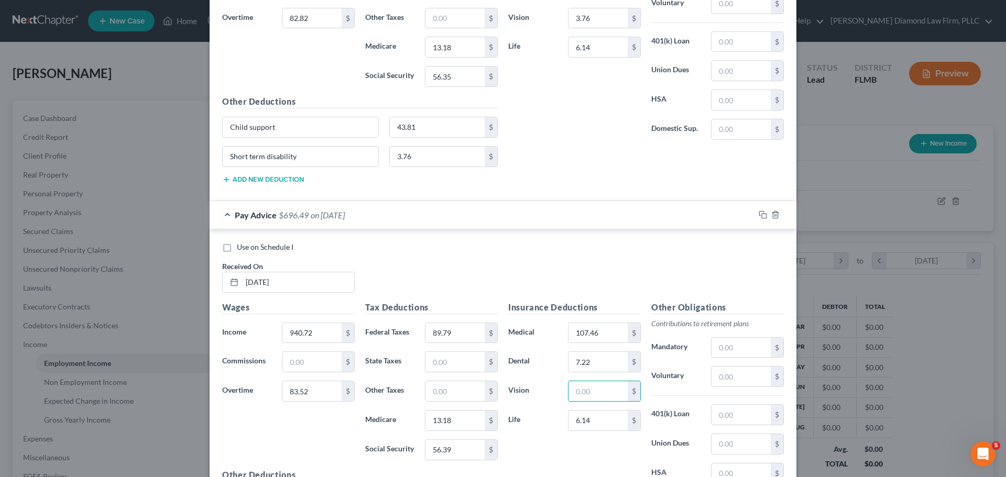
click at [263, 220] on div "Pay Advice $696.49 on 05/23/2025" at bounding box center [482, 215] width 545 height 28
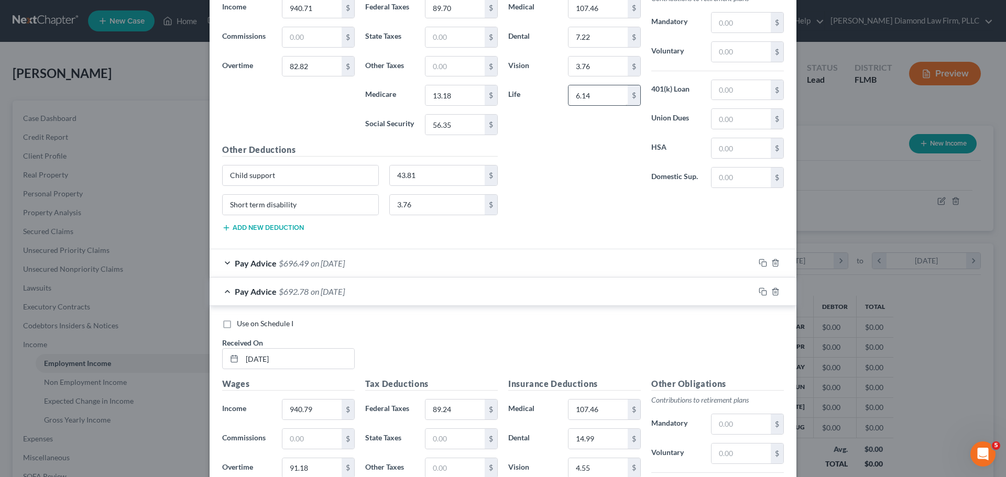
scroll to position [4154, 0]
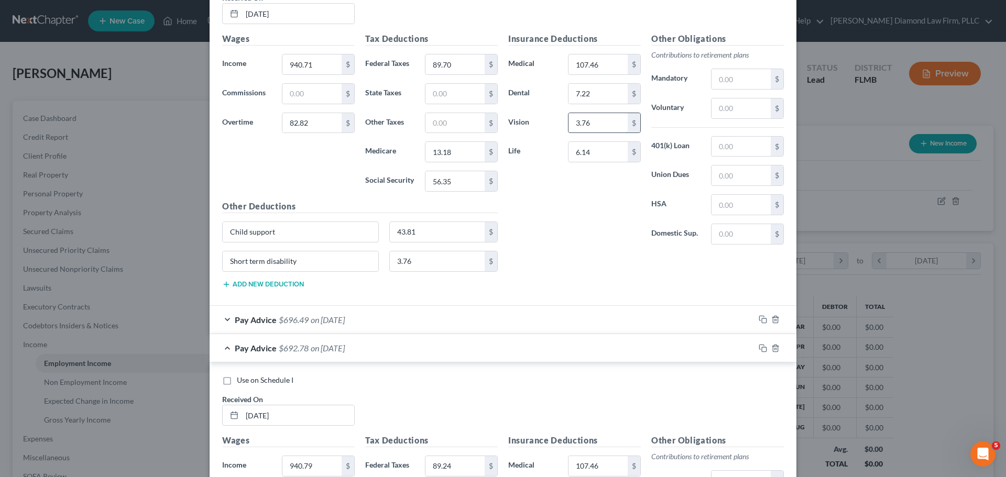
click at [599, 120] on input "3.76" at bounding box center [597, 123] width 59 height 20
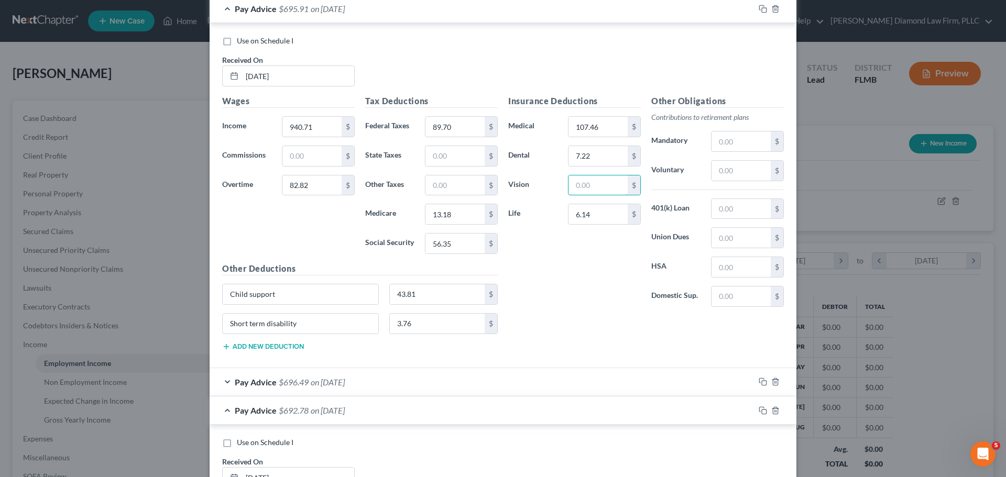
scroll to position [3997, 0]
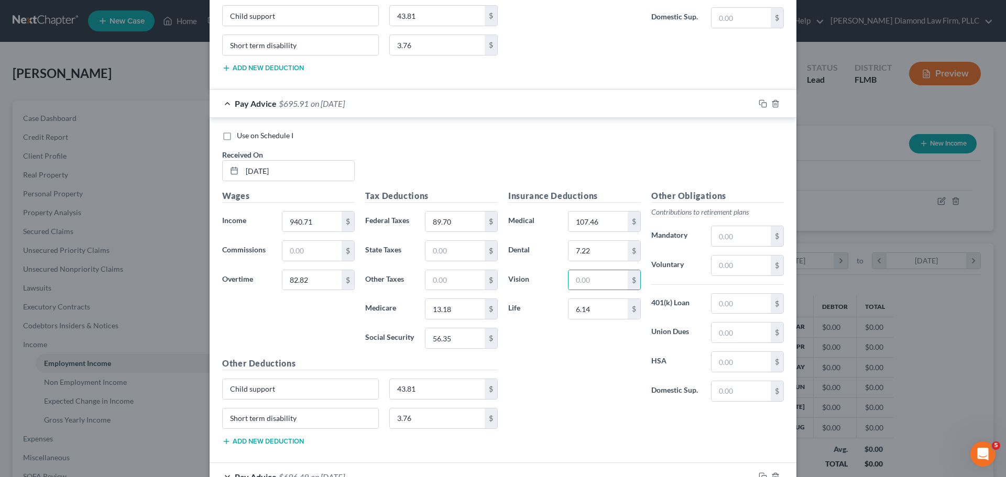
click at [297, 102] on span "$695.91" at bounding box center [294, 103] width 30 height 10
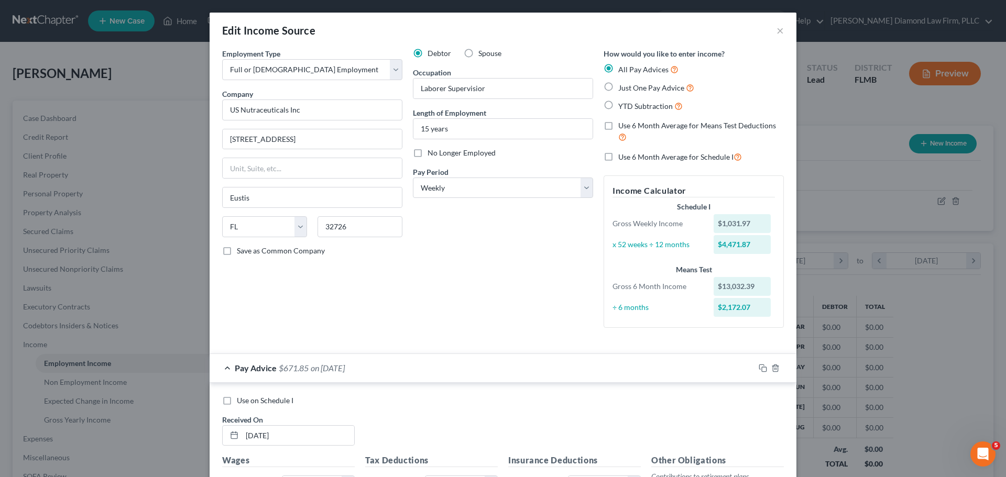
scroll to position [367, 0]
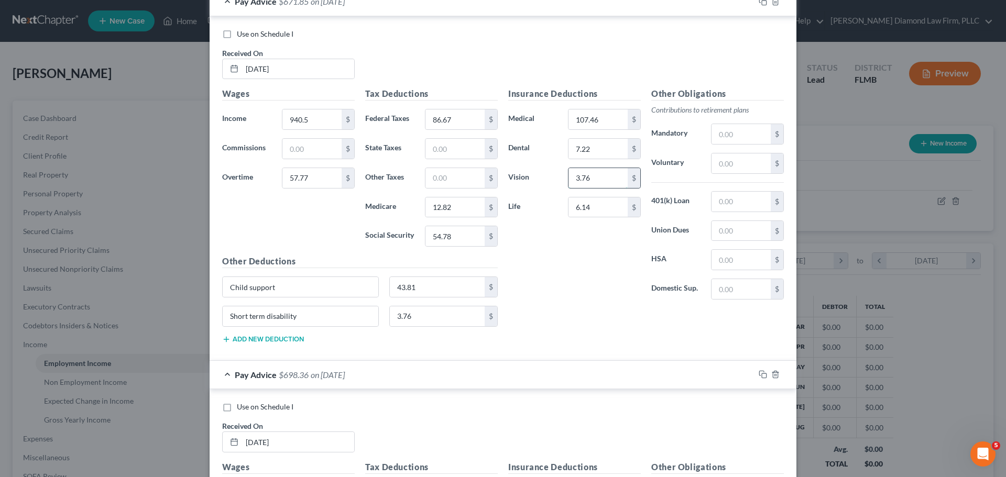
click at [602, 181] on input "3.76" at bounding box center [597, 178] width 59 height 20
click at [311, 11] on div "Pay Advice $675.61 on 03/07/2025" at bounding box center [482, 1] width 545 height 28
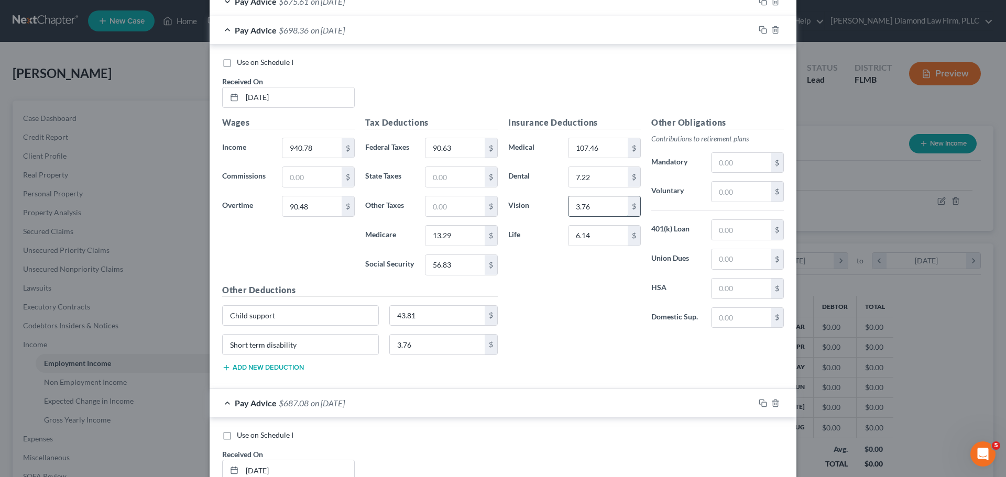
click at [579, 205] on input "3.76" at bounding box center [597, 206] width 59 height 20
click at [306, 29] on div "Pay Advice $702.12 on 03/14/2025" at bounding box center [482, 30] width 545 height 28
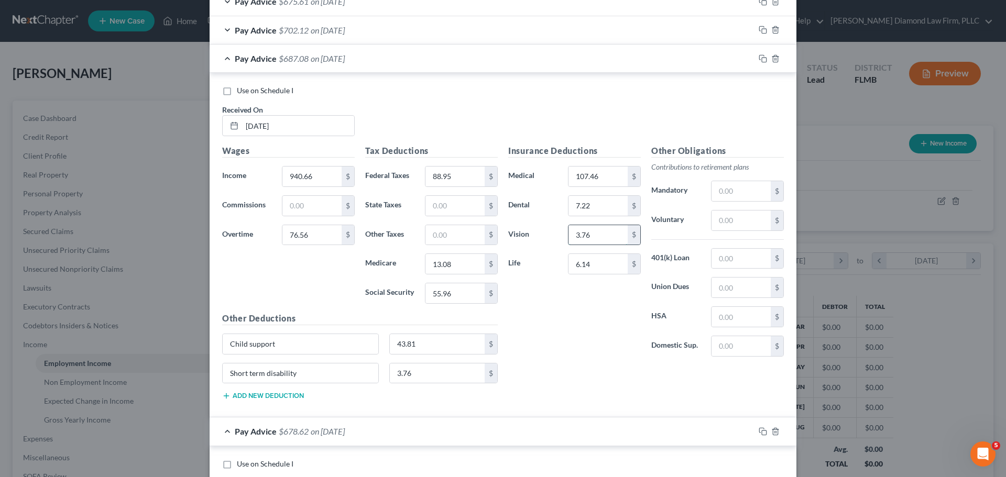
click at [585, 239] on input "3.76" at bounding box center [597, 235] width 59 height 20
click at [300, 57] on span "$690.84" at bounding box center [294, 58] width 30 height 10
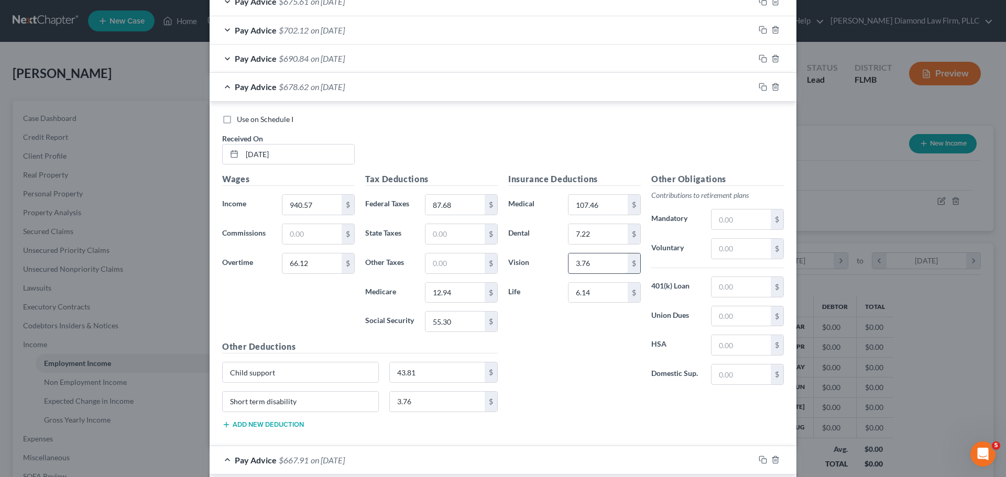
click at [586, 267] on input "3.76" at bounding box center [597, 264] width 59 height 20
click at [311, 87] on span "on 03/28/2025" at bounding box center [328, 87] width 34 height 10
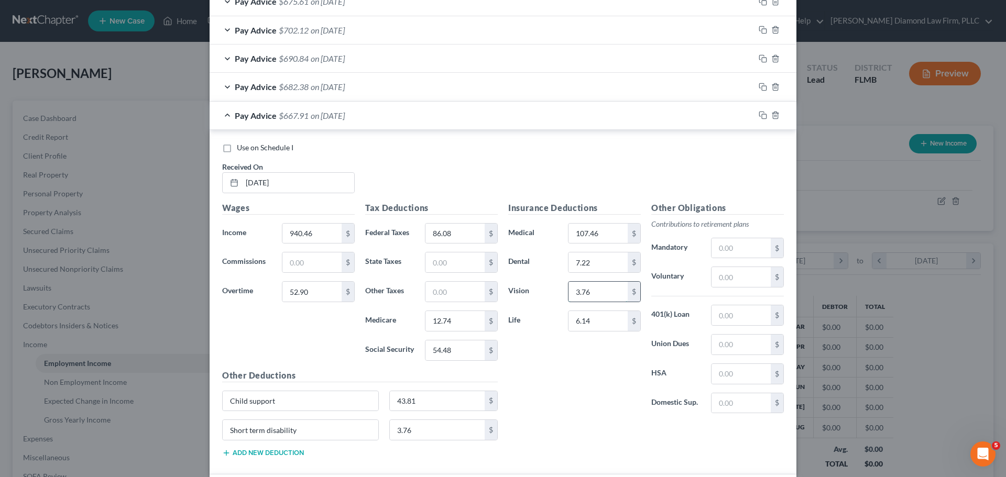
click at [597, 295] on input "3.76" at bounding box center [597, 292] width 59 height 20
click at [299, 109] on div "Pay Advice $671.67 on 04/04/2025" at bounding box center [482, 116] width 545 height 28
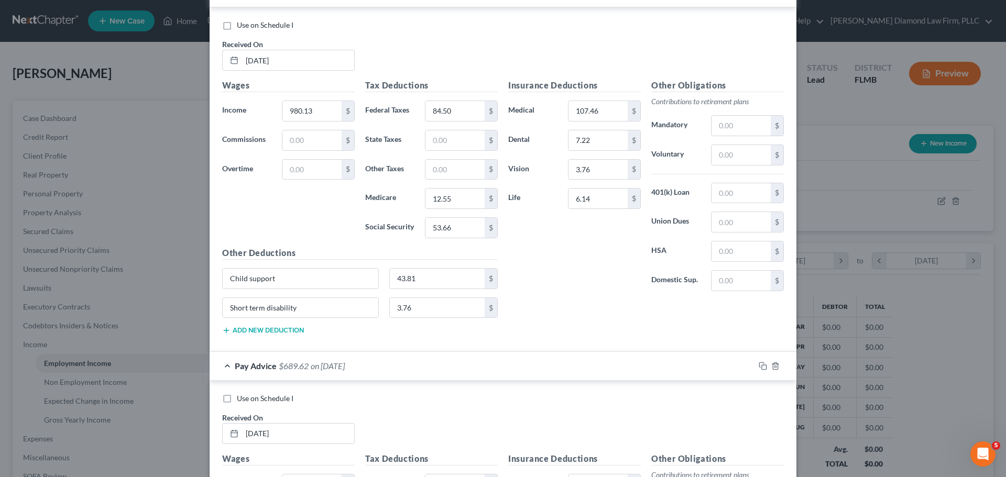
scroll to position [524, 0]
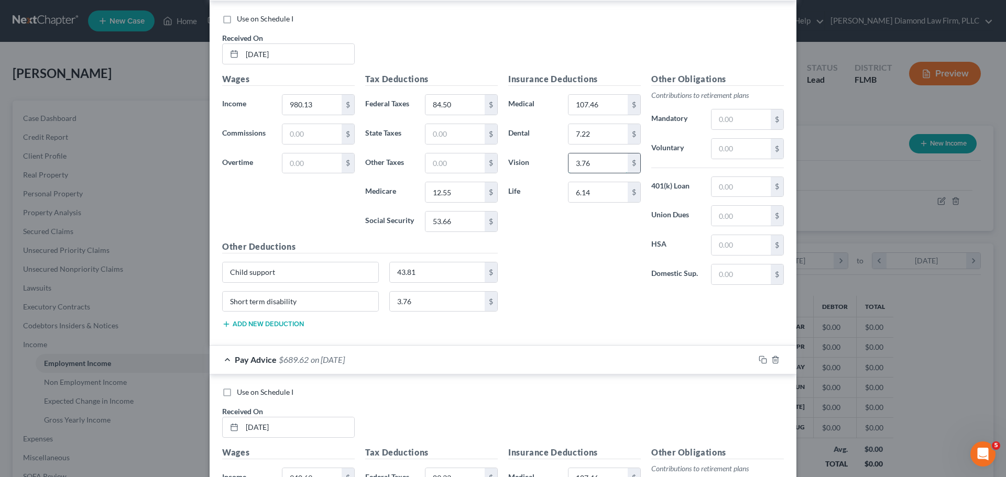
click at [591, 163] on input "3.76" at bounding box center [597, 163] width 59 height 20
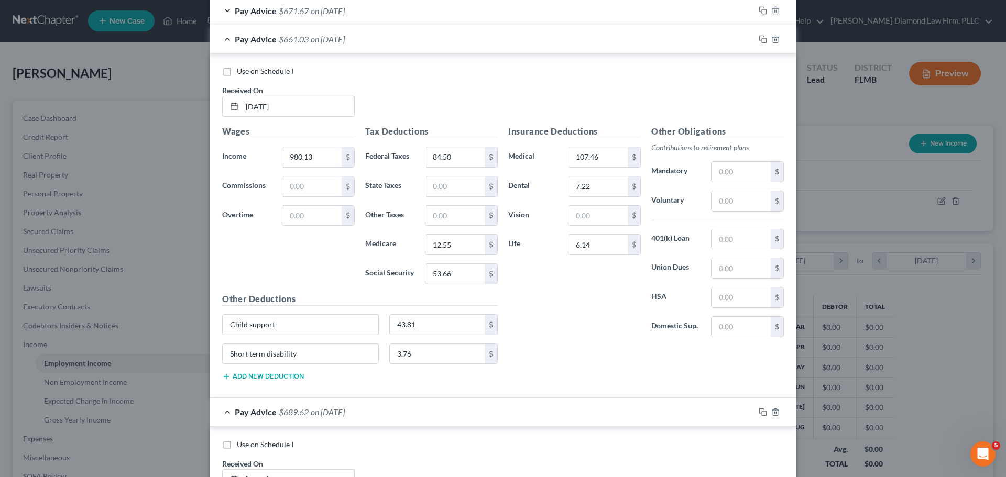
click at [283, 41] on span "$661.03" at bounding box center [294, 39] width 30 height 10
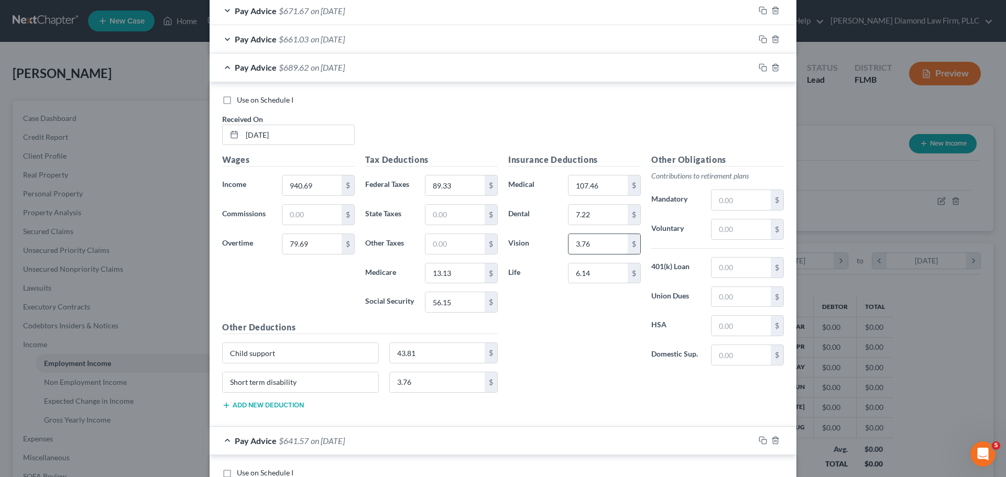
click at [585, 248] on input "3.76" at bounding box center [597, 244] width 59 height 20
click at [329, 74] on div "Pay Advice $693.38 on 04/18/2025" at bounding box center [482, 67] width 545 height 28
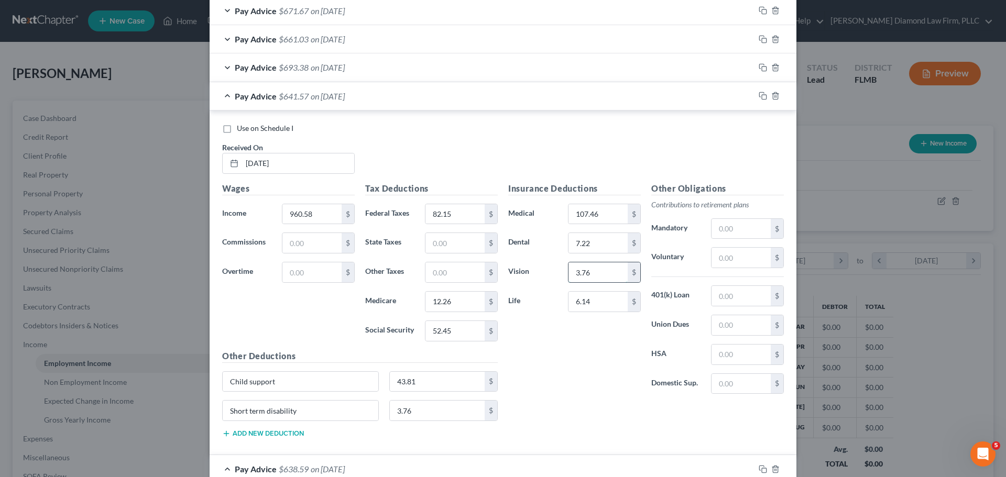
click at [591, 262] on input "3.76" at bounding box center [597, 272] width 59 height 20
click at [333, 94] on span "on 04/25/2025" at bounding box center [328, 96] width 34 height 10
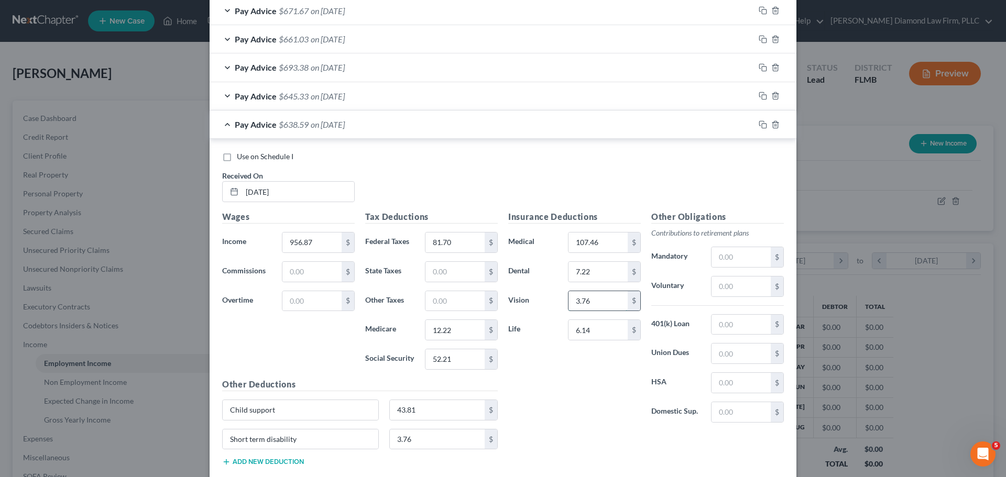
click at [599, 310] on input "3.76" at bounding box center [597, 301] width 59 height 20
click at [333, 125] on span "on 05/02/2025" at bounding box center [328, 124] width 34 height 10
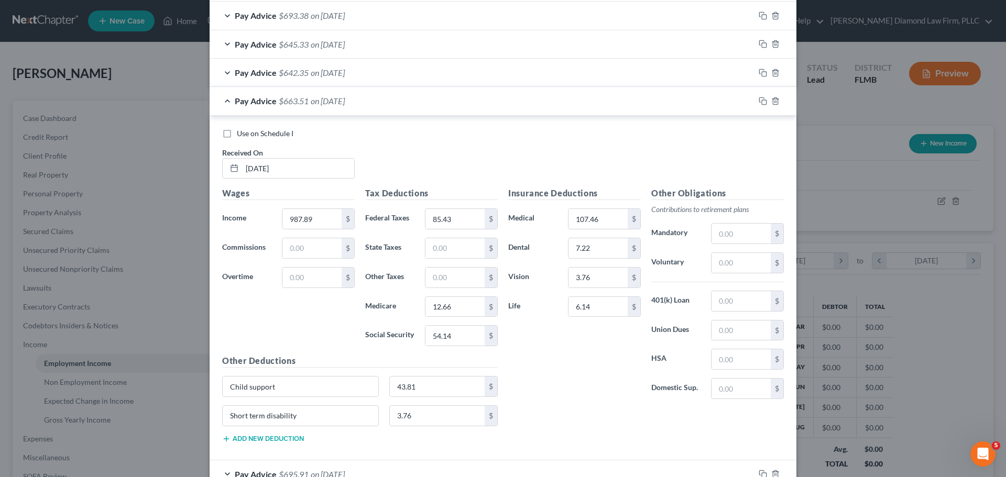
scroll to position [524, 0]
click at [589, 277] on input "3.76" at bounding box center [597, 277] width 59 height 20
click at [267, 100] on span "Pay Advice" at bounding box center [256, 100] width 42 height 10
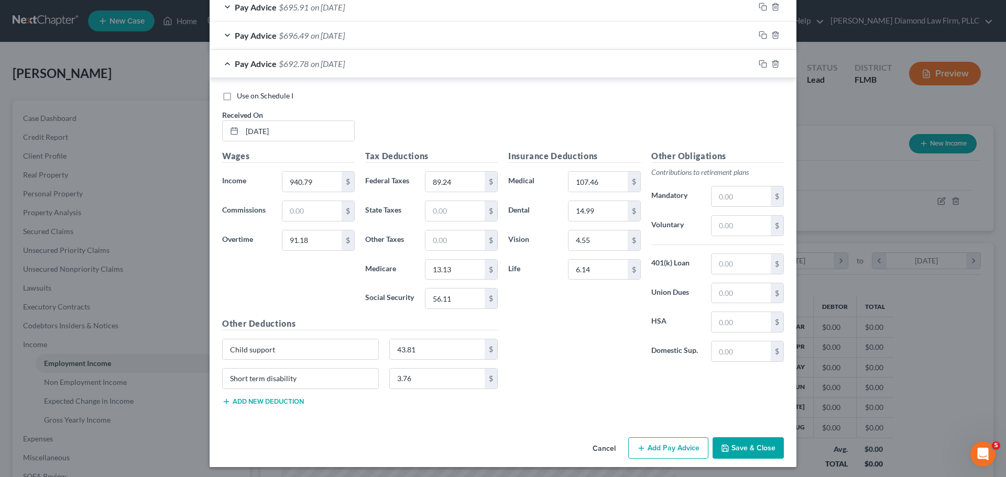
scroll to position [648, 0]
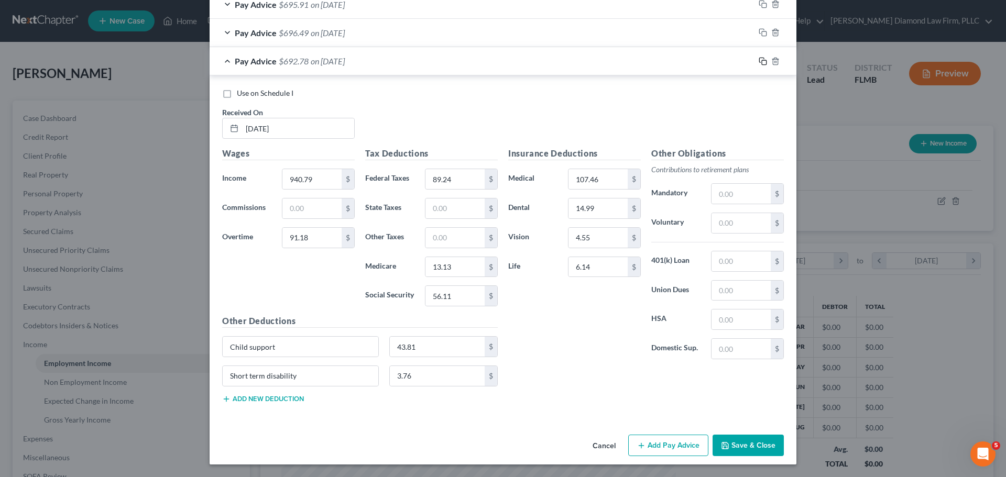
click at [761, 61] on icon "button" at bounding box center [762, 61] width 8 height 8
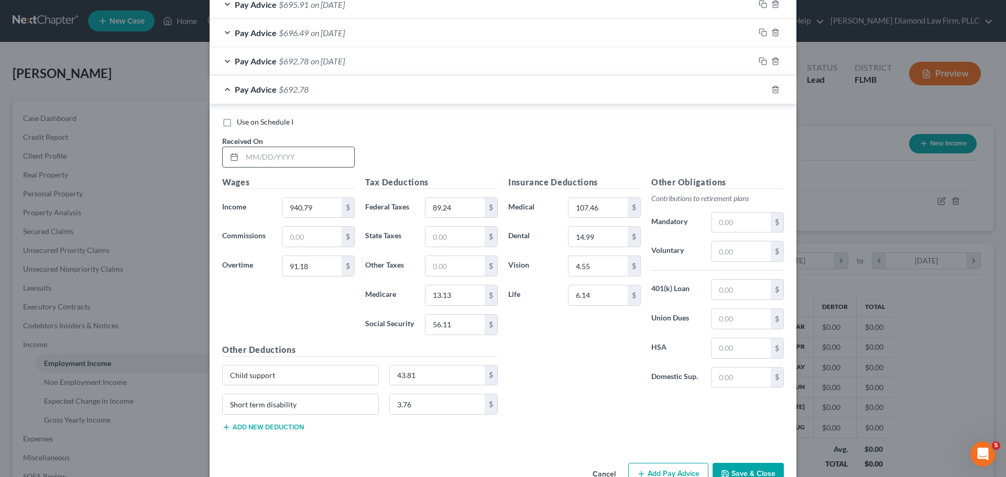
click at [285, 158] on input "text" at bounding box center [298, 157] width 112 height 20
type input "06/06/2025"
type input "968.10"
type input "81.57"
type input "12.19"
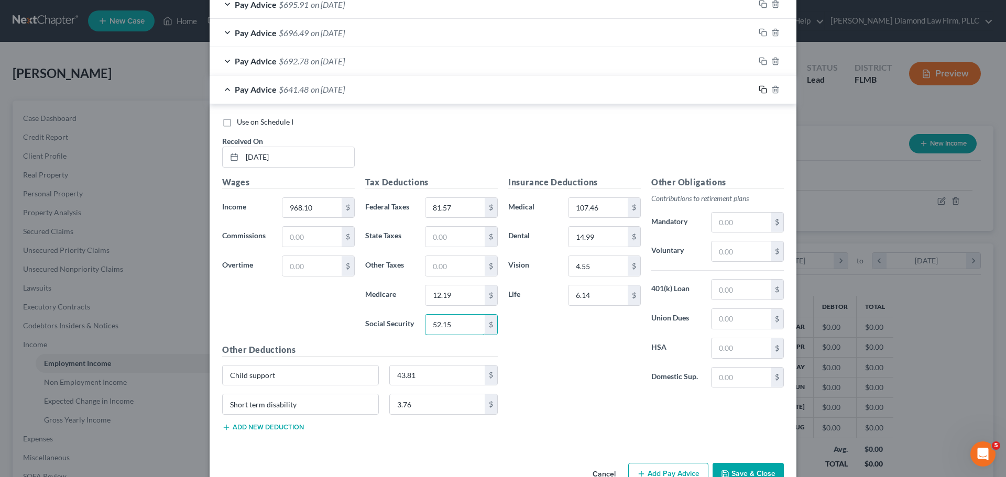
type input "52.15"
click at [761, 93] on icon "button" at bounding box center [762, 89] width 8 height 8
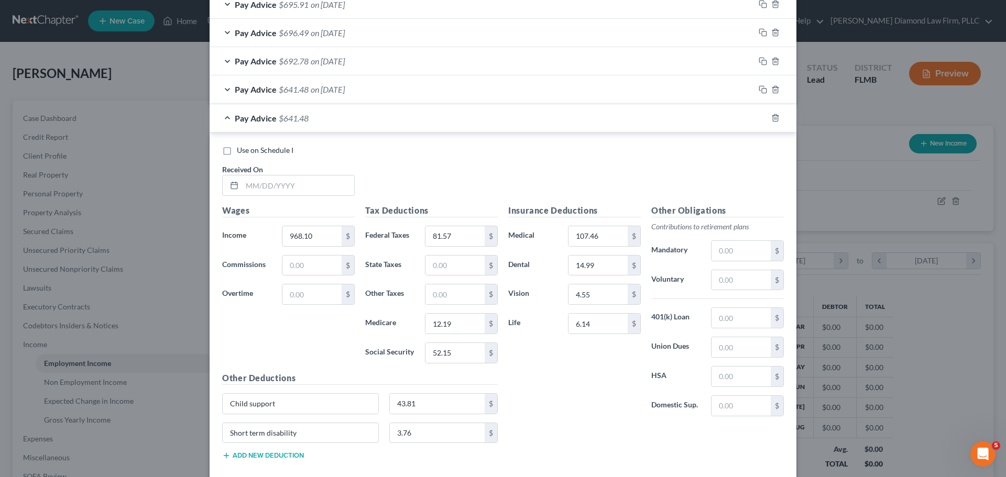
click at [294, 174] on div "Received On *" at bounding box center [288, 180] width 143 height 32
click at [288, 183] on input "text" at bounding box center [298, 185] width 112 height 20
type input "06/13/2025"
type input "940.74"
type input "85.96"
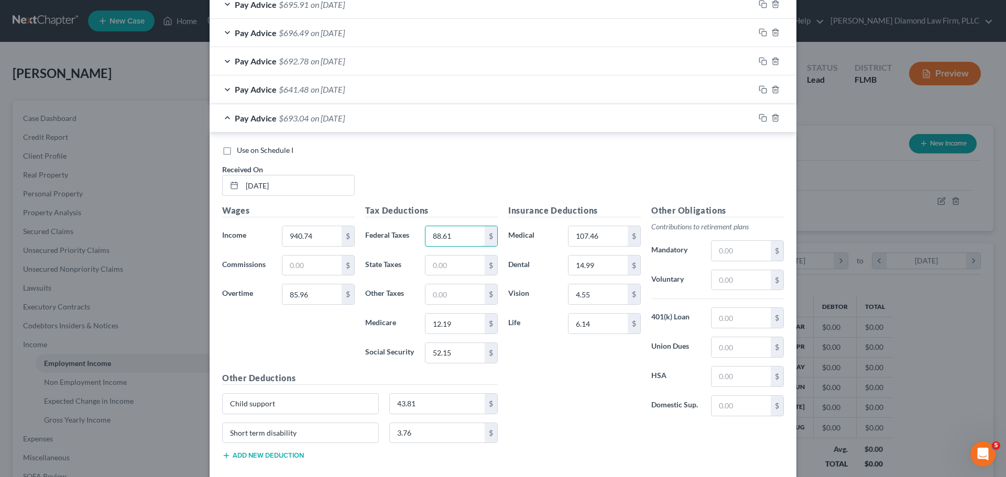
type input "88.61"
type input "13.05"
type input "55.78"
click at [758, 119] on icon "button" at bounding box center [762, 118] width 8 height 8
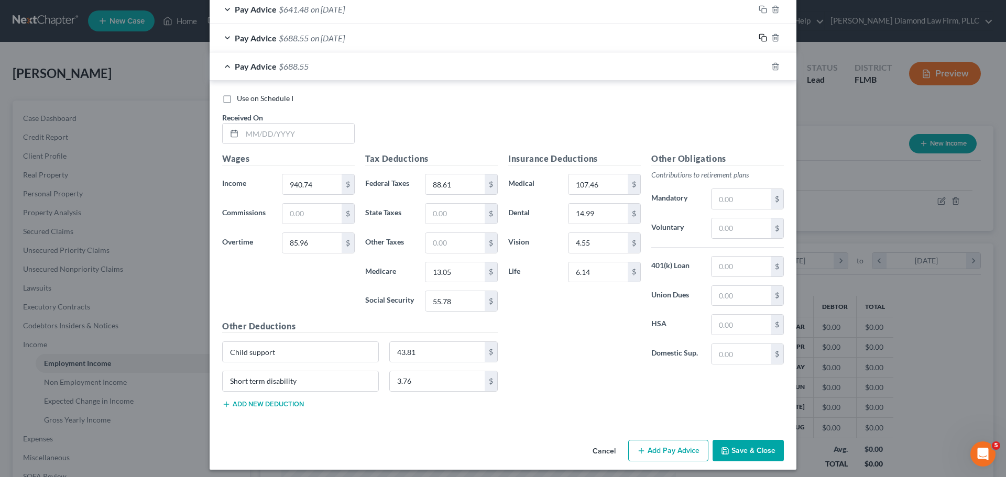
scroll to position [734, 0]
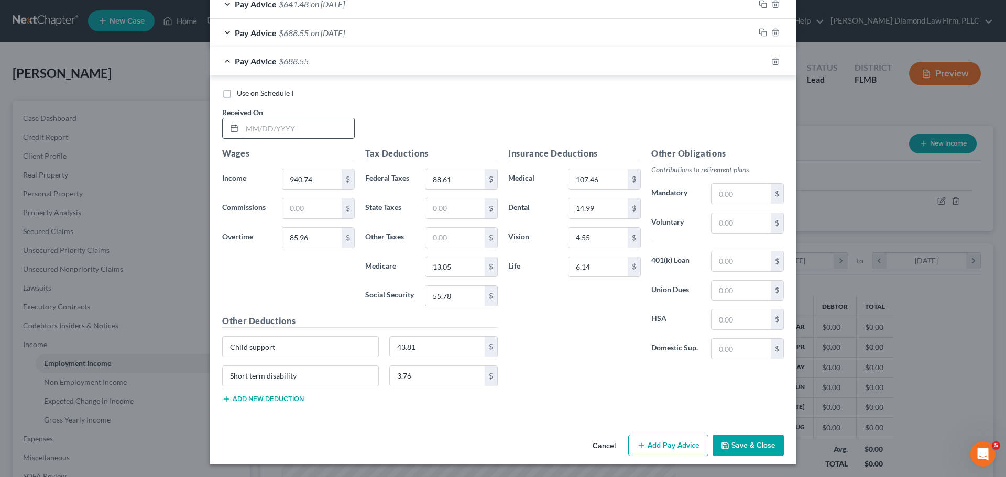
click at [277, 119] on input "text" at bounding box center [298, 128] width 112 height 20
type input "06/20/2025"
type input "986.01"
type input "83.72"
type input "12.45"
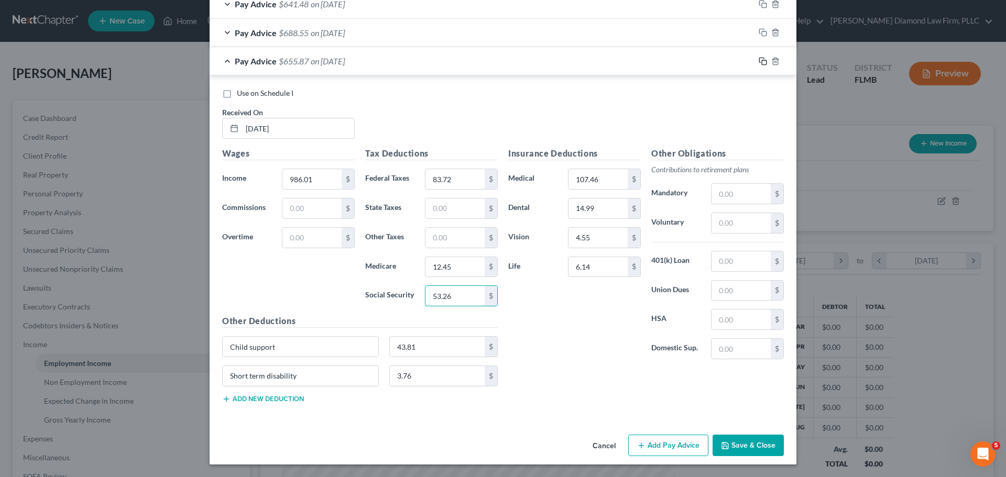
type input "53.26"
click at [759, 62] on icon "button" at bounding box center [761, 60] width 5 height 5
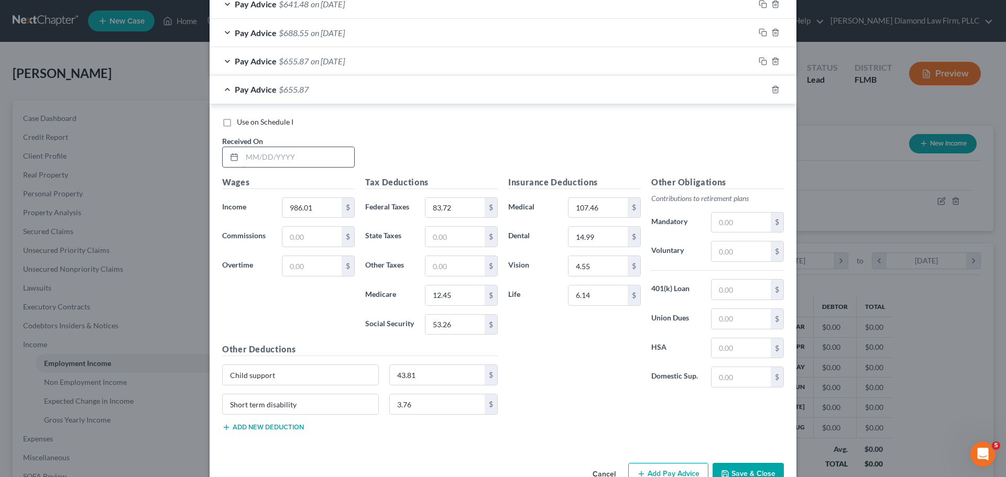
click at [293, 161] on input "text" at bounding box center [298, 157] width 112 height 20
type input "06/27/2025"
type input "943.19"
type input "369.92"
type input "136.06"
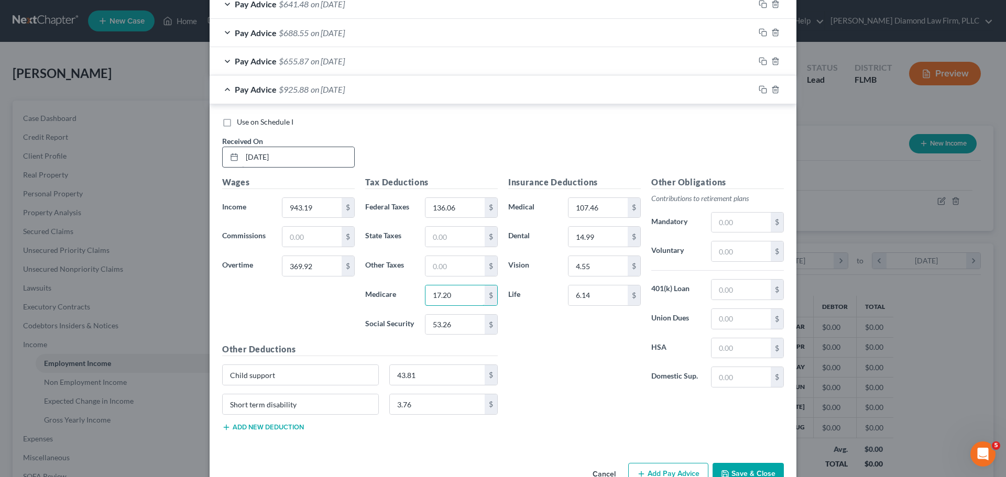
type input "17.20"
type input "73.54"
click at [758, 87] on icon "button" at bounding box center [762, 89] width 8 height 8
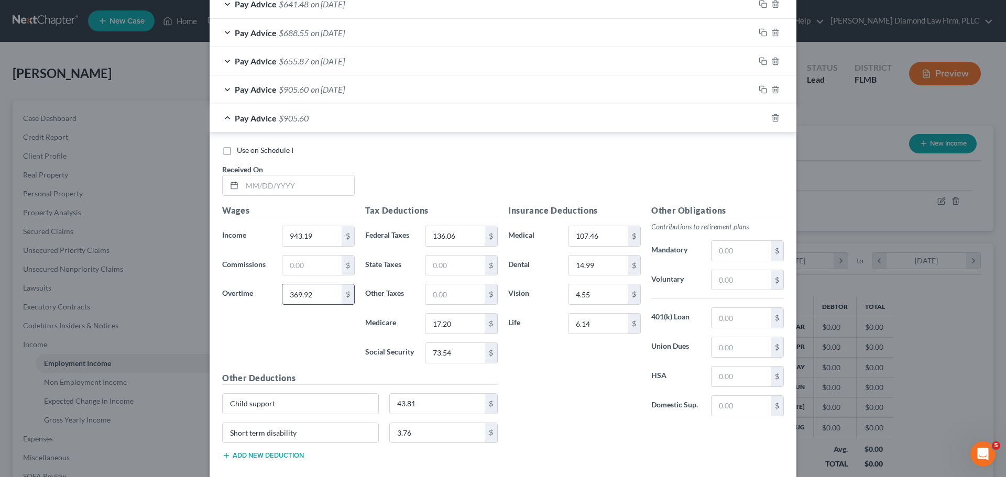
click at [292, 293] on input "369.92" at bounding box center [311, 294] width 59 height 20
click at [314, 238] on input "943.19" at bounding box center [311, 236] width 59 height 20
type input "1,000"
click at [294, 182] on input "text" at bounding box center [298, 185] width 112 height 20
type input "07/03/2025"
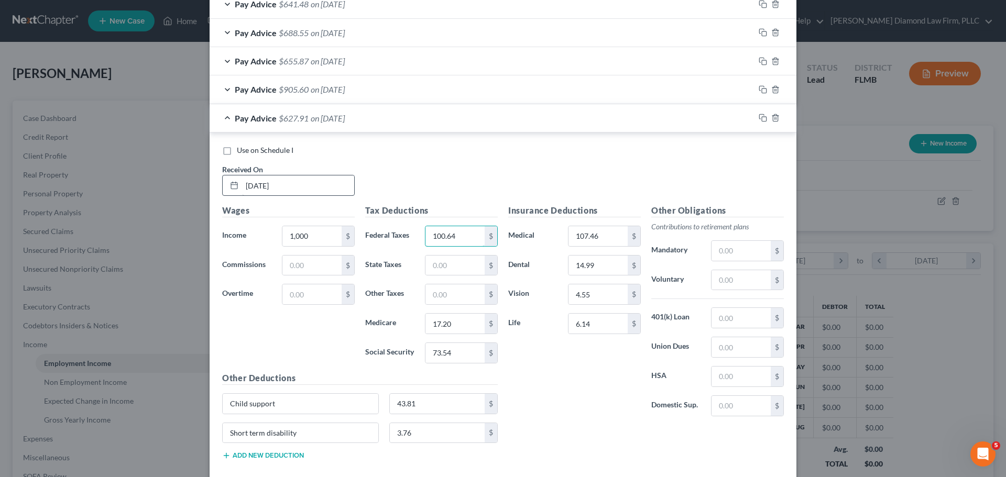
type input "100.64"
type input "14.50"
type input "62"
click at [421, 402] on input "43.81" at bounding box center [437, 404] width 95 height 20
click at [432, 430] on input "3.76" at bounding box center [437, 433] width 95 height 20
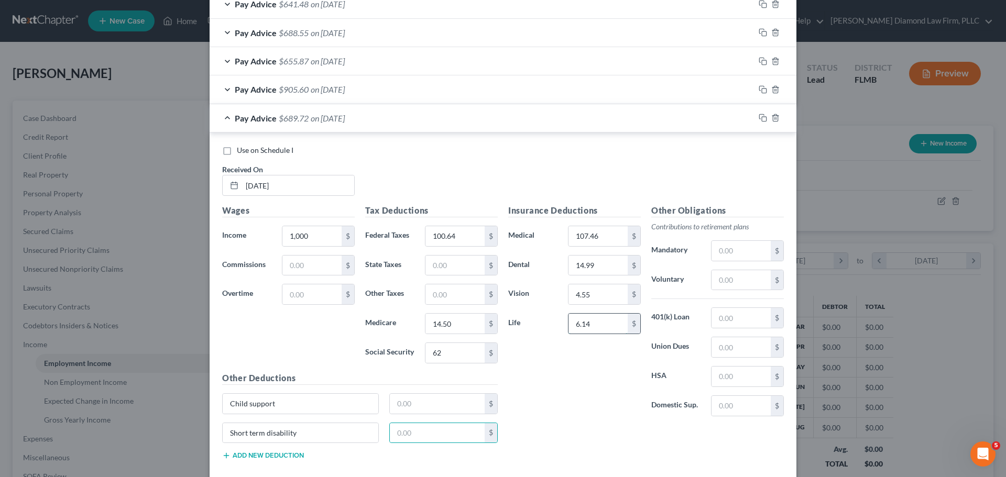
click at [609, 327] on input "6.14" at bounding box center [597, 324] width 59 height 20
click at [598, 296] on input "4.55" at bounding box center [597, 294] width 59 height 20
click at [594, 265] on input "14.99" at bounding box center [597, 266] width 59 height 20
click at [591, 244] on input "107.46" at bounding box center [597, 236] width 59 height 20
click at [320, 116] on span "on 07/03/2025" at bounding box center [328, 118] width 34 height 10
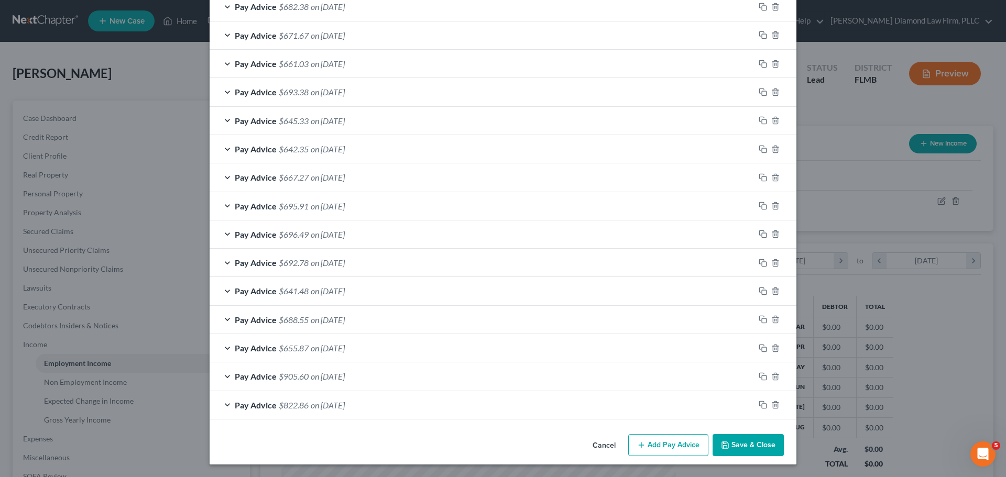
scroll to position [447, 0]
click at [758, 376] on icon "button" at bounding box center [762, 376] width 8 height 8
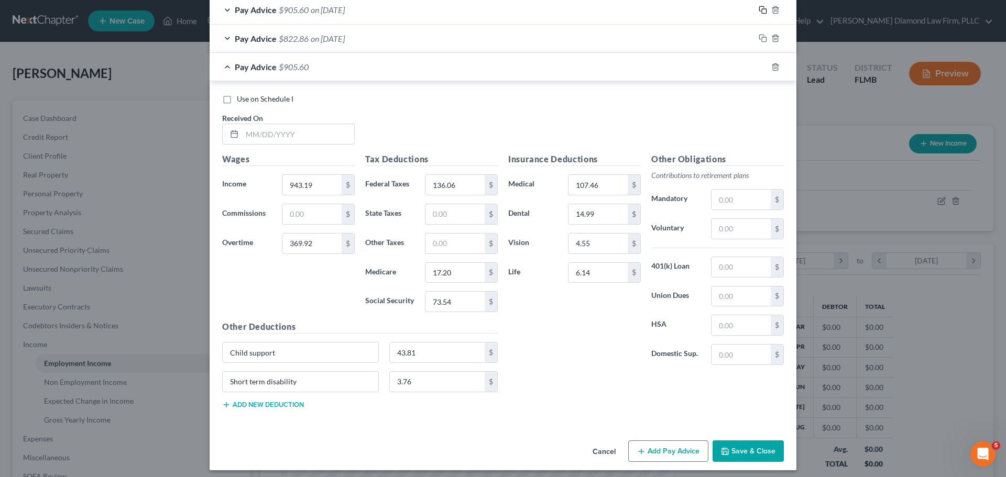
scroll to position [819, 0]
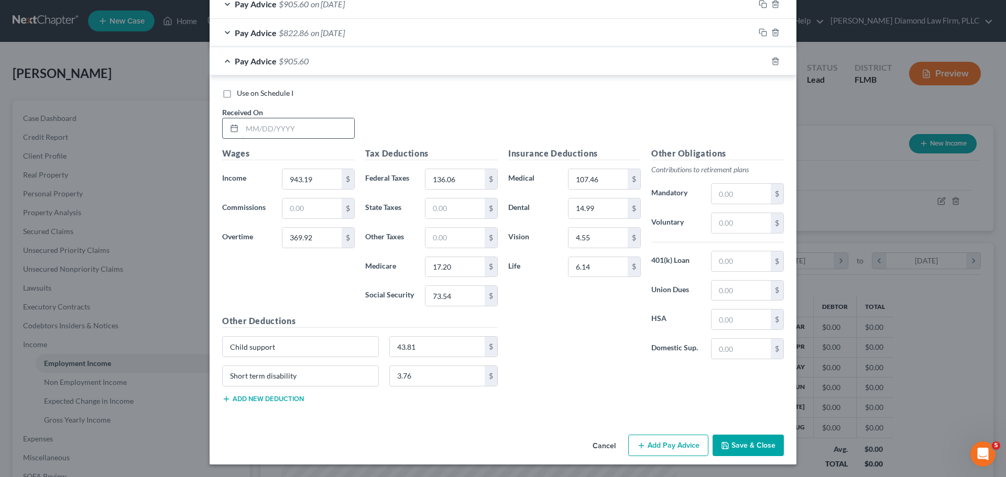
click at [267, 120] on input "text" at bounding box center [298, 128] width 112 height 20
type input "07/03/2025"
type input "452.85"
type input "34.98"
type input "28.08"
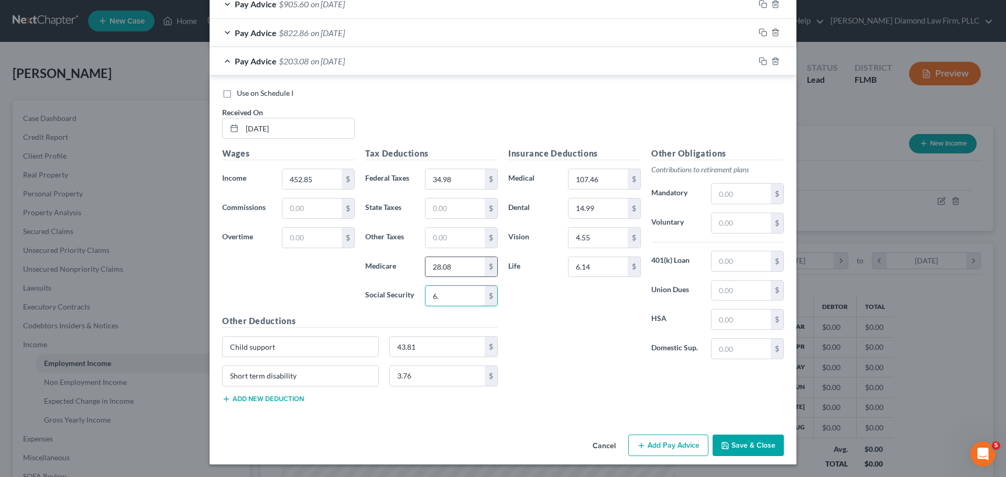
type input "6."
click at [463, 260] on input "28.08" at bounding box center [454, 267] width 59 height 20
type input "6.57"
type input "28.08"
click at [601, 175] on input "107.46" at bounding box center [597, 179] width 59 height 20
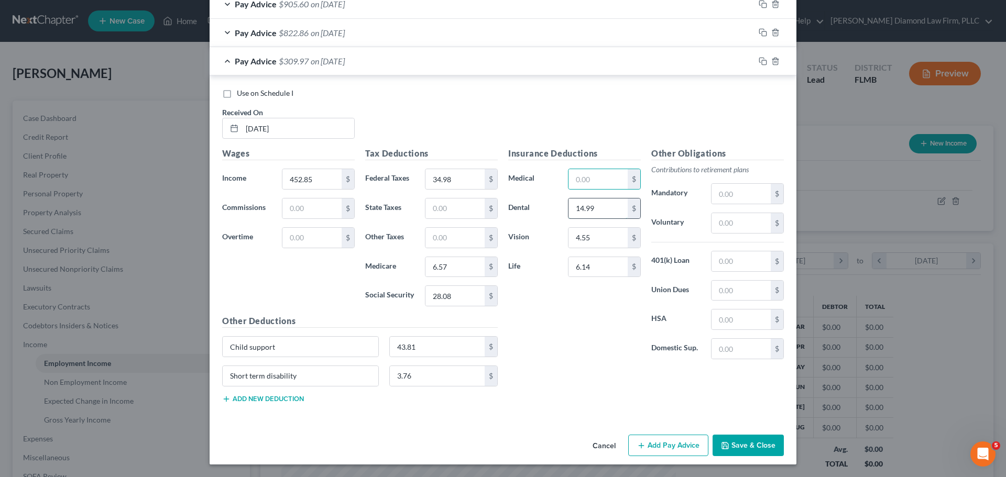
click at [599, 206] on input "14.99" at bounding box center [597, 209] width 59 height 20
click at [596, 244] on input "4.55" at bounding box center [597, 238] width 59 height 20
click at [596, 266] on input "6.14" at bounding box center [597, 267] width 59 height 20
click at [431, 346] on input "43.81" at bounding box center [437, 347] width 95 height 20
click at [419, 372] on input "3.76" at bounding box center [437, 376] width 95 height 20
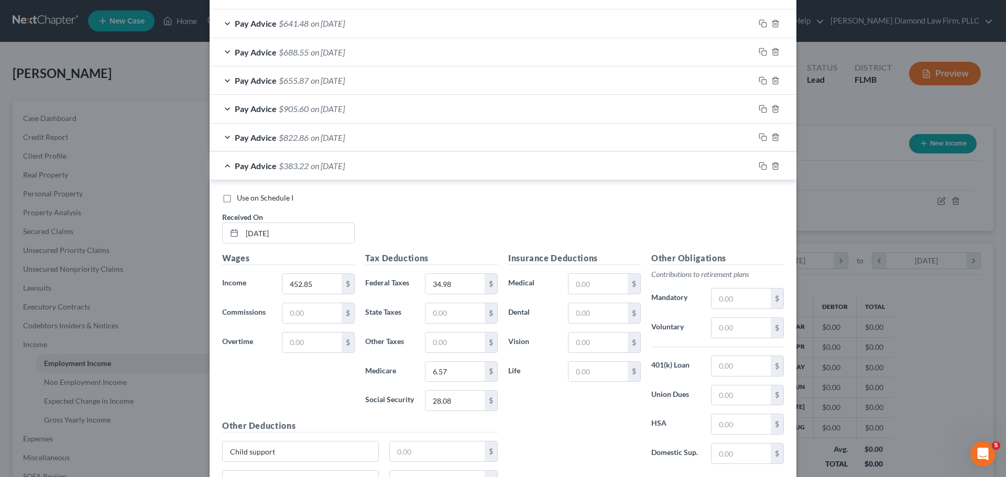
click at [464, 166] on div "Pay Advice $383.22 on 07/03/2025" at bounding box center [482, 166] width 545 height 28
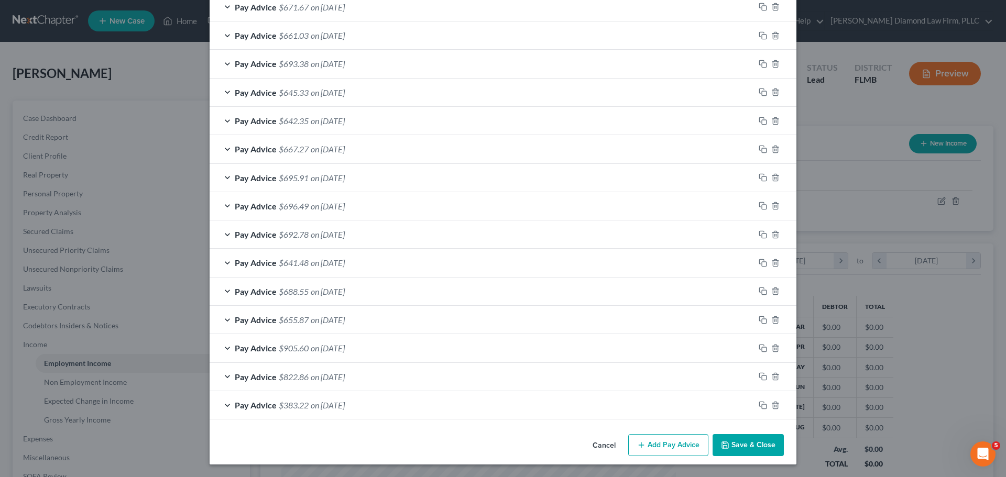
scroll to position [475, 0]
click at [760, 348] on icon "button" at bounding box center [762, 348] width 8 height 8
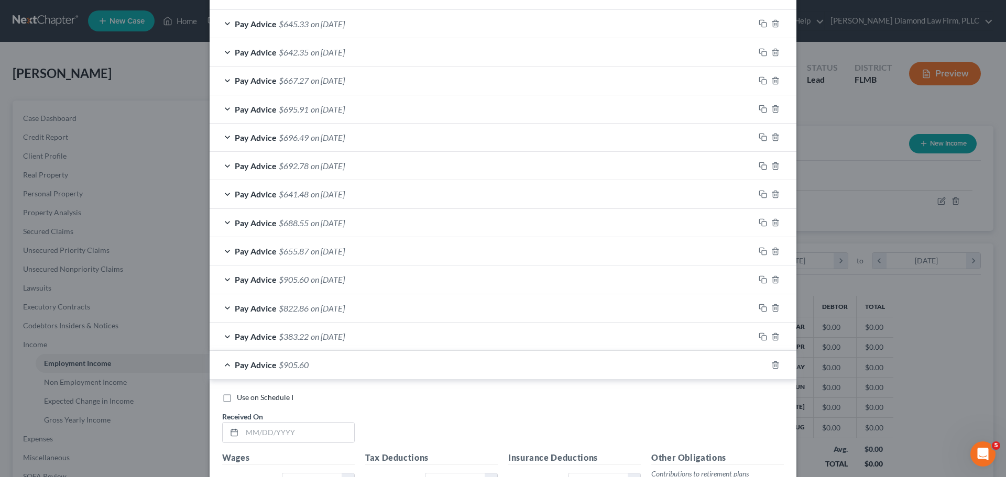
scroll to position [737, 0]
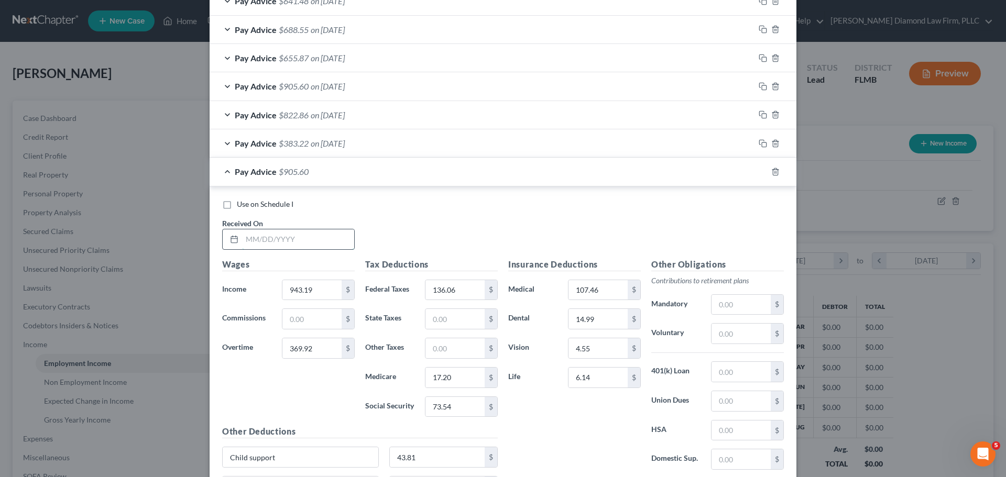
drag, startPoint x: 297, startPoint y: 238, endPoint x: 303, endPoint y: 232, distance: 8.5
click at [297, 238] on input "text" at bounding box center [298, 239] width 112 height 20
type input "07/03/2025"
click at [305, 312] on input "text" at bounding box center [311, 319] width 59 height 20
click at [309, 288] on input "943.19" at bounding box center [311, 290] width 59 height 20
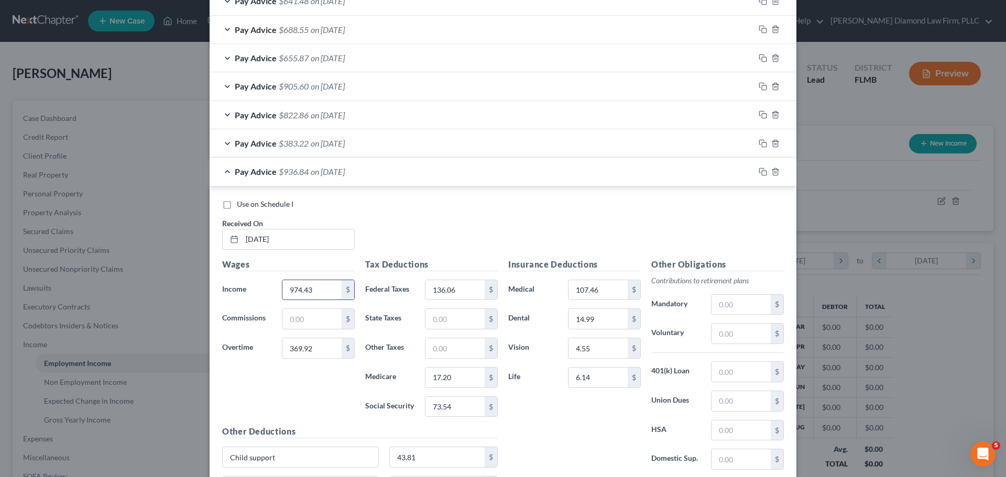
type input "974.43"
type input "291.60"
type input "125.70"
type input "16.52"
type input "70.62"
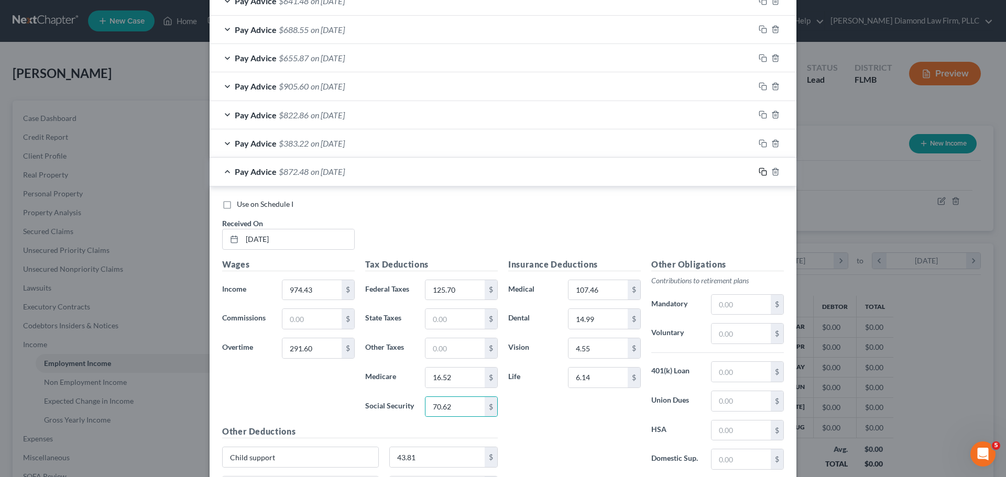
click at [762, 171] on rect "button" at bounding box center [764, 173] width 5 height 5
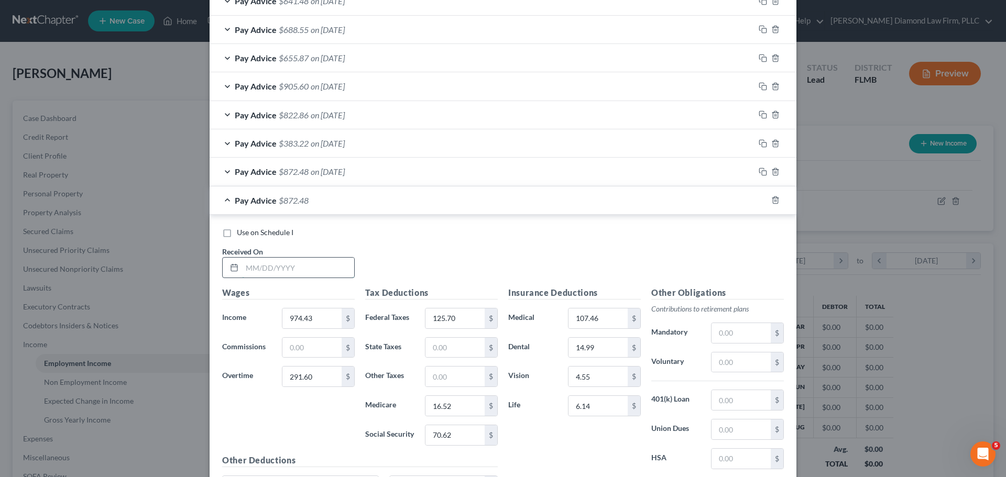
click at [305, 265] on input "text" at bounding box center [298, 268] width 112 height 20
type input "07/11/2025"
type input "1,125.85"
type input "100.50"
type input "14.48"
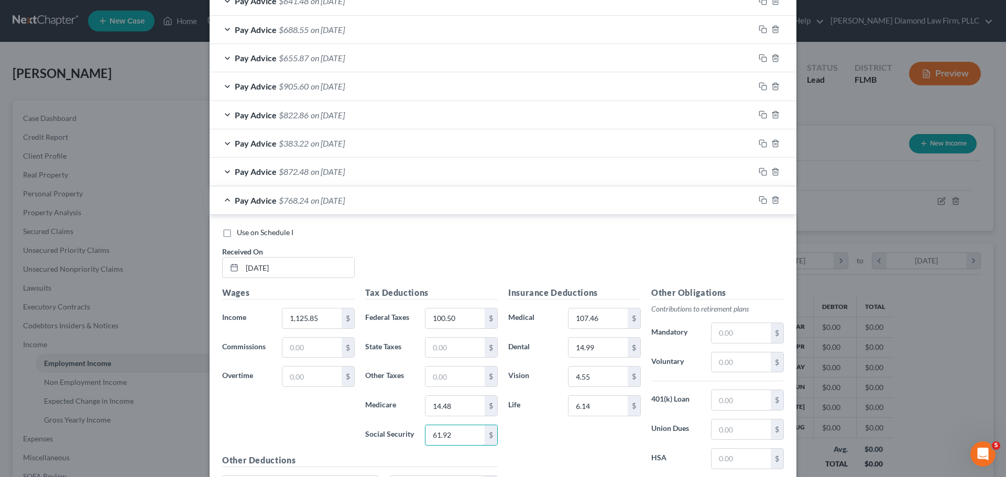
type input "61.92"
click at [758, 202] on icon "button" at bounding box center [762, 200] width 8 height 8
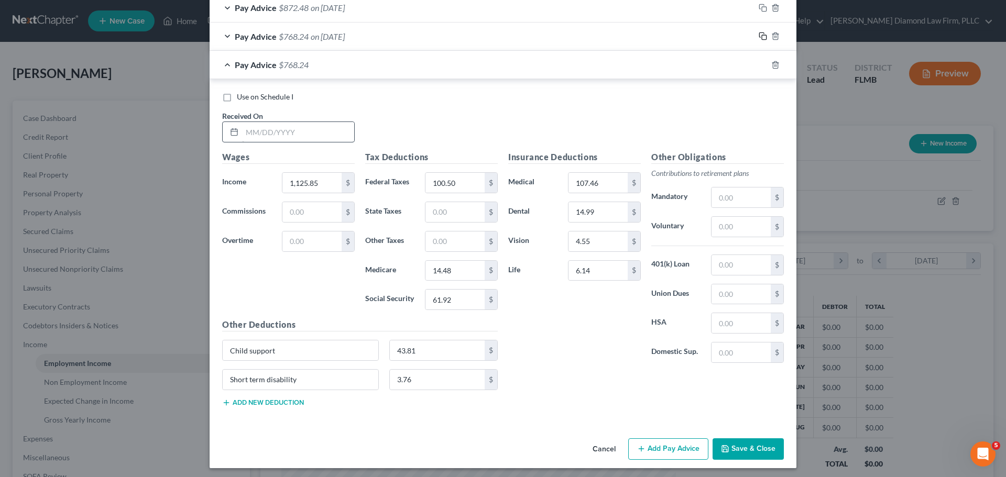
scroll to position [905, 0]
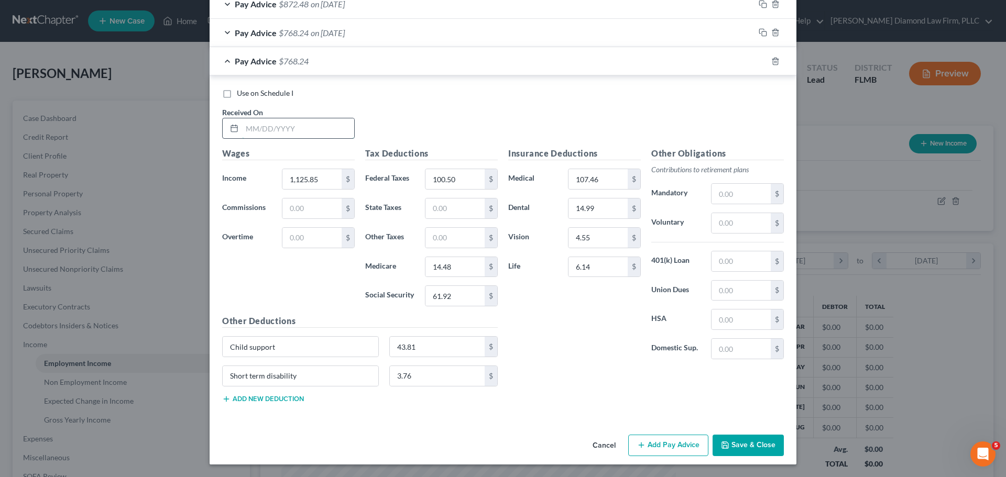
click at [304, 127] on input "text" at bounding box center [298, 128] width 112 height 20
type input "1"
click at [305, 127] on input "text" at bounding box center [298, 128] width 112 height 20
type input "07/18/2025"
drag, startPoint x: 300, startPoint y: 210, endPoint x: 296, endPoint y: 191, distance: 19.1
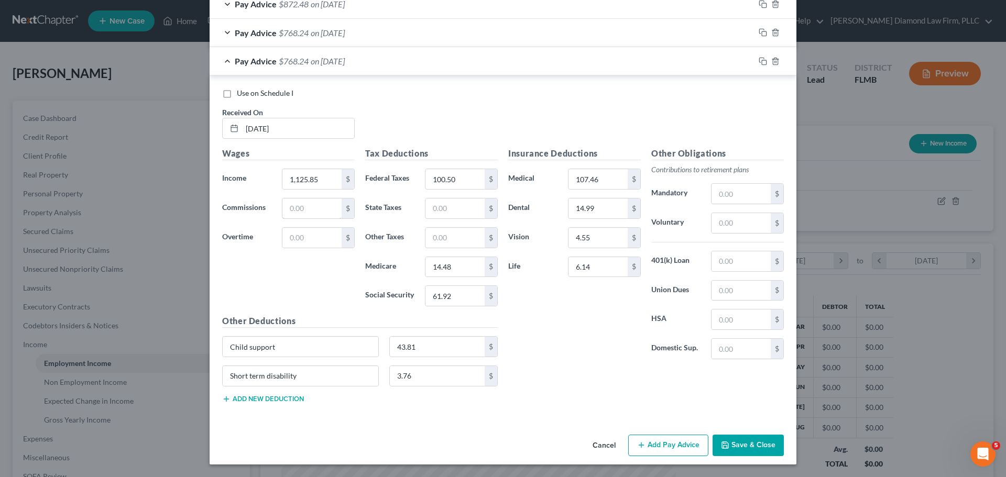
click at [300, 210] on input "text" at bounding box center [311, 209] width 59 height 20
click at [304, 179] on input "1,125.85" at bounding box center [311, 179] width 59 height 20
type input "972.67"
type input "80.28"
type input "91.76"
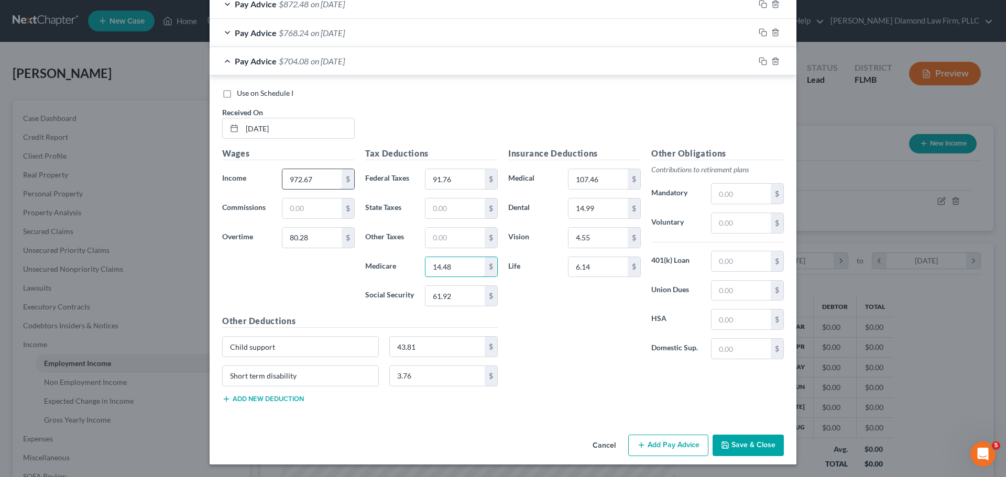
type input "2"
type input "13.42"
click at [762, 63] on rect "button" at bounding box center [764, 62] width 5 height 5
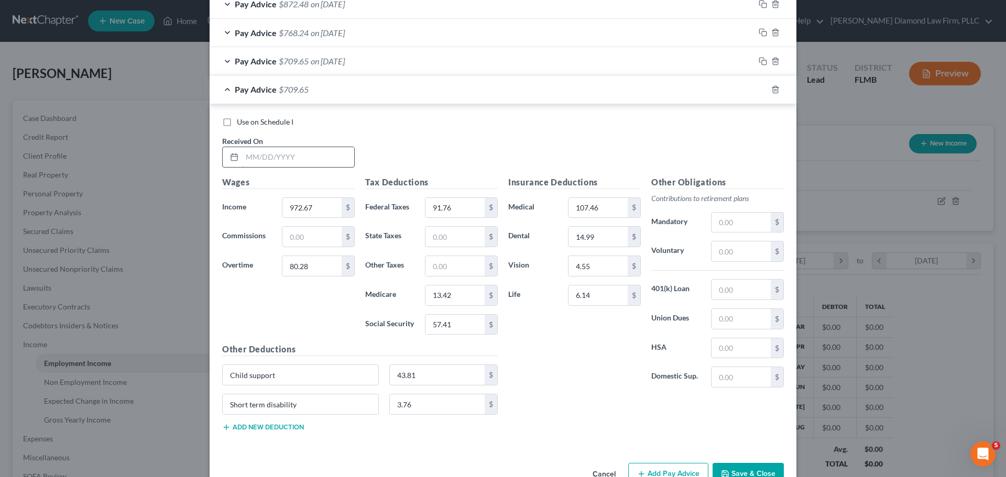
click at [245, 161] on input "text" at bounding box center [298, 157] width 112 height 20
click at [760, 90] on icon "button" at bounding box center [762, 89] width 8 height 8
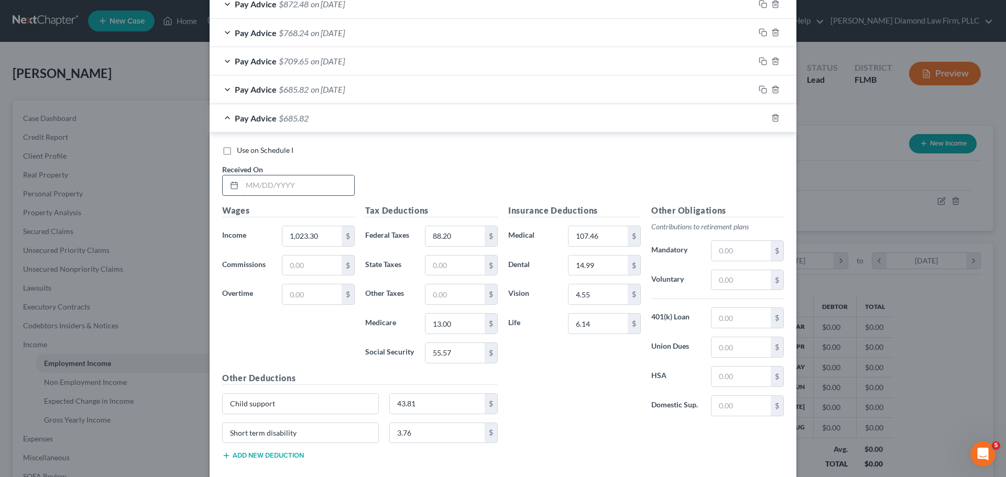
click at [297, 187] on input "text" at bounding box center [298, 185] width 112 height 20
click at [758, 117] on icon "button" at bounding box center [762, 118] width 8 height 8
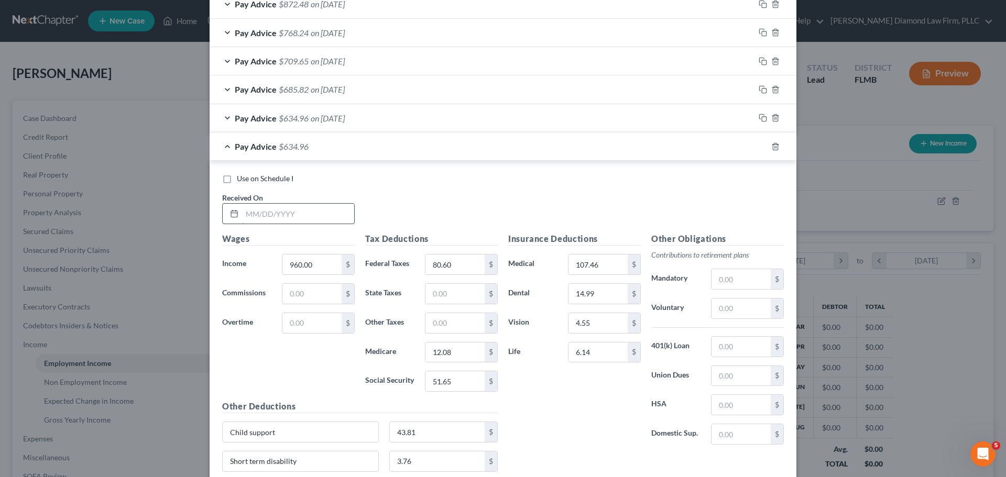
click at [300, 207] on input "text" at bounding box center [298, 214] width 112 height 20
click at [307, 205] on input "text" at bounding box center [298, 214] width 112 height 20
click at [762, 146] on rect "button" at bounding box center [764, 148] width 5 height 5
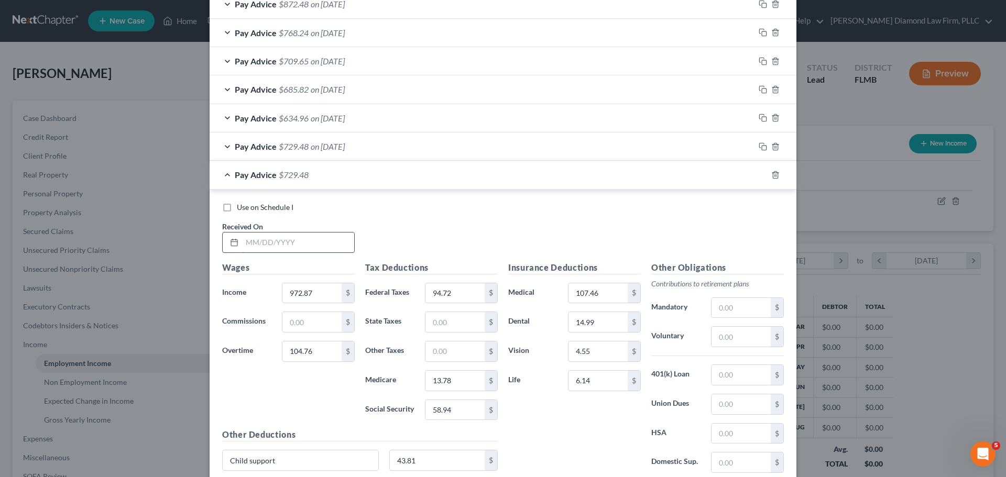
click at [296, 234] on input "text" at bounding box center [298, 243] width 112 height 20
click at [758, 177] on icon "button" at bounding box center [762, 175] width 8 height 8
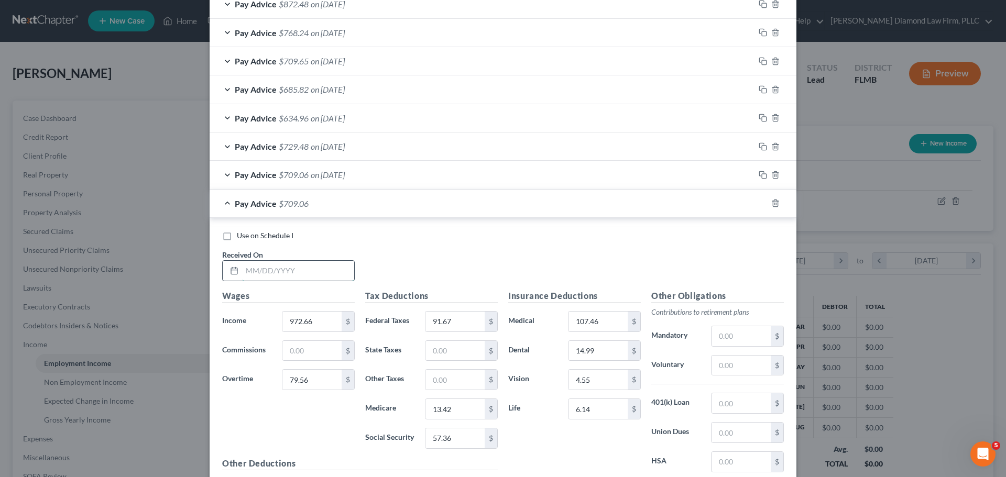
click at [294, 280] on input "text" at bounding box center [298, 271] width 112 height 20
click at [268, 278] on input "text" at bounding box center [298, 271] width 112 height 20
click at [762, 204] on rect "button" at bounding box center [764, 204] width 5 height 5
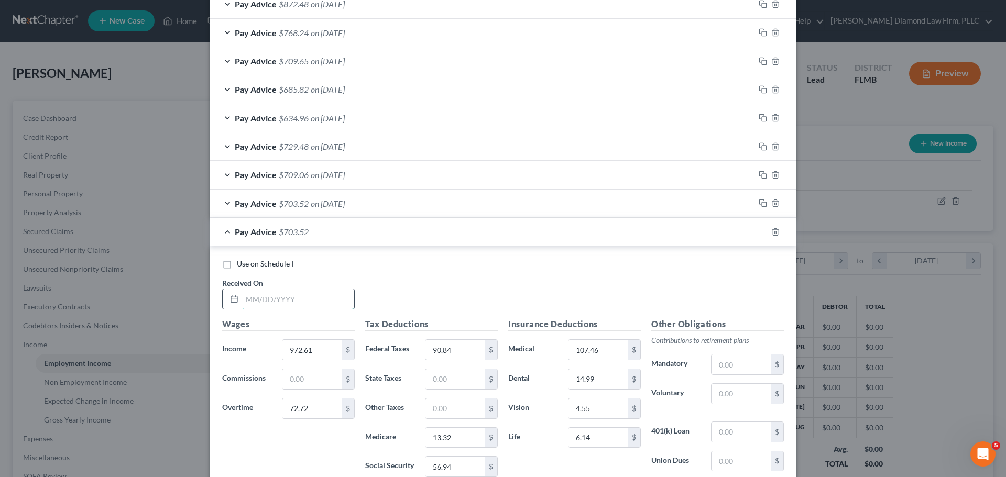
click at [266, 302] on input "text" at bounding box center [298, 299] width 112 height 20
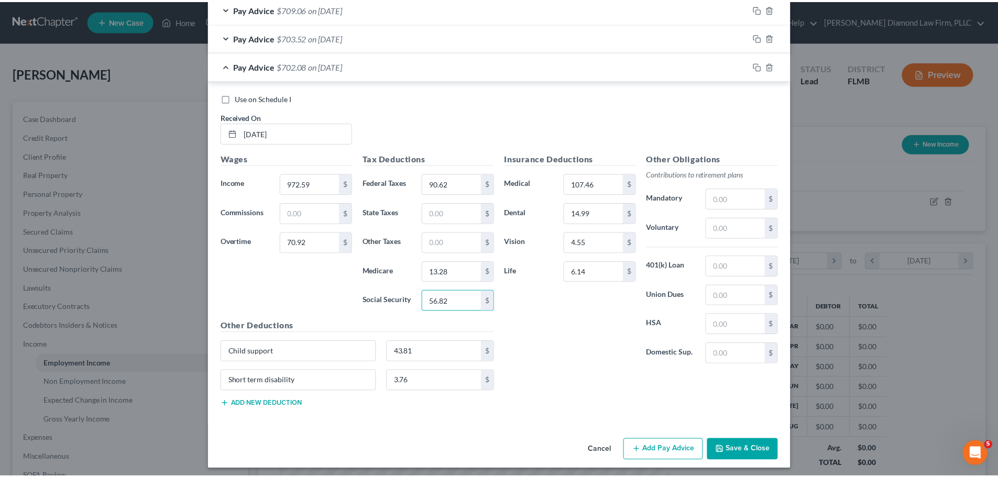
scroll to position [1075, 0]
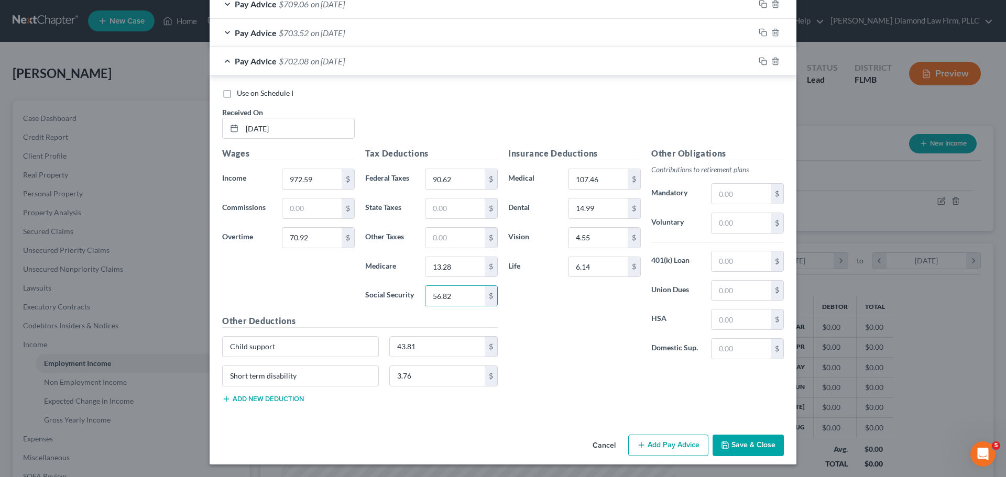
click at [743, 444] on button "Save & Close" at bounding box center [747, 446] width 71 height 22
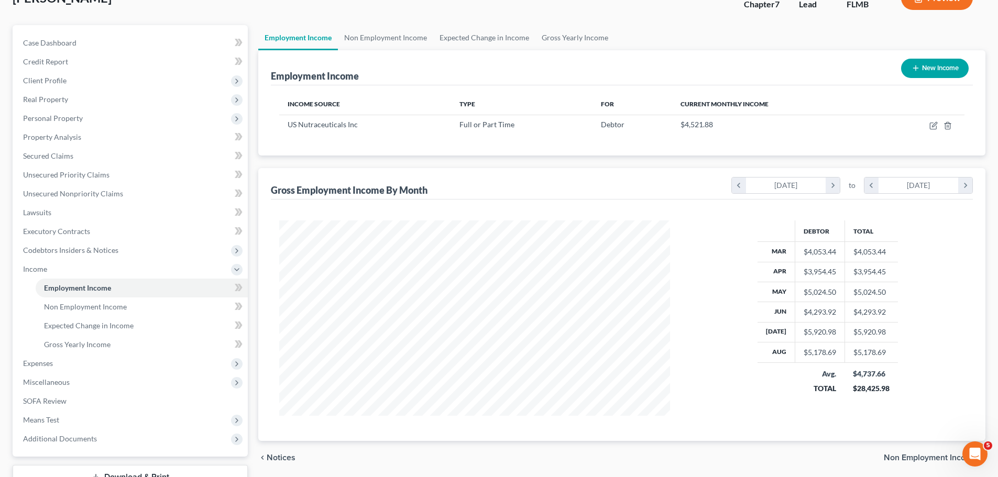
scroll to position [52, 0]
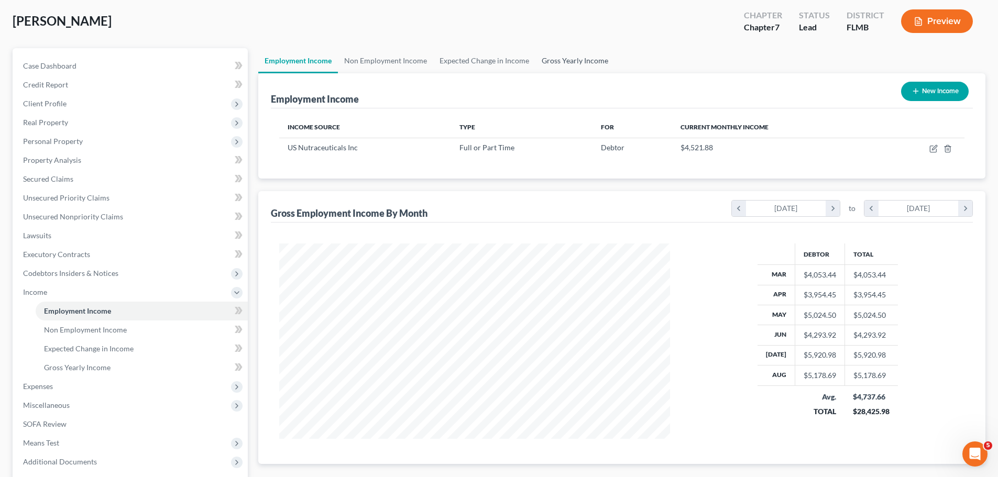
click at [556, 63] on link "Gross Yearly Income" at bounding box center [574, 60] width 79 height 25
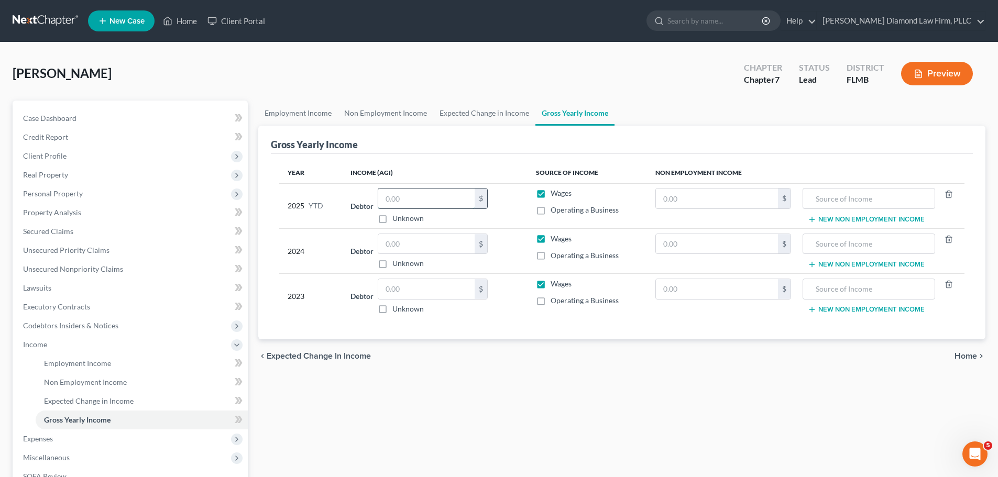
click at [424, 197] on input "text" at bounding box center [426, 199] width 96 height 20
click at [418, 296] on input "text" at bounding box center [426, 289] width 96 height 20
click at [421, 250] on input "text" at bounding box center [426, 244] width 96 height 20
click at [421, 246] on input "text" at bounding box center [426, 244] width 96 height 20
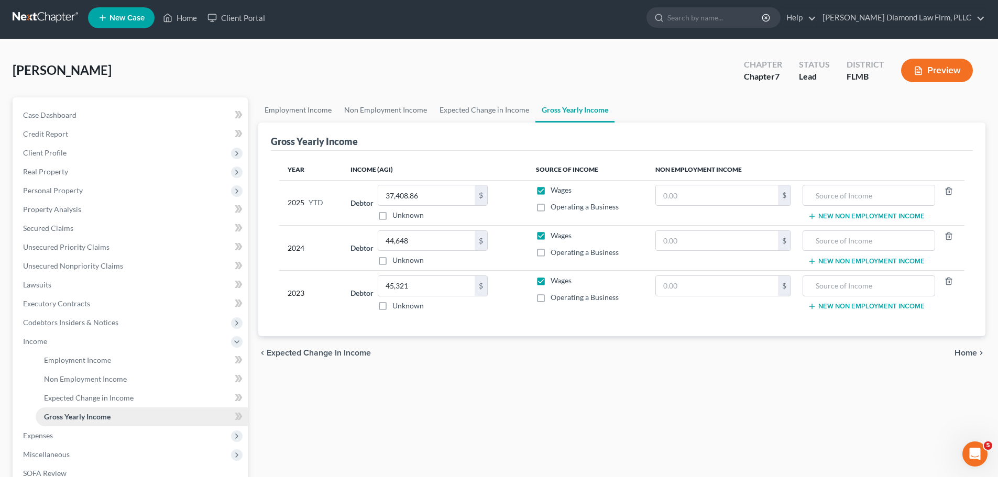
scroll to position [105, 0]
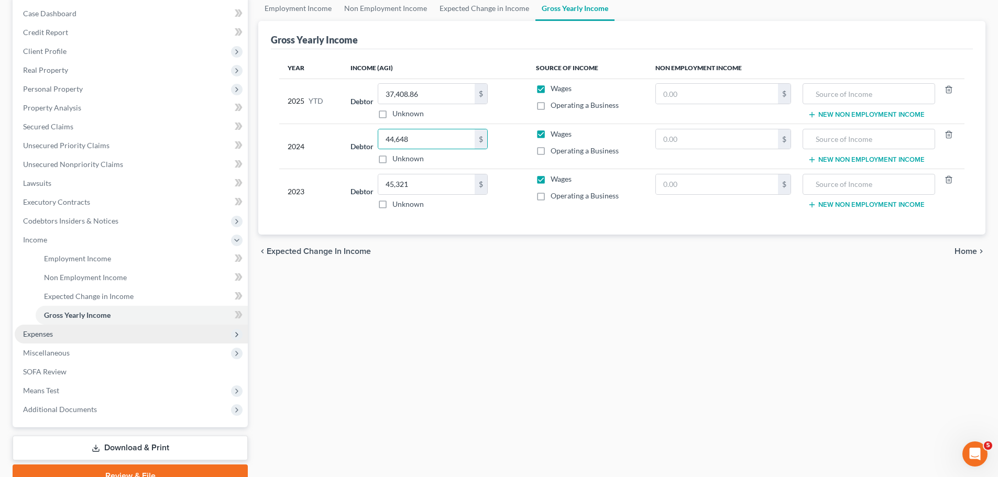
click at [80, 326] on span "Expenses" at bounding box center [131, 334] width 233 height 19
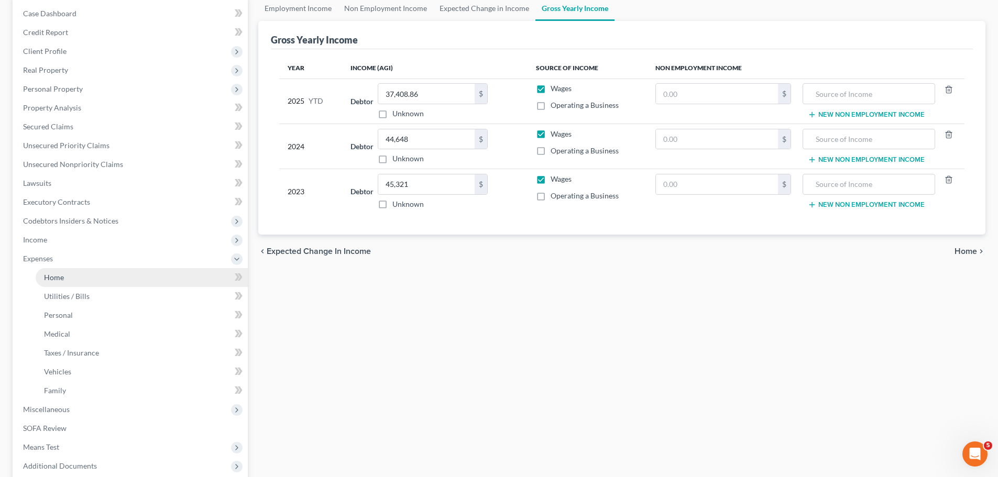
click at [65, 284] on link "Home" at bounding box center [142, 277] width 212 height 19
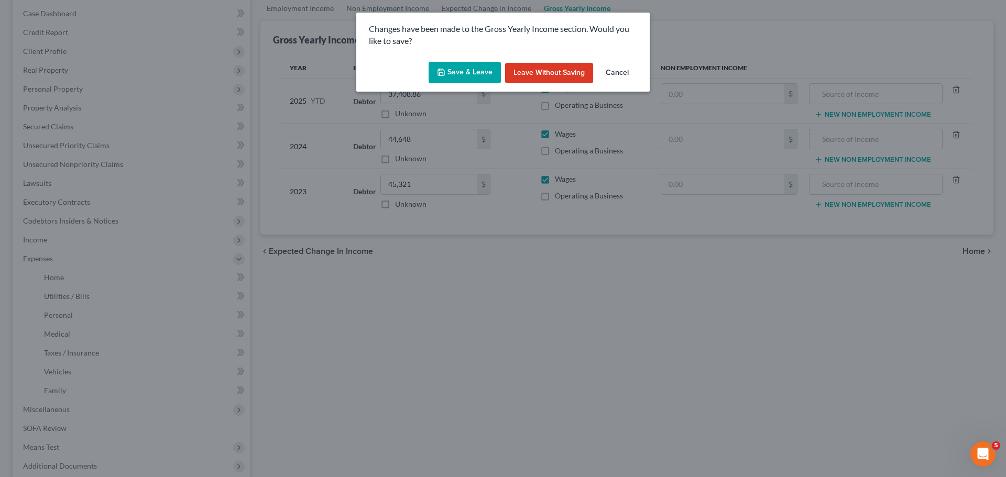
click at [475, 68] on button "Save & Leave" at bounding box center [464, 73] width 72 height 22
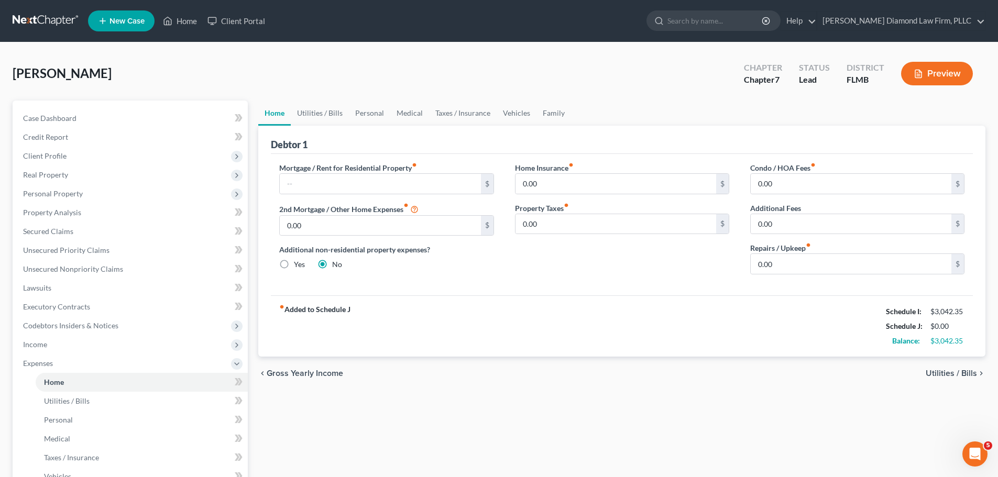
click at [50, 18] on link at bounding box center [46, 21] width 67 height 19
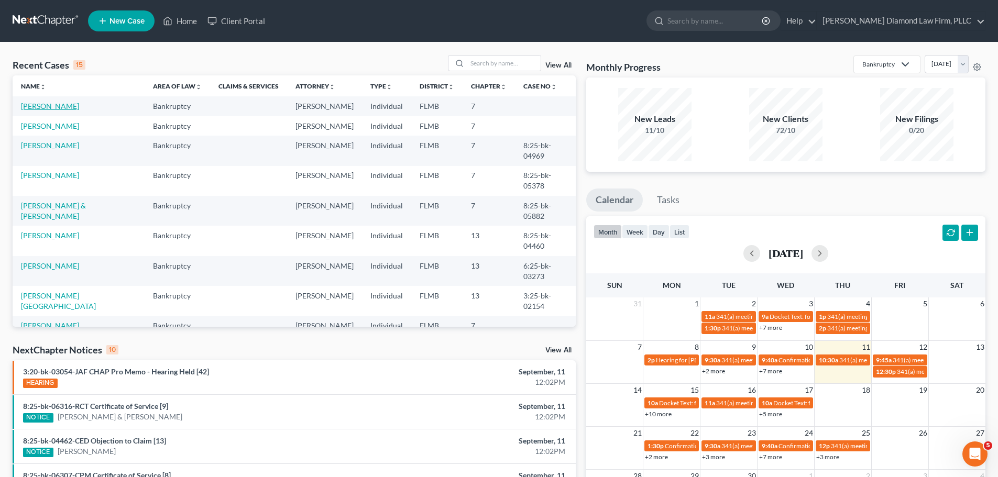
click at [27, 107] on link "[PERSON_NAME]" at bounding box center [50, 106] width 58 height 9
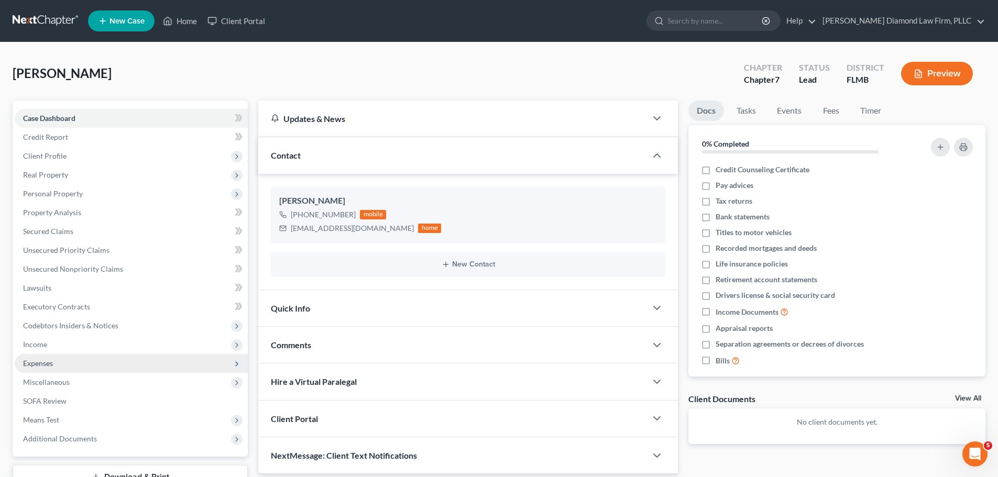
click at [76, 355] on span "Expenses" at bounding box center [131, 363] width 233 height 19
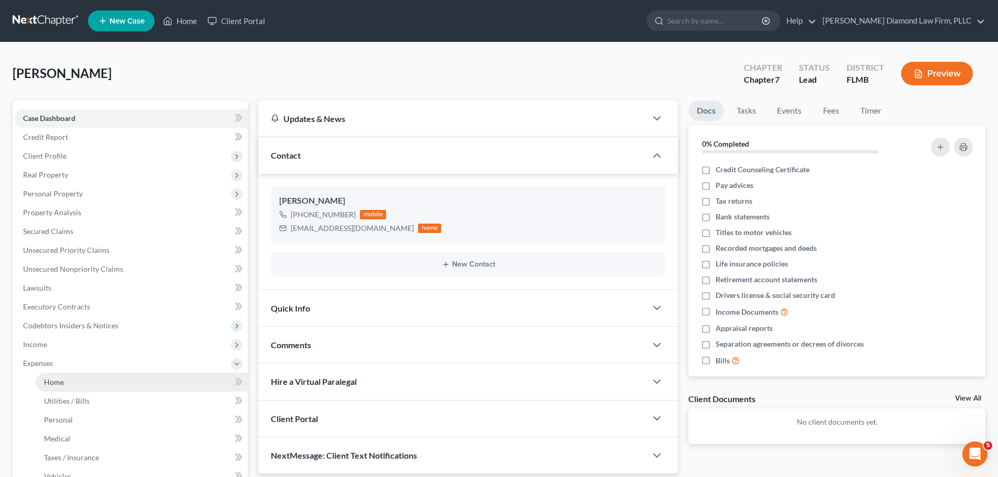
click at [71, 384] on link "Home" at bounding box center [142, 382] width 212 height 19
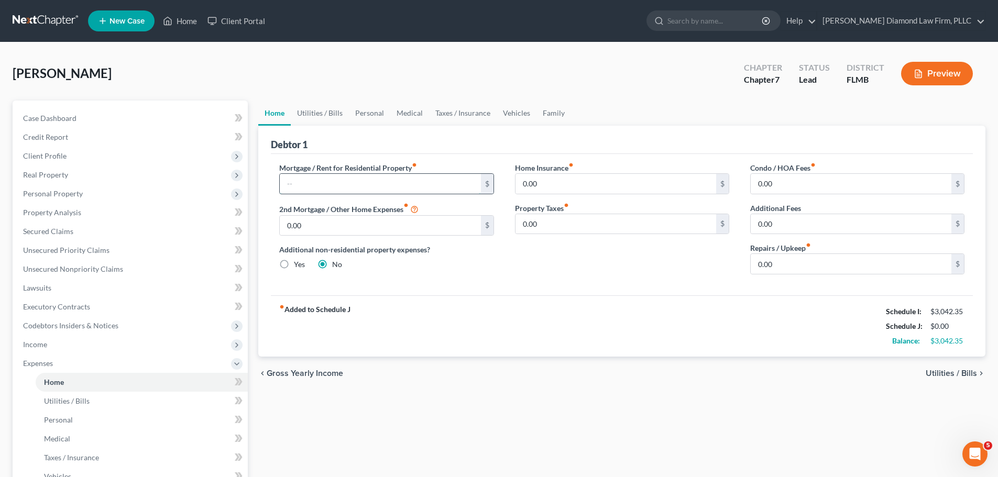
click at [324, 191] on input "text" at bounding box center [380, 184] width 201 height 20
type input "771.87"
click at [648, 221] on input "0.00" at bounding box center [615, 224] width 201 height 20
click at [312, 109] on link "Utilities / Bills" at bounding box center [320, 113] width 58 height 25
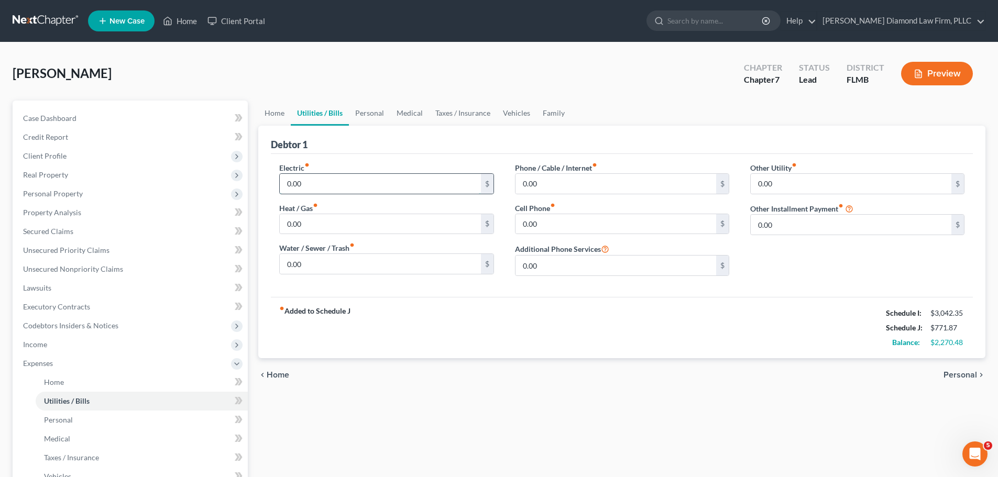
click at [349, 182] on input "0.00" at bounding box center [380, 184] width 201 height 20
type input "240"
click at [356, 266] on input "0.00" at bounding box center [380, 264] width 201 height 20
type input "75"
click at [558, 224] on input "0.00" at bounding box center [615, 224] width 201 height 20
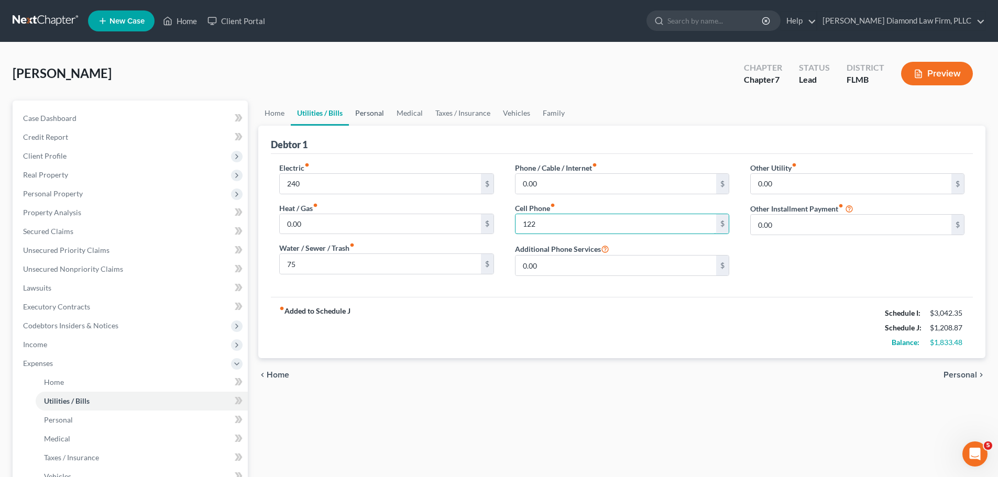
type input "122"
click at [370, 114] on link "Personal" at bounding box center [369, 113] width 41 height 25
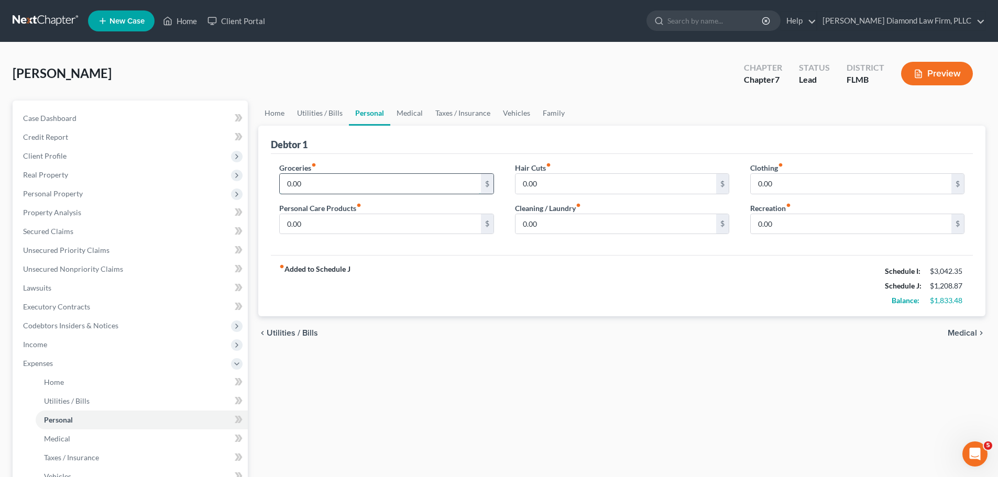
click at [351, 188] on input "0.00" at bounding box center [380, 184] width 201 height 20
type input "380"
click at [416, 114] on link "Medical" at bounding box center [409, 113] width 39 height 25
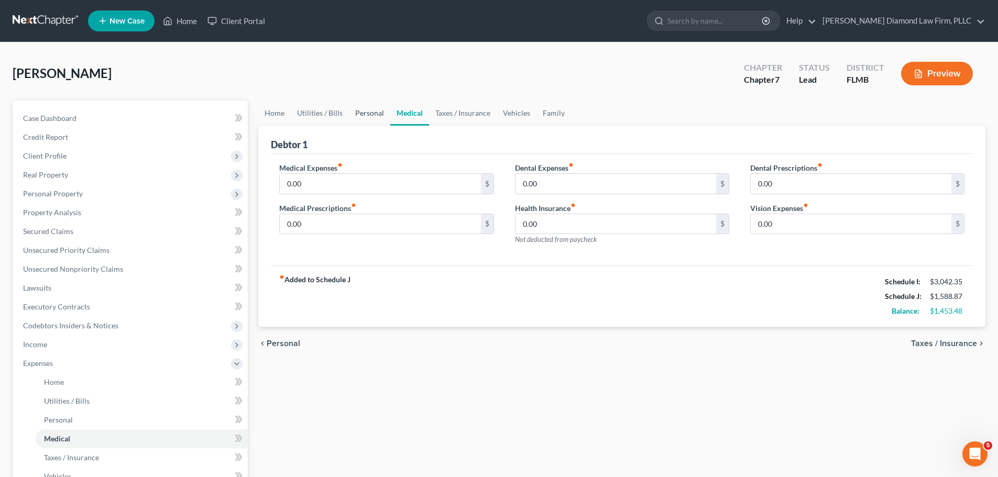
click at [378, 117] on link "Personal" at bounding box center [369, 113] width 41 height 25
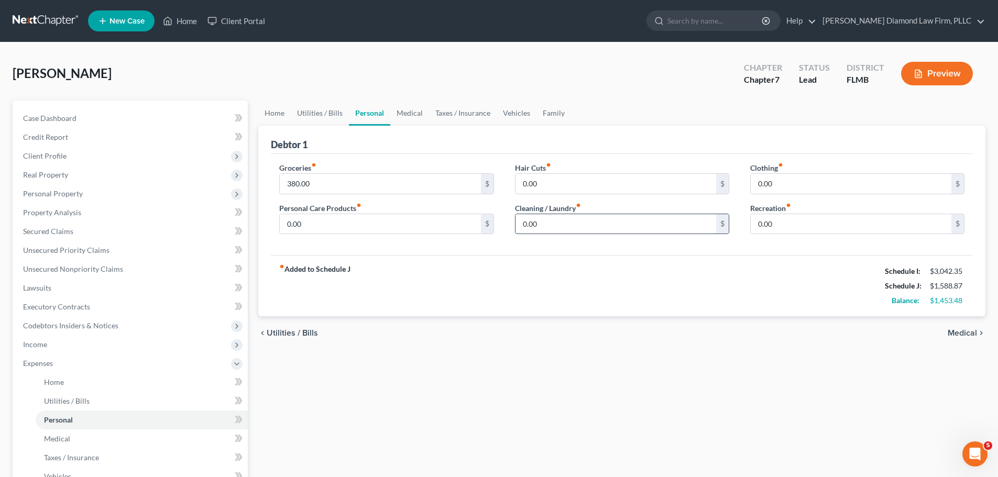
click at [606, 222] on input "0.00" at bounding box center [615, 224] width 201 height 20
type input "15"
click at [828, 179] on input "0.00" at bounding box center [851, 184] width 201 height 20
type input "40"
click at [372, 223] on input "0.00" at bounding box center [380, 224] width 201 height 20
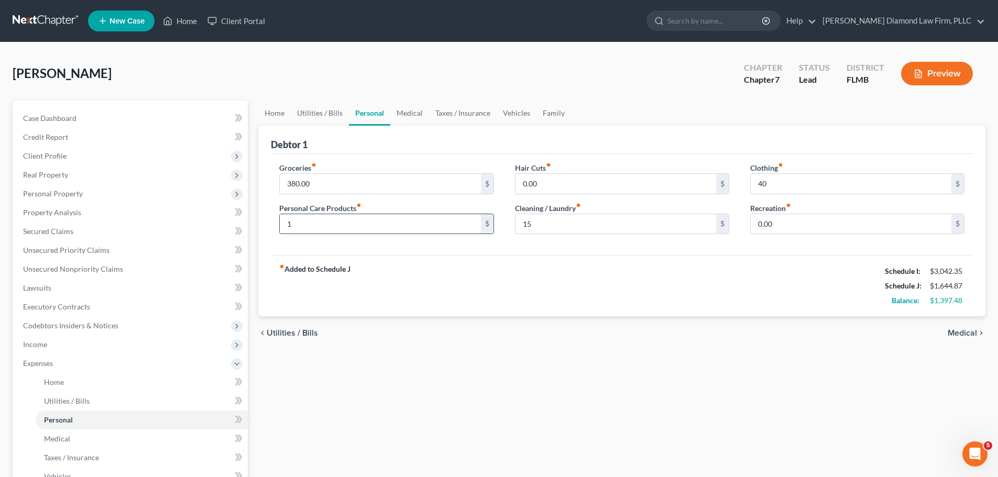
type input "10"
click at [401, 118] on link "Medical" at bounding box center [409, 113] width 39 height 25
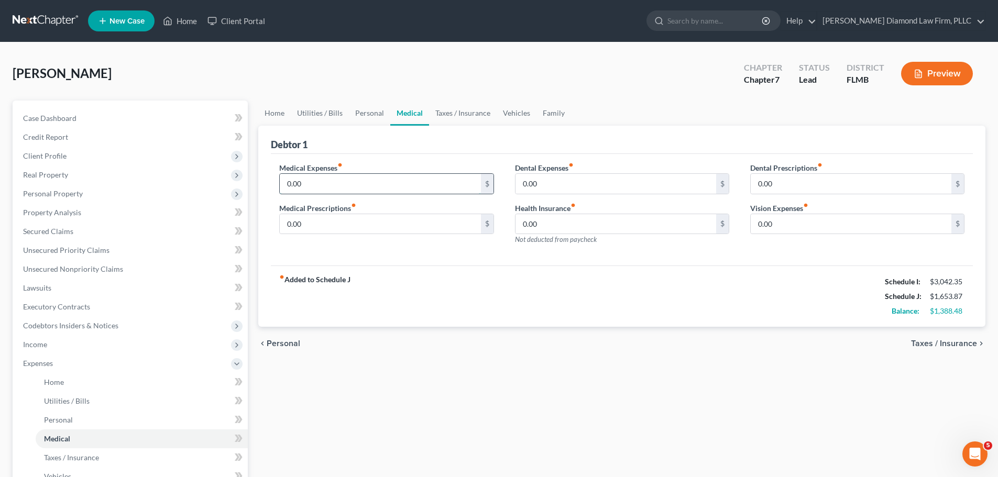
click at [364, 190] on input "0.00" at bounding box center [380, 184] width 201 height 20
type input "5"
click at [475, 117] on link "Taxes / Insurance" at bounding box center [463, 113] width 68 height 25
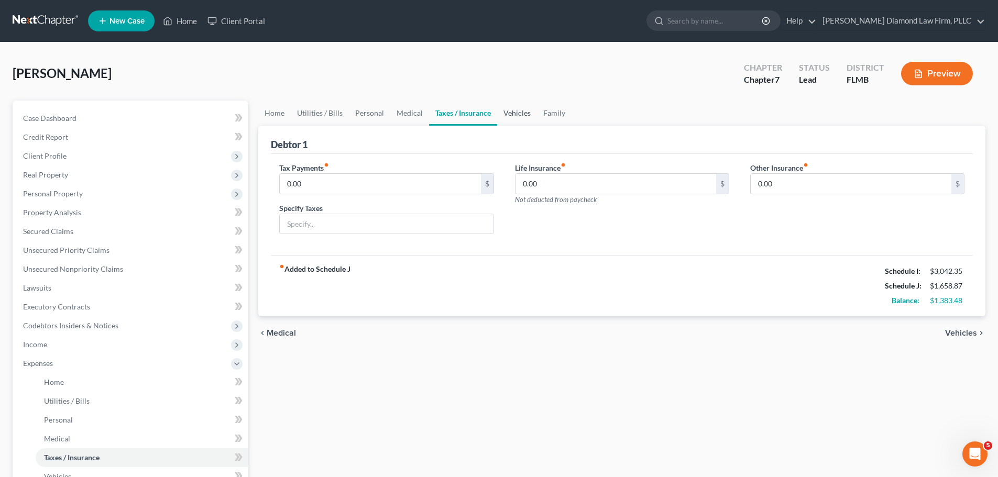
click at [515, 122] on link "Vehicles" at bounding box center [517, 113] width 40 height 25
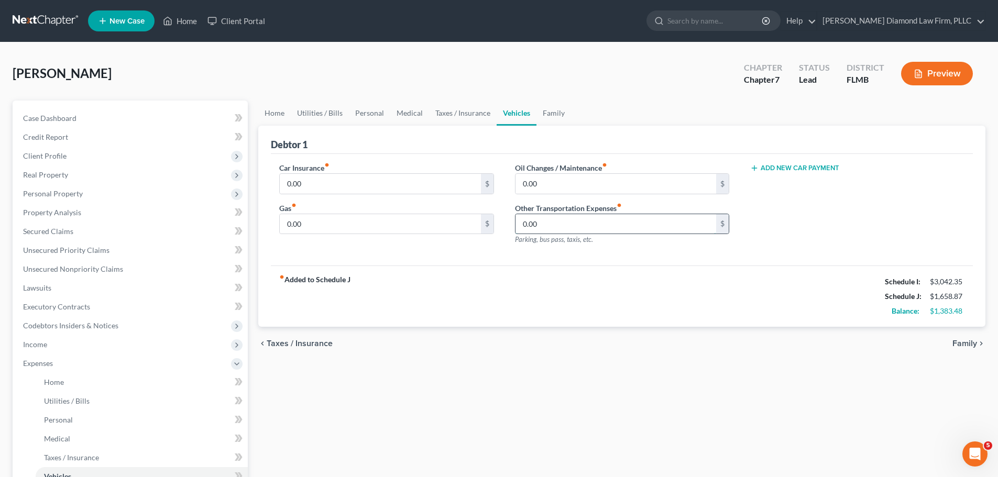
click at [557, 229] on input "0.00" at bounding box center [615, 224] width 201 height 20
type input "340"
click at [366, 188] on input "0.00" at bounding box center [380, 184] width 201 height 20
type input "160"
click at [274, 116] on link "Home" at bounding box center [274, 113] width 32 height 25
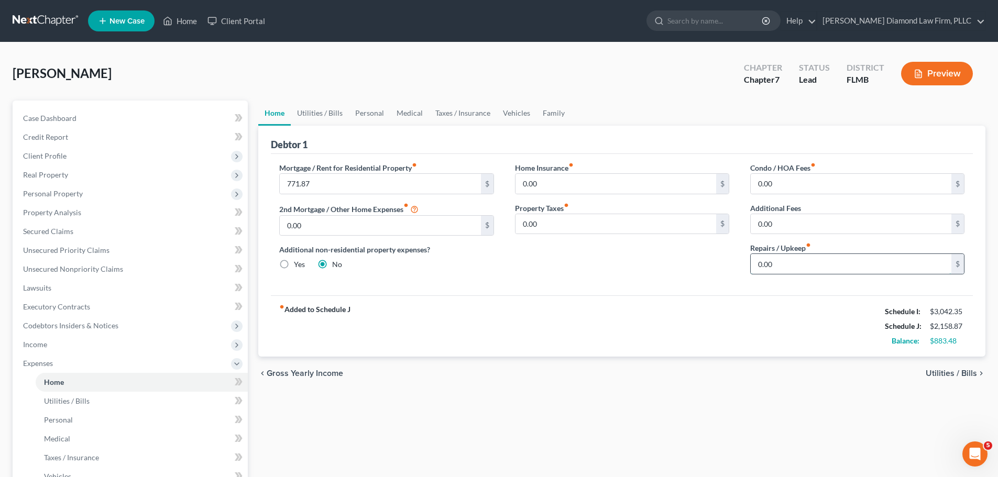
click at [840, 266] on input "0.00" at bounding box center [851, 264] width 201 height 20
type input "10"
click at [330, 118] on link "Utilities / Bills" at bounding box center [320, 113] width 58 height 25
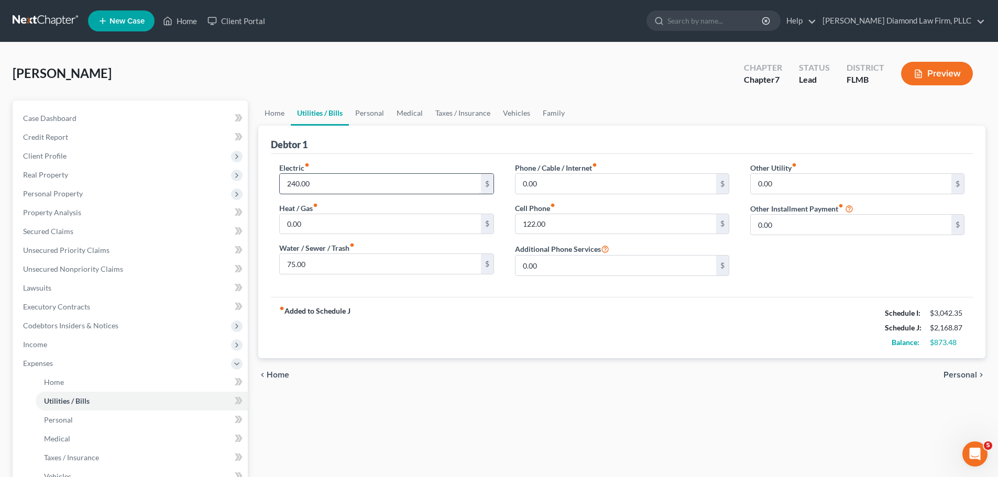
click at [334, 185] on input "240.00" at bounding box center [380, 184] width 201 height 20
type input "3"
type input "240"
click at [362, 117] on link "Personal" at bounding box center [369, 113] width 41 height 25
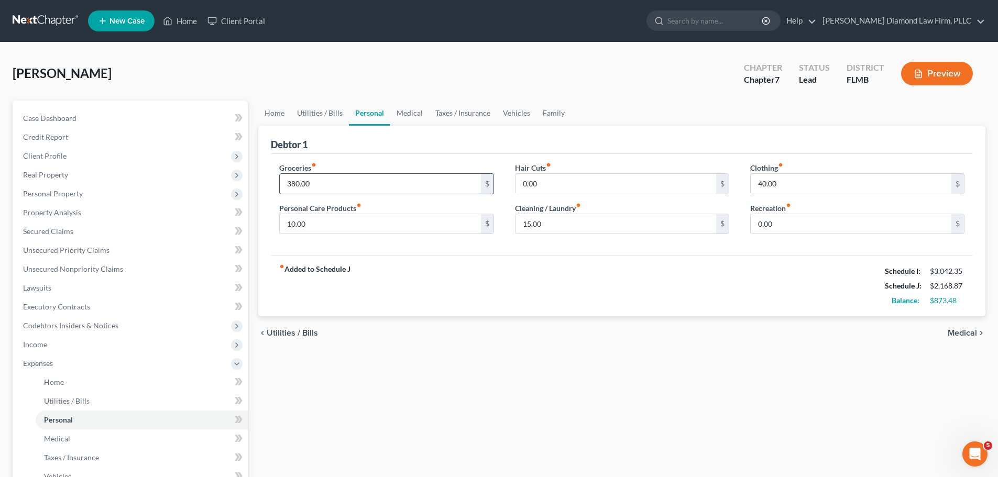
click at [331, 174] on input "380.00" at bounding box center [380, 184] width 201 height 20
type input "480"
click at [551, 109] on link "Family" at bounding box center [553, 113] width 35 height 25
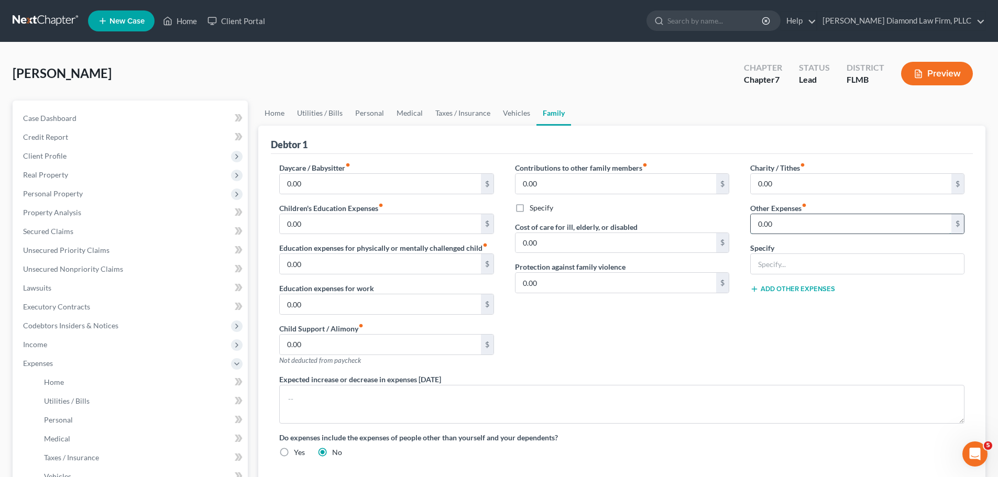
click at [789, 232] on input "0.00" at bounding box center [851, 224] width 201 height 20
type input "60"
click at [784, 263] on input "text" at bounding box center [857, 264] width 213 height 20
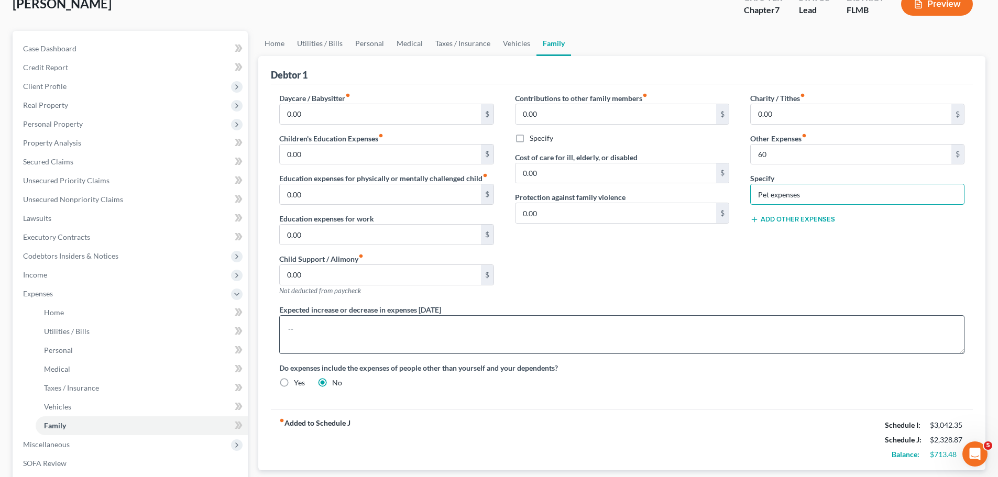
scroll to position [157, 0]
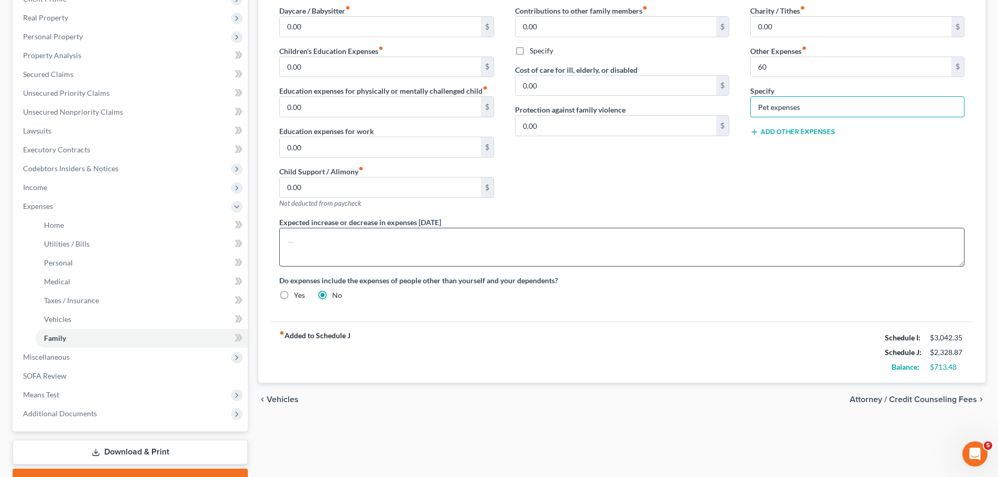
type input "Pet expenses"
click at [496, 247] on textarea at bounding box center [621, 247] width 685 height 39
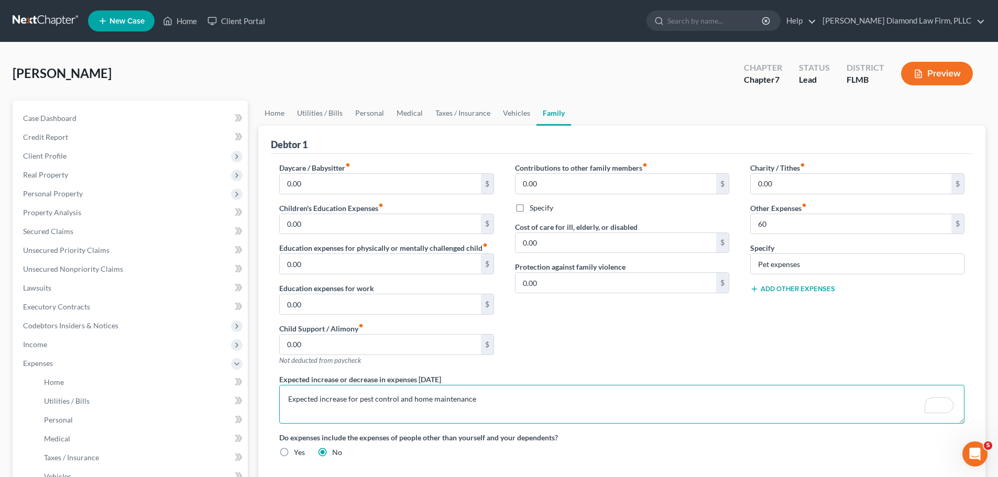
scroll to position [212, 0]
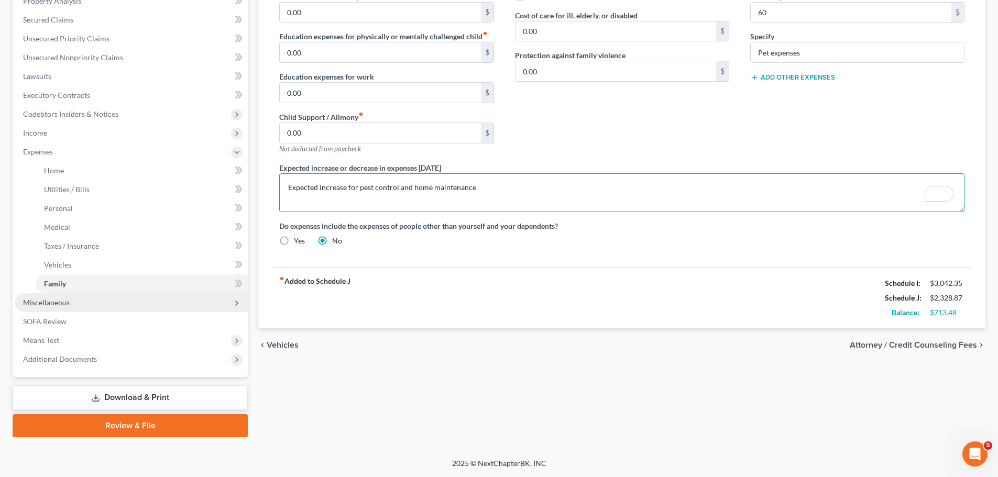
type textarea "Expected increase for pest control and home maintenance"
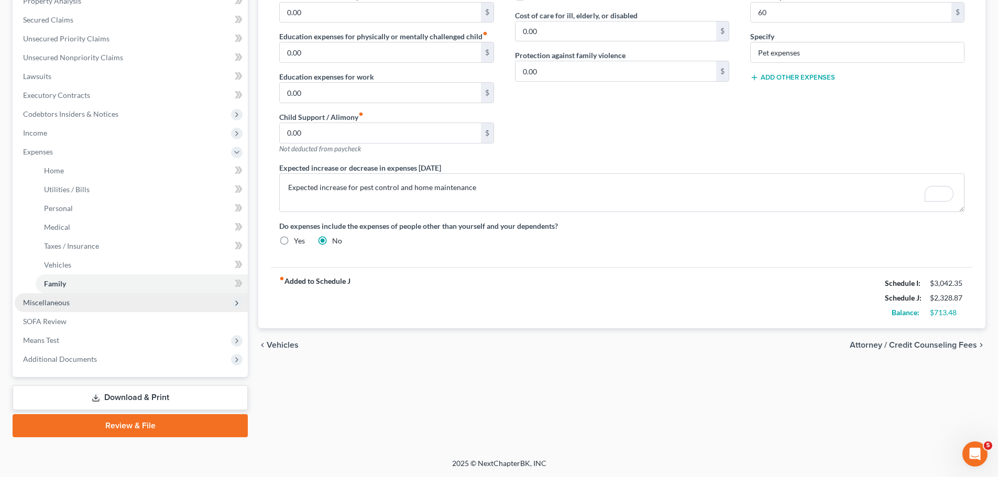
click at [90, 299] on span "Miscellaneous" at bounding box center [131, 302] width 233 height 19
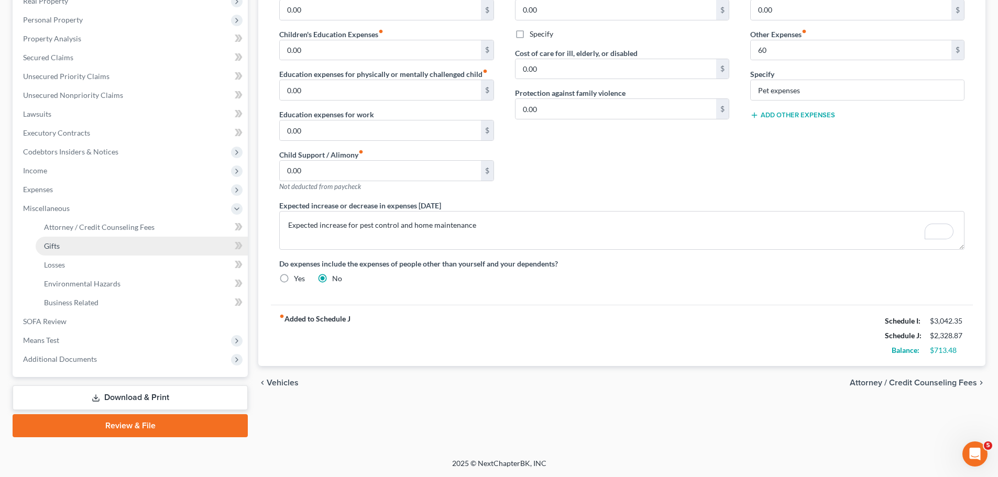
scroll to position [174, 0]
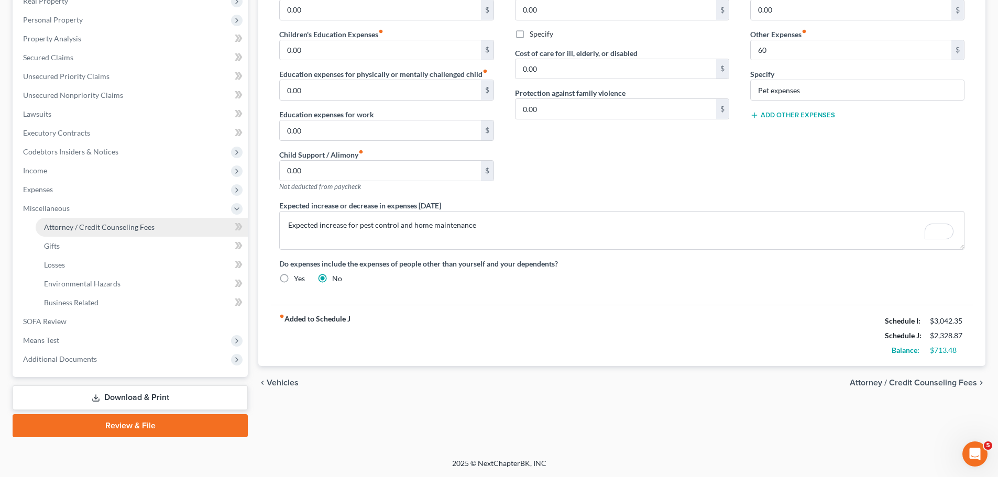
click at [63, 230] on span "Attorney / Credit Counseling Fees" at bounding box center [99, 227] width 111 height 9
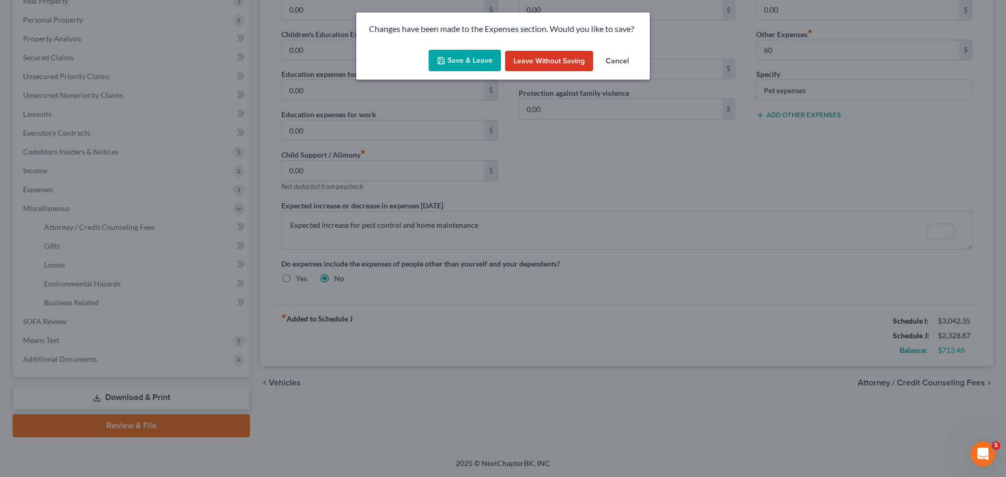
click at [461, 67] on button "Save & Leave" at bounding box center [464, 61] width 72 height 22
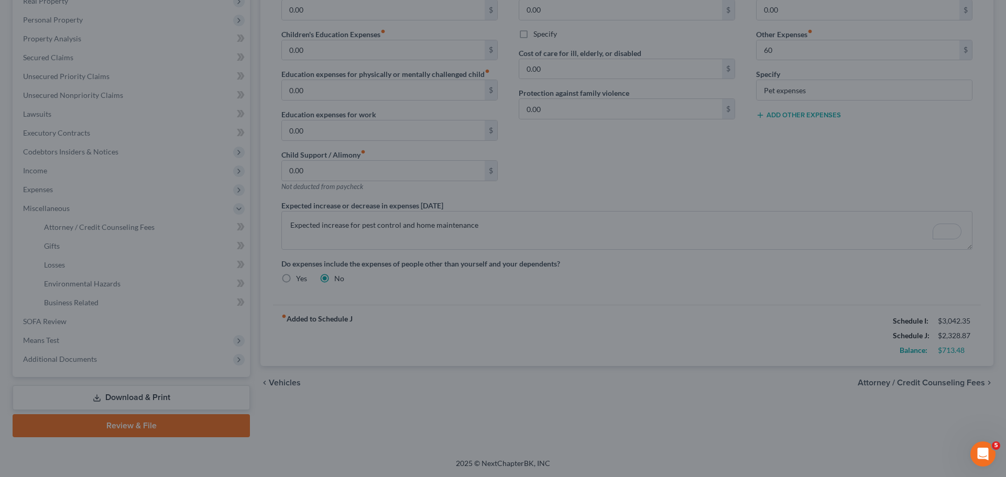
type input "60.00"
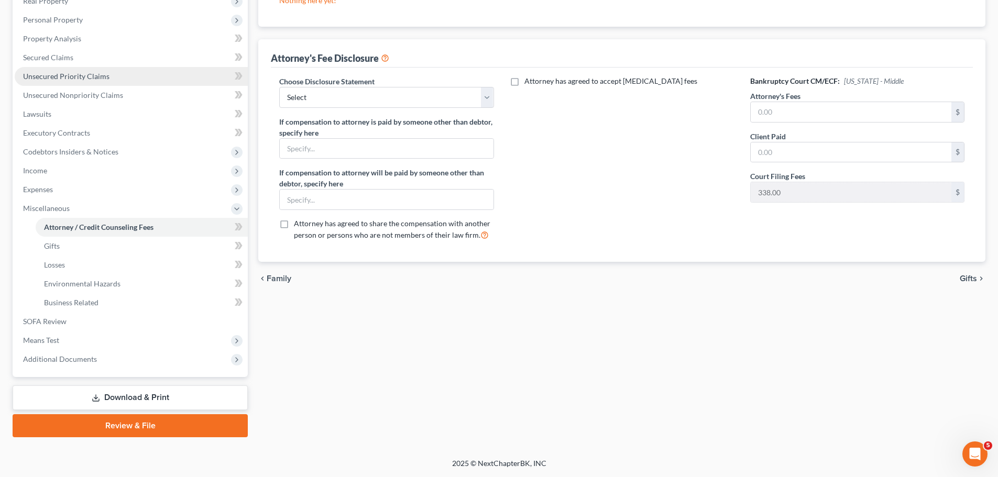
scroll to position [122, 0]
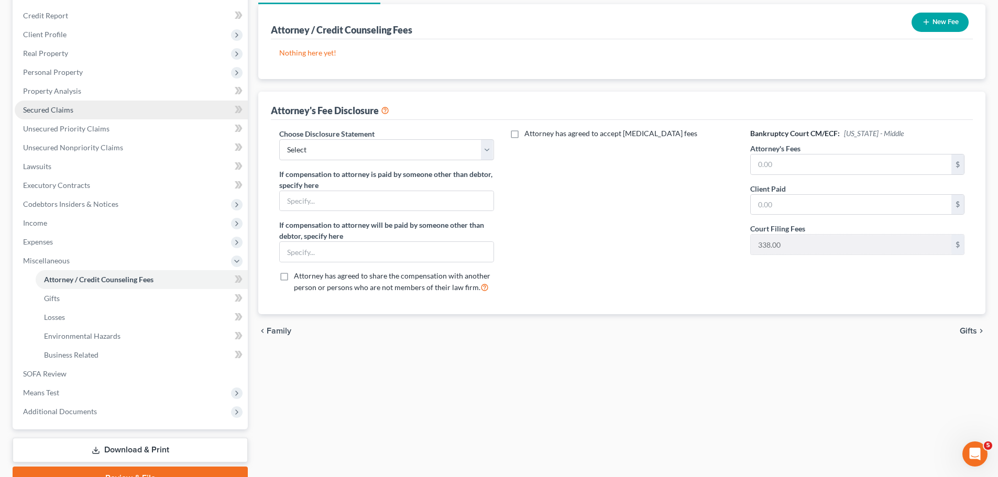
click at [98, 109] on link "Secured Claims" at bounding box center [131, 110] width 233 height 19
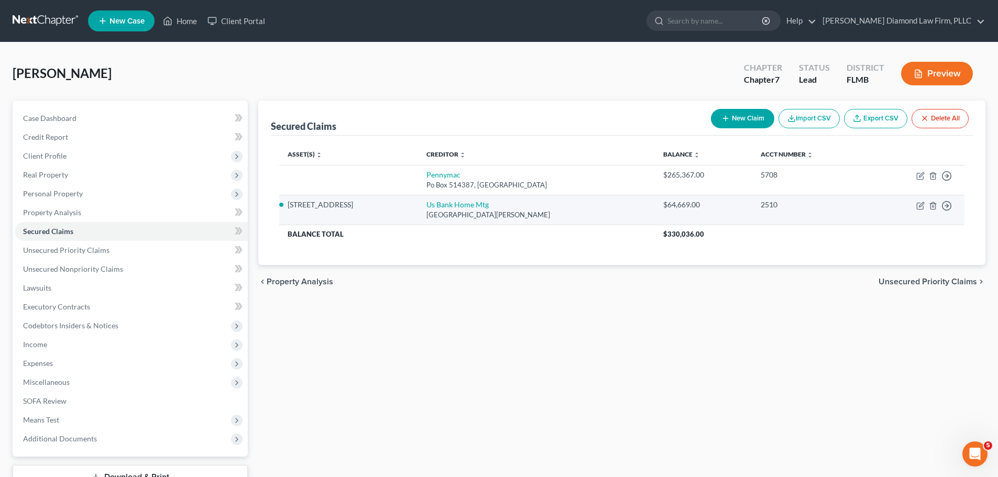
click at [916, 204] on td "Move to E Move to F Move to G Move to Notice Only" at bounding box center [916, 210] width 95 height 30
click at [919, 204] on icon "button" at bounding box center [920, 206] width 8 height 8
select select "24"
select select "4"
select select "0"
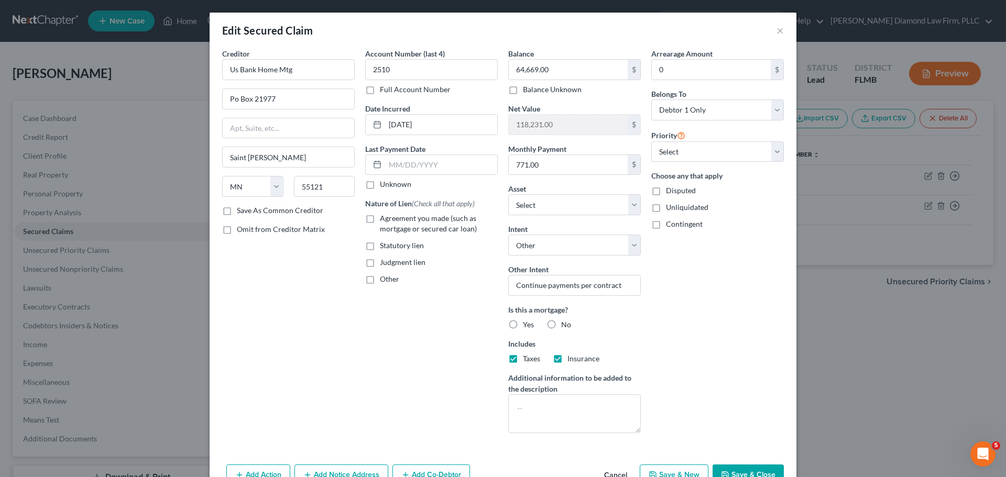
click at [380, 221] on label "Agreement you made (such as mortgage or secured car loan)" at bounding box center [439, 223] width 118 height 21
click at [384, 220] on input "Agreement you made (such as mortgage or secured car loan)" at bounding box center [387, 216] width 7 height 7
checkbox input "true"
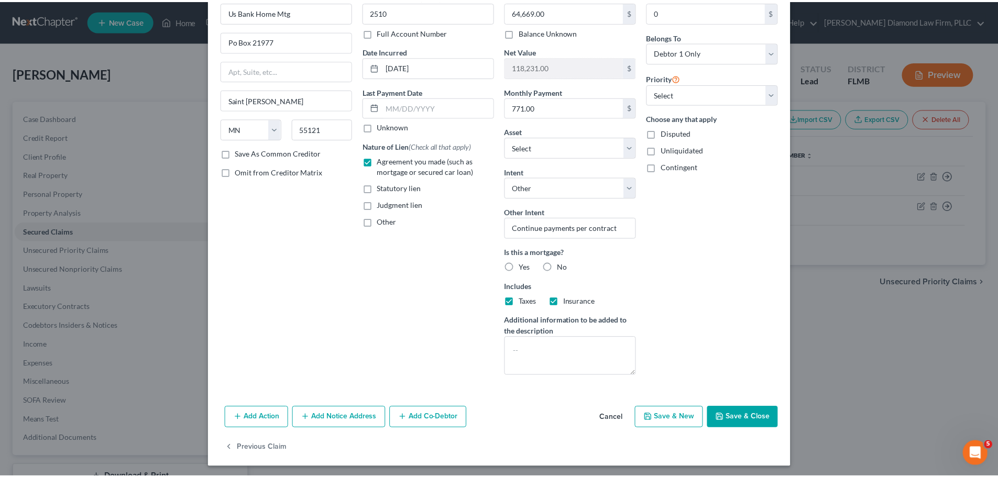
scroll to position [60, 0]
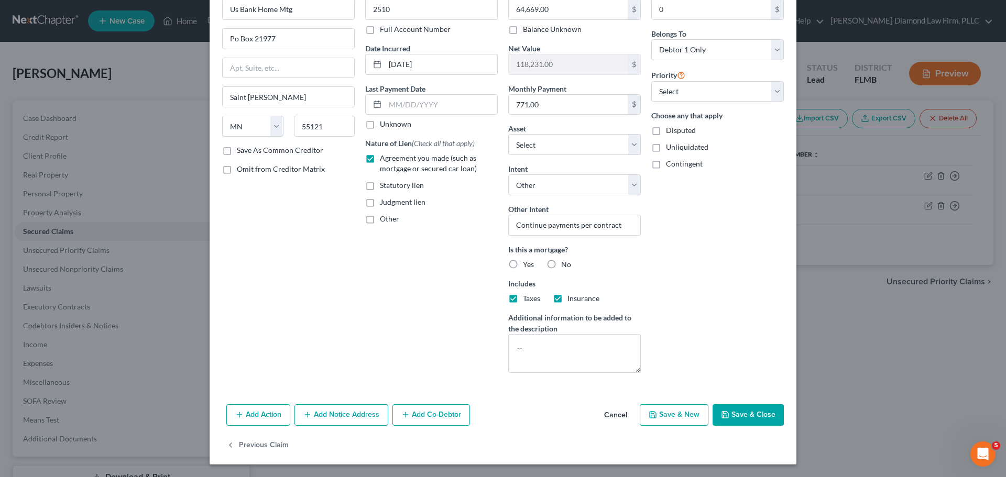
click at [741, 415] on button "Save & Close" at bounding box center [747, 415] width 71 height 22
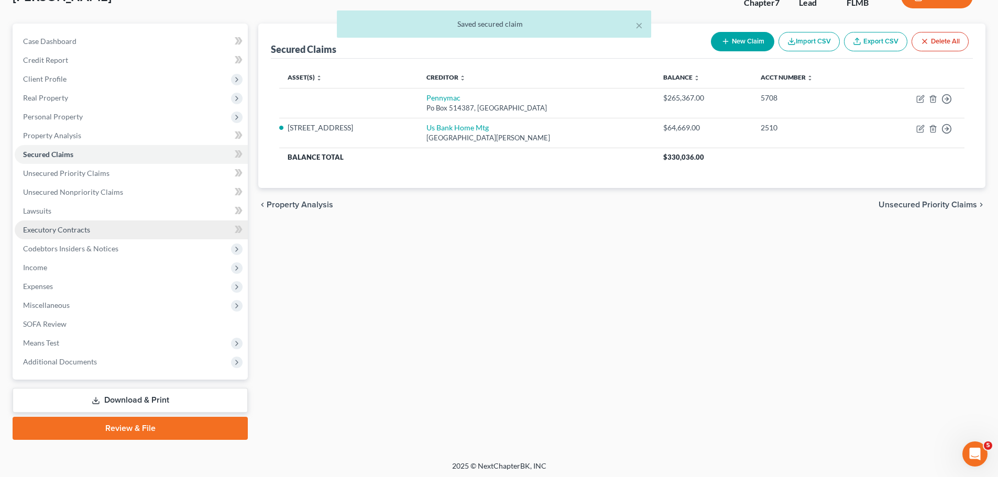
scroll to position [80, 0]
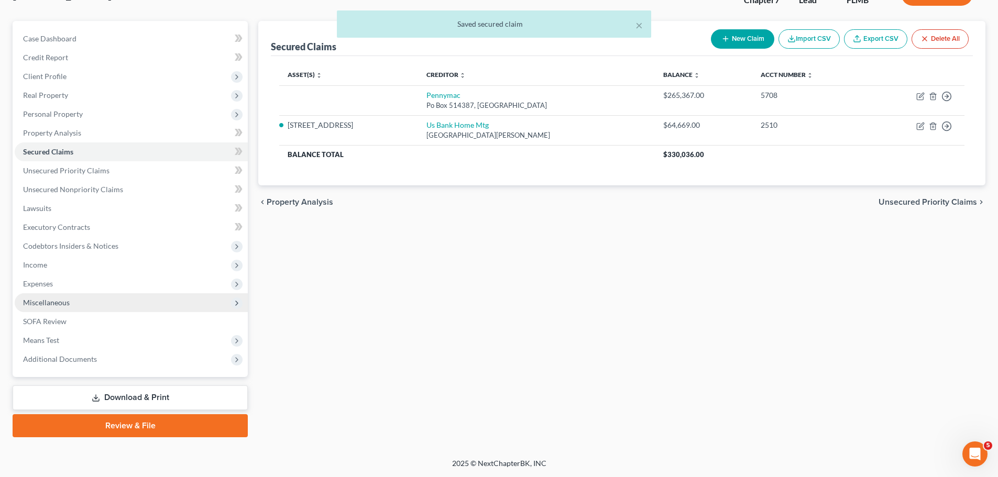
click at [104, 301] on span "Miscellaneous" at bounding box center [131, 302] width 233 height 19
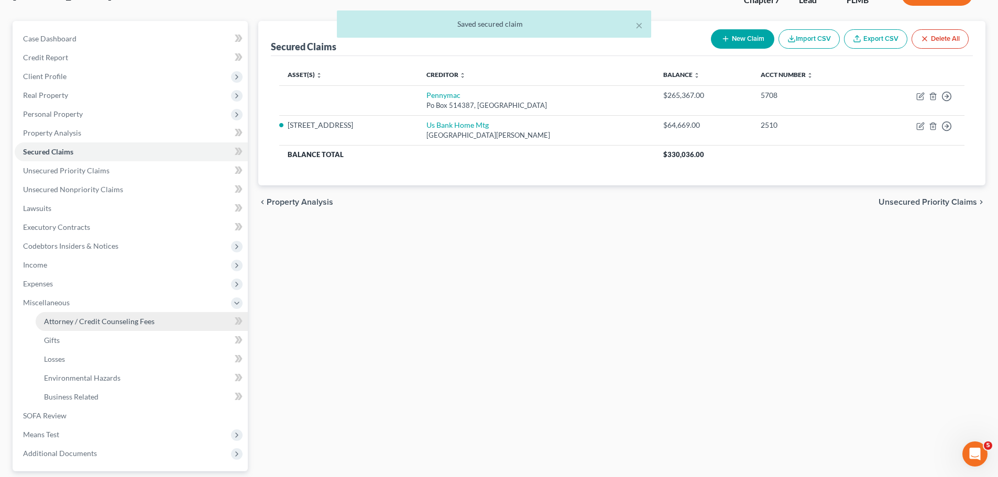
click at [97, 317] on span "Attorney / Credit Counseling Fees" at bounding box center [99, 321] width 111 height 9
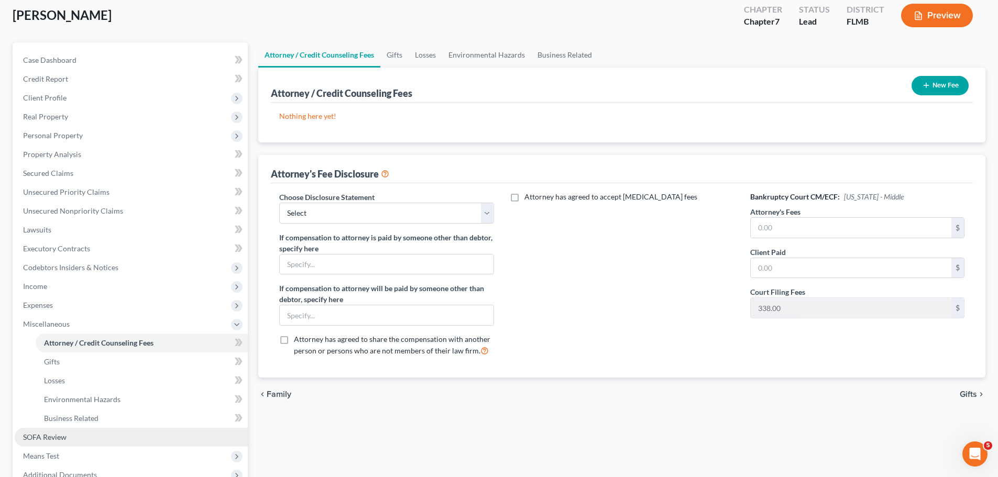
scroll to position [105, 0]
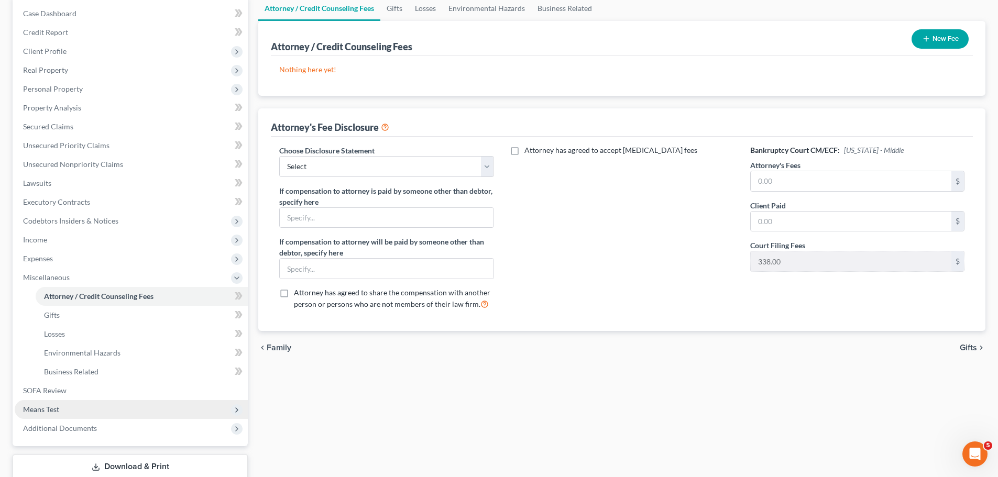
click at [70, 405] on span "Means Test" at bounding box center [131, 409] width 233 height 19
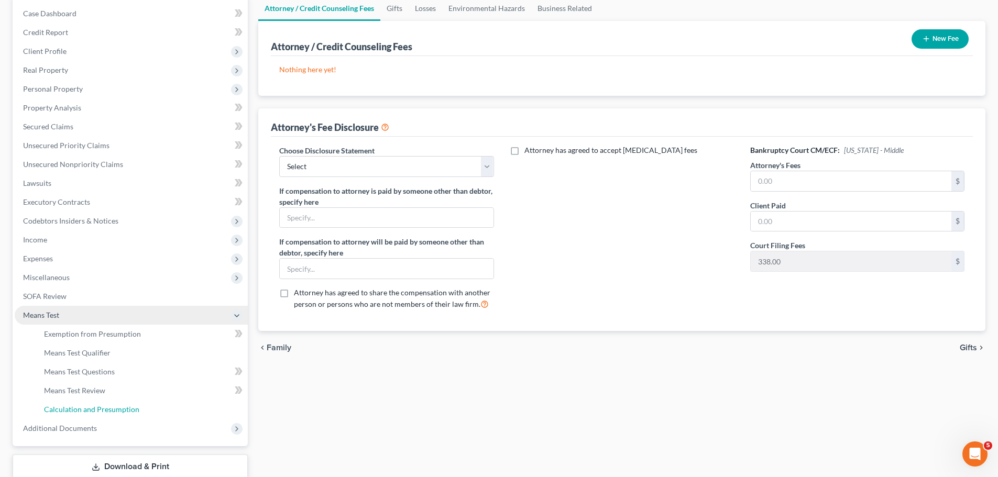
click at [70, 405] on span "Calculation and Presumption" at bounding box center [91, 409] width 95 height 9
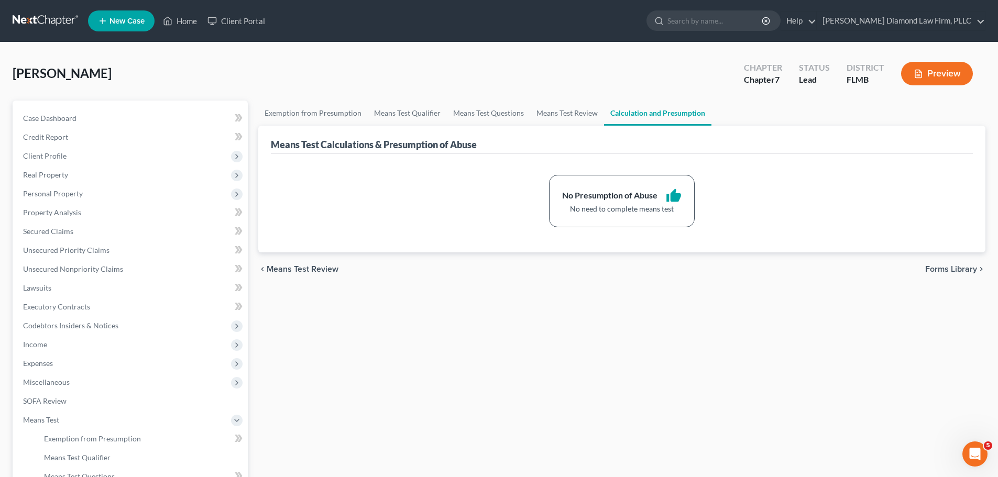
click at [31, 15] on link at bounding box center [46, 21] width 67 height 19
